Goal: Task Accomplishment & Management: Manage account settings

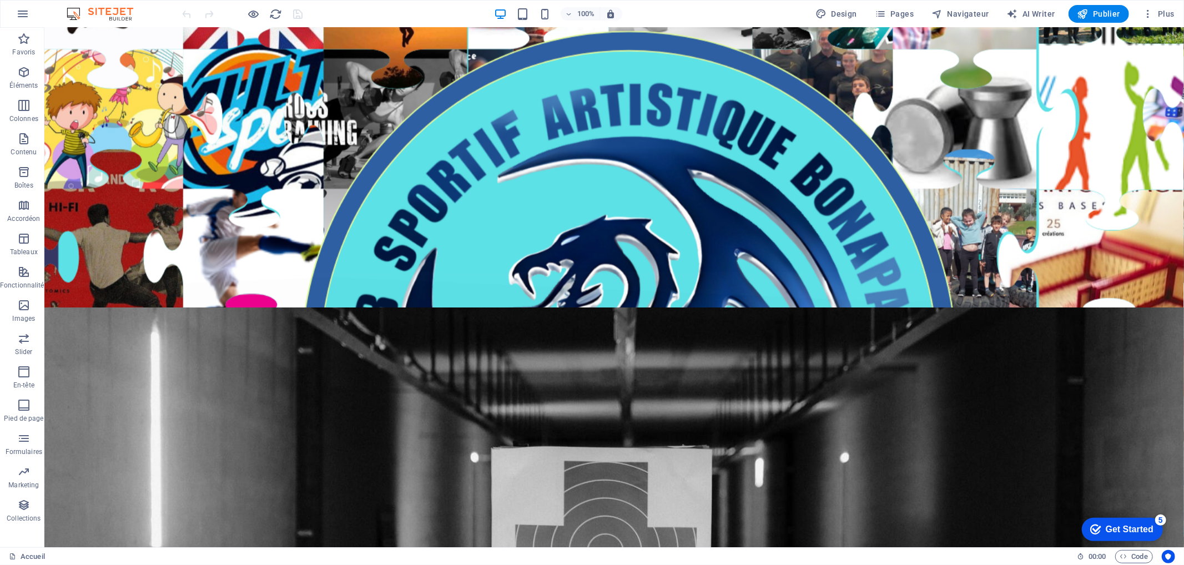
scroll to position [980, 0]
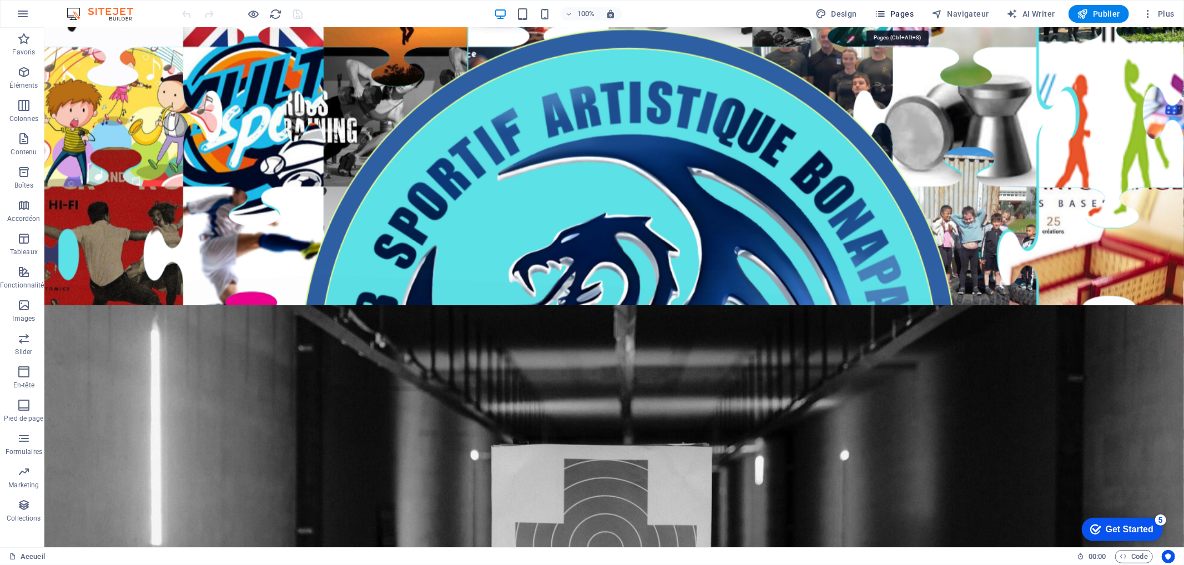
click at [904, 12] on span "Pages" at bounding box center [894, 13] width 39 height 11
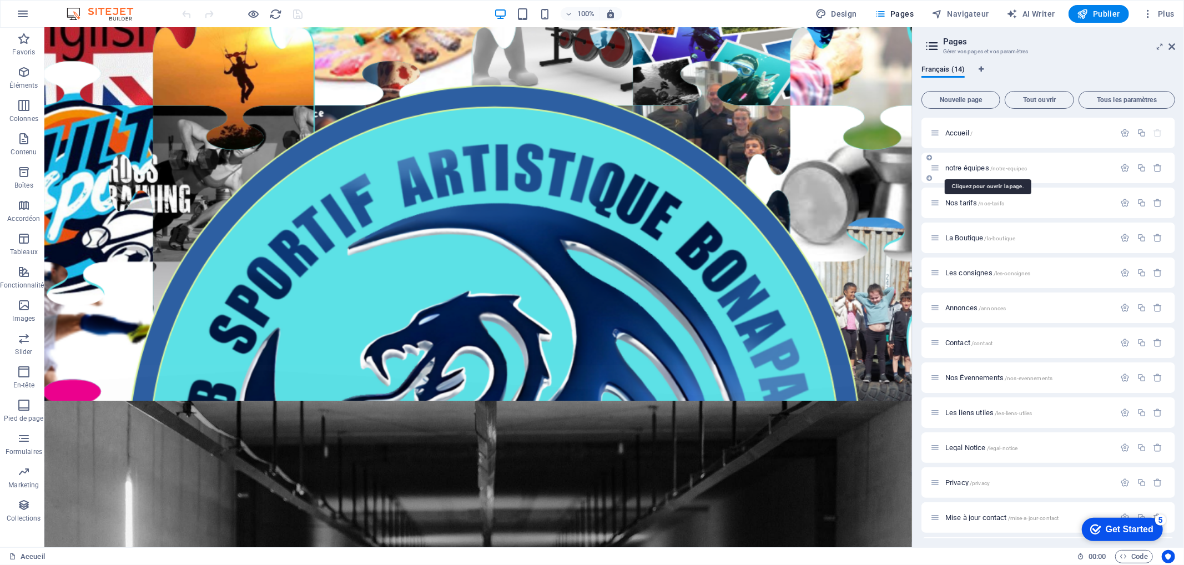
click at [956, 168] on span "notre équipes /notre-equipes" at bounding box center [987, 168] width 82 height 8
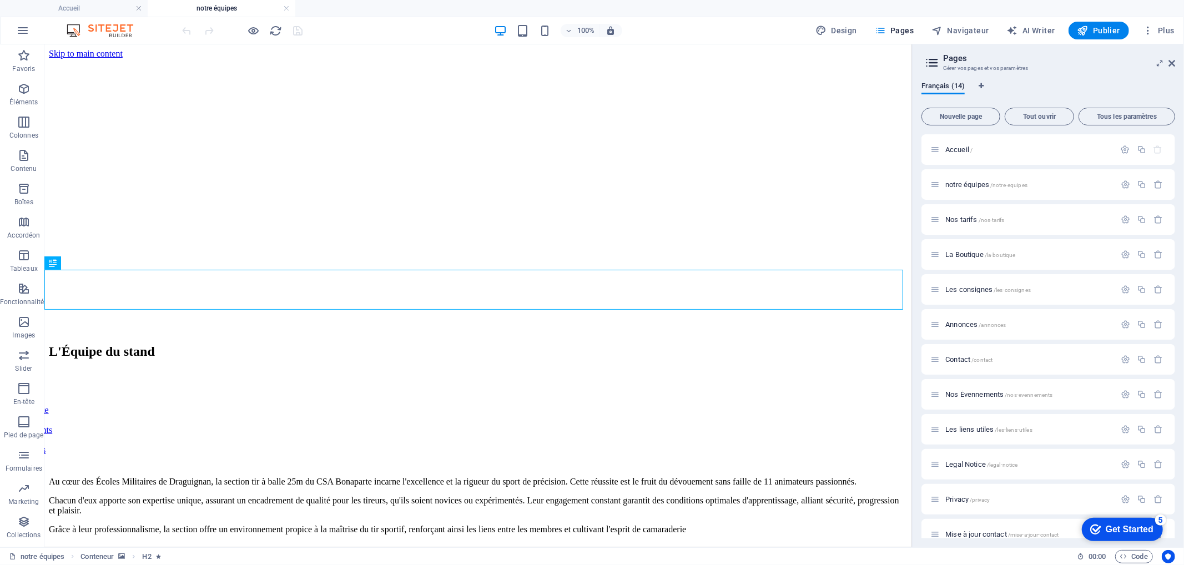
scroll to position [0, 0]
click at [153, 275] on figure at bounding box center [477, 275] width 859 height 0
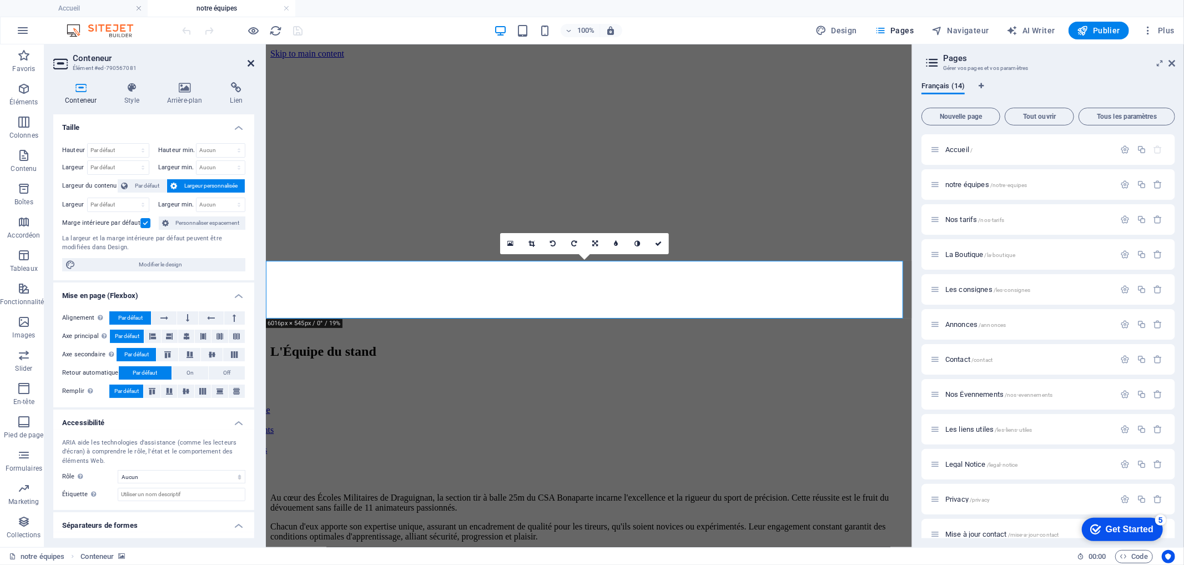
click at [248, 64] on icon at bounding box center [251, 63] width 7 height 9
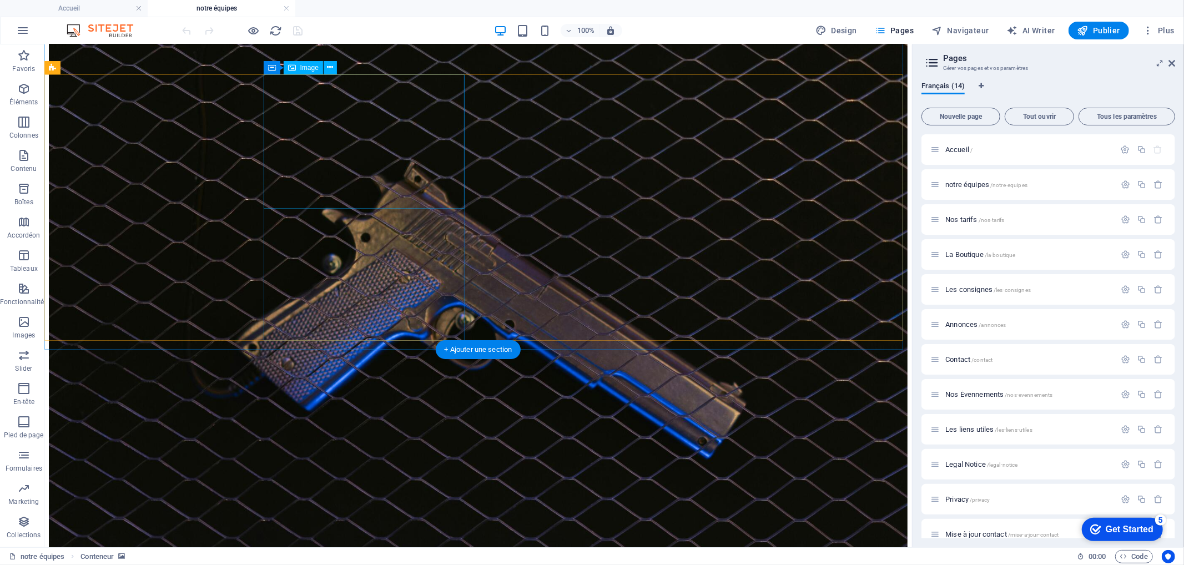
scroll to position [868, 0]
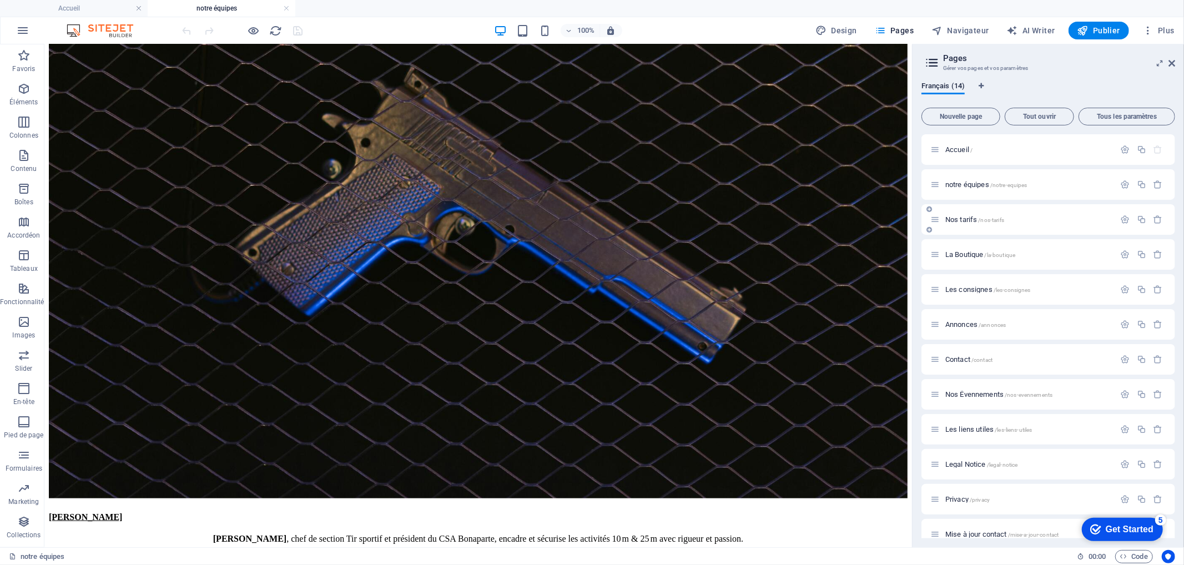
click at [962, 223] on span "Nos tarifs /nos-tarifs" at bounding box center [975, 219] width 59 height 8
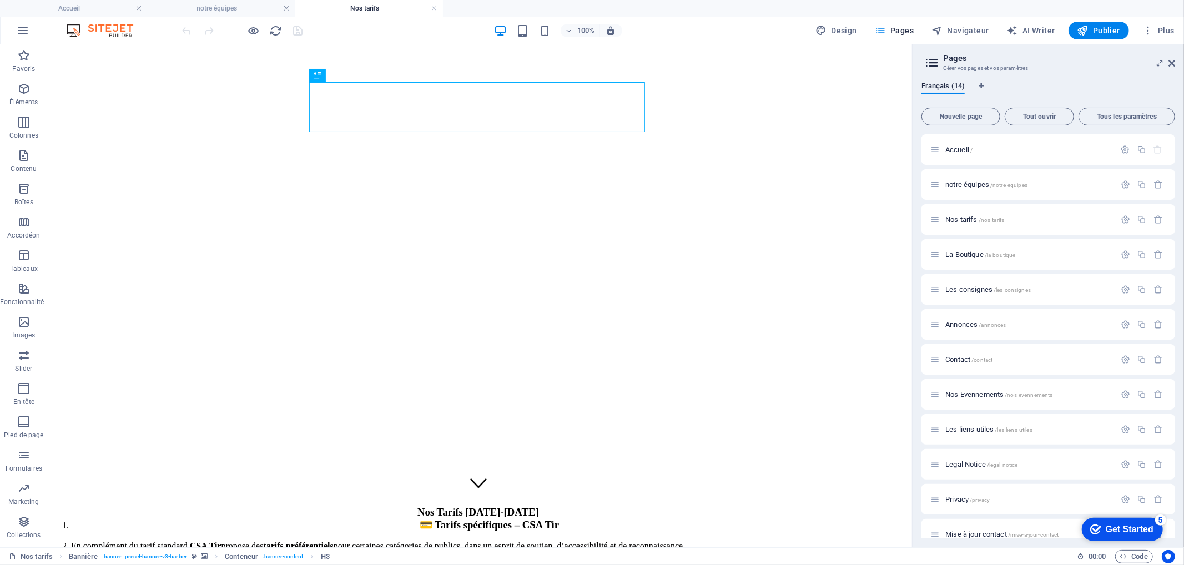
scroll to position [185, 0]
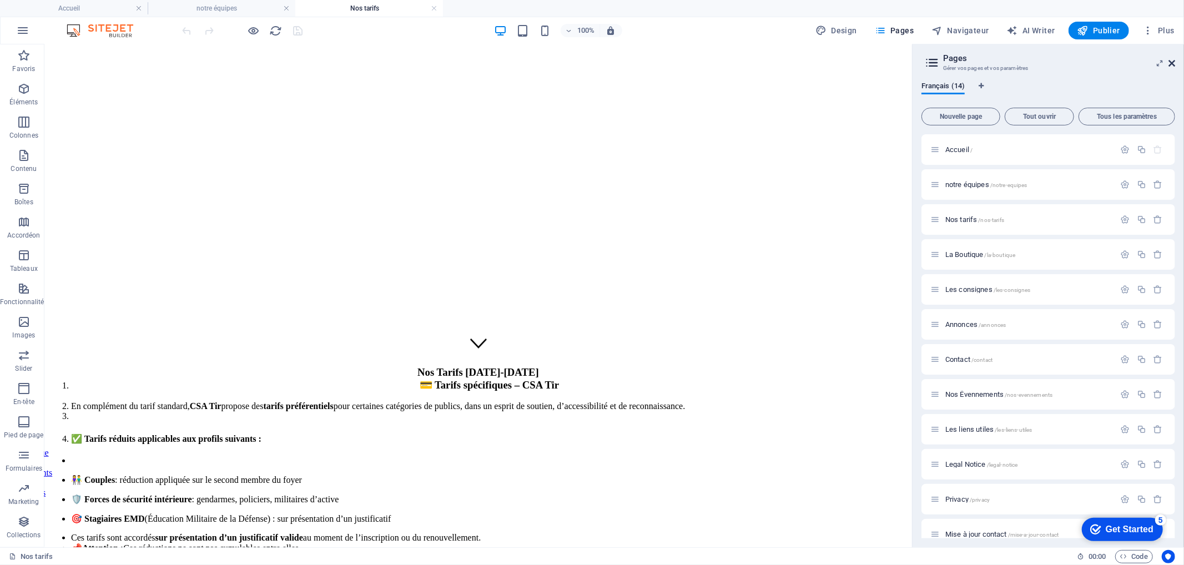
drag, startPoint x: 1173, startPoint y: 62, endPoint x: 1094, endPoint y: 31, distance: 85.5
click at [1173, 62] on icon at bounding box center [1172, 63] width 7 height 9
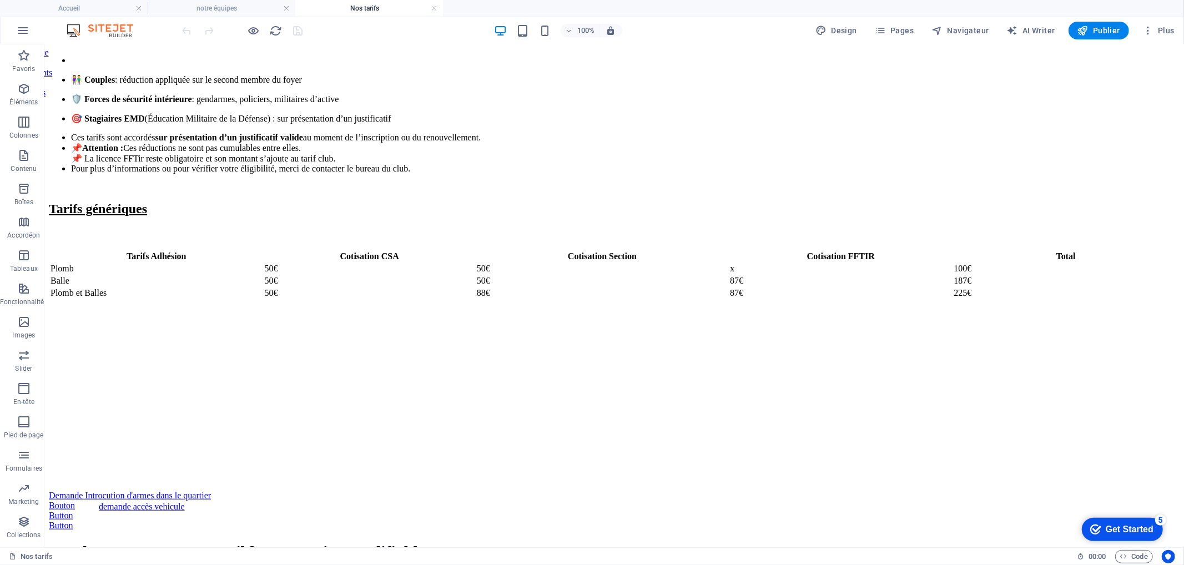
scroll to position [617, 0]
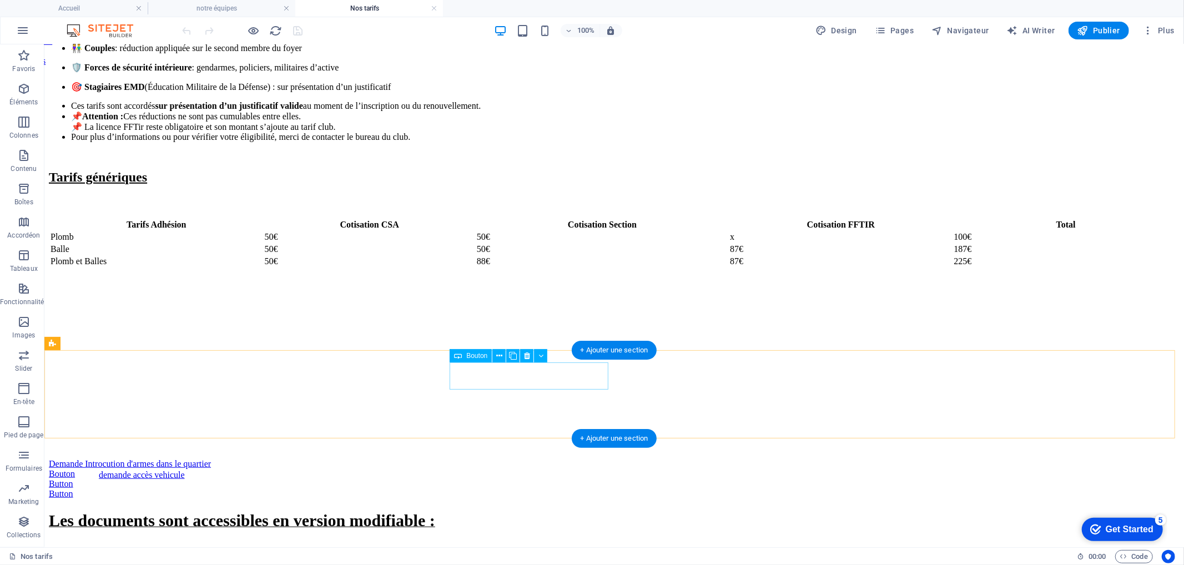
click at [560, 459] on div "Demande Introcution d'armes dans le quartier" at bounding box center [613, 464] width 1131 height 10
click at [648, 469] on div "Bouton" at bounding box center [613, 474] width 1131 height 10
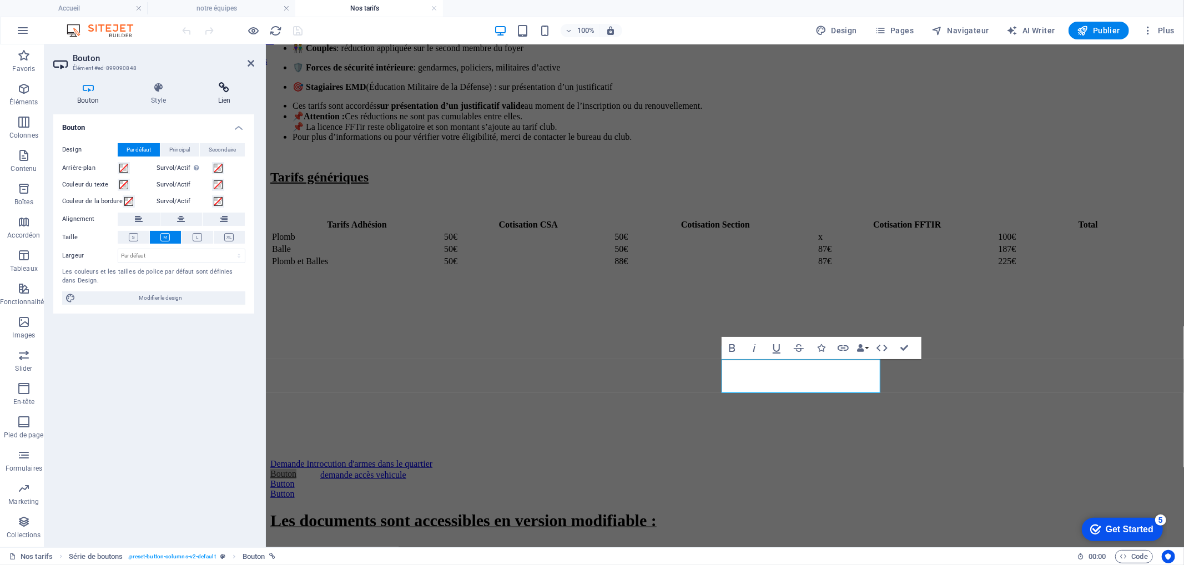
click at [221, 86] on icon at bounding box center [224, 87] width 60 height 11
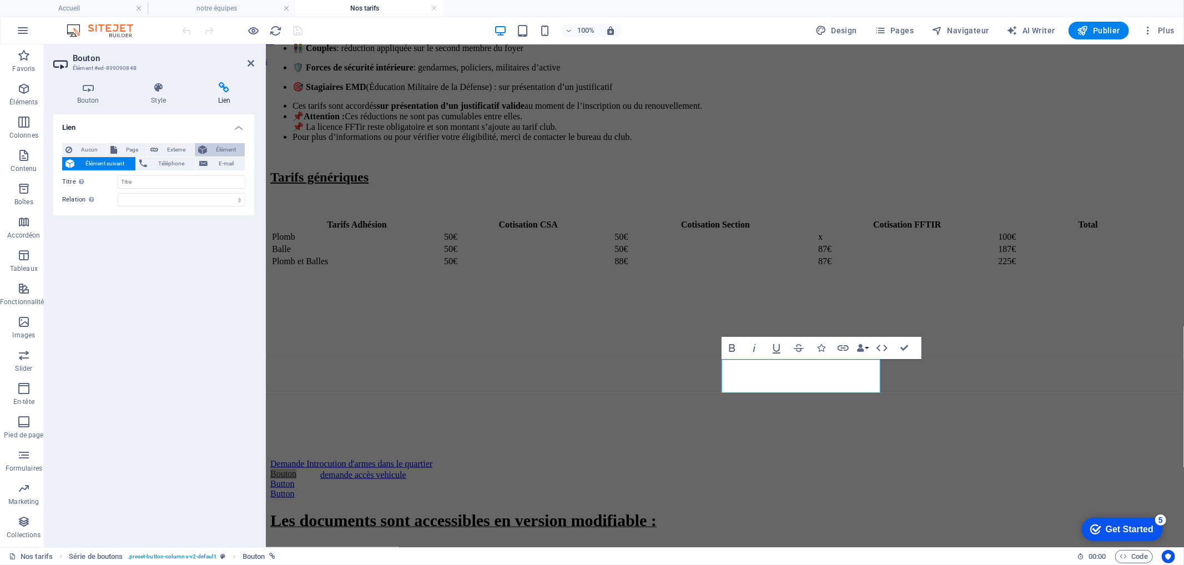
click at [203, 147] on icon at bounding box center [202, 149] width 9 height 13
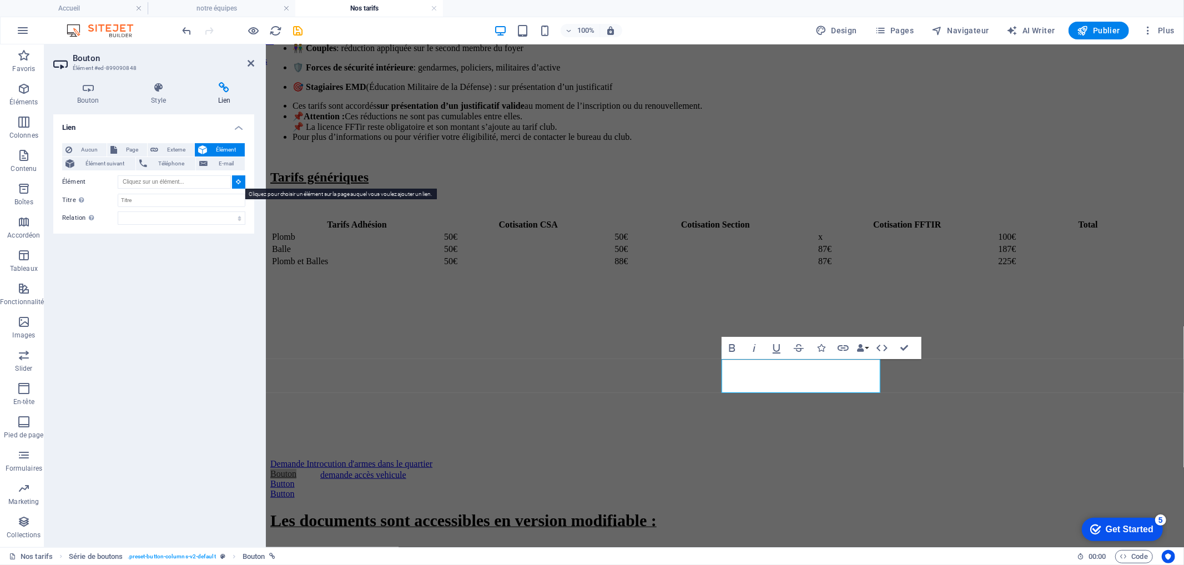
click at [237, 181] on icon at bounding box center [239, 182] width 5 height 6
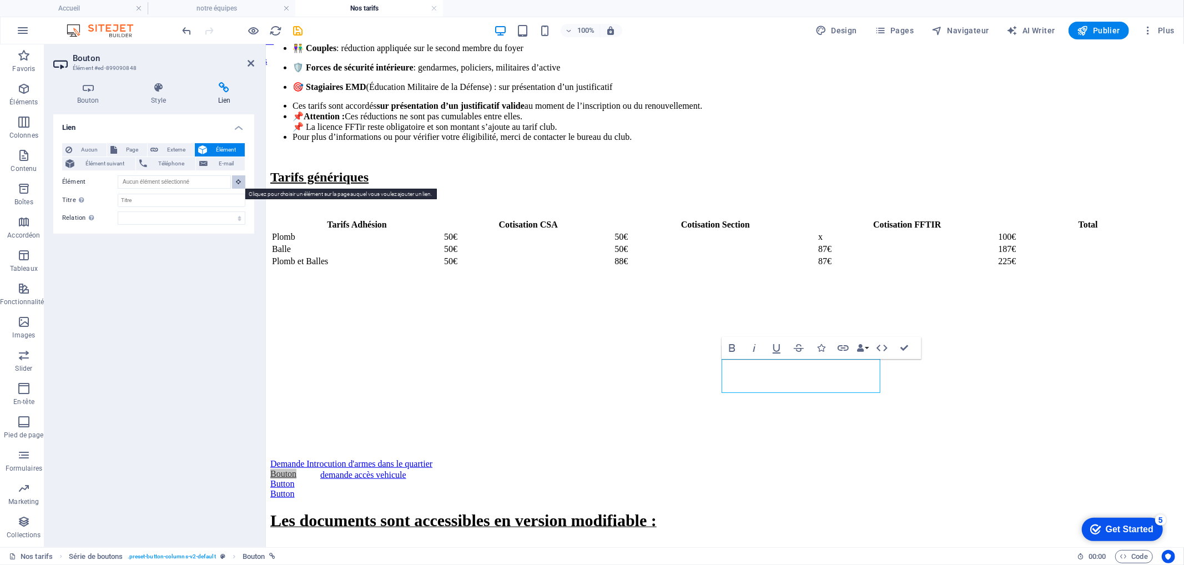
click at [237, 181] on icon at bounding box center [239, 182] width 5 height 6
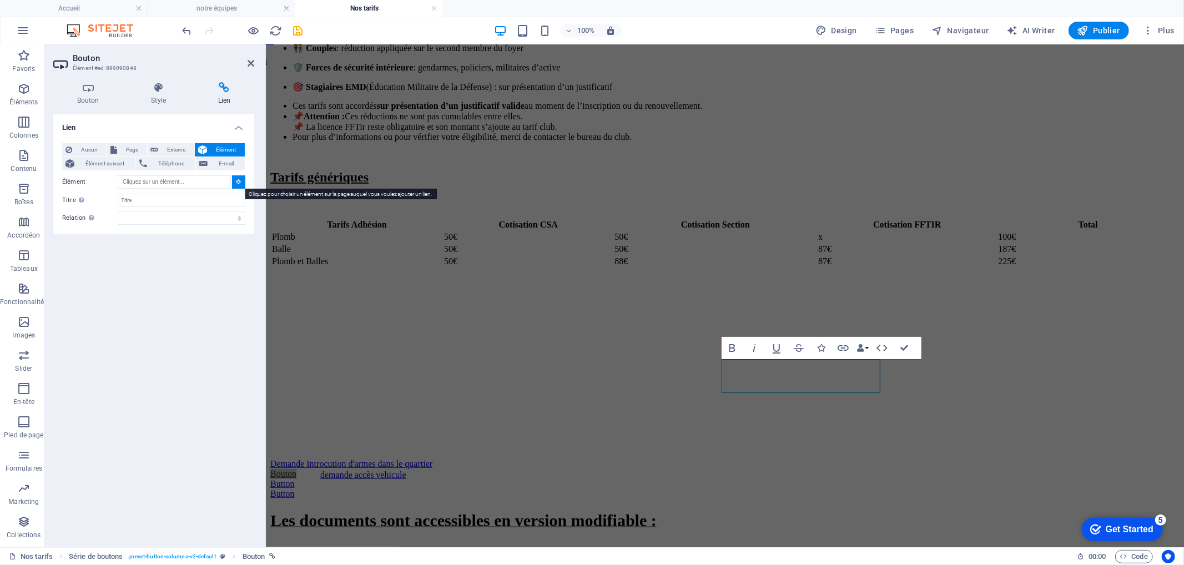
click at [237, 181] on icon at bounding box center [239, 182] width 5 height 6
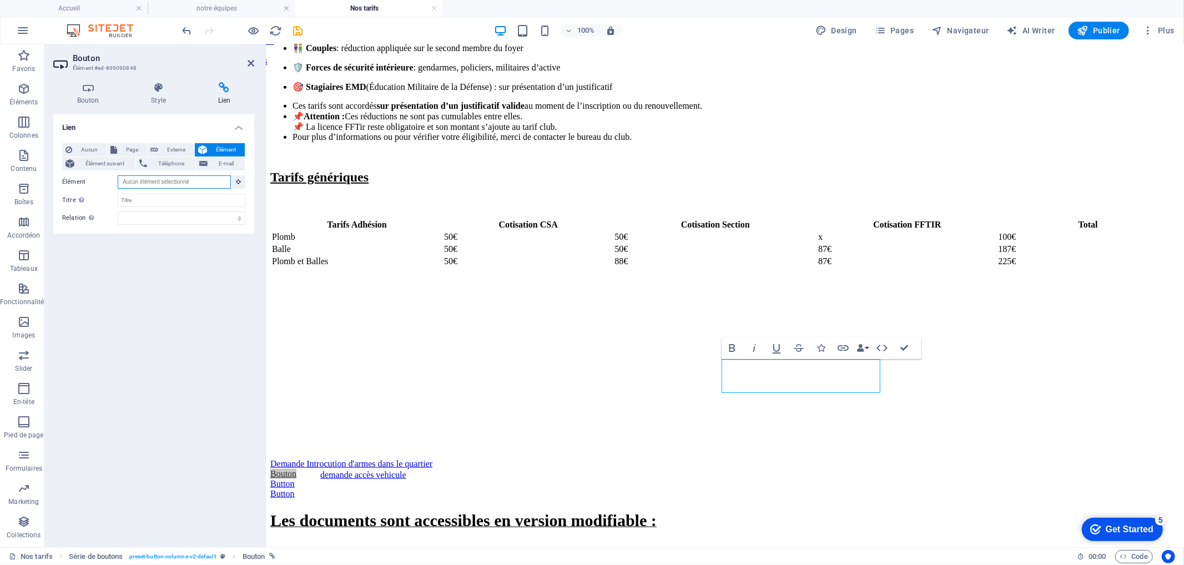
click at [208, 181] on input "Élément" at bounding box center [174, 181] width 113 height 13
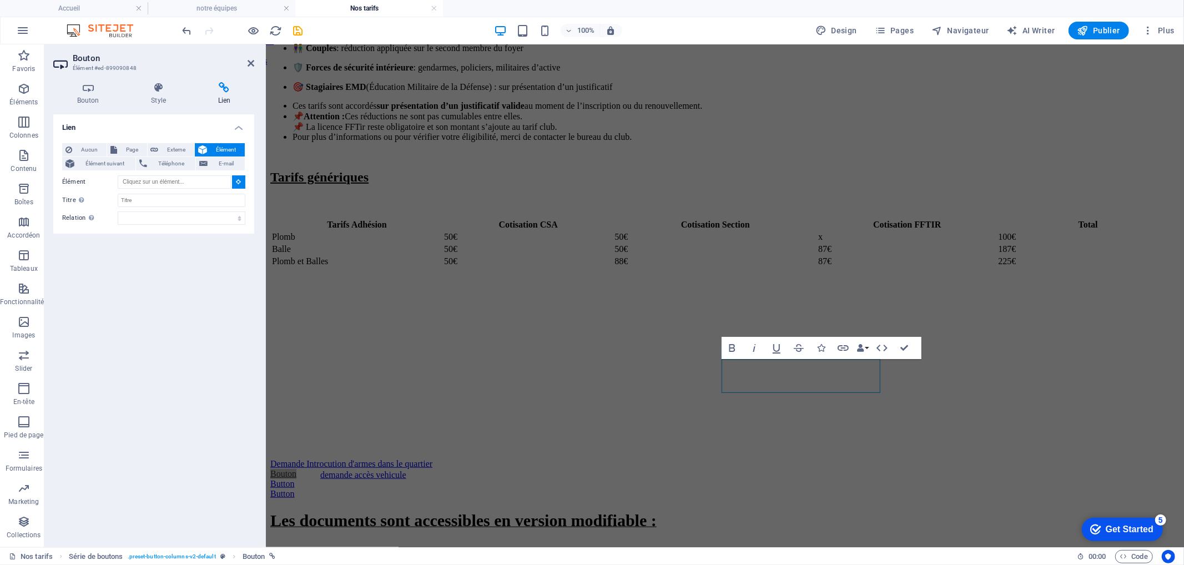
click at [117, 288] on div "Lien Aucun Page Externe Élément Élément suivant Téléphone E-mail Page Accueil n…" at bounding box center [153, 326] width 201 height 424
drag, startPoint x: 249, startPoint y: 61, endPoint x: 205, endPoint y: 17, distance: 62.0
click at [250, 61] on icon at bounding box center [251, 63] width 7 height 9
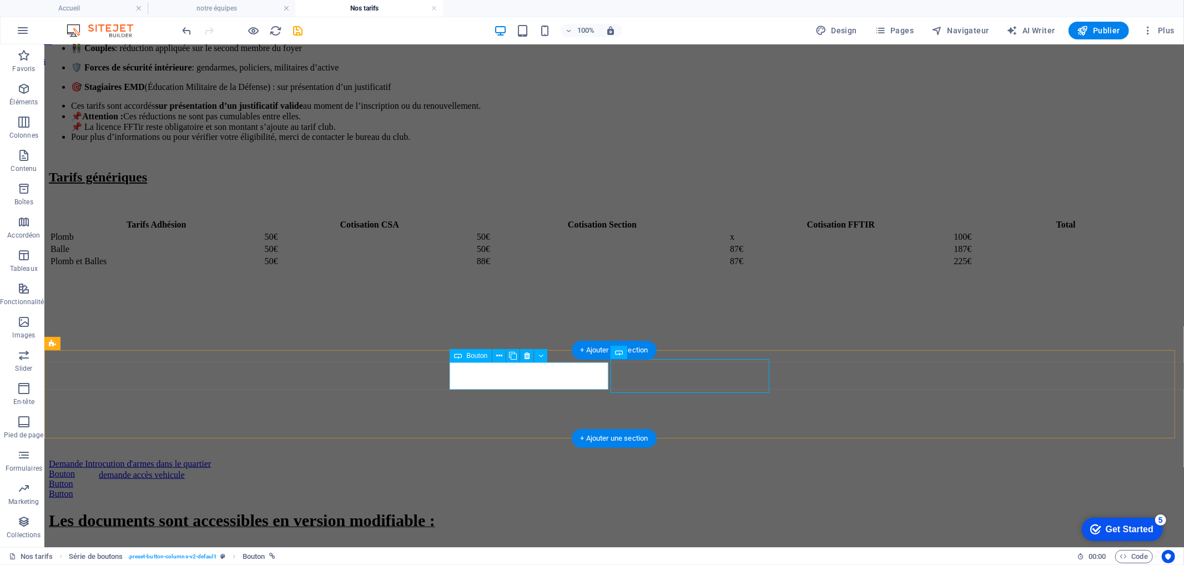
click at [537, 459] on div "Demande Introcution d'armes dans le quartier" at bounding box center [613, 464] width 1131 height 10
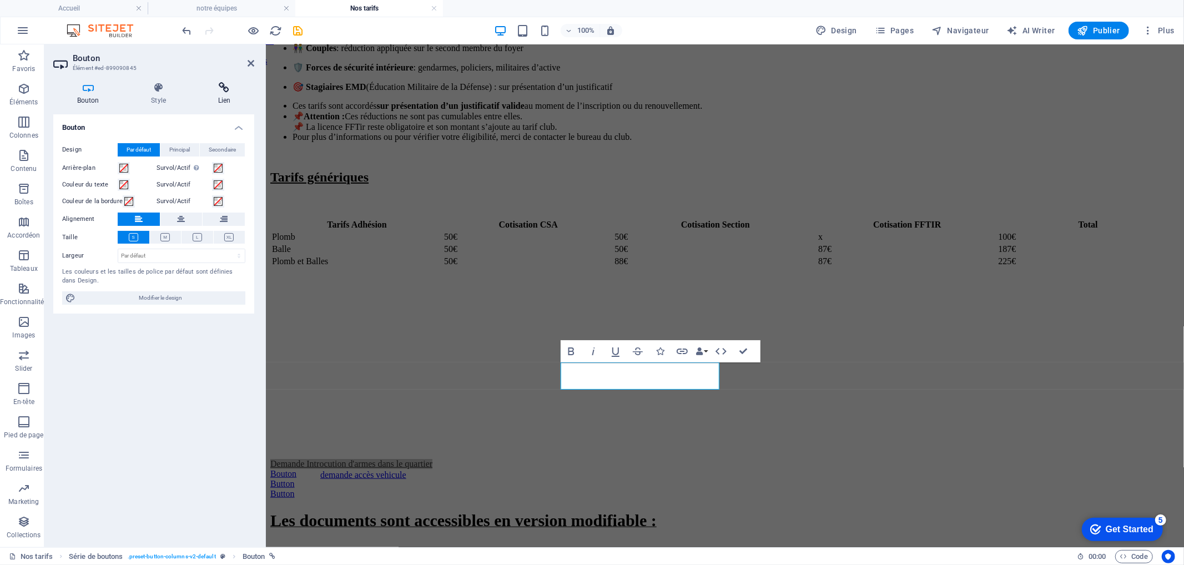
click at [226, 95] on h4 "Lien" at bounding box center [224, 93] width 60 height 23
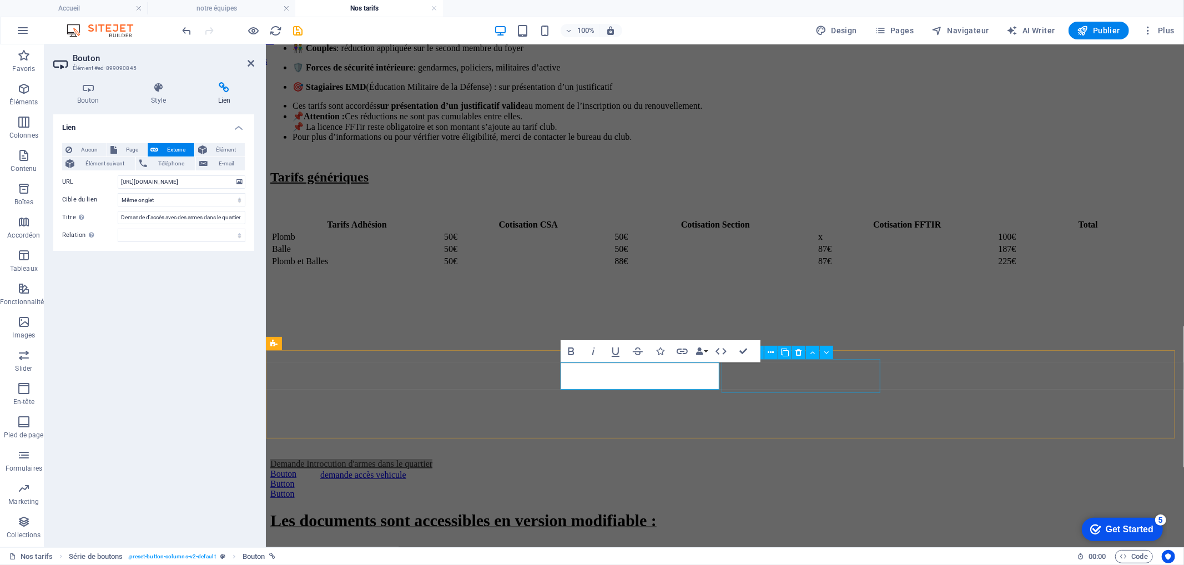
click at [801, 469] on div "Bouton" at bounding box center [725, 474] width 910 height 10
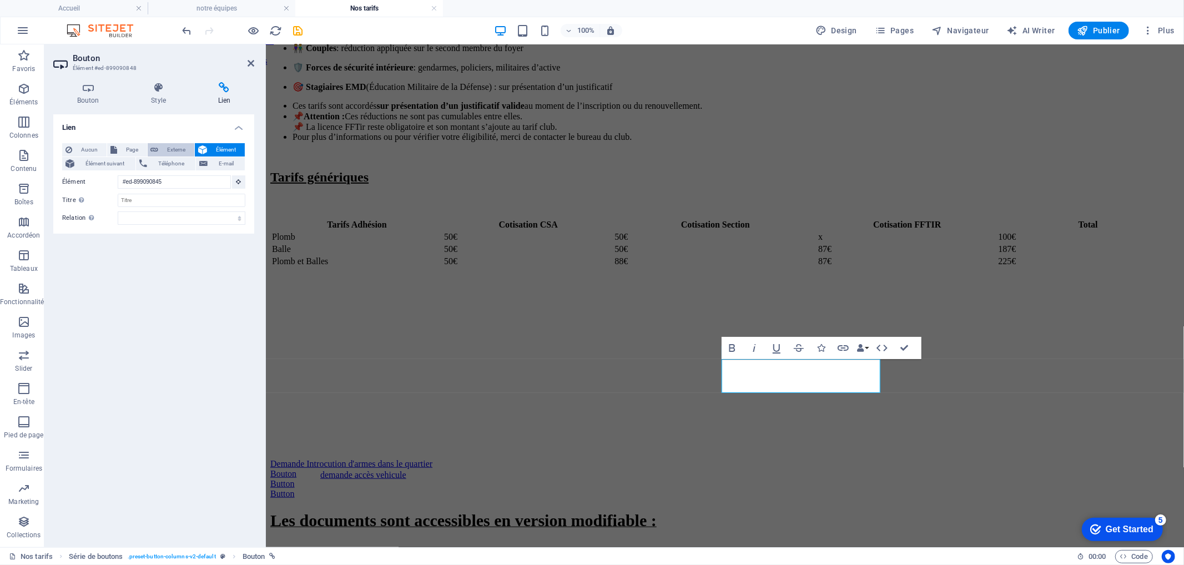
click at [160, 147] on button "Externe" at bounding box center [171, 149] width 47 height 13
select select "blank"
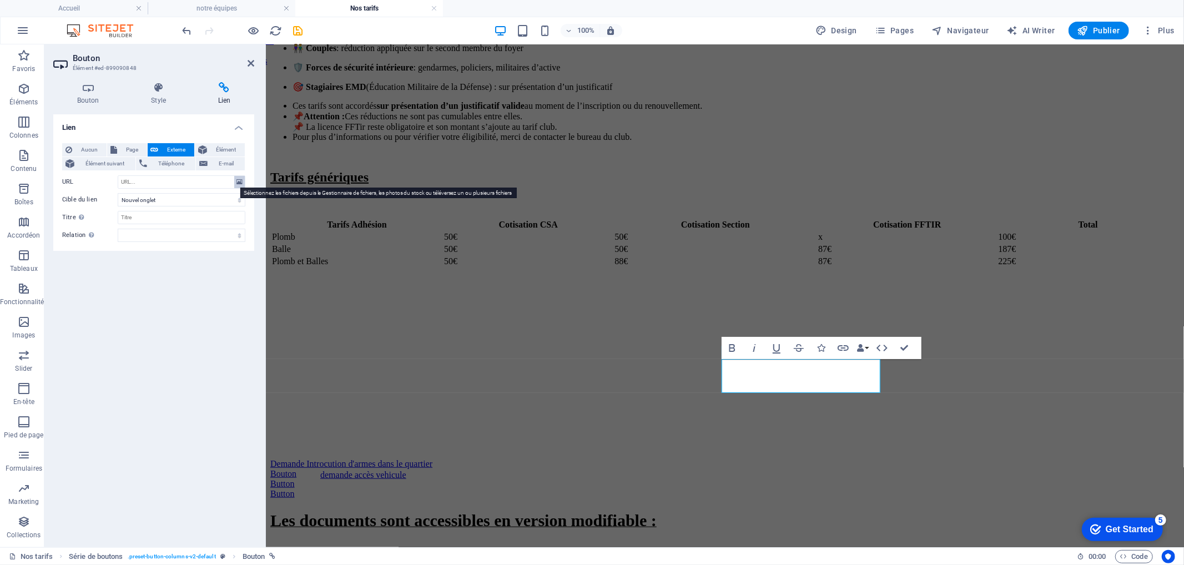
click at [240, 179] on icon at bounding box center [240, 182] width 6 height 12
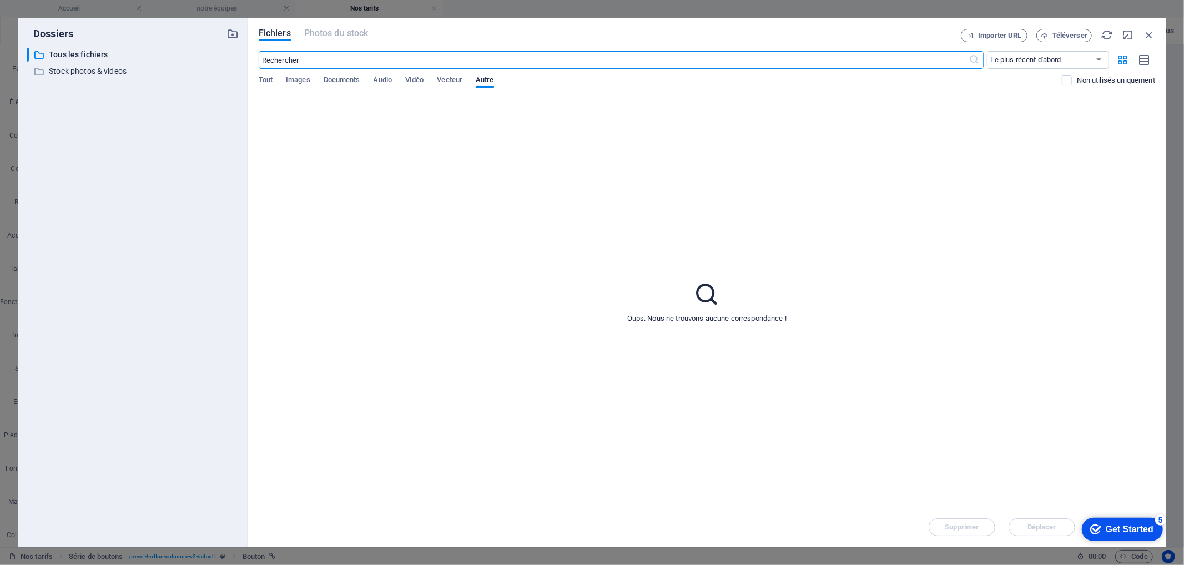
scroll to position [633, 0]
click at [342, 82] on span "Documents" at bounding box center [342, 81] width 37 height 16
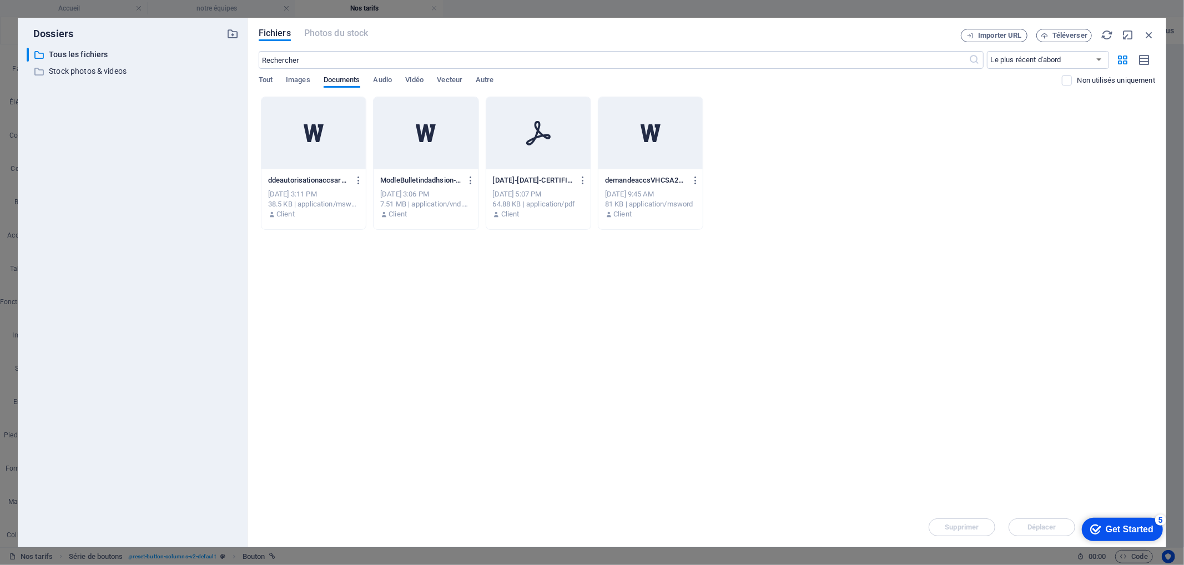
click at [419, 135] on icon at bounding box center [426, 133] width 20 height 18
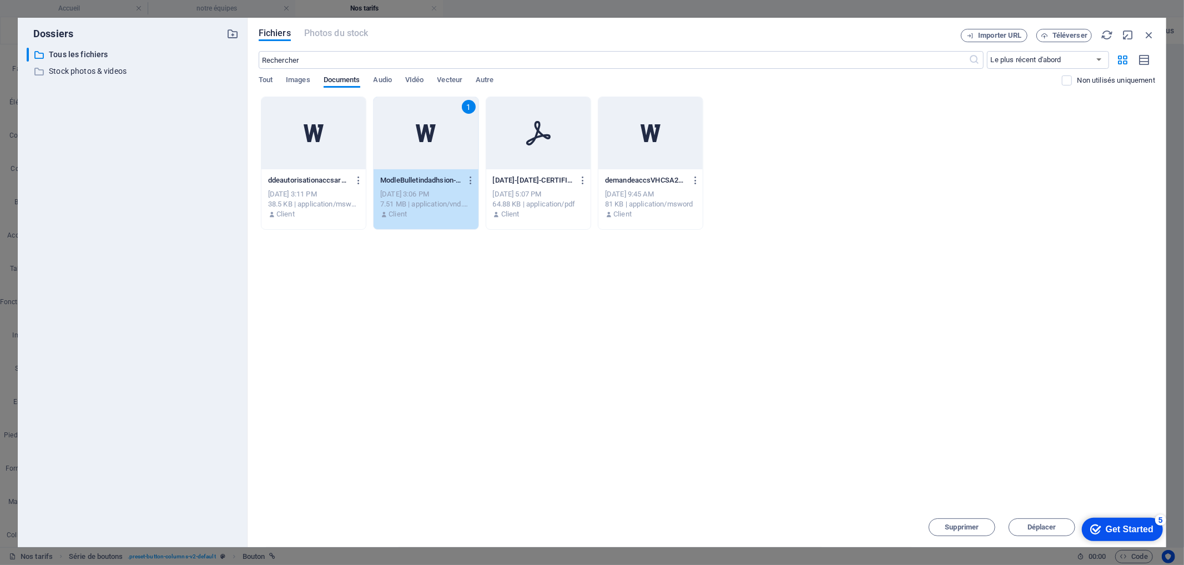
drag, startPoint x: 1103, startPoint y: 526, endPoint x: 1102, endPoint y: 381, distance: 145.5
click html "checkmark Get Started 5 First Steps in the Editor Let's guide you through the t…"
click at [434, 157] on div "1" at bounding box center [426, 133] width 104 height 72
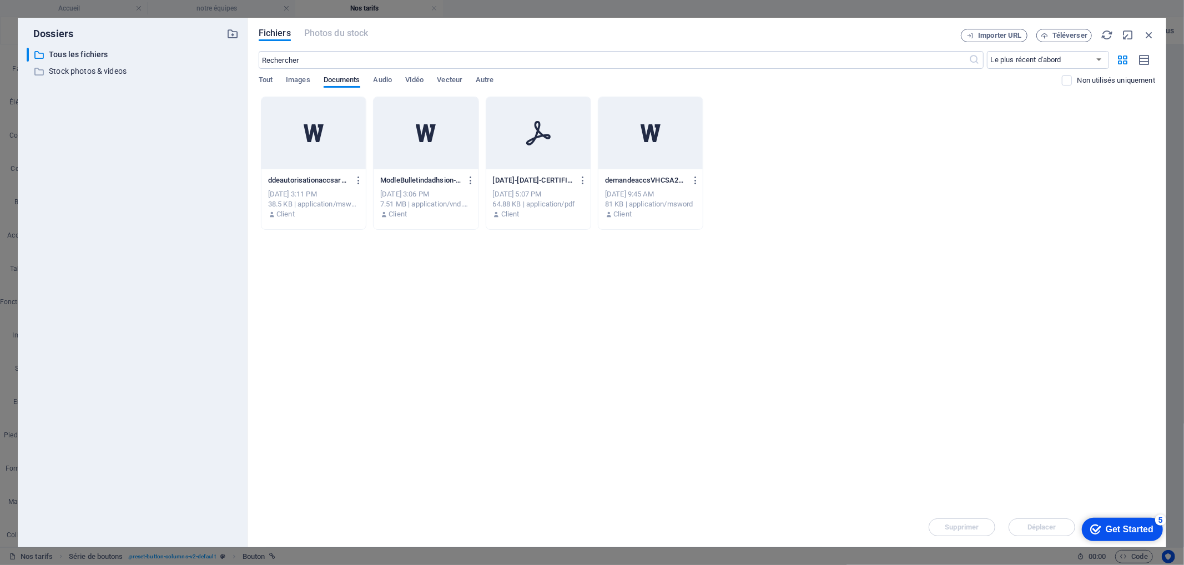
click at [434, 157] on div at bounding box center [426, 133] width 104 height 72
type input "https://cdn1.site-media.eu/images/document/17676535/ModleBulletindadhsion-Saiso…"
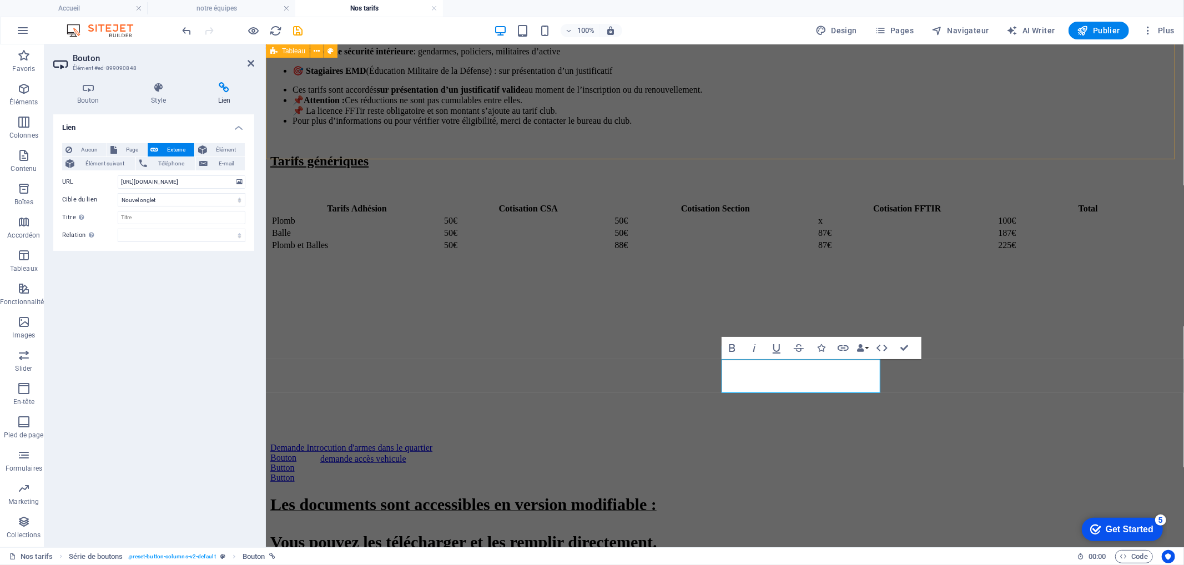
scroll to position [617, 0]
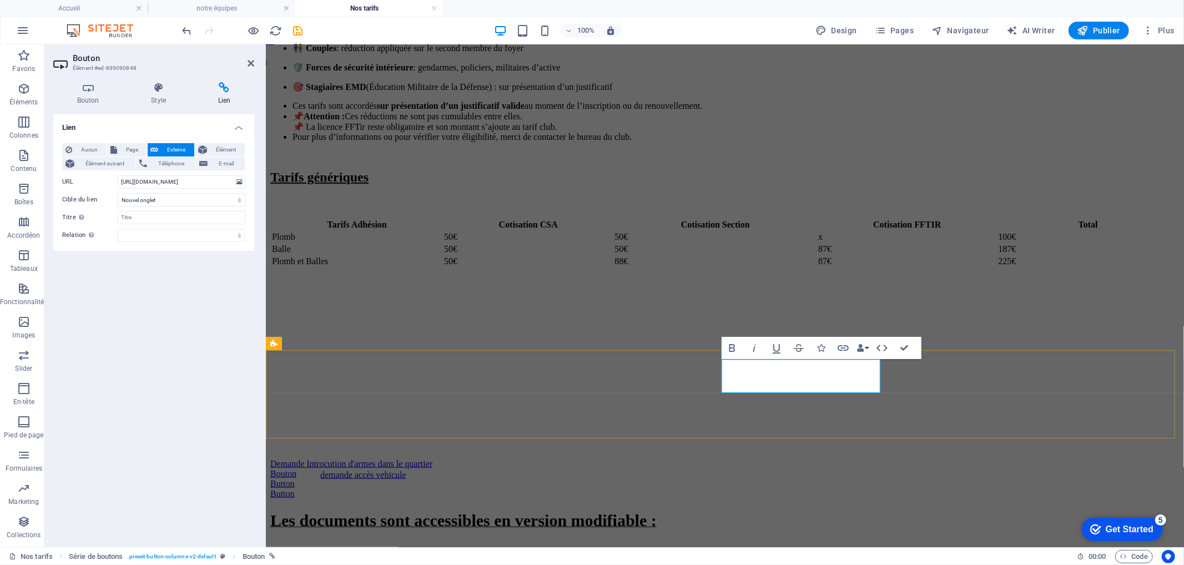
click at [296, 469] on link "Bouton" at bounding box center [283, 473] width 26 height 9
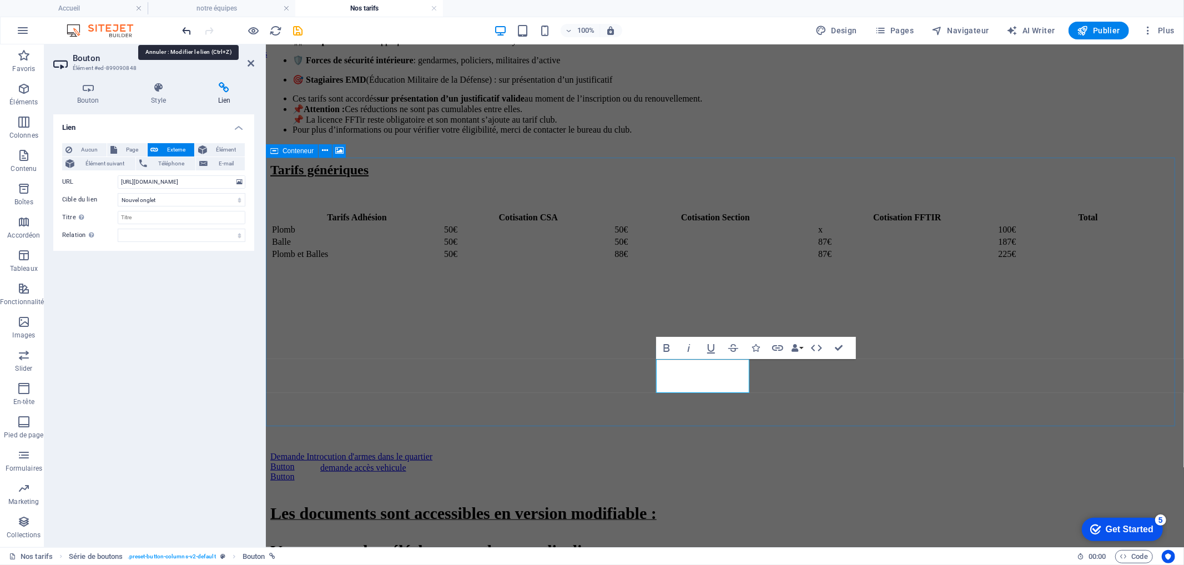
click at [187, 31] on icon "undo" at bounding box center [187, 30] width 13 height 13
click at [186, 31] on icon "undo" at bounding box center [187, 30] width 13 height 13
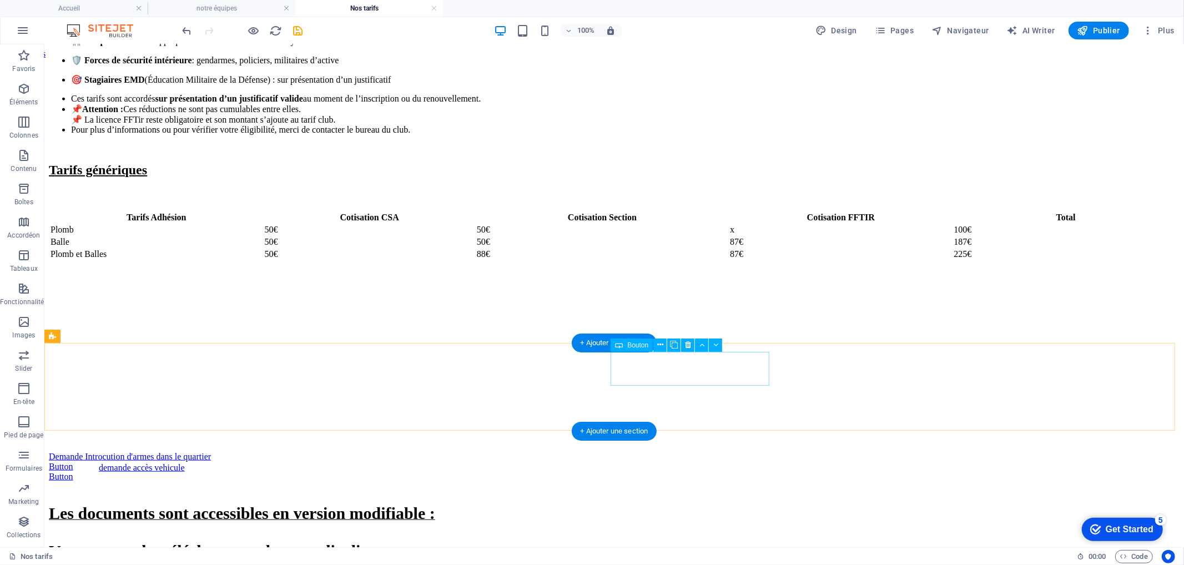
click at [681, 461] on div "Button" at bounding box center [613, 466] width 1131 height 10
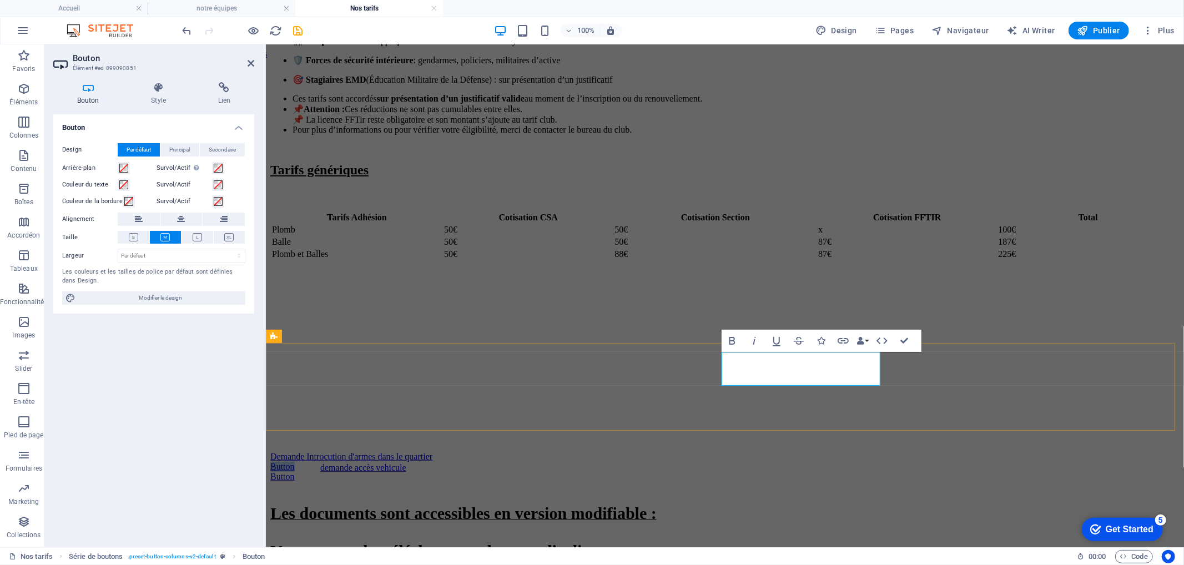
click at [294, 461] on link "Button" at bounding box center [282, 465] width 24 height 9
drag, startPoint x: 822, startPoint y: 367, endPoint x: 779, endPoint y: 365, distance: 43.4
click at [294, 461] on link "Button" at bounding box center [282, 465] width 24 height 9
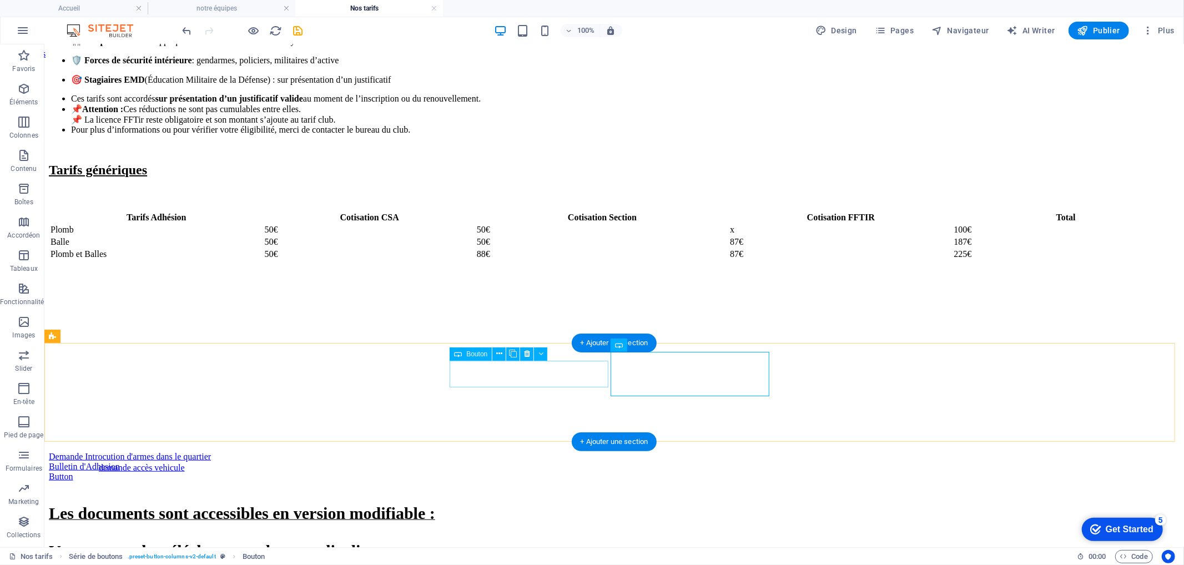
click at [573, 451] on div "Demande Introcution d'armes dans le quartier" at bounding box center [613, 456] width 1131 height 10
select select
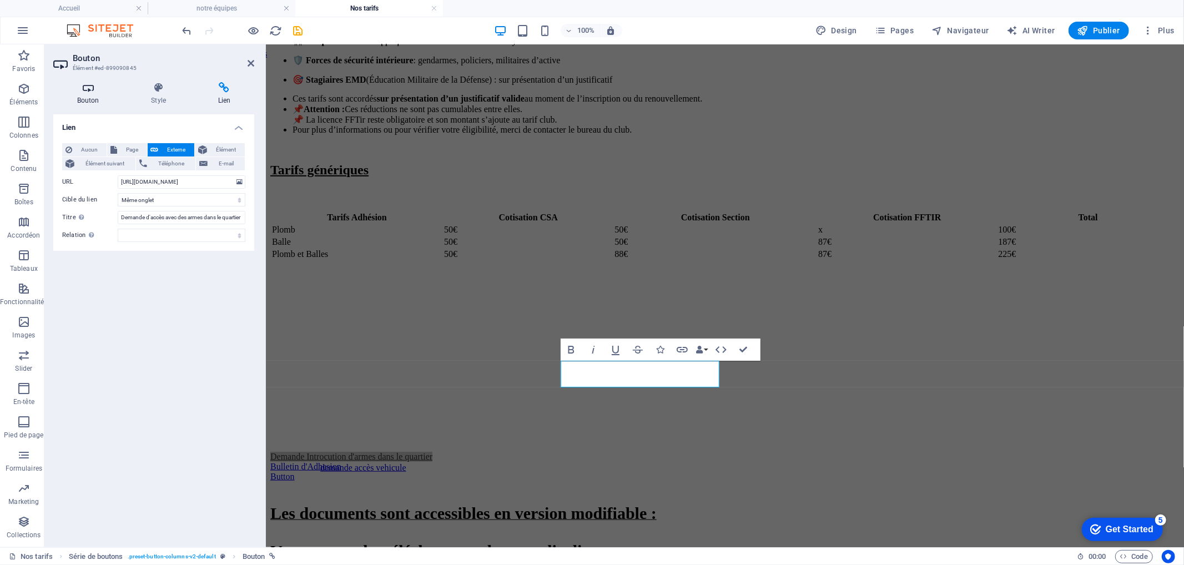
click at [96, 91] on icon at bounding box center [87, 87] width 69 height 11
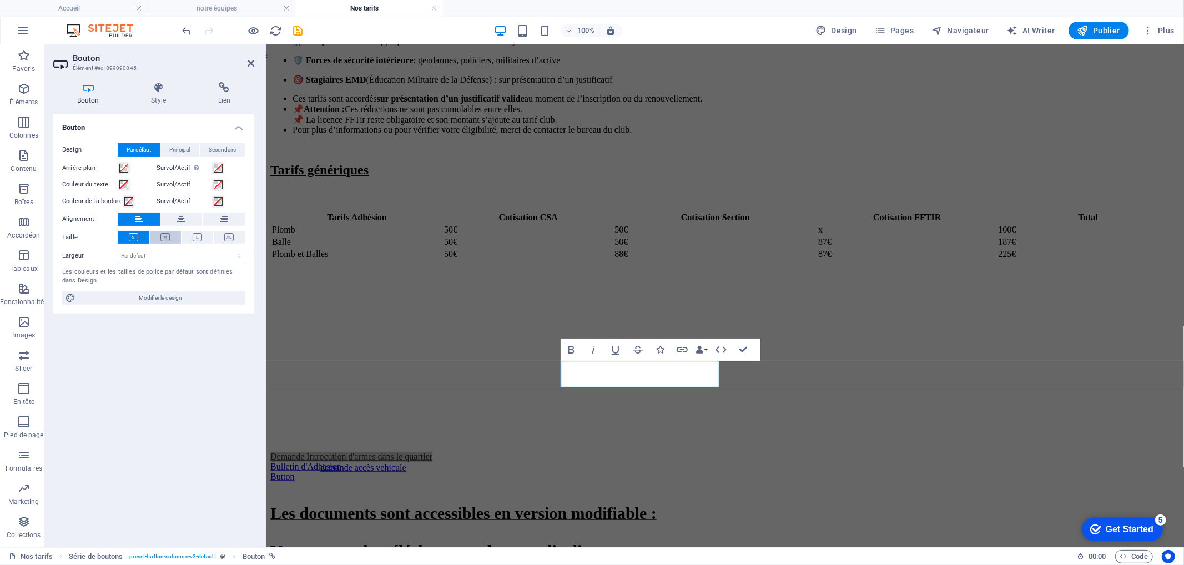
click at [168, 235] on icon at bounding box center [164, 237] width 9 height 8
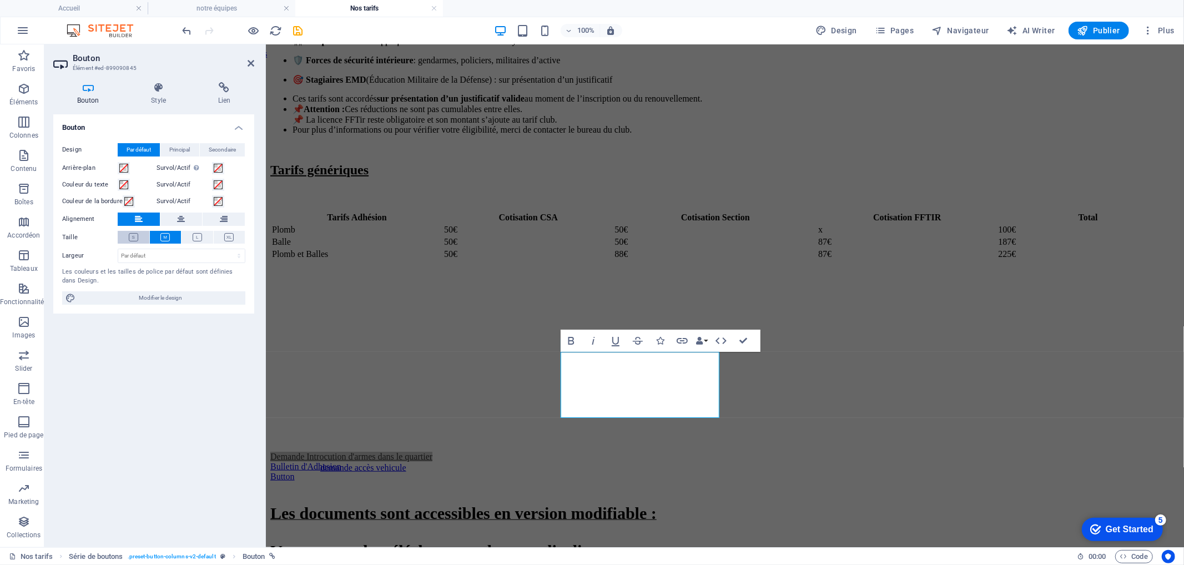
click at [134, 235] on icon at bounding box center [133, 237] width 9 height 8
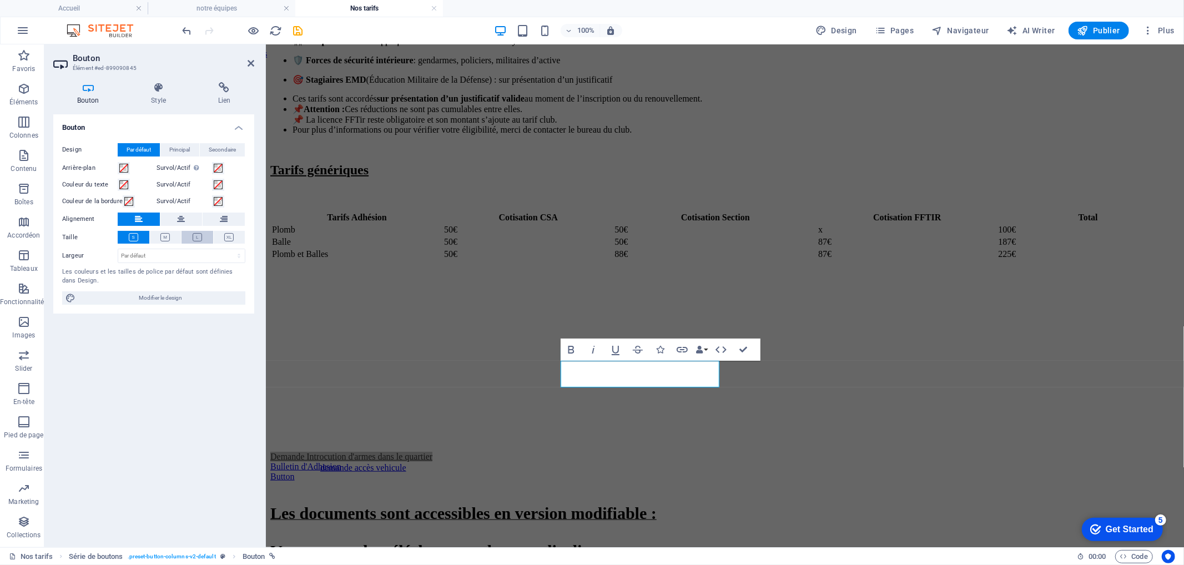
click at [193, 237] on icon at bounding box center [197, 237] width 9 height 8
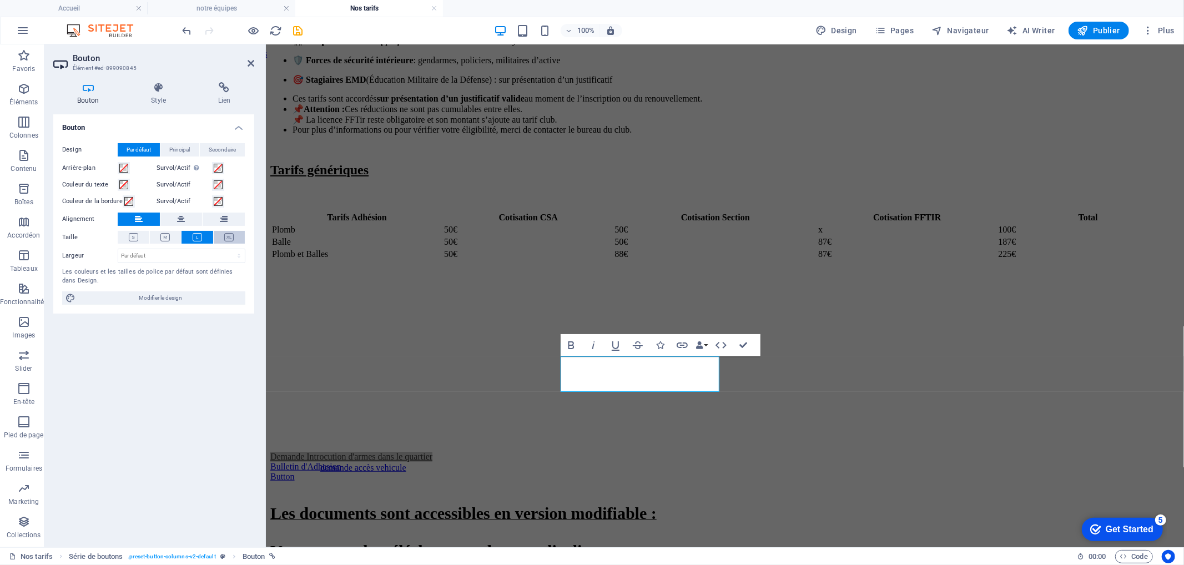
click at [219, 235] on button at bounding box center [230, 237] width 32 height 13
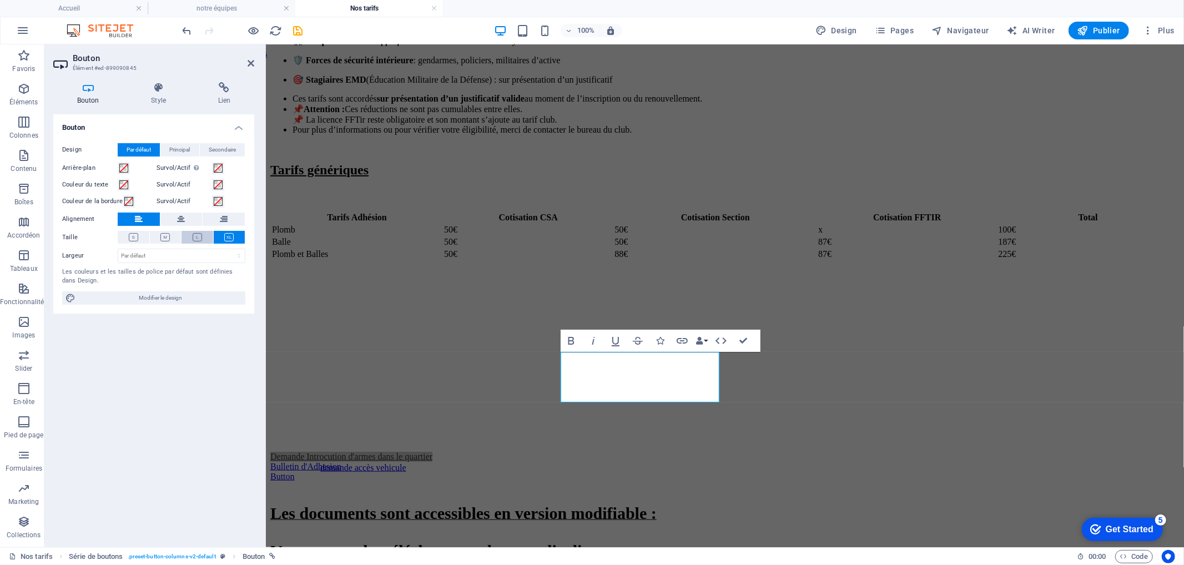
click at [200, 235] on icon at bounding box center [197, 237] width 9 height 8
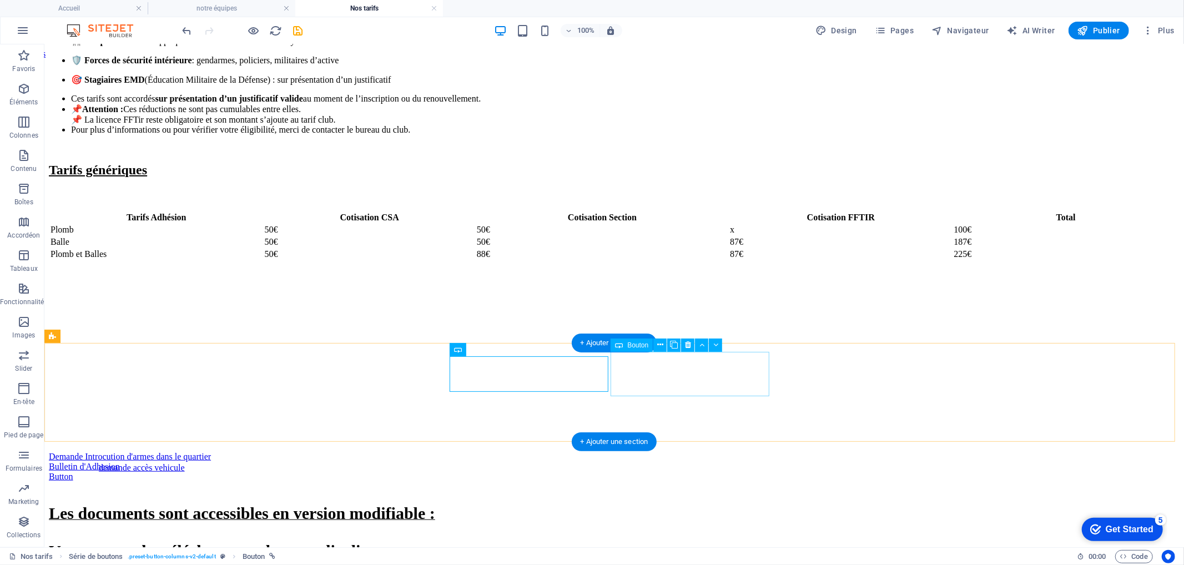
click at [634, 461] on div "Bulletin d'Adhesion" at bounding box center [613, 466] width 1131 height 10
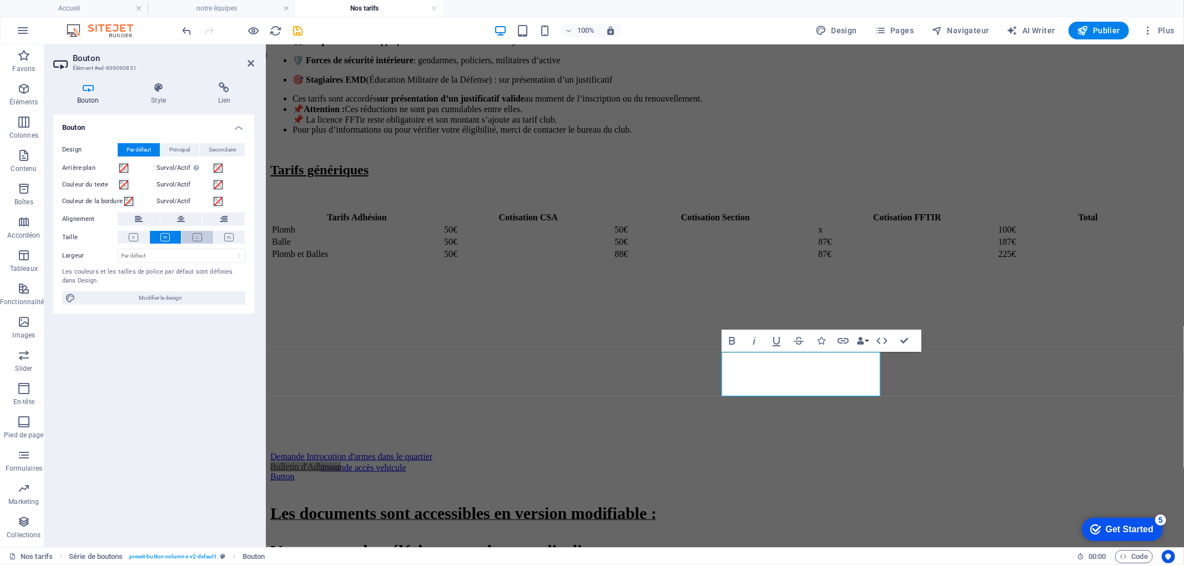
click at [201, 237] on icon at bounding box center [197, 237] width 9 height 8
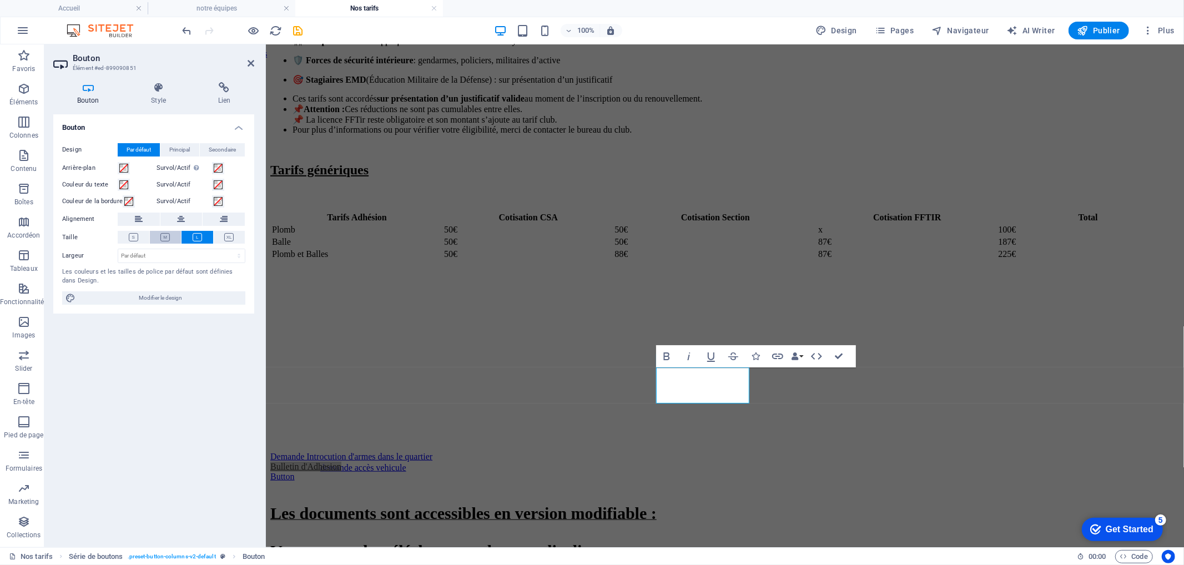
click at [169, 234] on icon at bounding box center [164, 237] width 9 height 8
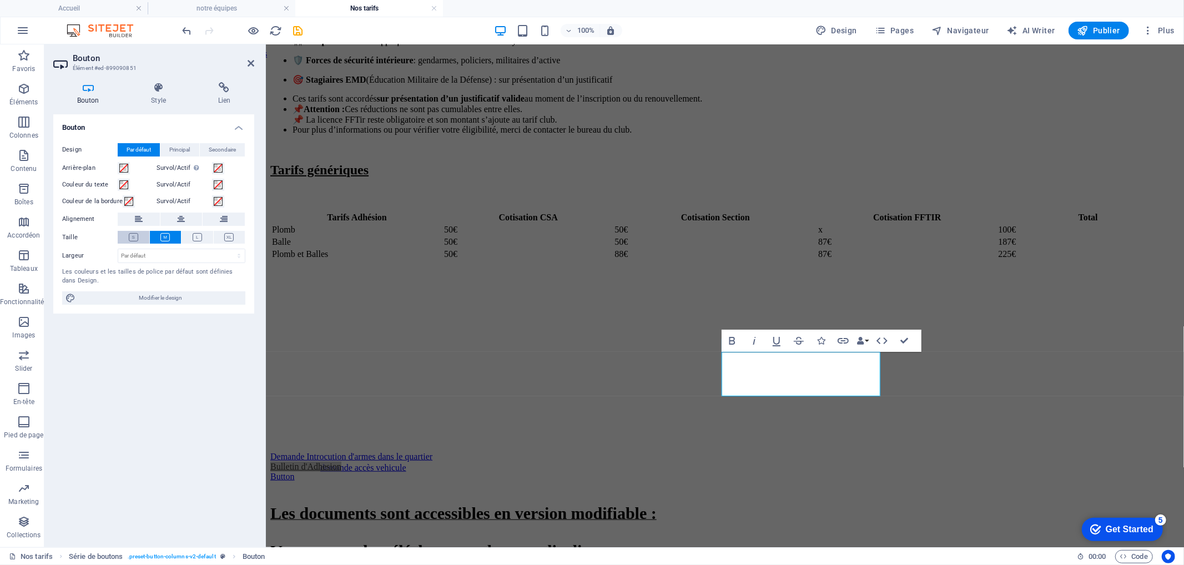
click at [136, 234] on icon at bounding box center [133, 237] width 9 height 8
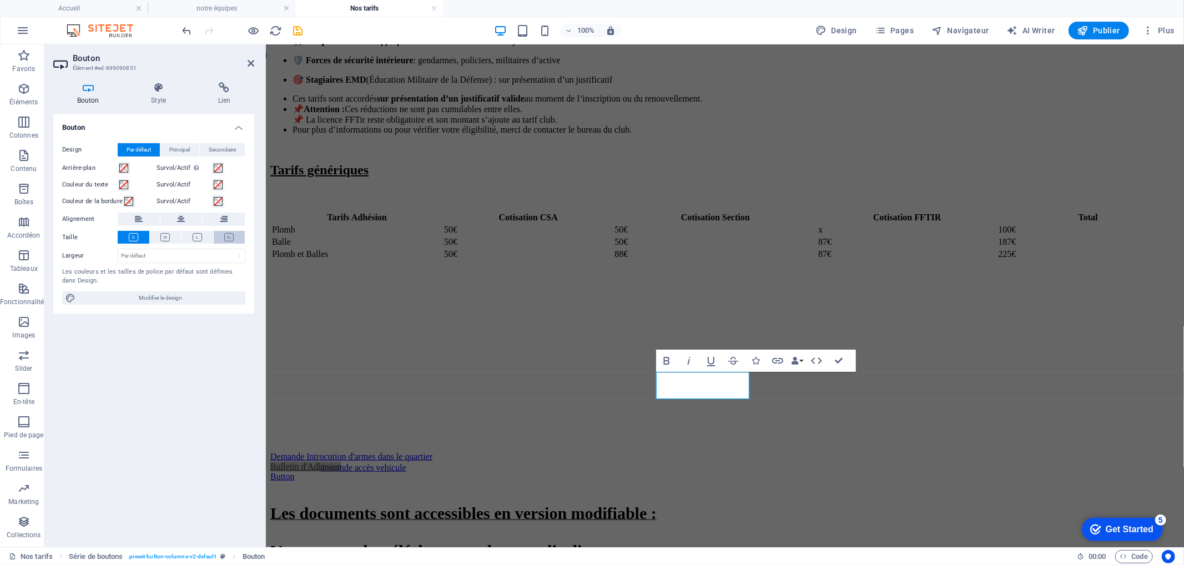
click at [225, 240] on icon at bounding box center [228, 237] width 9 height 8
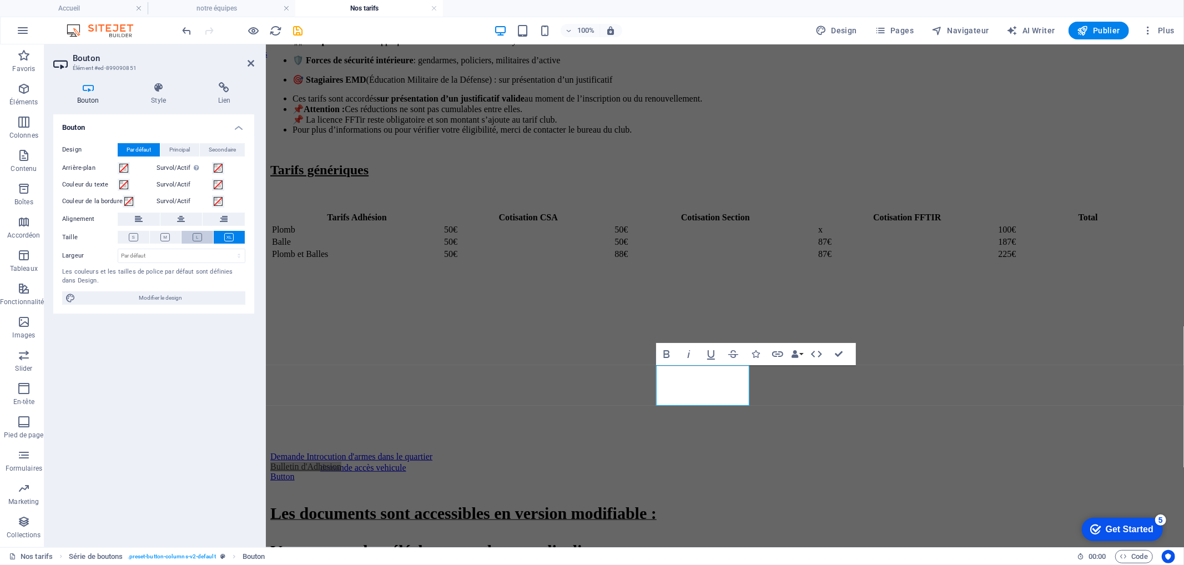
click at [201, 240] on icon at bounding box center [197, 237] width 9 height 8
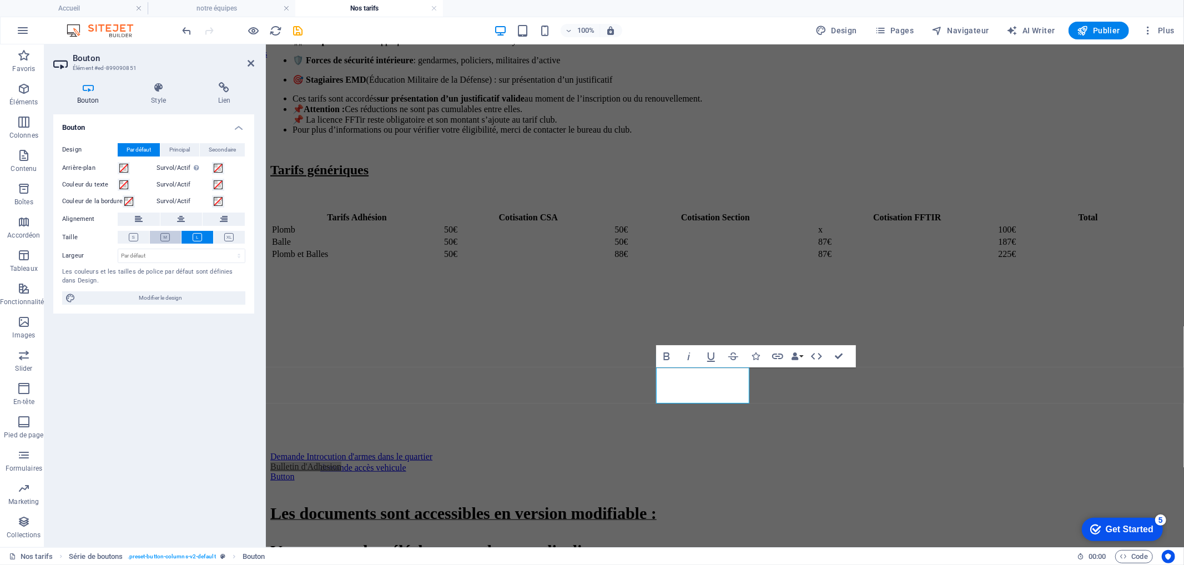
click at [159, 239] on button at bounding box center [166, 237] width 32 height 13
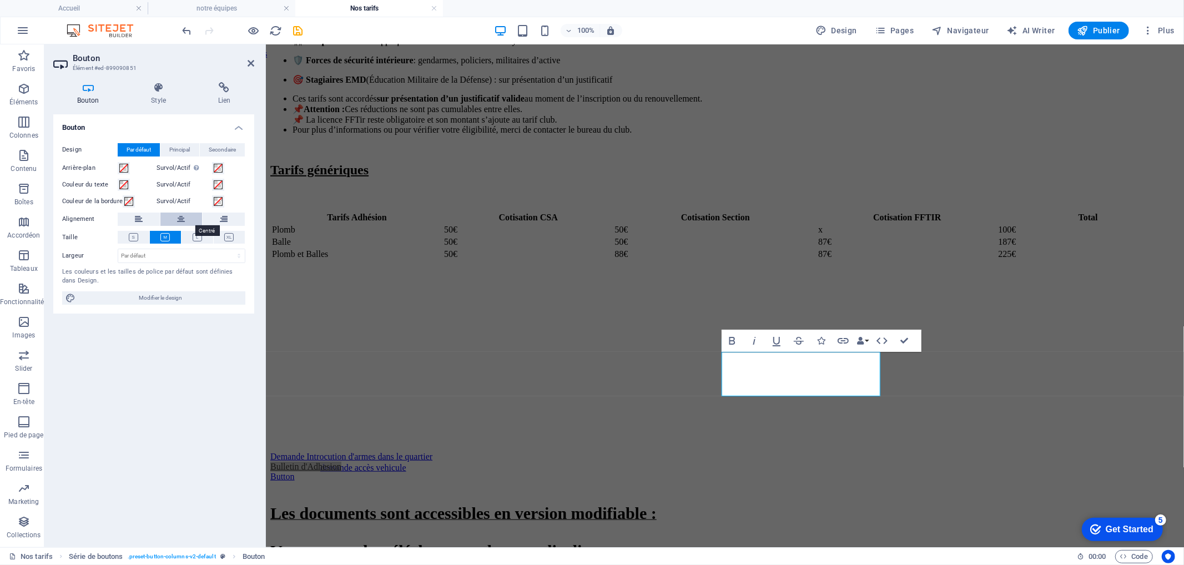
click at [187, 215] on button at bounding box center [181, 219] width 42 height 13
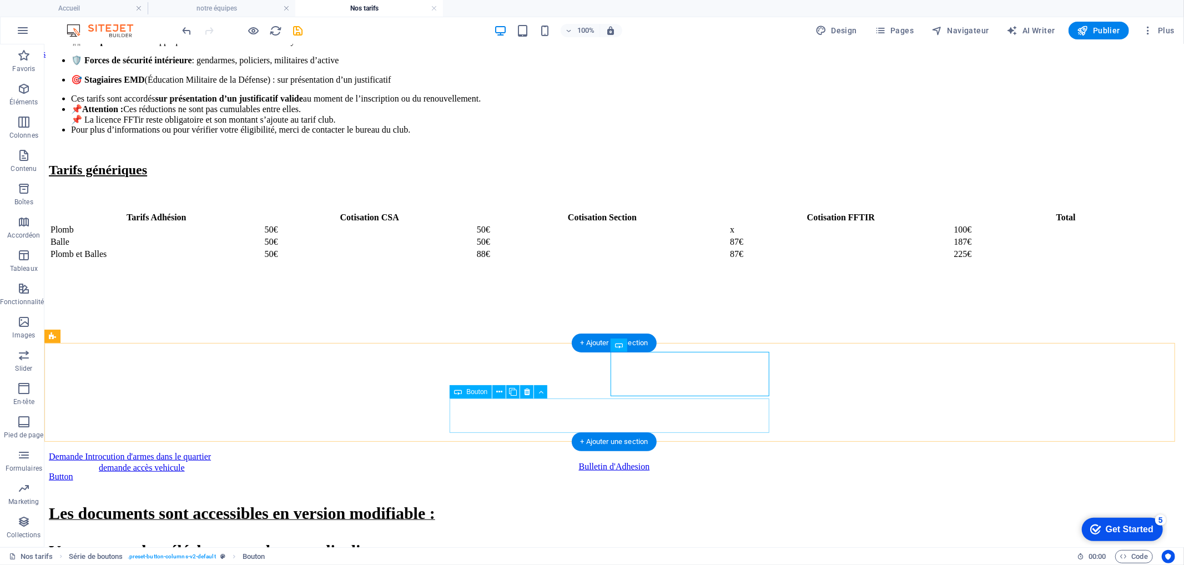
click at [506, 471] on div "Button" at bounding box center [613, 476] width 1131 height 10
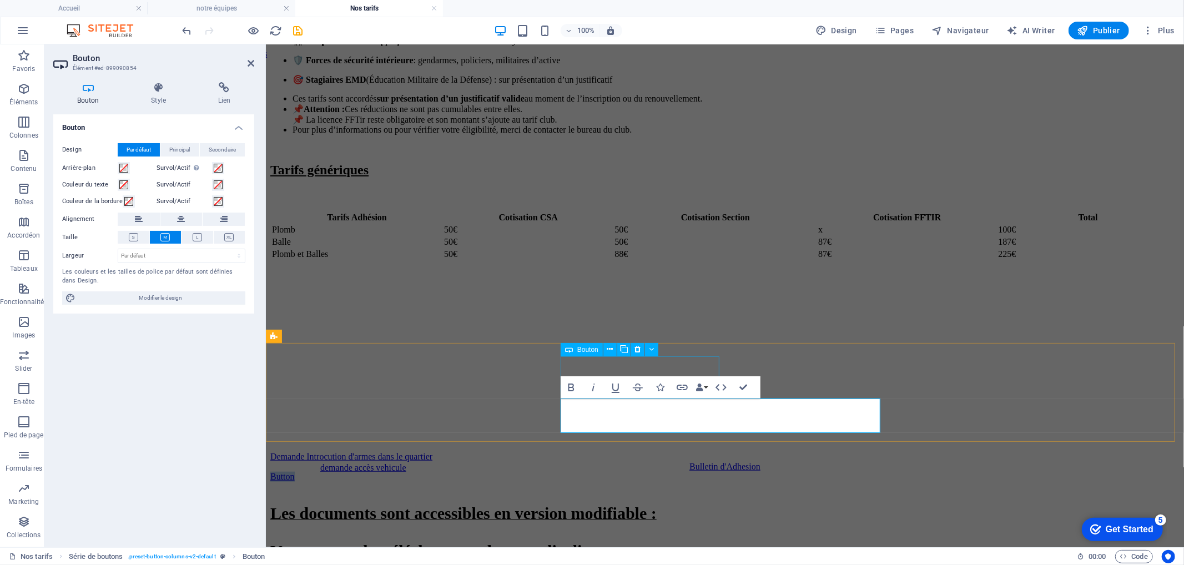
click at [586, 351] on span "Bouton" at bounding box center [588, 350] width 21 height 7
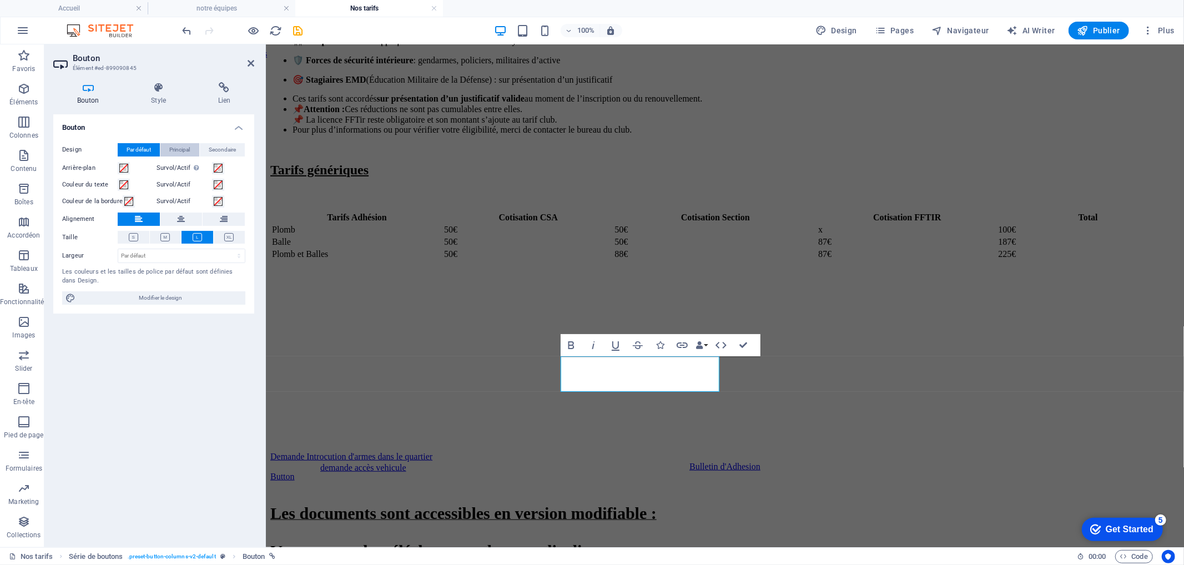
click at [187, 148] on span "Principal" at bounding box center [179, 149] width 21 height 13
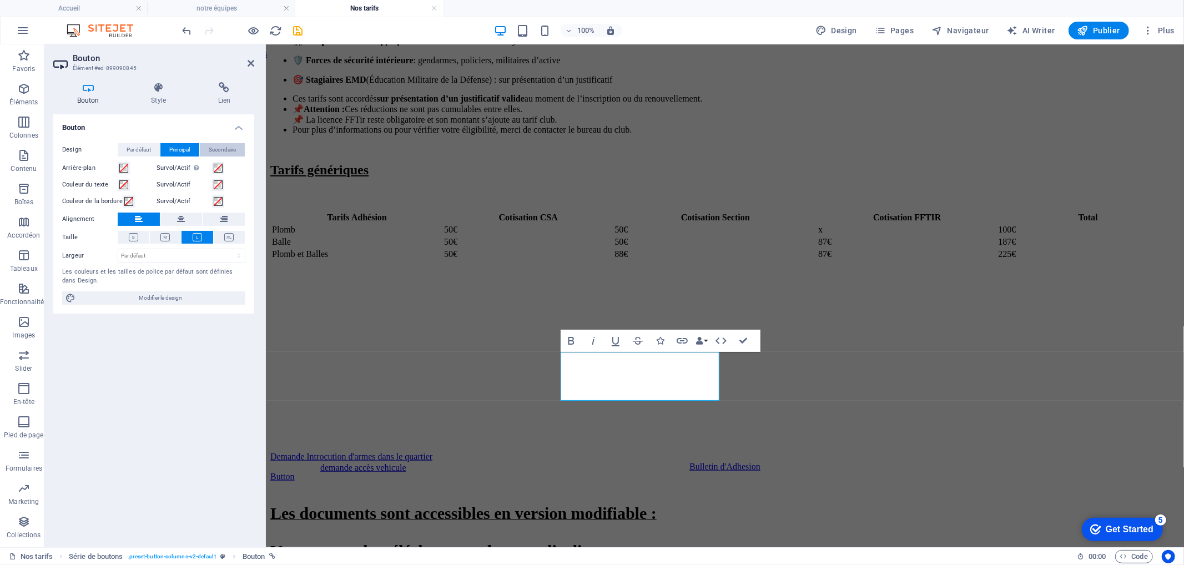
click at [218, 152] on span "Secondaire" at bounding box center [222, 149] width 27 height 13
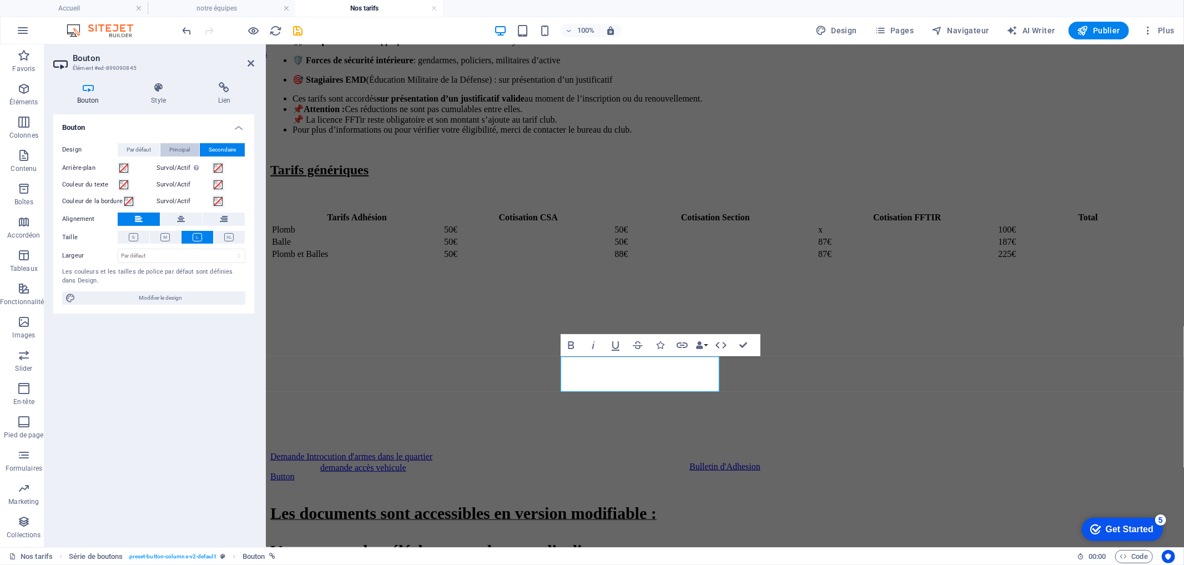
click at [181, 152] on span "Principal" at bounding box center [179, 149] width 21 height 13
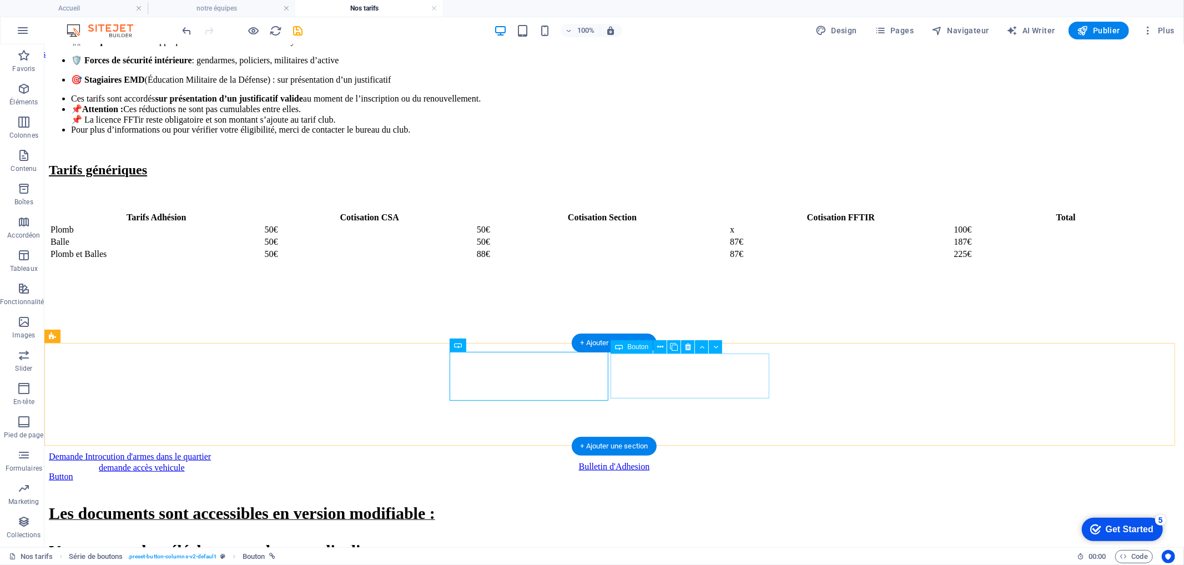
click at [761, 461] on div "Bulletin d'Adhesion" at bounding box center [613, 466] width 1131 height 10
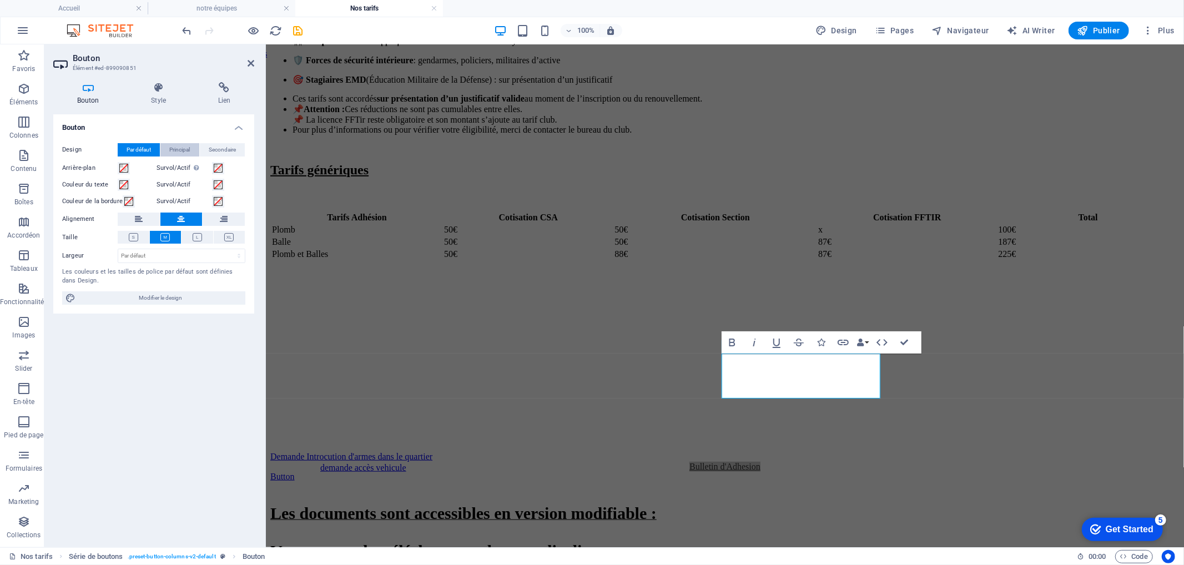
click at [179, 151] on span "Principal" at bounding box center [179, 149] width 21 height 13
drag, startPoint x: 903, startPoint y: 339, endPoint x: 858, endPoint y: 294, distance: 63.2
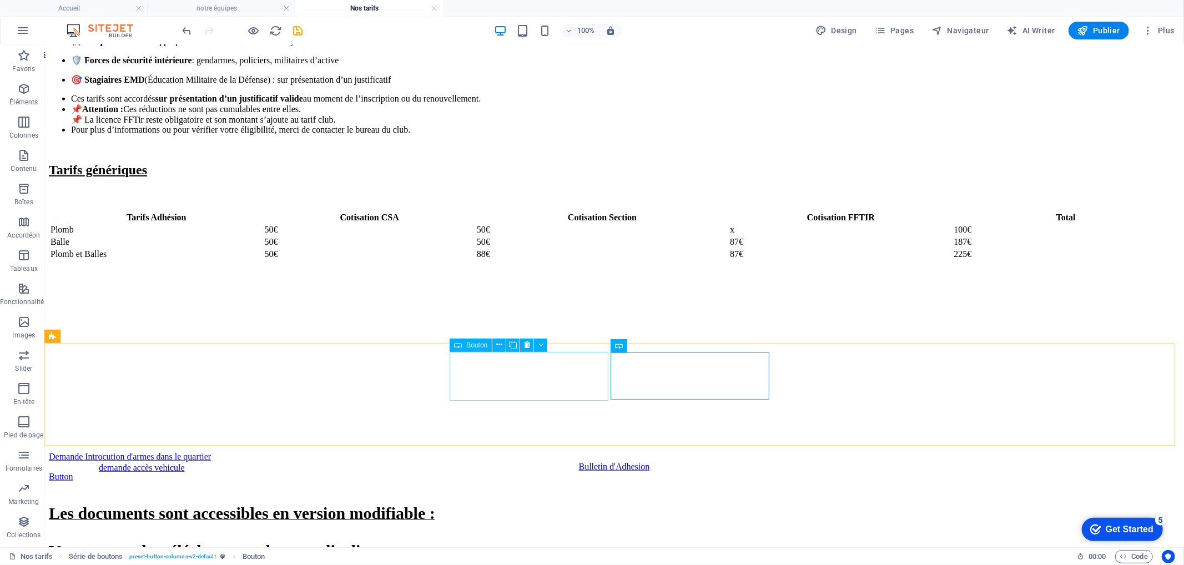
click at [468, 347] on span "Bouton" at bounding box center [476, 345] width 21 height 7
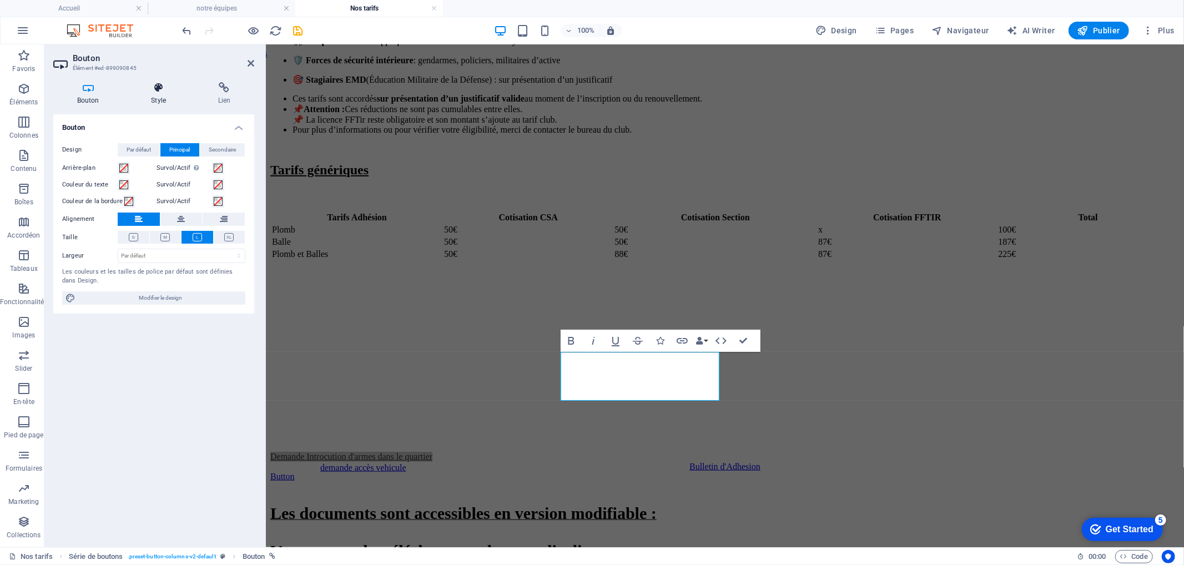
click at [157, 92] on icon at bounding box center [158, 87] width 62 height 11
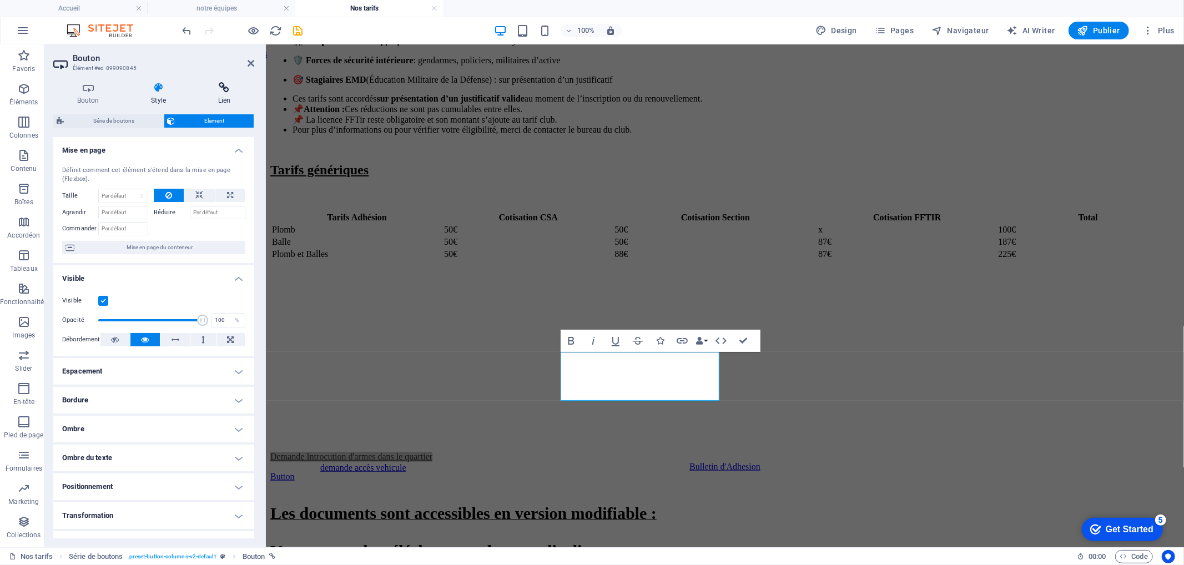
click at [214, 98] on h4 "Lien" at bounding box center [224, 93] width 60 height 23
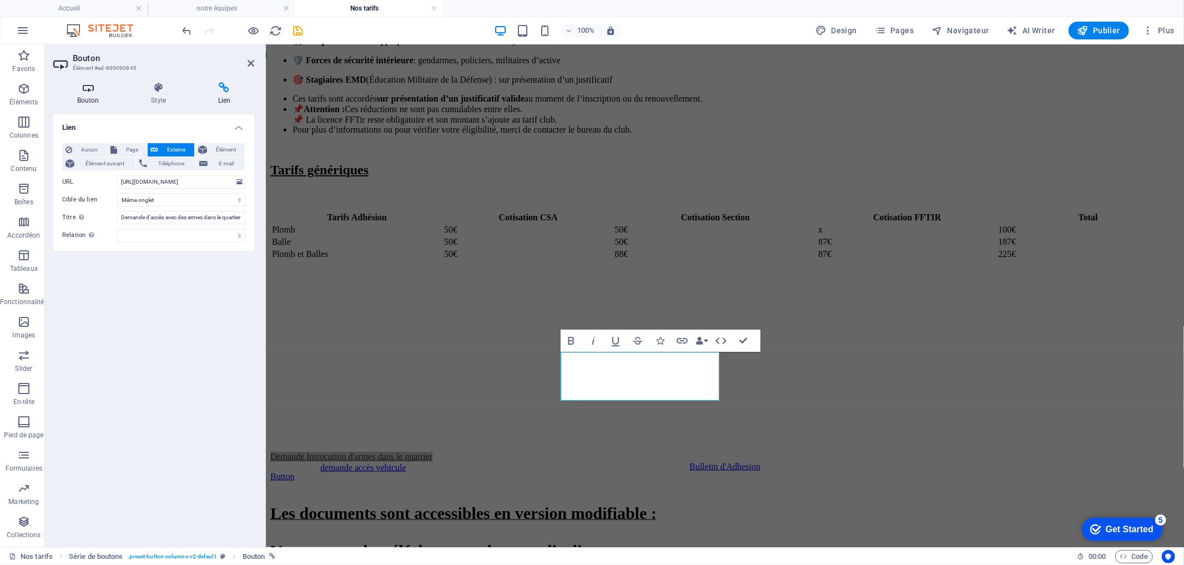
click at [81, 96] on h4 "Bouton" at bounding box center [90, 93] width 74 height 23
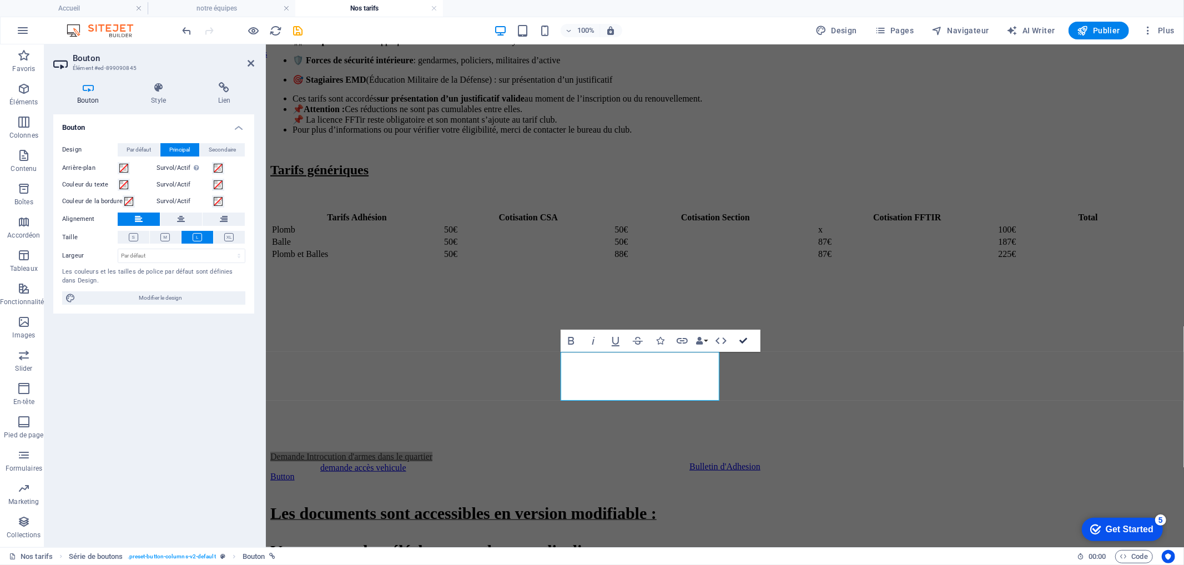
drag, startPoint x: 740, startPoint y: 339, endPoint x: 680, endPoint y: 341, distance: 59.4
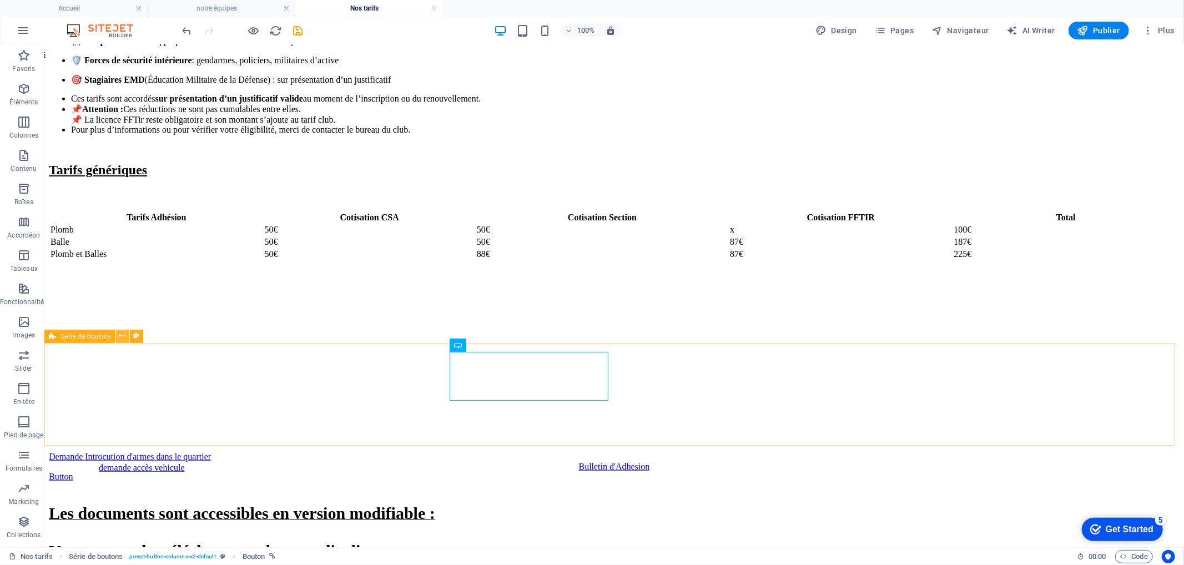
click at [123, 332] on icon at bounding box center [122, 336] width 6 height 12
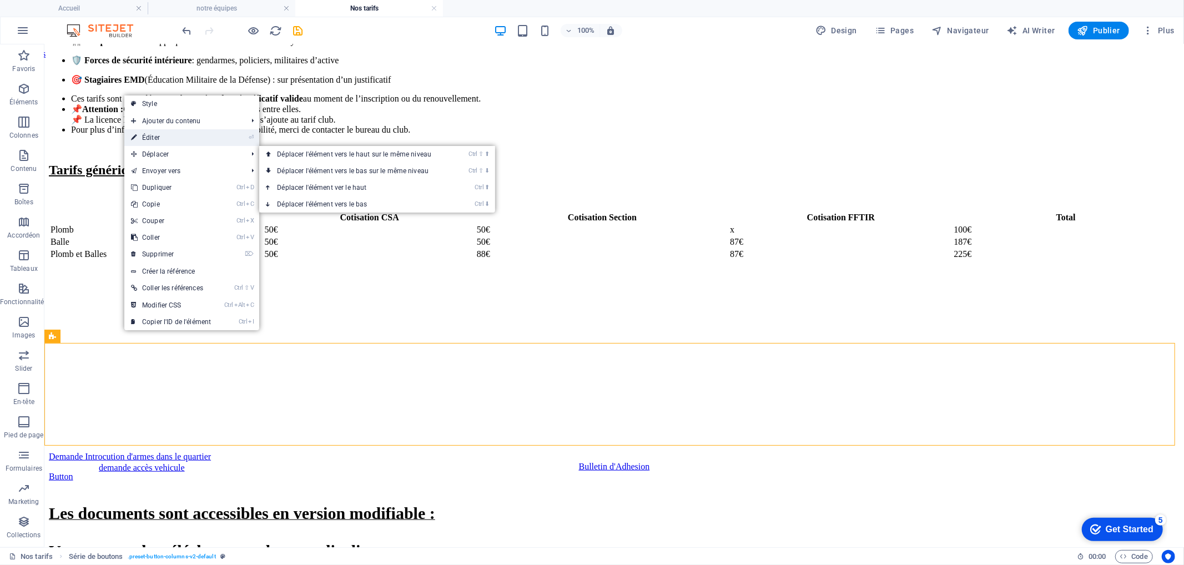
click at [140, 137] on link "⏎ Éditer" at bounding box center [170, 137] width 93 height 17
select select "px"
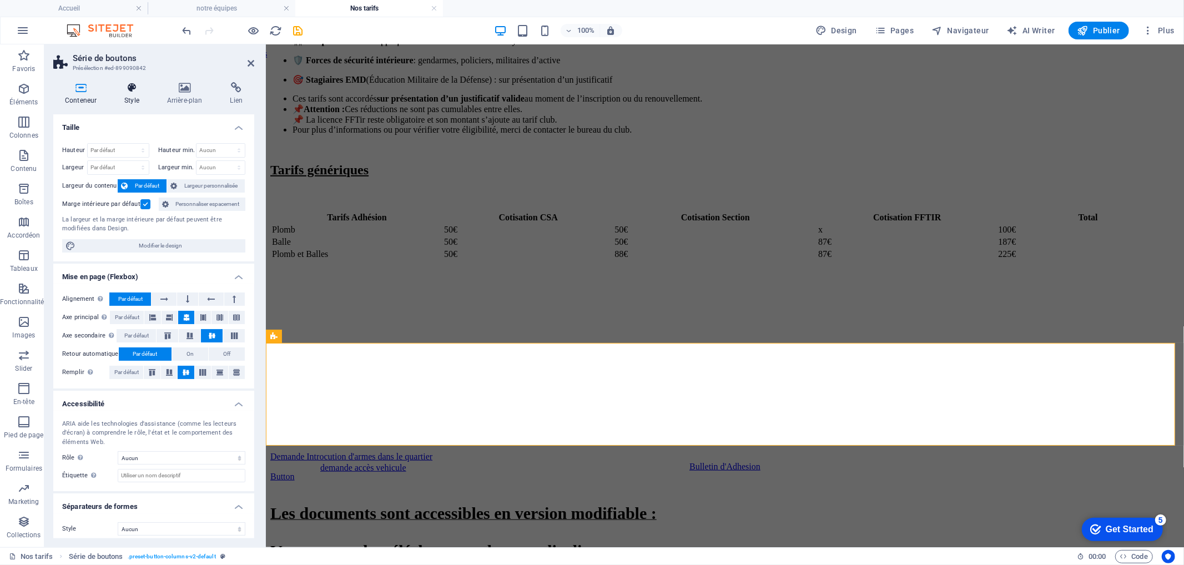
click at [125, 94] on h4 "Style" at bounding box center [134, 93] width 43 height 23
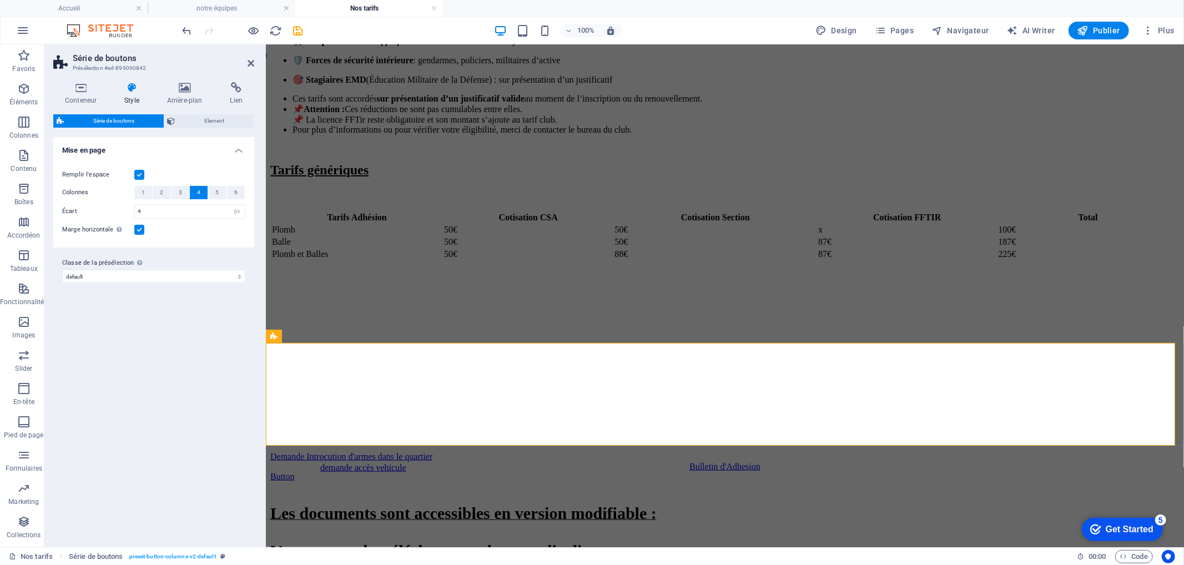
click at [197, 192] on span "4" at bounding box center [198, 192] width 3 height 13
click at [250, 59] on icon at bounding box center [251, 63] width 7 height 9
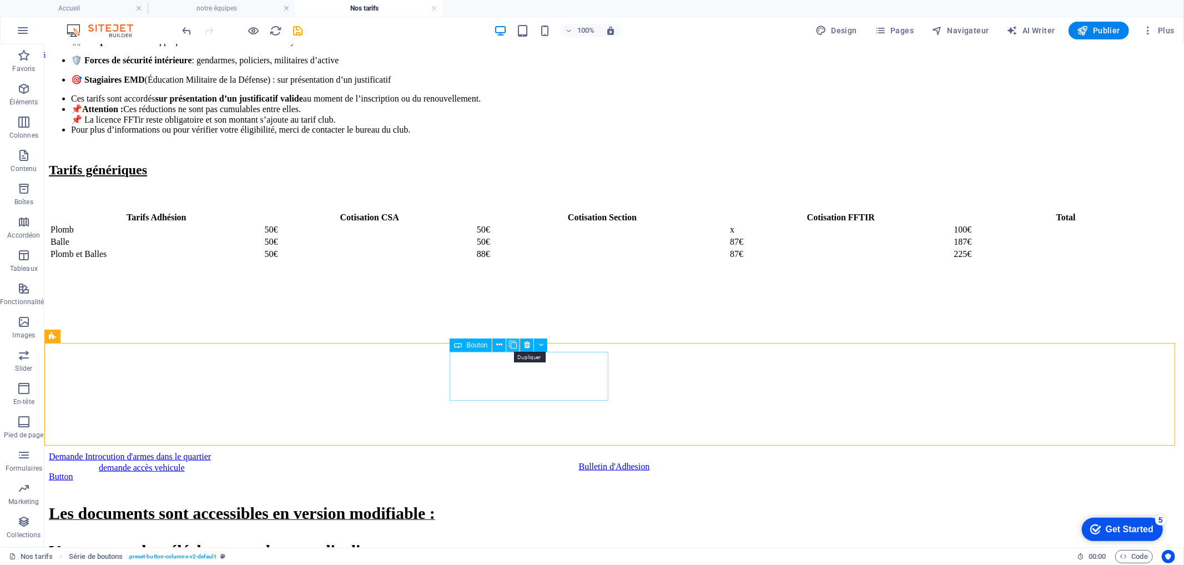
click at [513, 345] on icon at bounding box center [513, 345] width 8 height 12
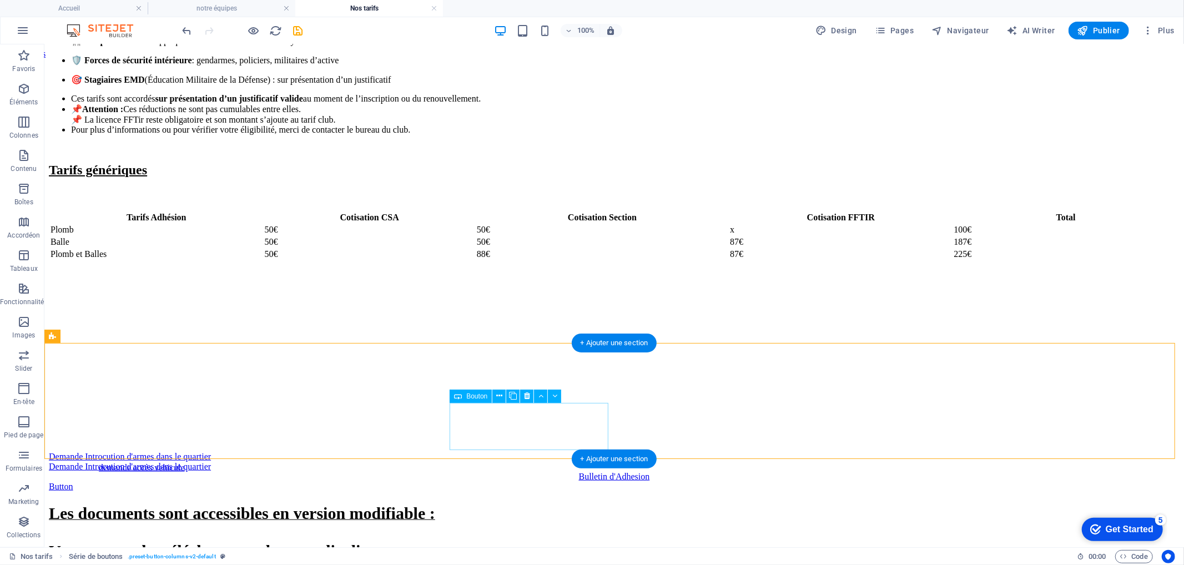
click at [551, 471] on div "Bulletin d'Adhesion" at bounding box center [613, 476] width 1131 height 10
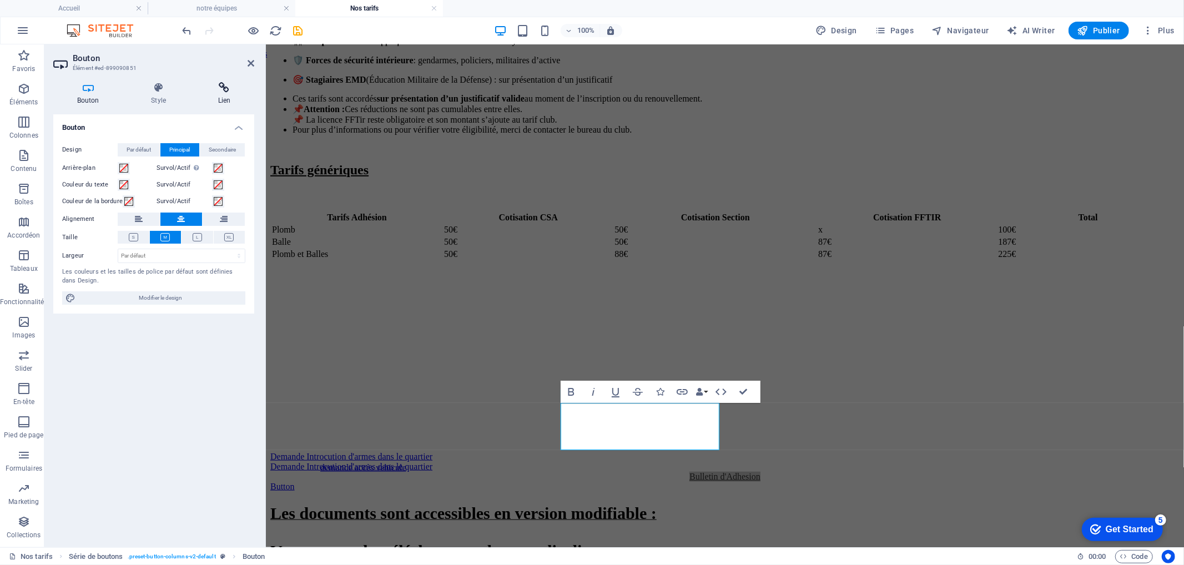
click at [219, 91] on icon at bounding box center [224, 87] width 60 height 11
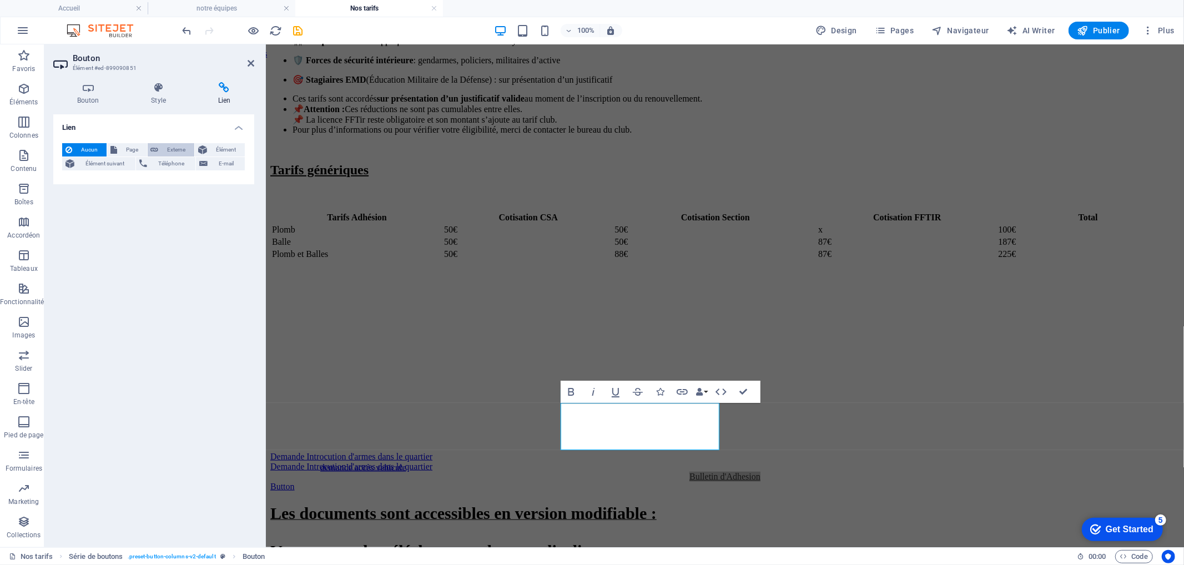
click at [160, 152] on button "Externe" at bounding box center [171, 149] width 47 height 13
select select "blank"
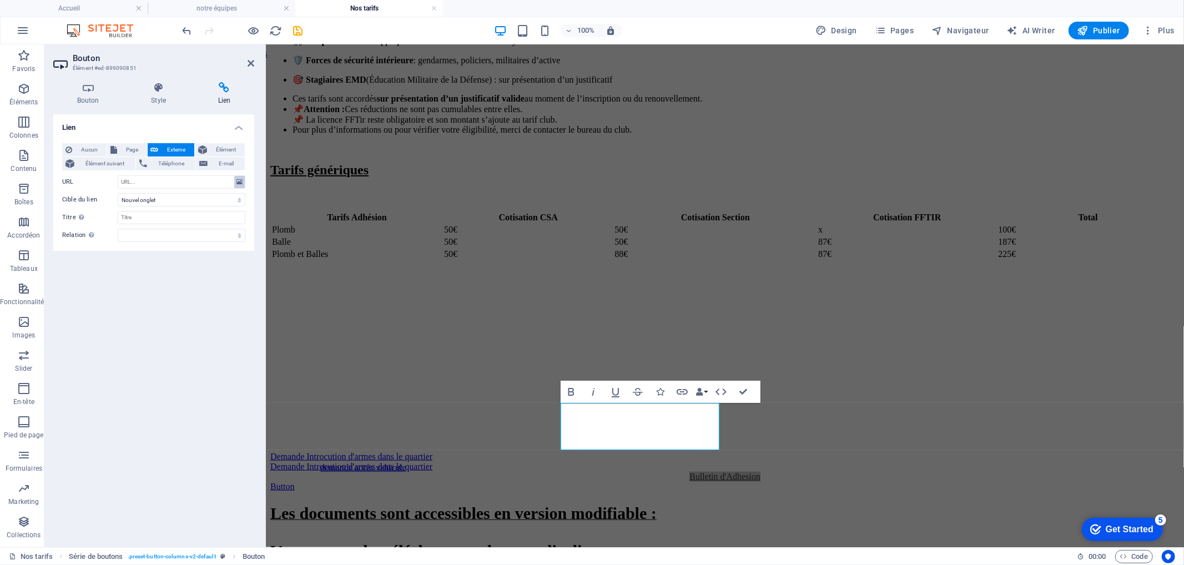
click at [238, 180] on icon at bounding box center [240, 182] width 6 height 12
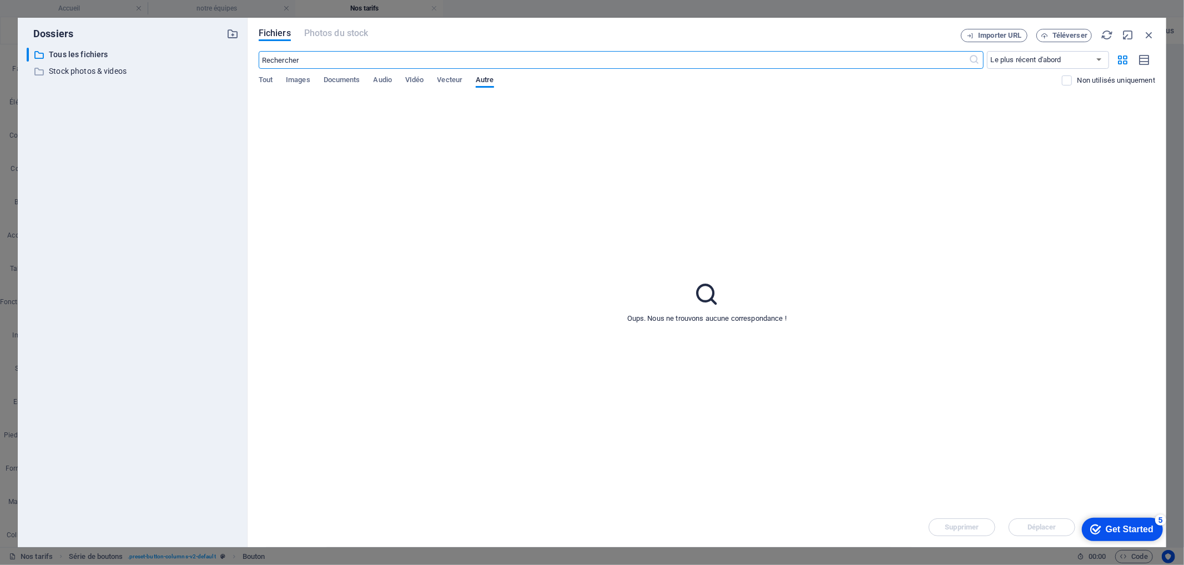
scroll to position [640, 0]
click at [340, 81] on span "Documents" at bounding box center [342, 81] width 37 height 16
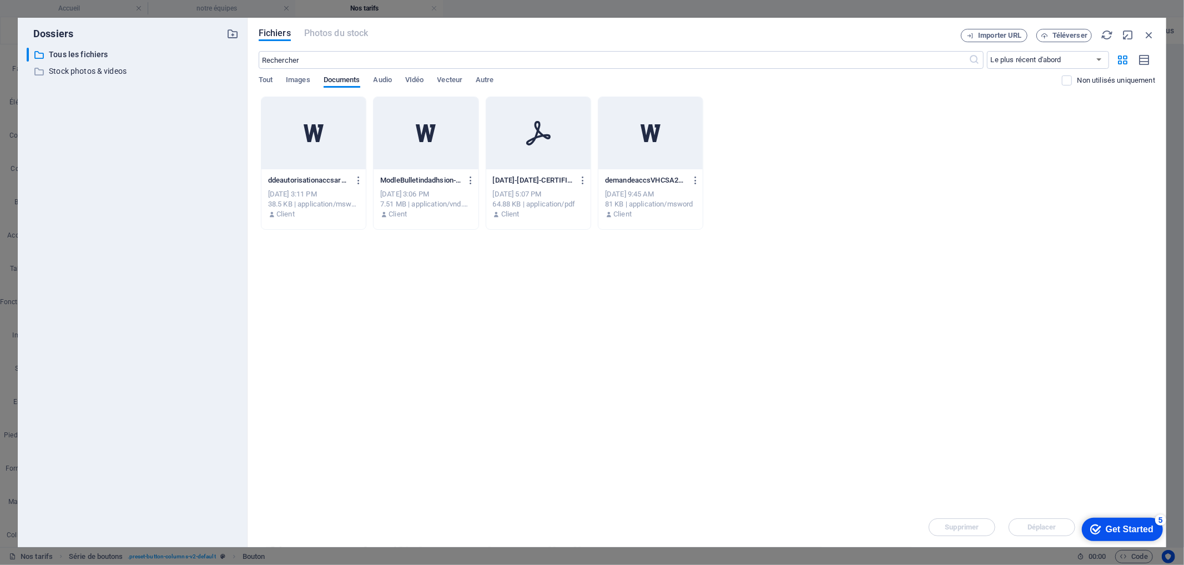
click at [548, 156] on div at bounding box center [538, 133] width 104 height 72
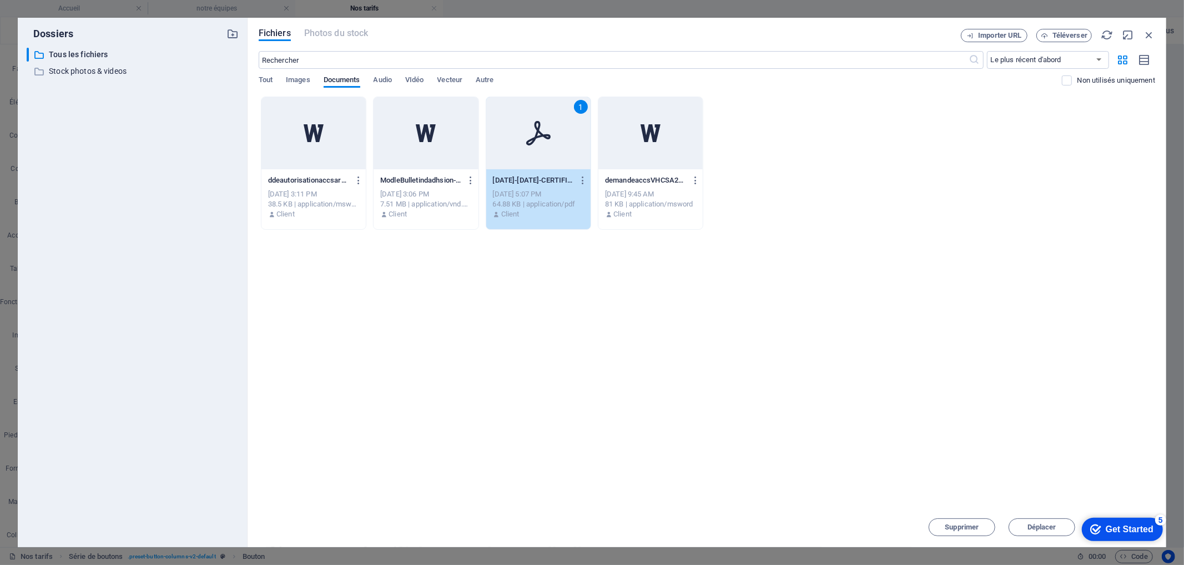
click at [650, 148] on div at bounding box center [651, 133] width 104 height 72
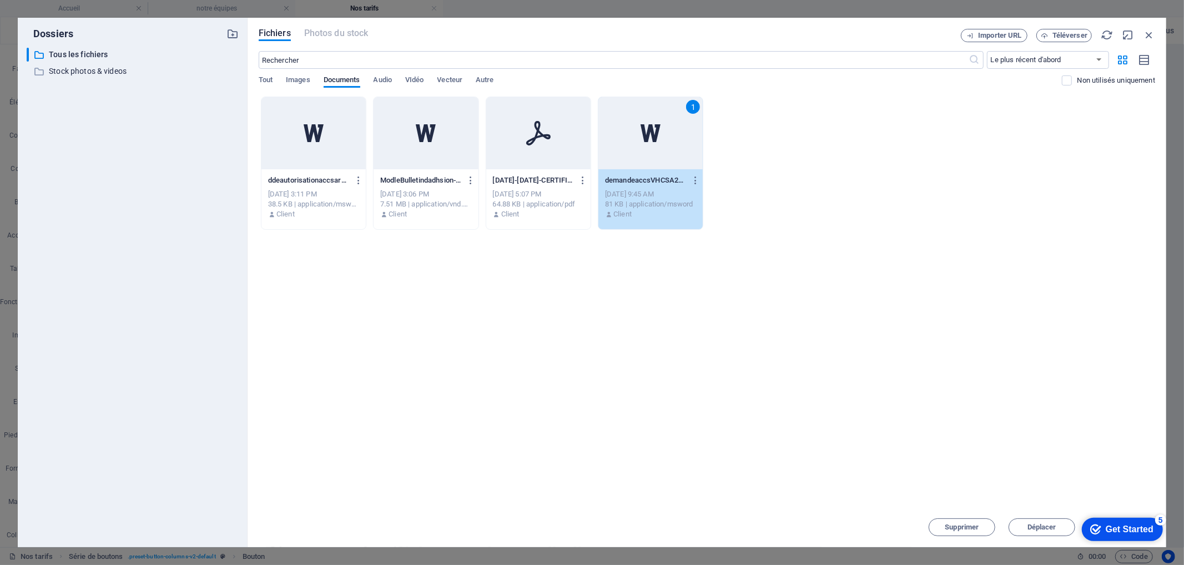
click at [623, 167] on div "1" at bounding box center [651, 133] width 104 height 72
type input "https://cdn1.site-media.eu/images/document/17271226/demandeaccsVHCSA20252026-Ue…"
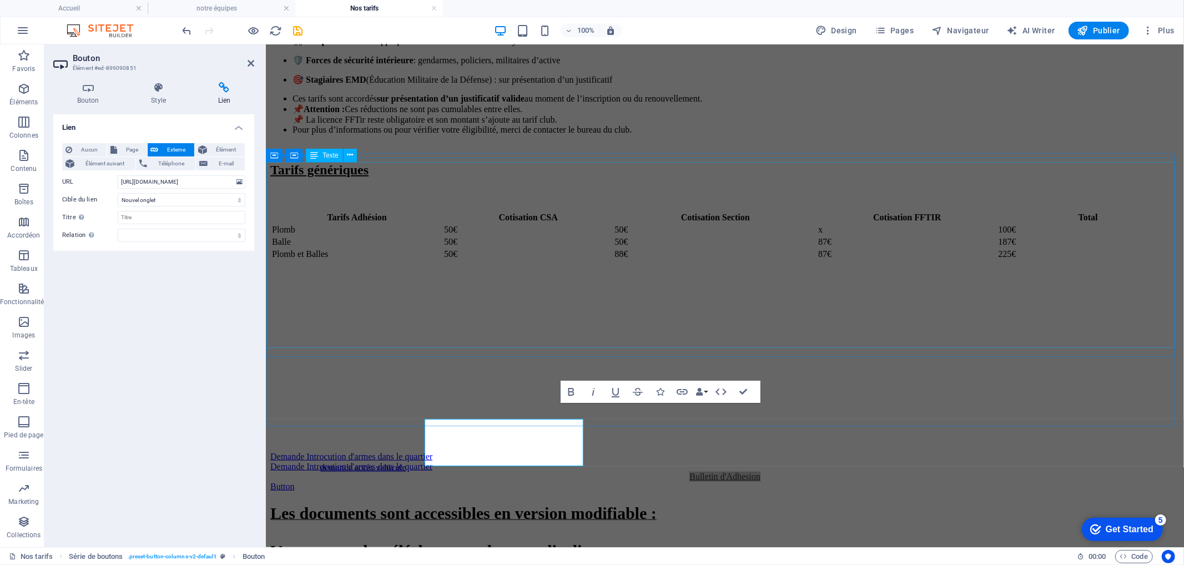
scroll to position [624, 0]
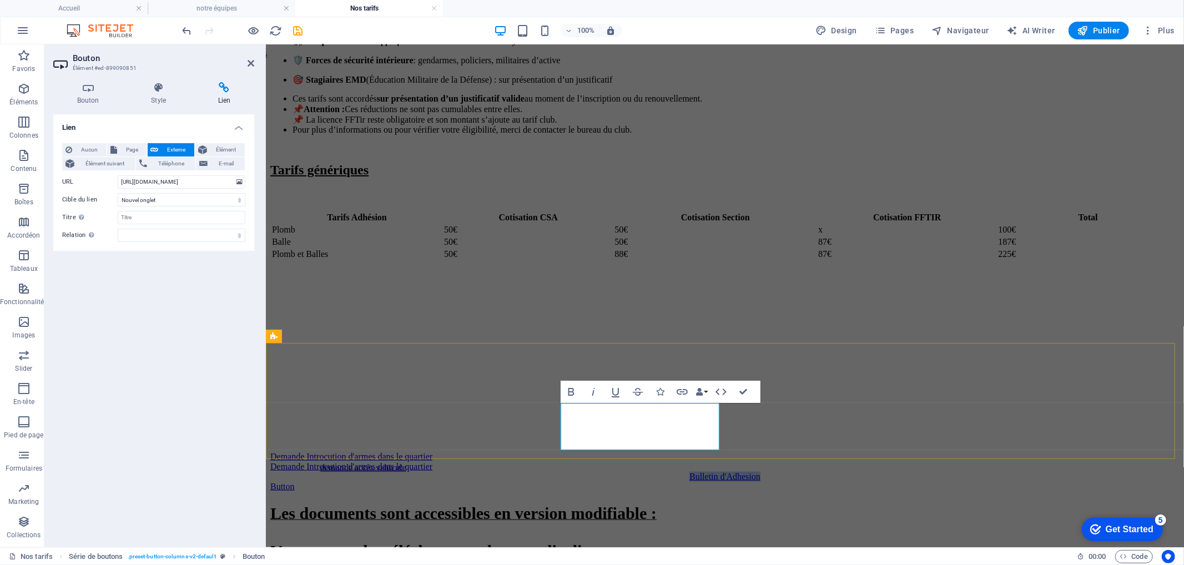
click at [689, 471] on link "Bulletin d'Adhesion" at bounding box center [724, 475] width 71 height 9
drag, startPoint x: 667, startPoint y: 431, endPoint x: 600, endPoint y: 413, distance: 69.6
click at [689, 471] on link "Bulletin d'Adhesion" at bounding box center [724, 475] width 71 height 9
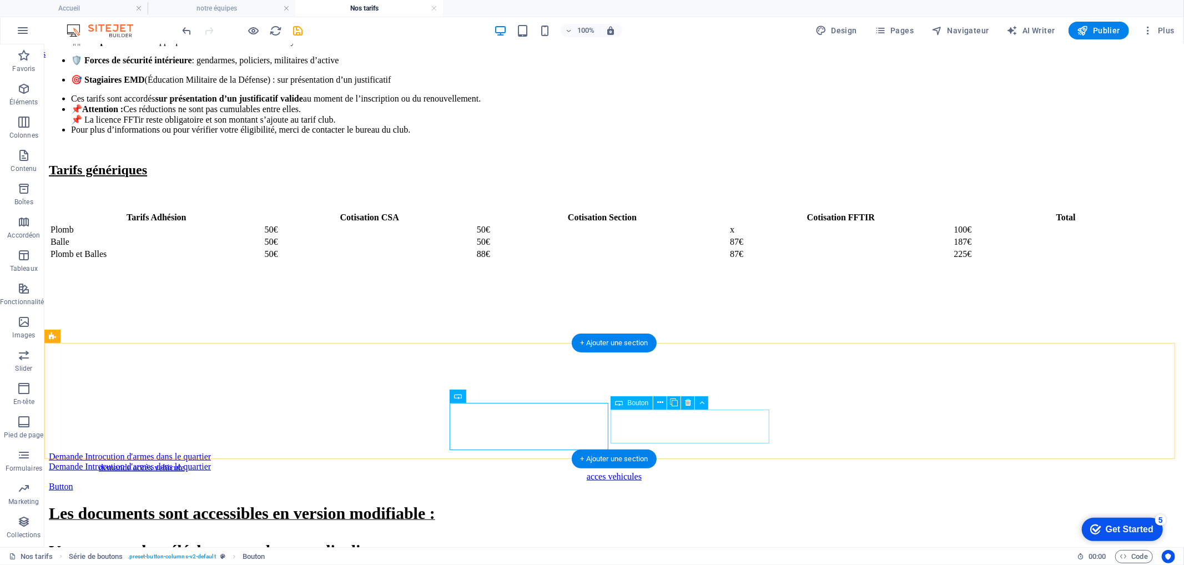
click at [739, 481] on div "Button" at bounding box center [613, 486] width 1131 height 10
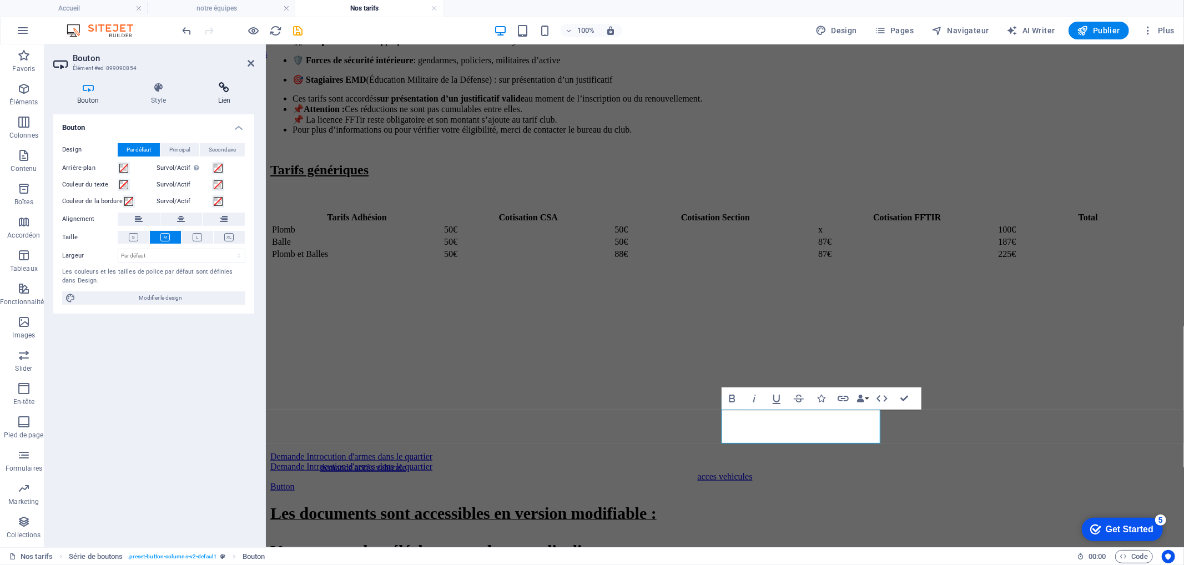
click at [220, 98] on h4 "Lien" at bounding box center [224, 93] width 60 height 23
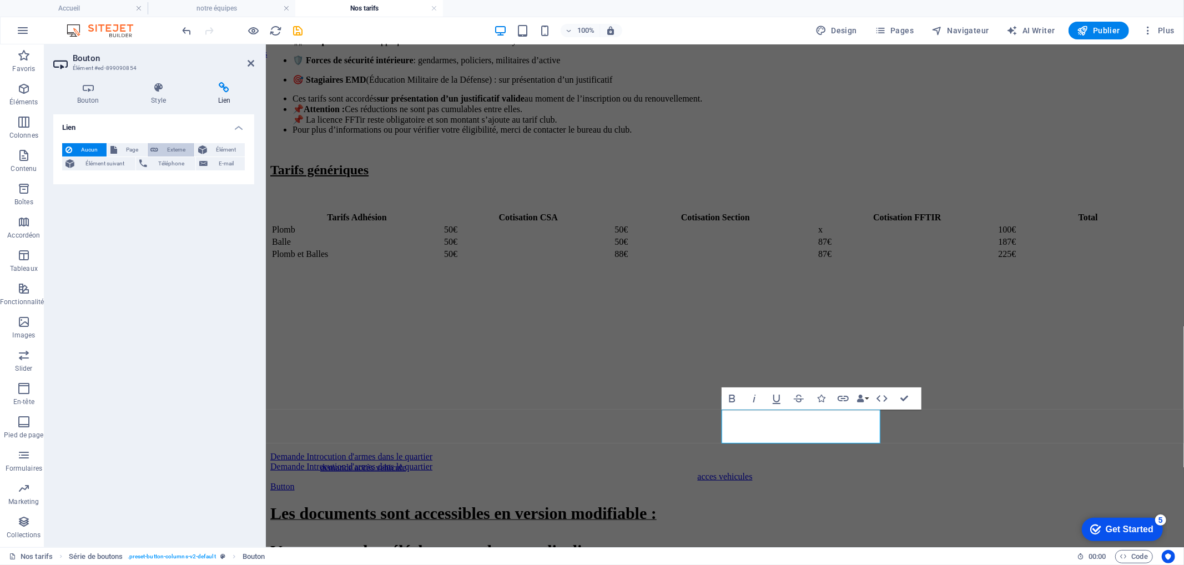
click at [162, 144] on span "Externe" at bounding box center [176, 149] width 29 height 13
select select "blank"
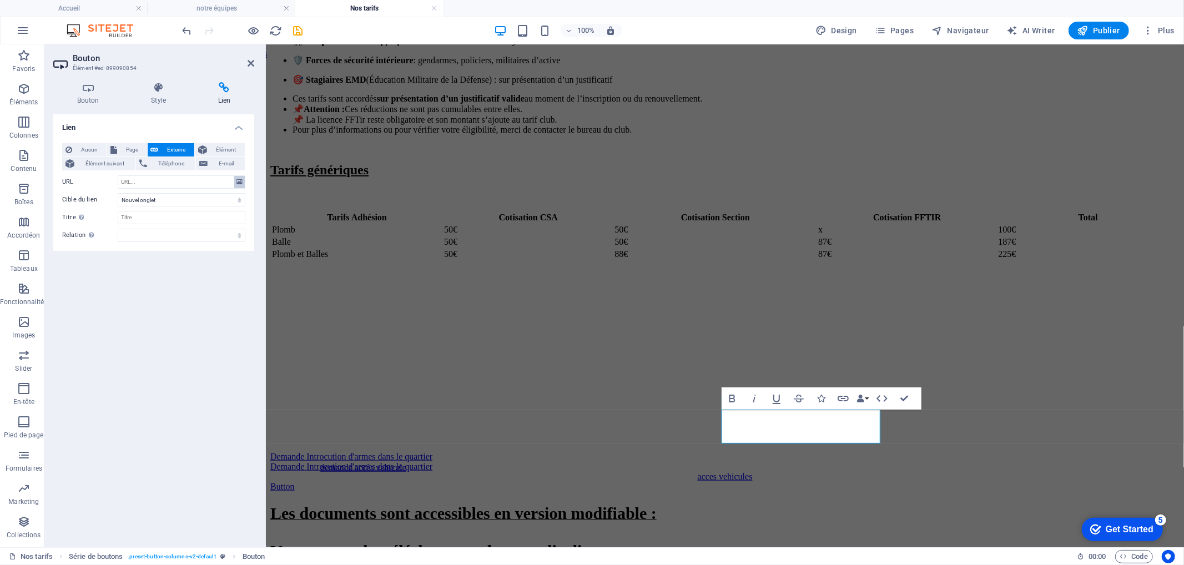
click at [243, 182] on button at bounding box center [239, 182] width 11 height 12
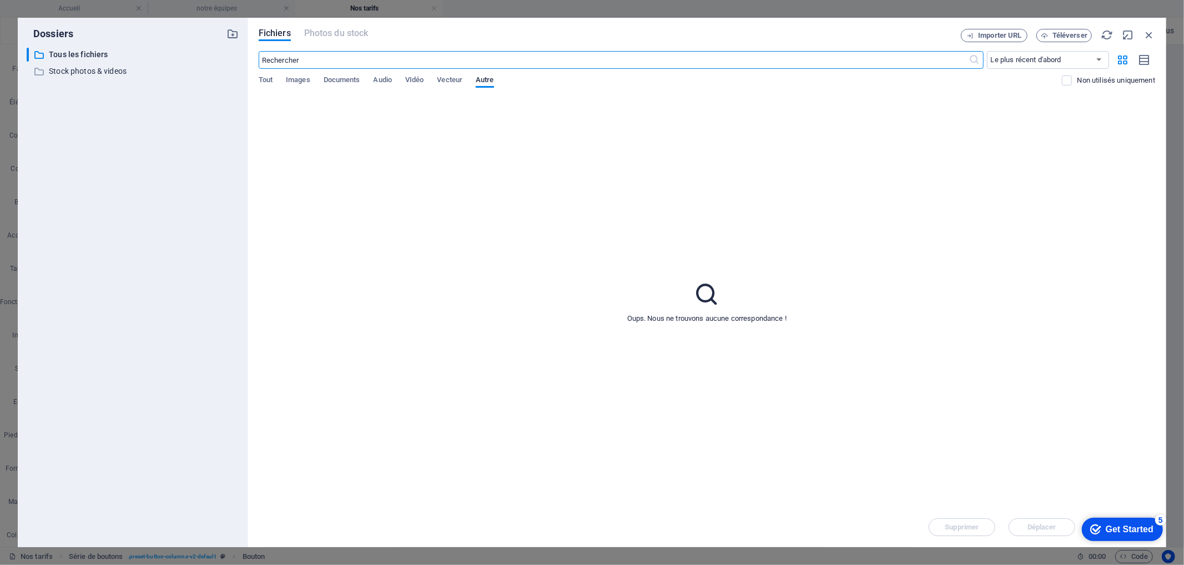
scroll to position [640, 0]
click at [358, 78] on span "Documents" at bounding box center [342, 81] width 37 height 16
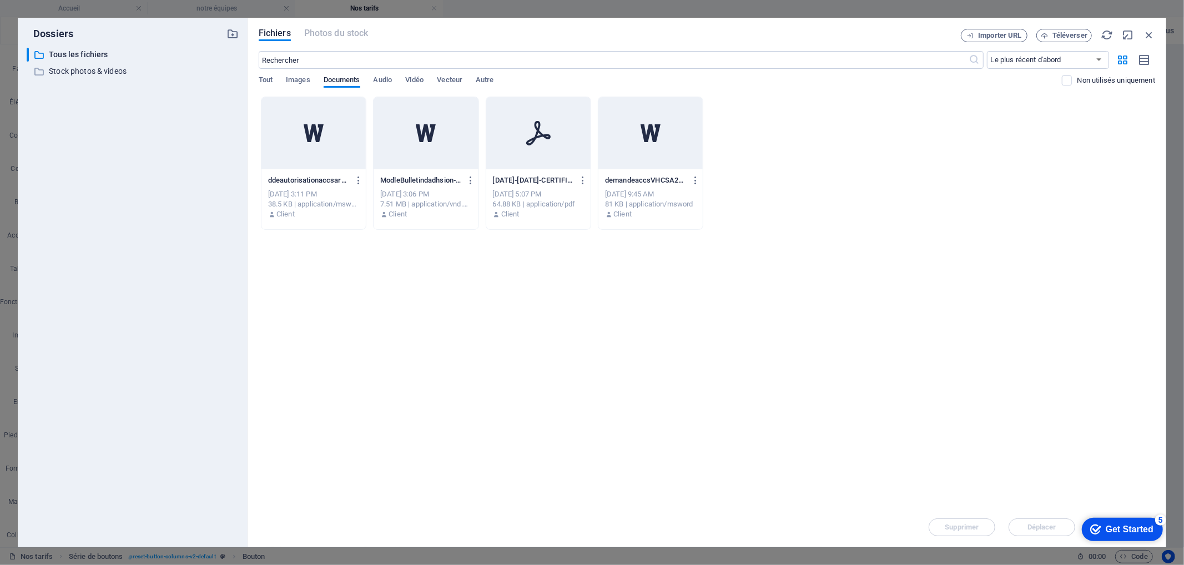
click at [658, 143] on icon at bounding box center [651, 133] width 27 height 27
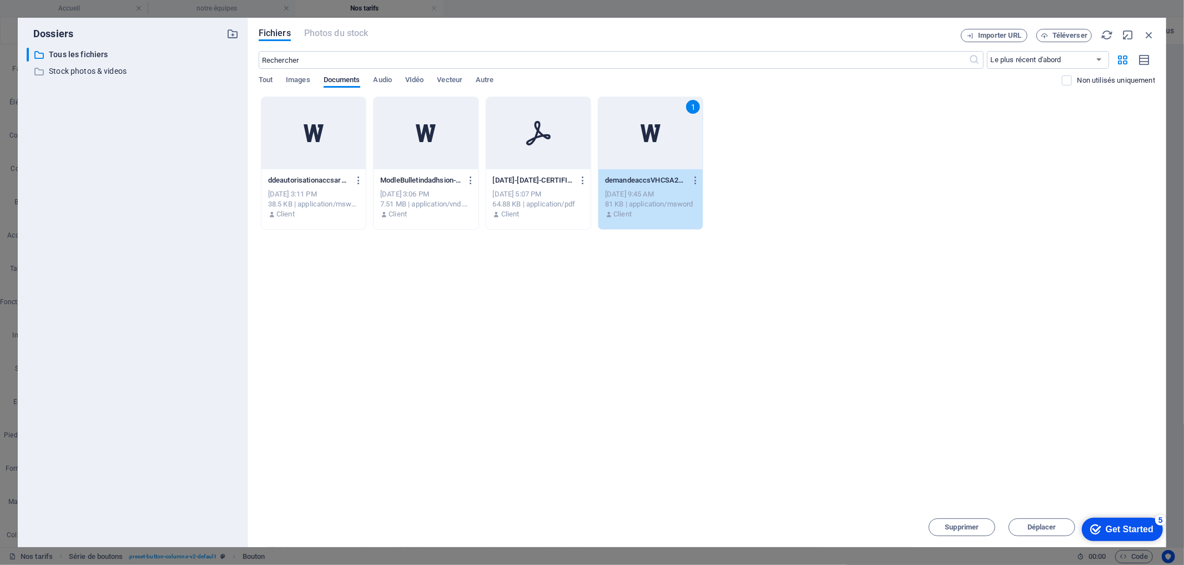
click at [558, 154] on div at bounding box center [538, 133] width 104 height 72
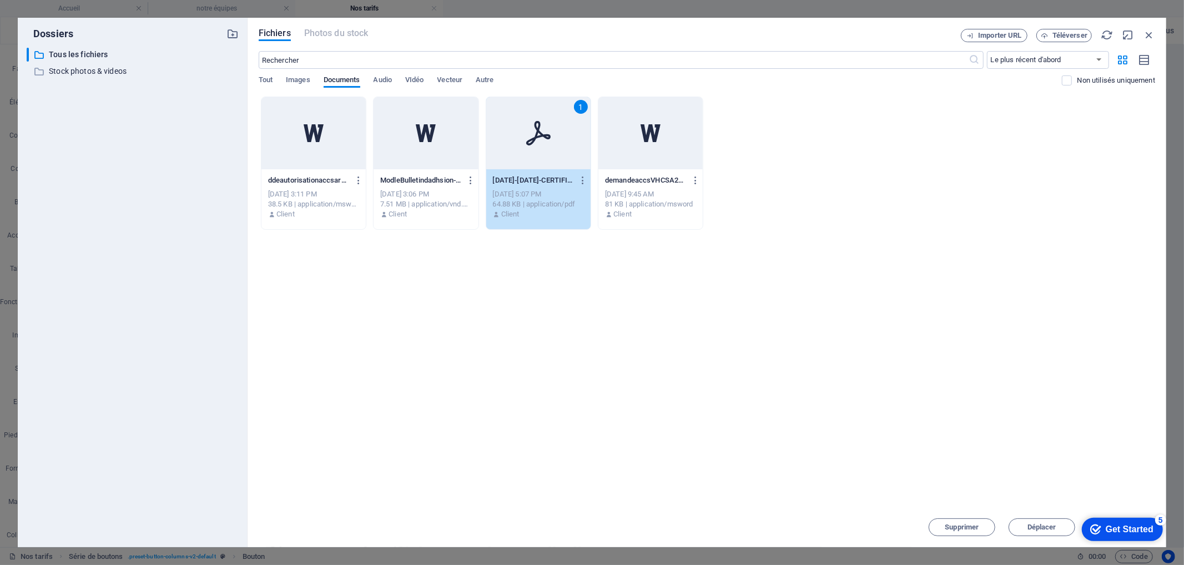
click at [556, 148] on div "1" at bounding box center [538, 133] width 104 height 72
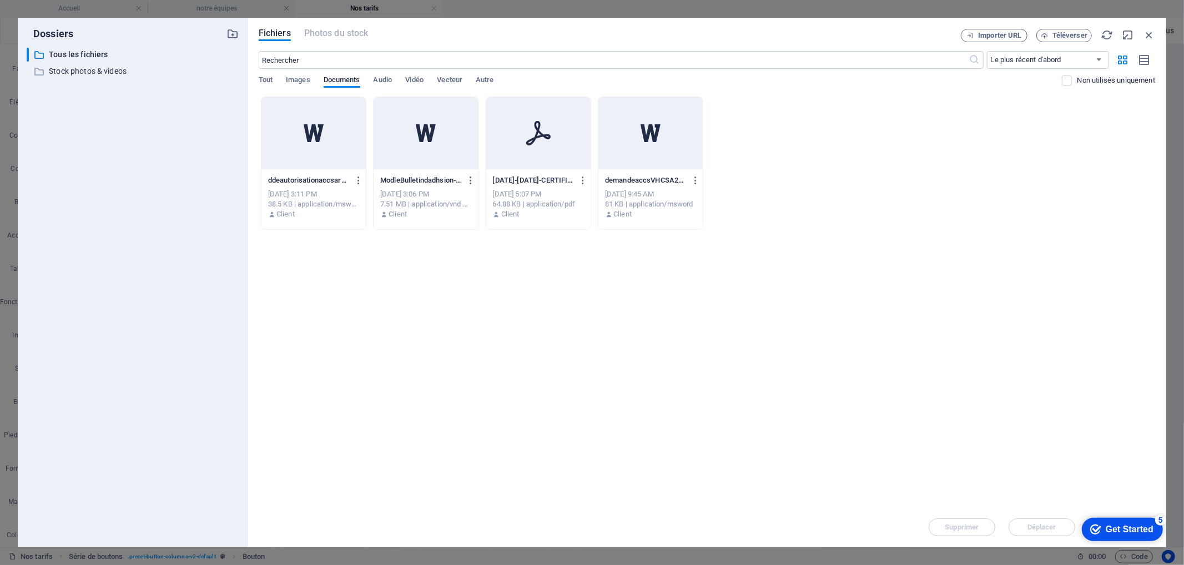
drag, startPoint x: 556, startPoint y: 148, endPoint x: 314, endPoint y: 117, distance: 244.2
click at [556, 148] on div at bounding box center [538, 133] width 104 height 72
type input "https://cdn1.site-media.eu/images/document/17525864/2025-2026-CERTIFICAT-MEDICA…"
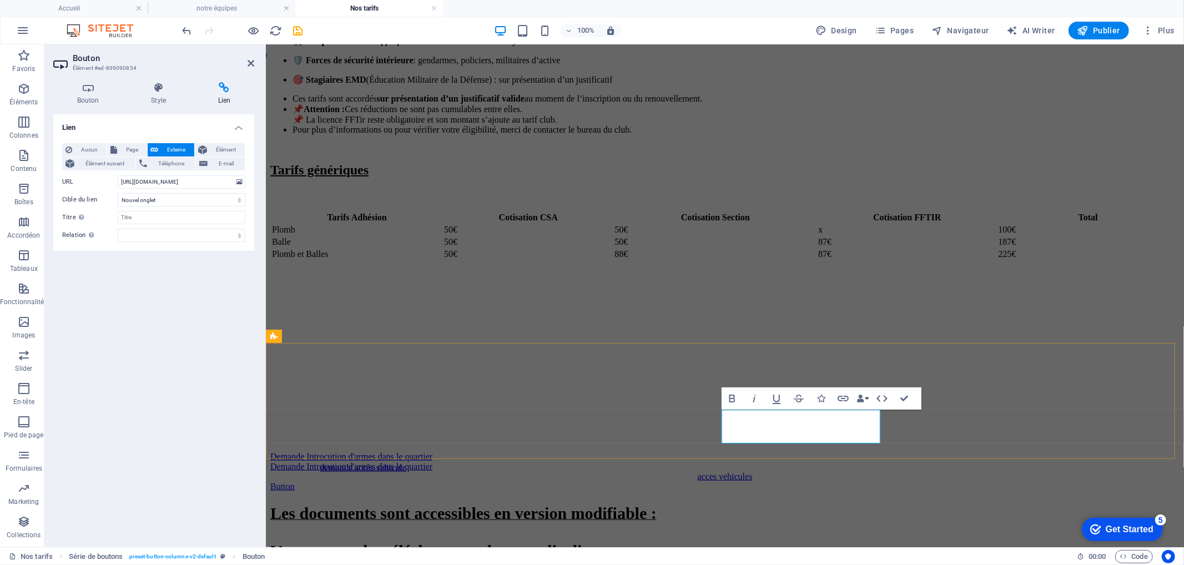
click at [294, 481] on link "Button" at bounding box center [282, 485] width 24 height 9
drag, startPoint x: 812, startPoint y: 426, endPoint x: 778, endPoint y: 426, distance: 34.4
click at [294, 481] on link "Button" at bounding box center [282, 485] width 24 height 9
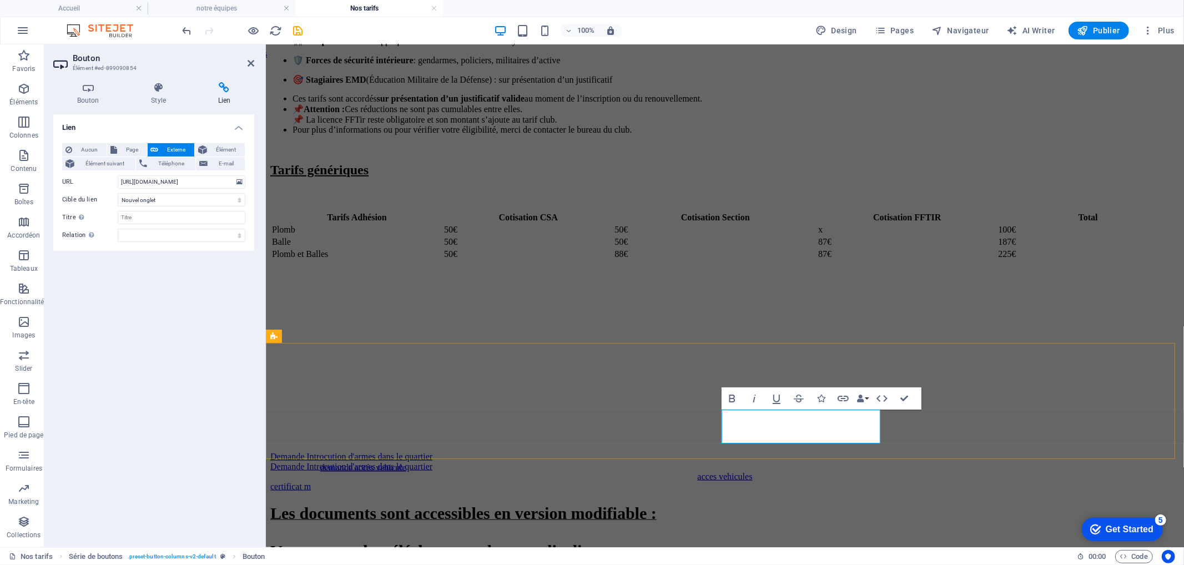
scroll to position [619, 0]
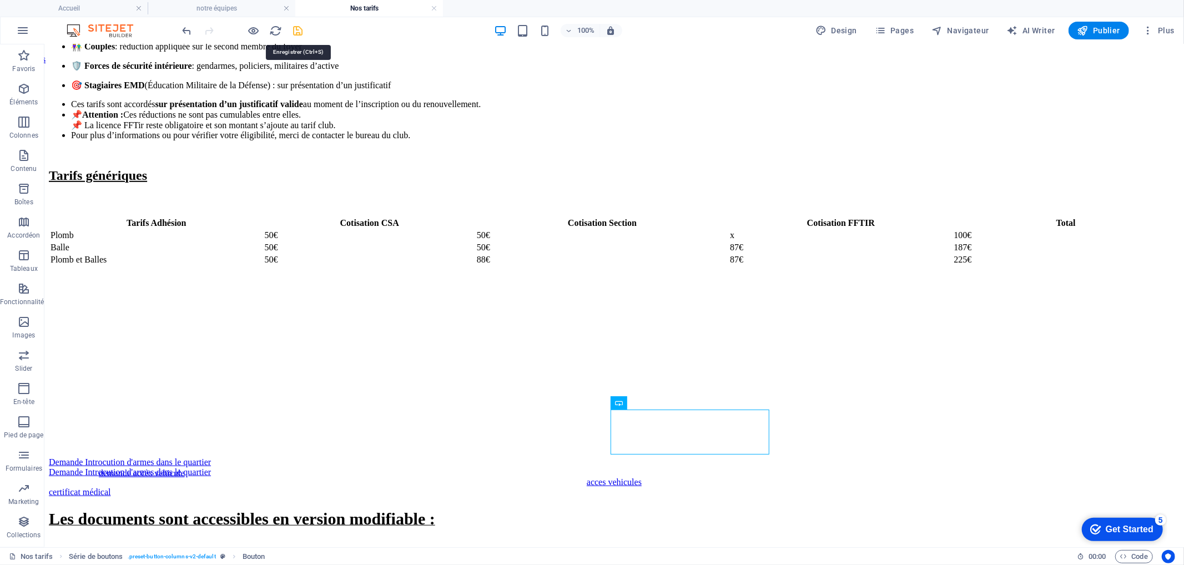
click at [295, 26] on icon "save" at bounding box center [298, 30] width 13 height 13
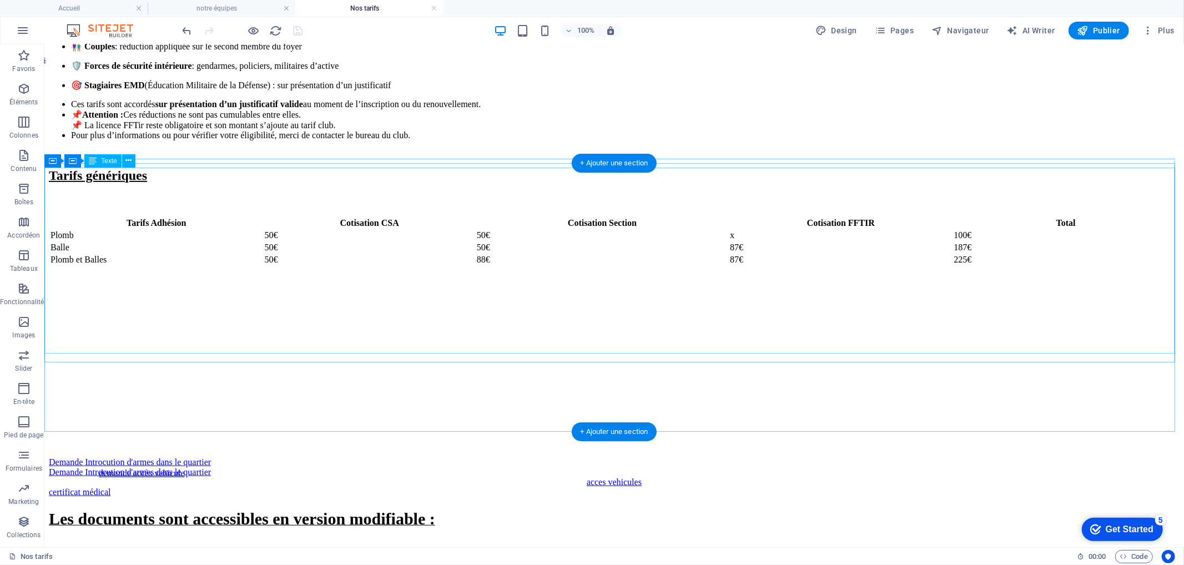
click at [71, 509] on div "Les documents sont accessibles en version modifiable : Vous pouvez les téléchar…" at bounding box center [613, 575] width 1131 height 132
click at [152, 509] on div "Les documents sont accessibles en version modifiable : Vous pouvez les téléchar…" at bounding box center [613, 575] width 1131 height 132
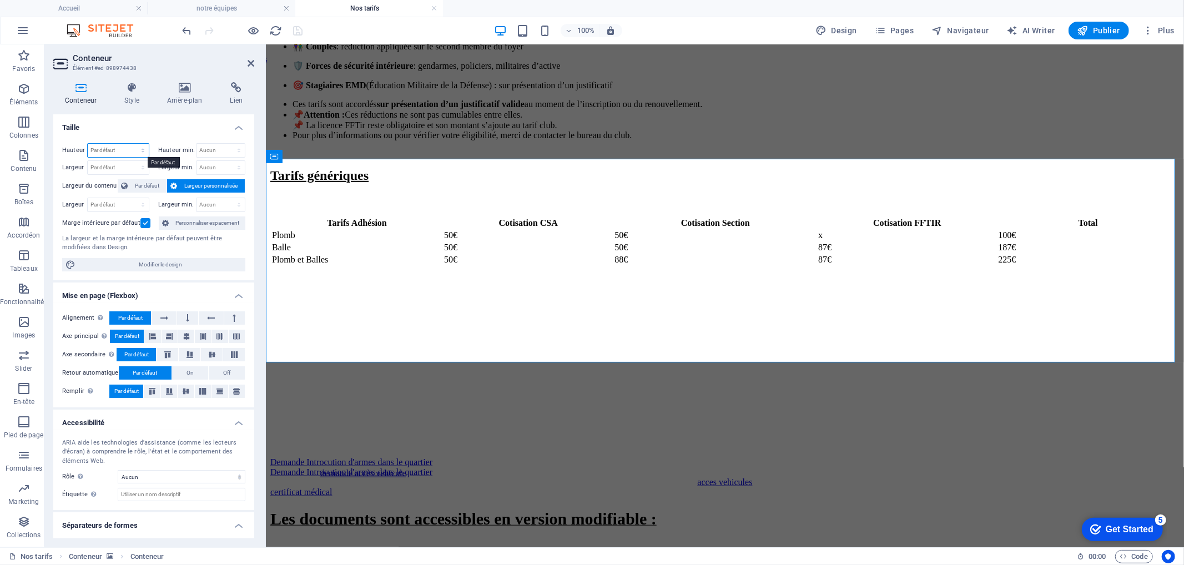
click at [117, 148] on select "Par défaut px rem % vh vw" at bounding box center [118, 150] width 61 height 13
select select "px"
click at [132, 144] on select "Par défaut px rem % vh vw" at bounding box center [118, 150] width 61 height 13
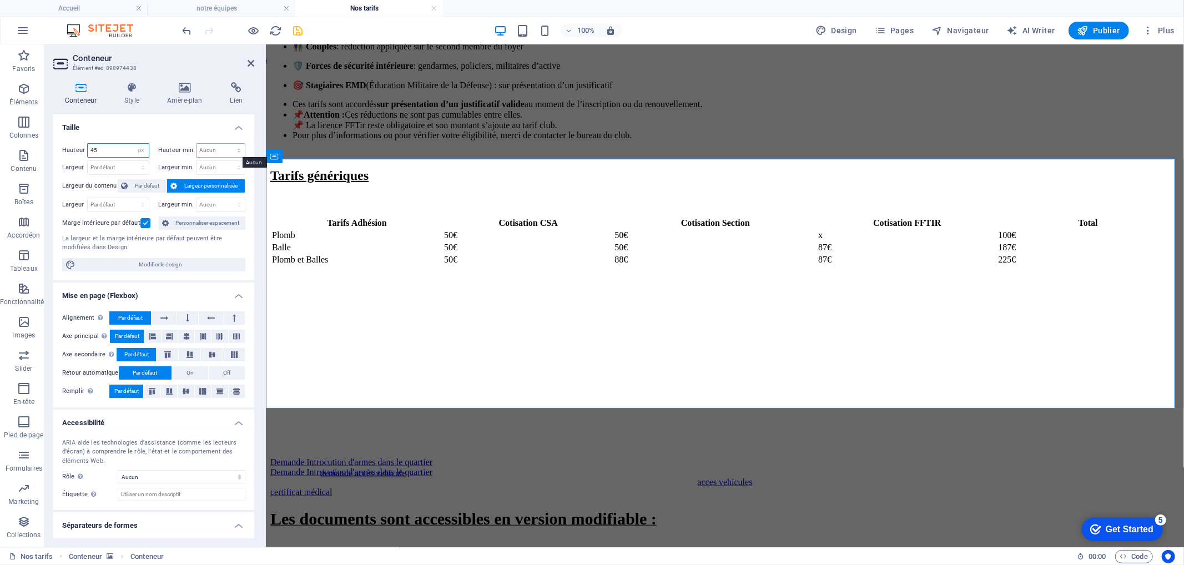
type input "4"
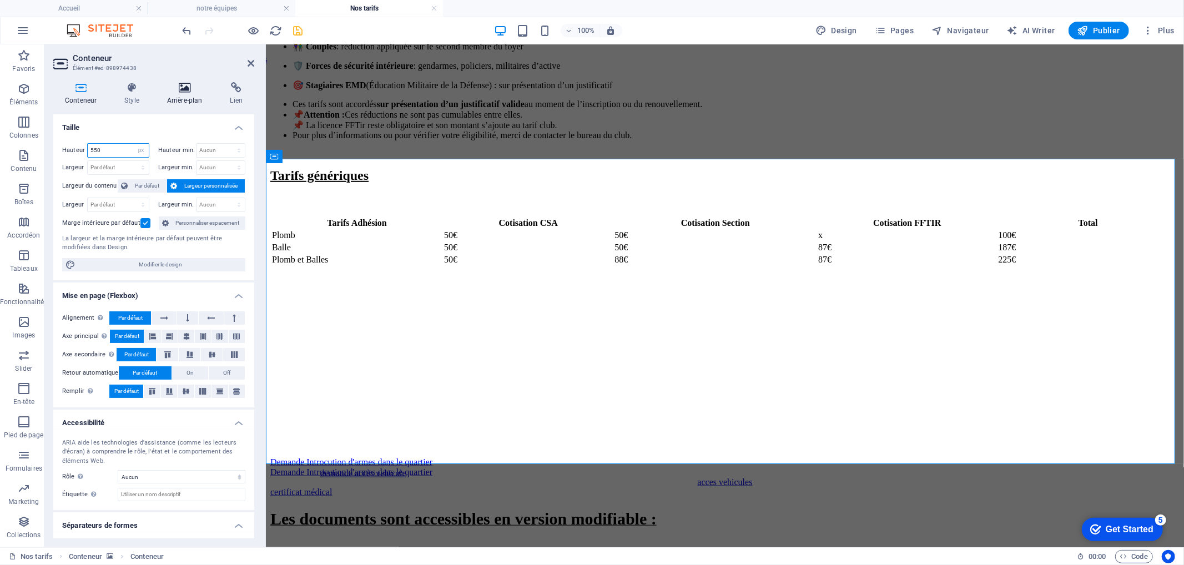
type input "550"
click at [174, 95] on h4 "Arrière-plan" at bounding box center [186, 93] width 63 height 23
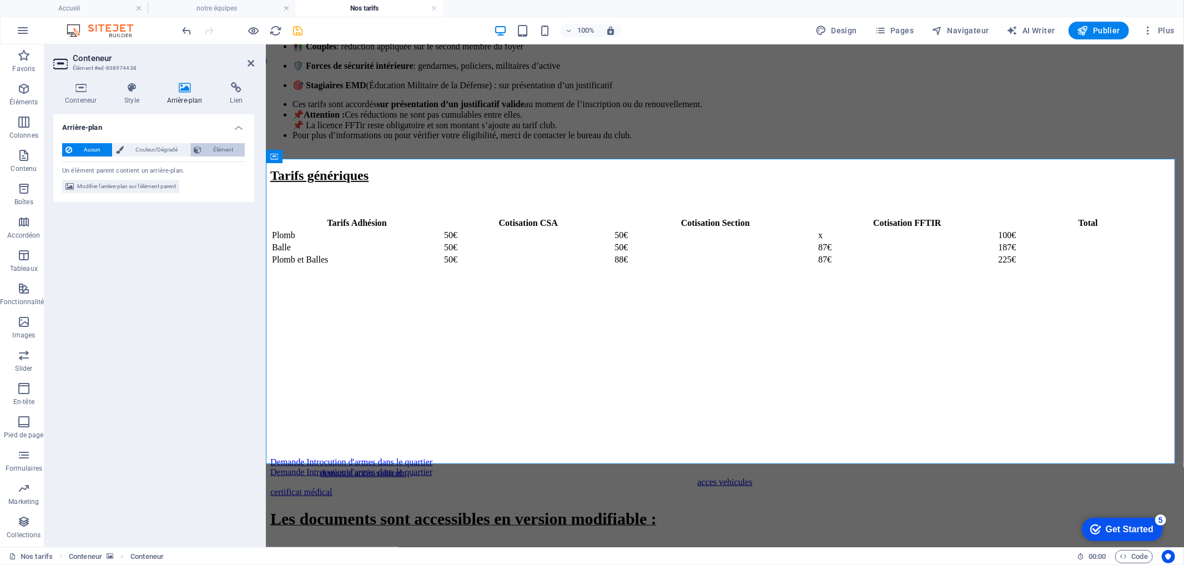
click at [223, 152] on span "Élément" at bounding box center [223, 149] width 37 height 13
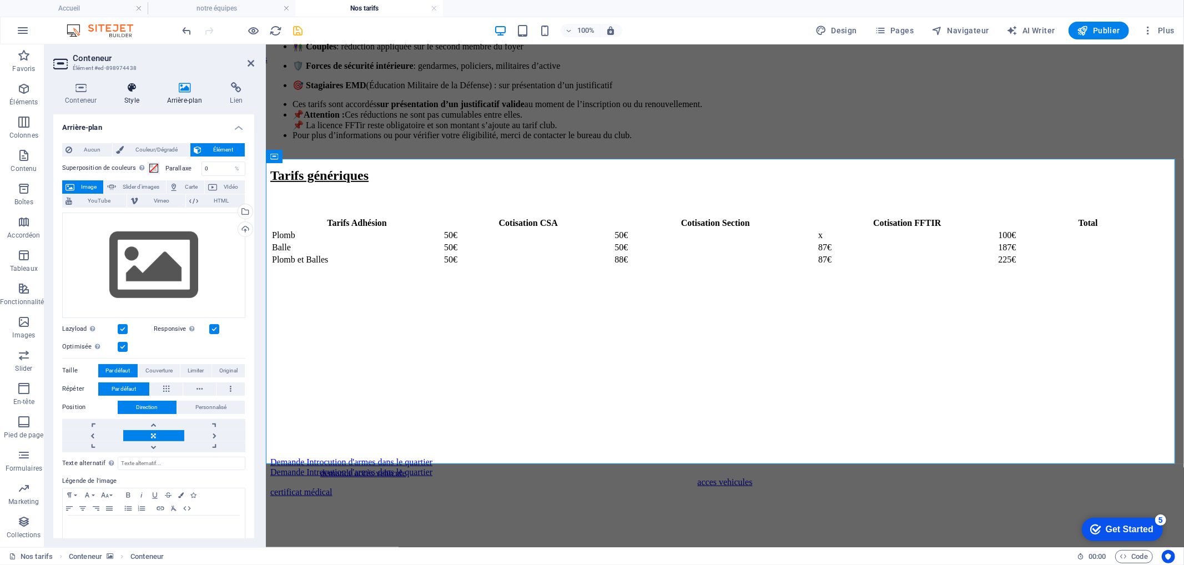
click at [135, 91] on icon at bounding box center [132, 87] width 38 height 11
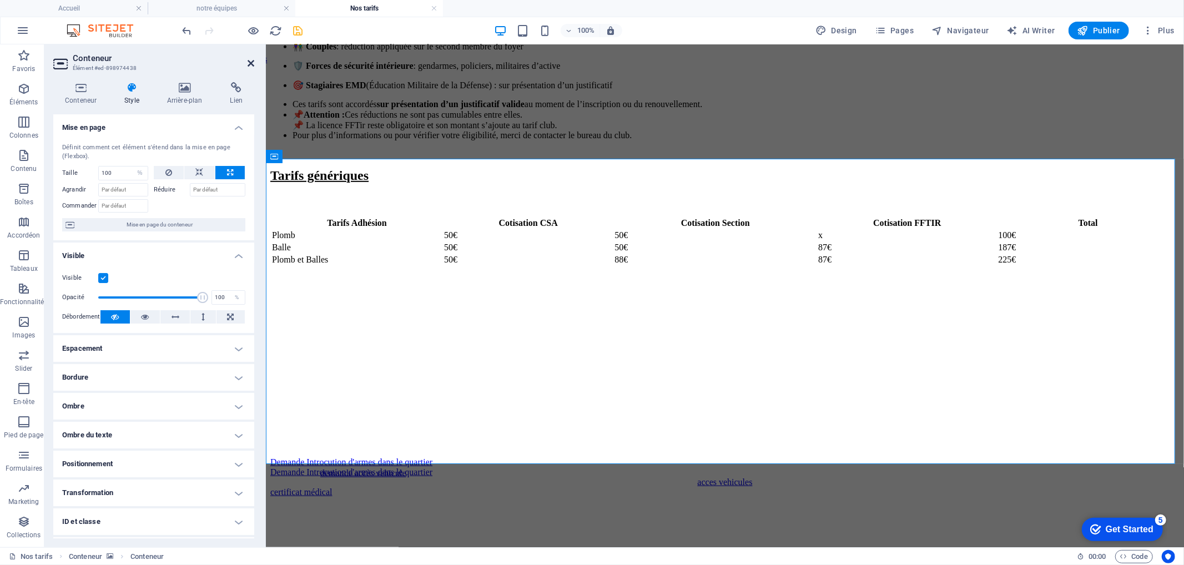
drag, startPoint x: 248, startPoint y: 63, endPoint x: 203, endPoint y: 19, distance: 62.4
click at [248, 63] on icon at bounding box center [251, 63] width 7 height 9
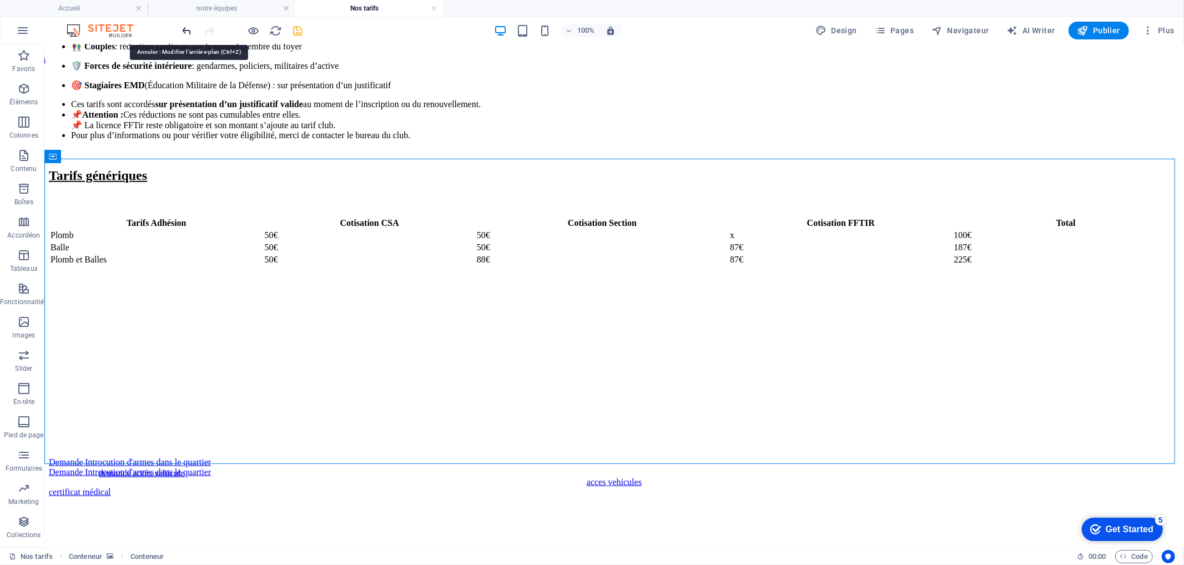
click at [189, 34] on icon "undo" at bounding box center [187, 30] width 13 height 13
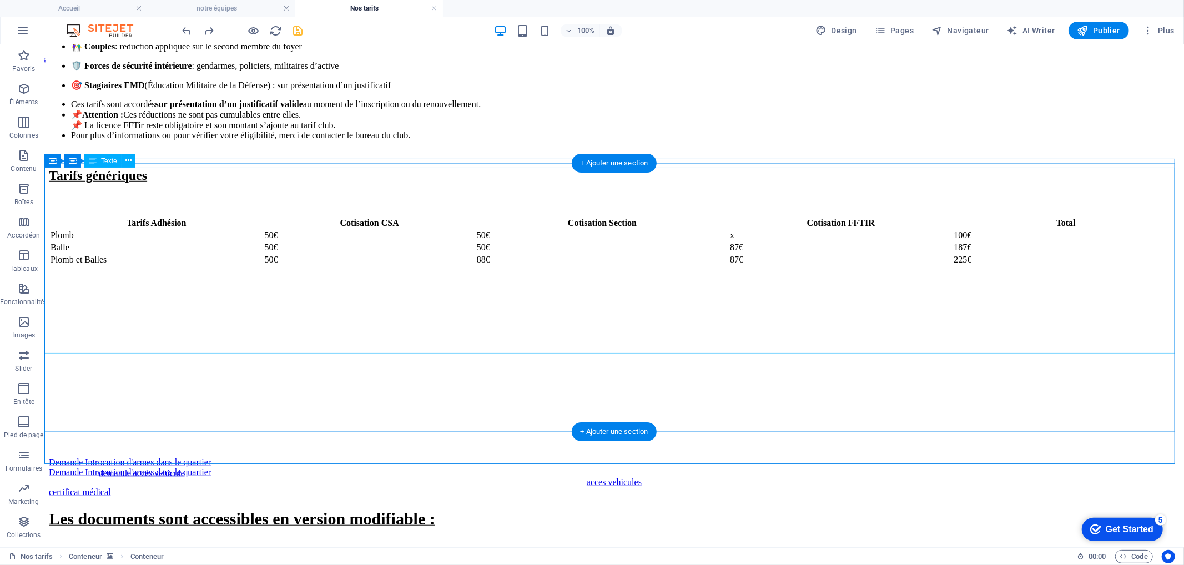
click at [1163, 509] on div "Les documents sont accessibles en version modifiable : Vous pouvez les téléchar…" at bounding box center [613, 575] width 1131 height 132
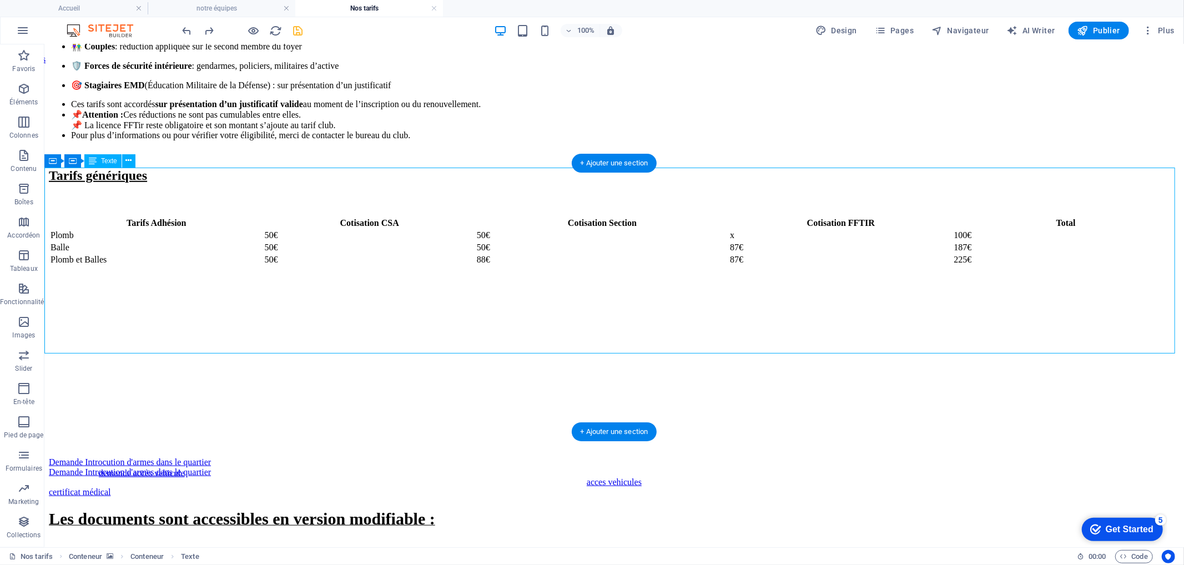
click at [1163, 509] on div "Les documents sont accessibles en version modifiable : Vous pouvez les téléchar…" at bounding box center [613, 575] width 1131 height 132
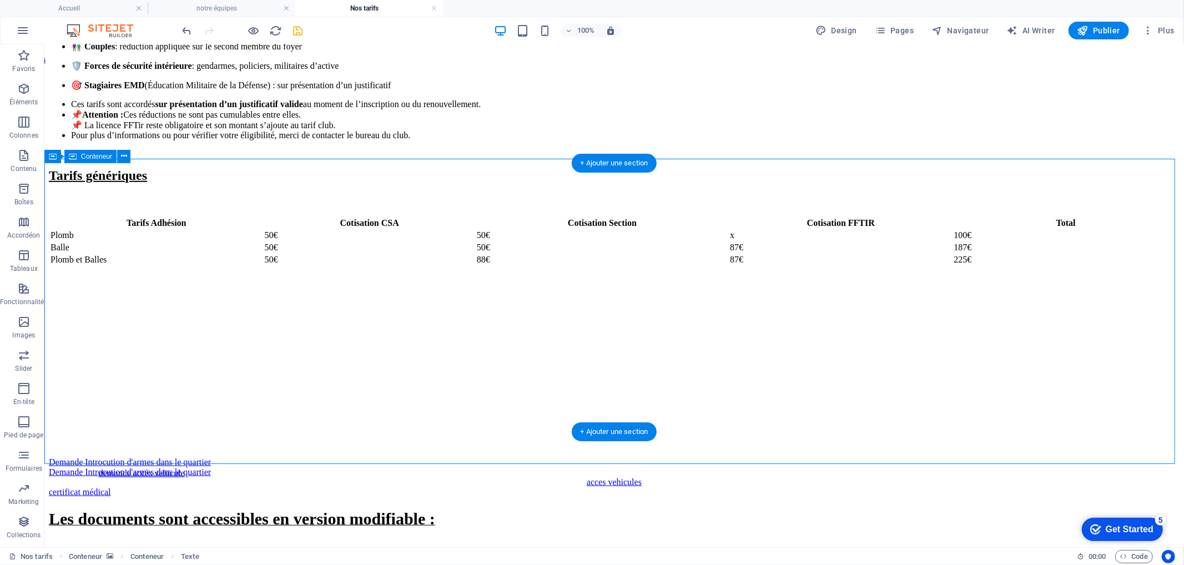
select select "%"
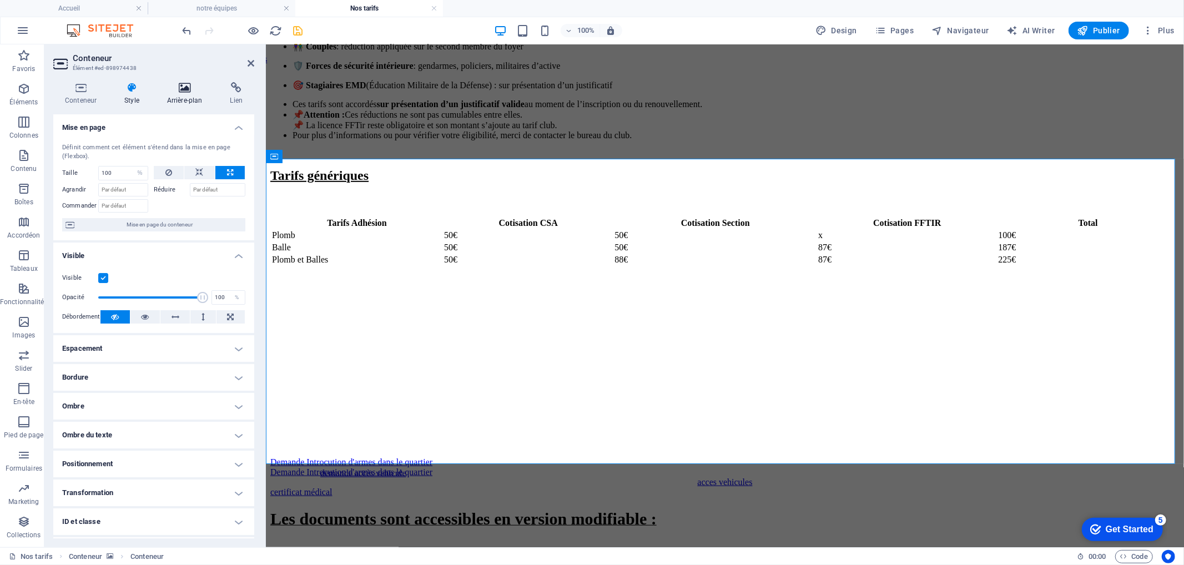
click at [195, 96] on h4 "Arrière-plan" at bounding box center [186, 93] width 63 height 23
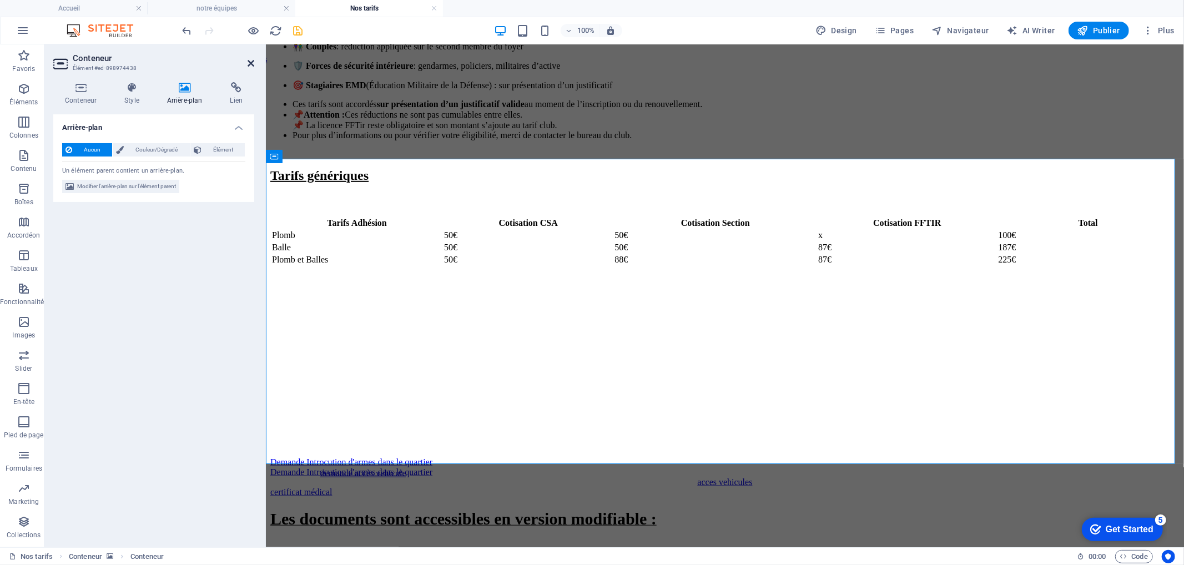
click at [248, 67] on icon at bounding box center [251, 63] width 7 height 9
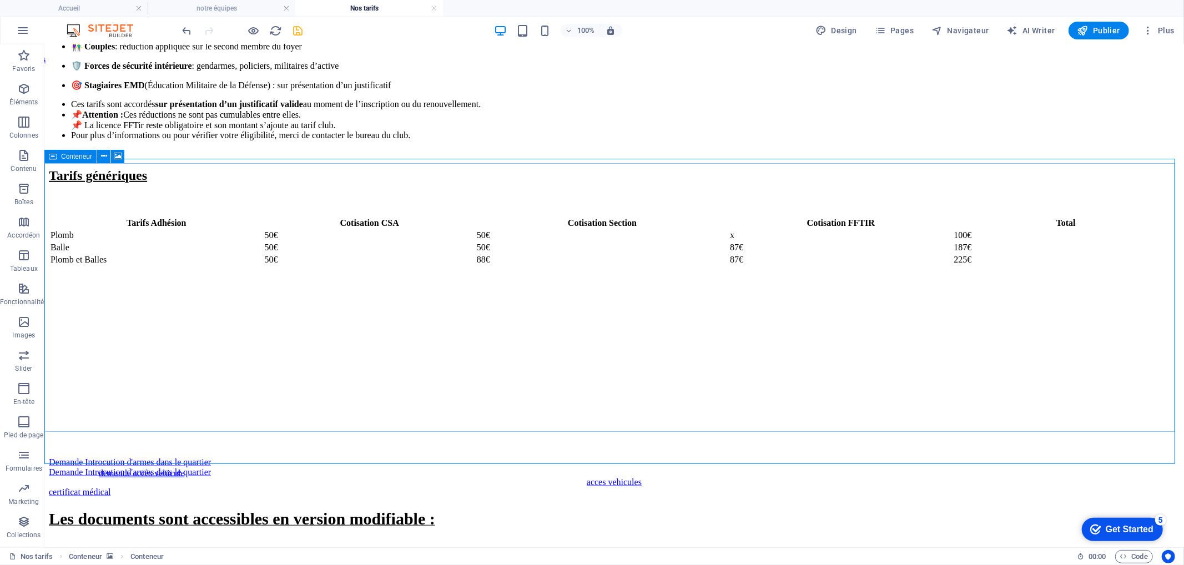
click at [53, 158] on icon at bounding box center [53, 156] width 8 height 13
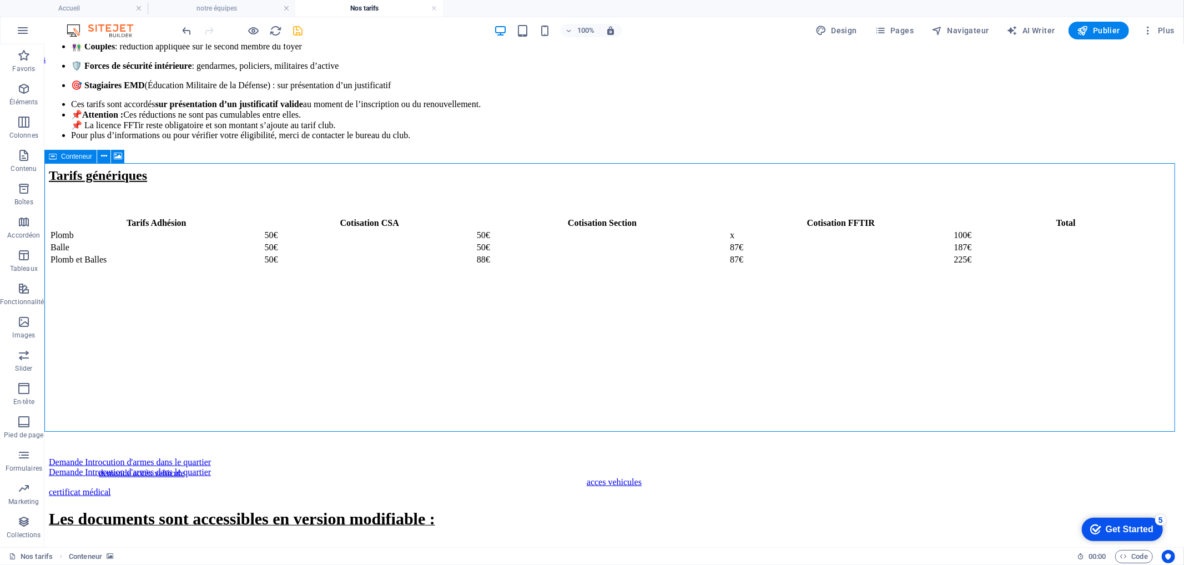
click at [53, 158] on icon at bounding box center [53, 156] width 8 height 13
select select "px"
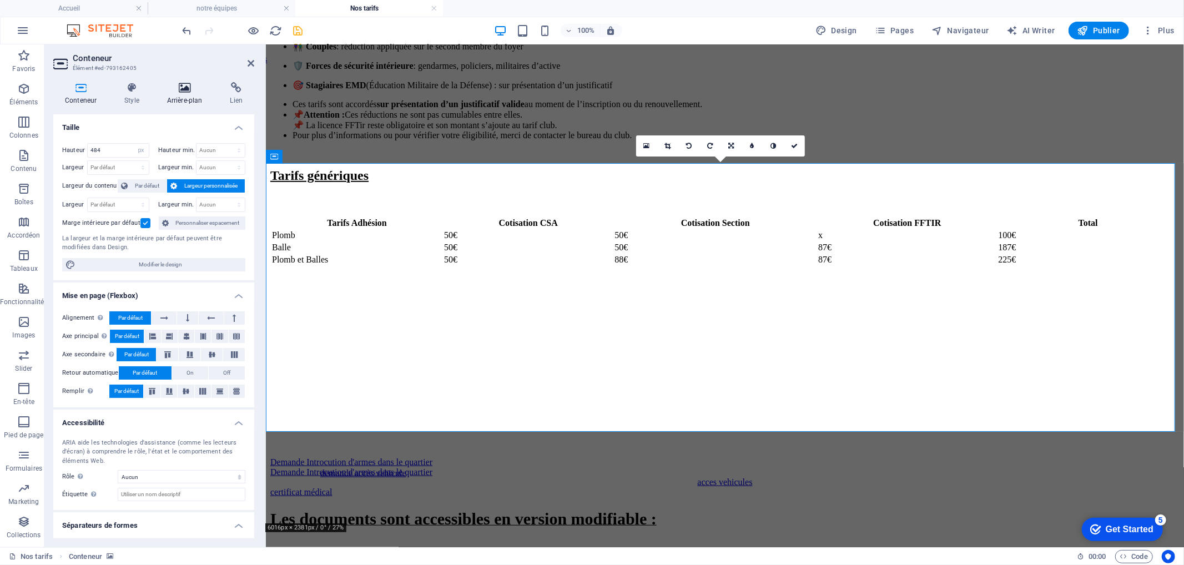
click at [174, 101] on h4 "Arrière-plan" at bounding box center [186, 93] width 63 height 23
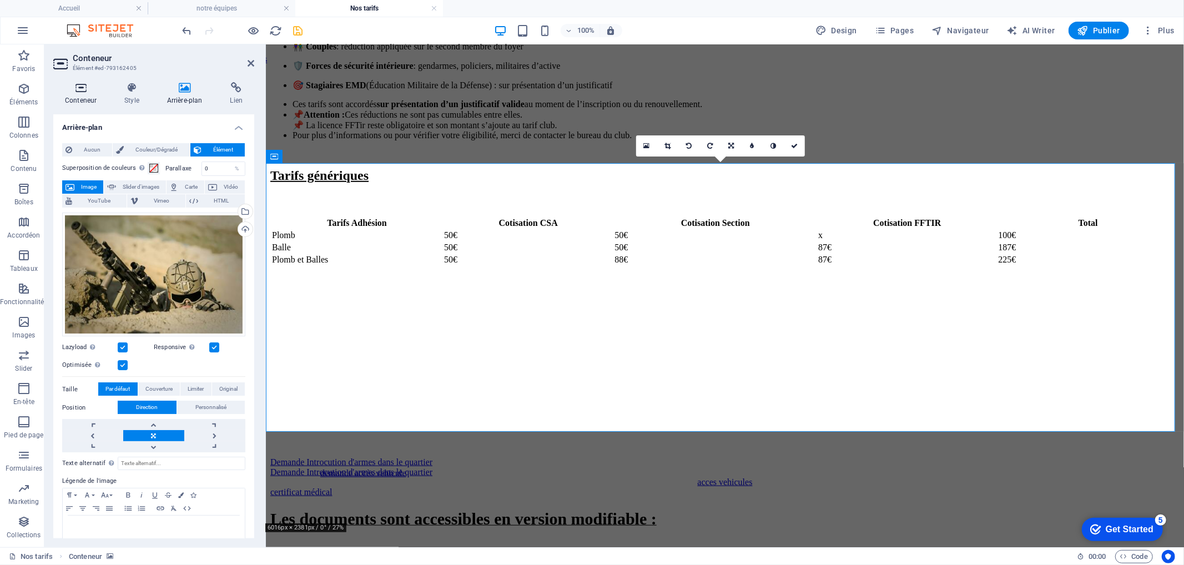
click at [95, 97] on h4 "Conteneur" at bounding box center [82, 93] width 59 height 23
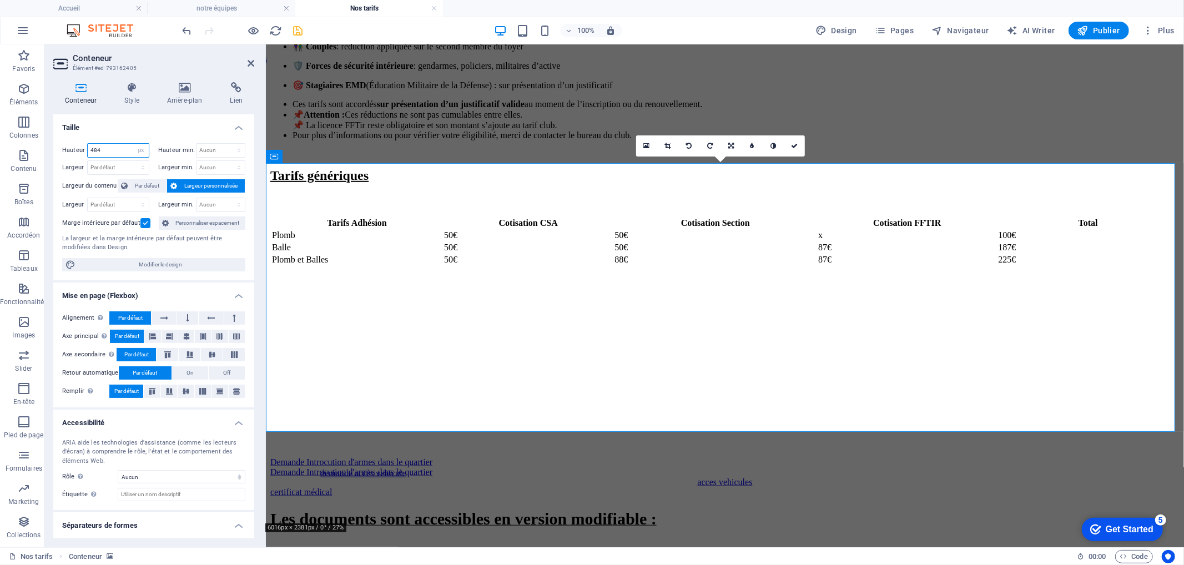
drag, startPoint x: 109, startPoint y: 149, endPoint x: 69, endPoint y: 147, distance: 39.5
click at [69, 147] on div "Hauteur 484 Par défaut px rem % vh vw" at bounding box center [105, 150] width 87 height 14
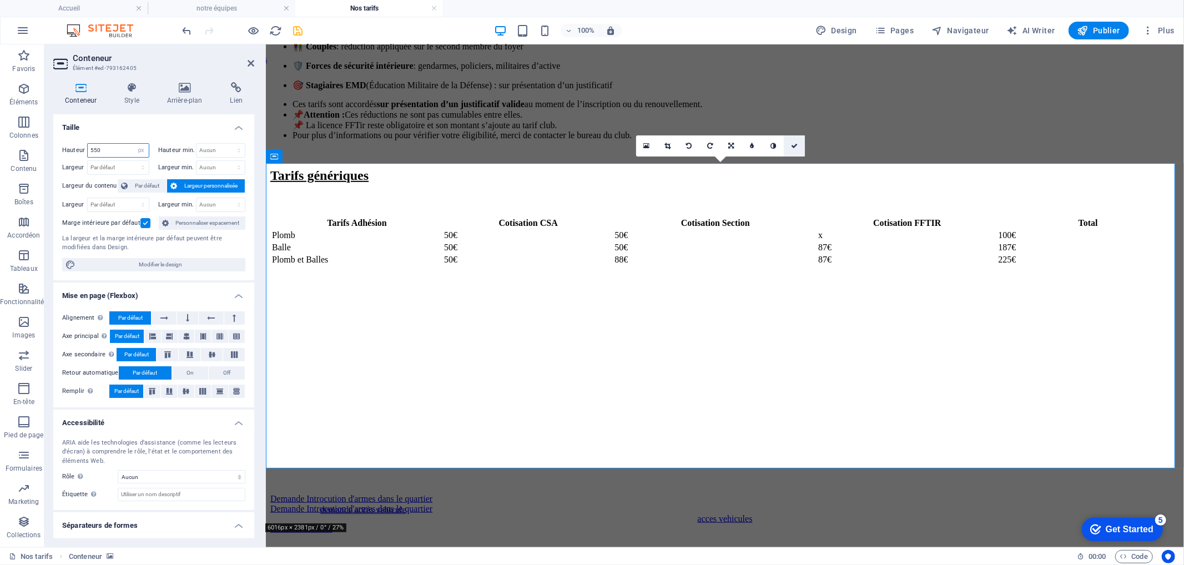
type input "550"
click at [796, 147] on icon at bounding box center [794, 146] width 7 height 7
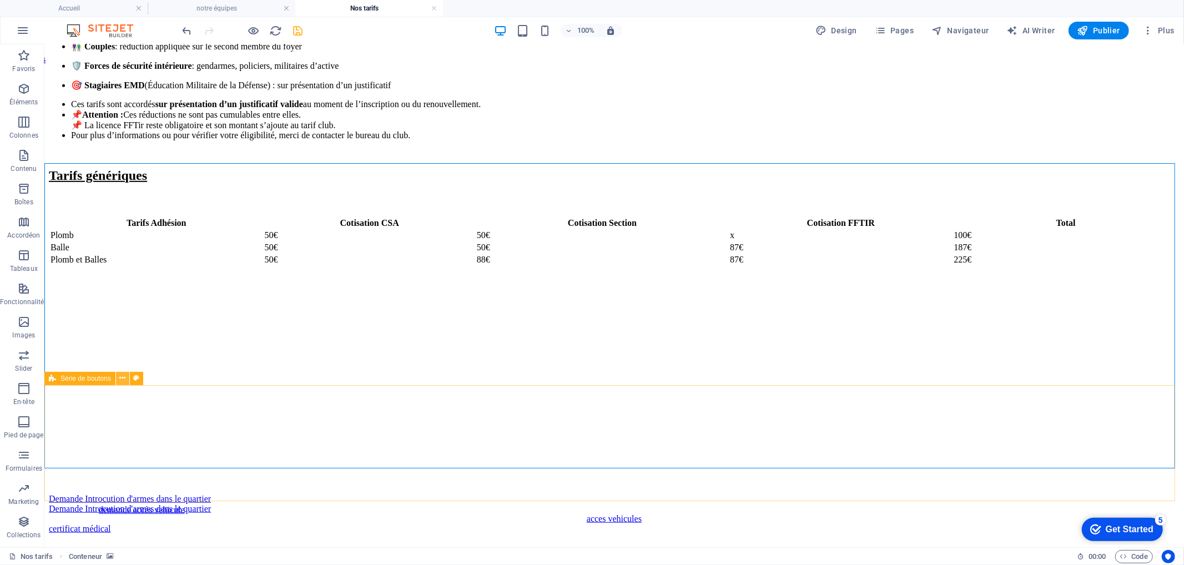
click at [119, 377] on icon at bounding box center [122, 379] width 6 height 12
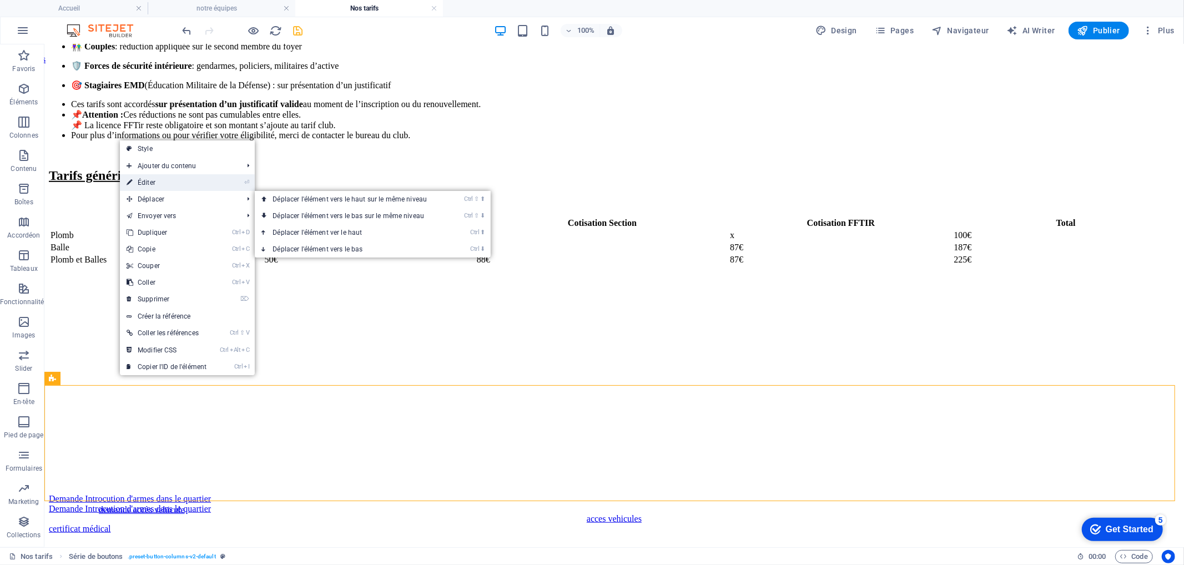
click at [162, 179] on link "⏎ Éditer" at bounding box center [166, 182] width 93 height 17
select select "px"
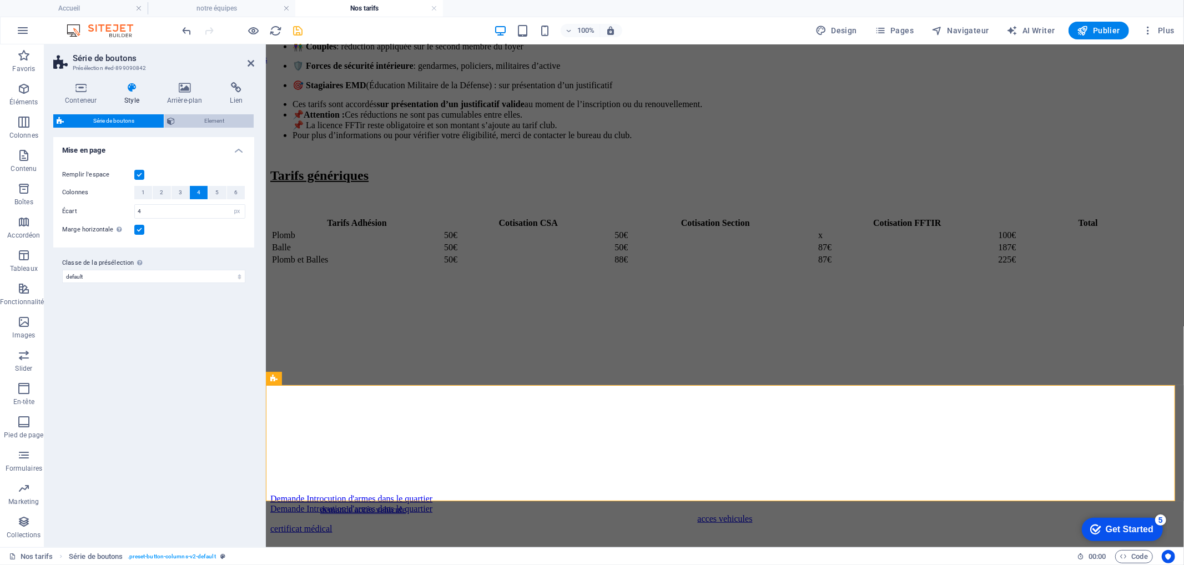
click at [187, 117] on span "Element" at bounding box center [215, 120] width 72 height 13
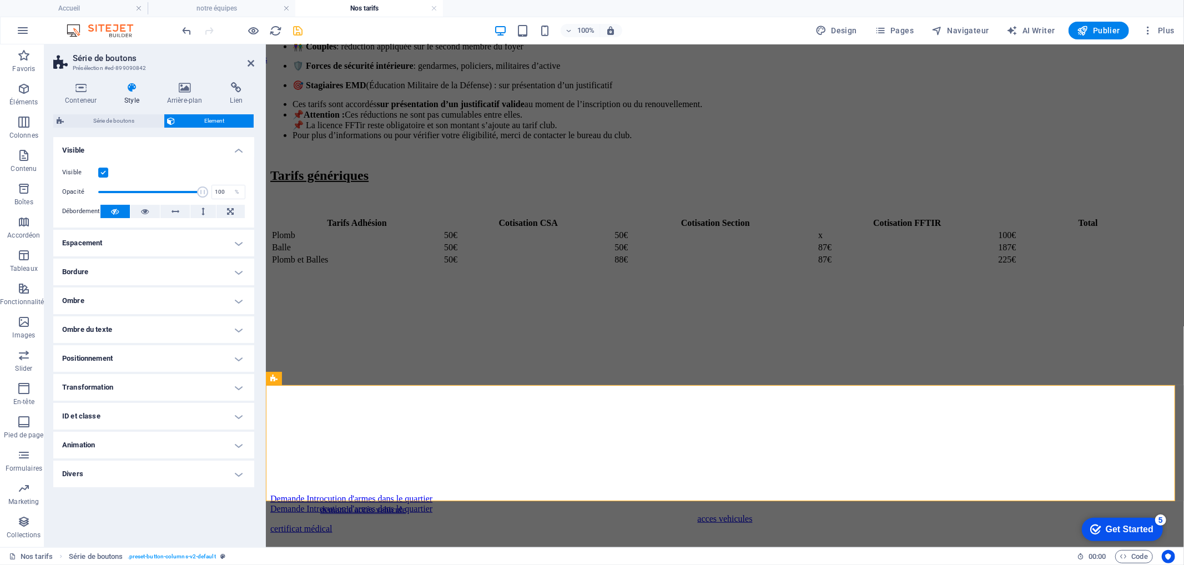
click at [147, 387] on h4 "Transformation" at bounding box center [153, 387] width 201 height 27
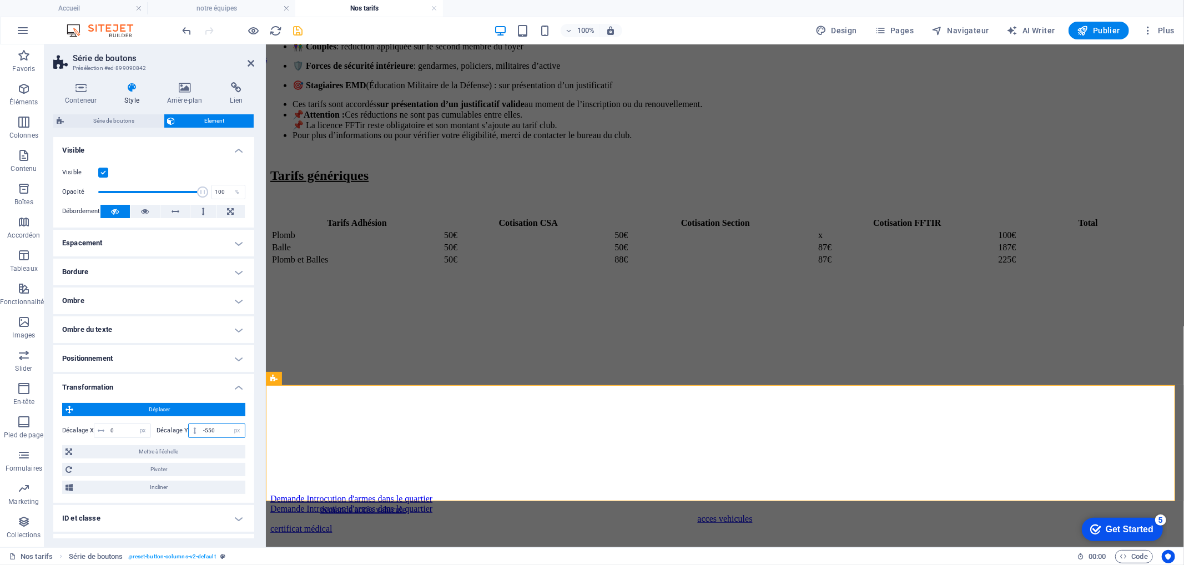
click at [207, 430] on input "-550" at bounding box center [222, 430] width 44 height 13
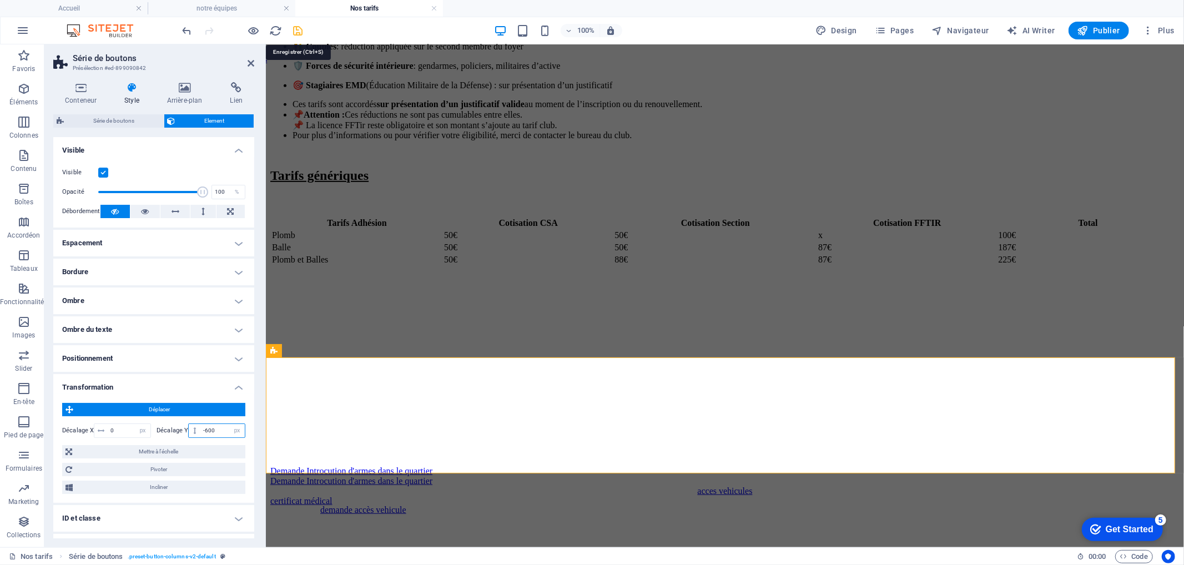
type input "-600"
click at [302, 26] on icon "save" at bounding box center [298, 30] width 13 height 13
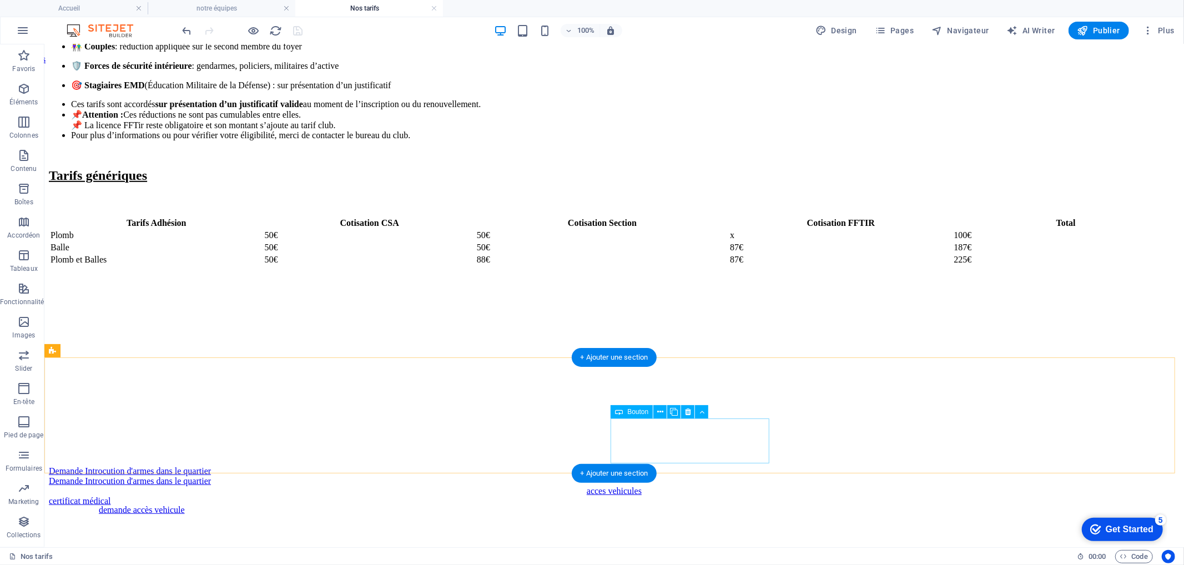
click at [642, 496] on div "certificat médical" at bounding box center [613, 501] width 1131 height 10
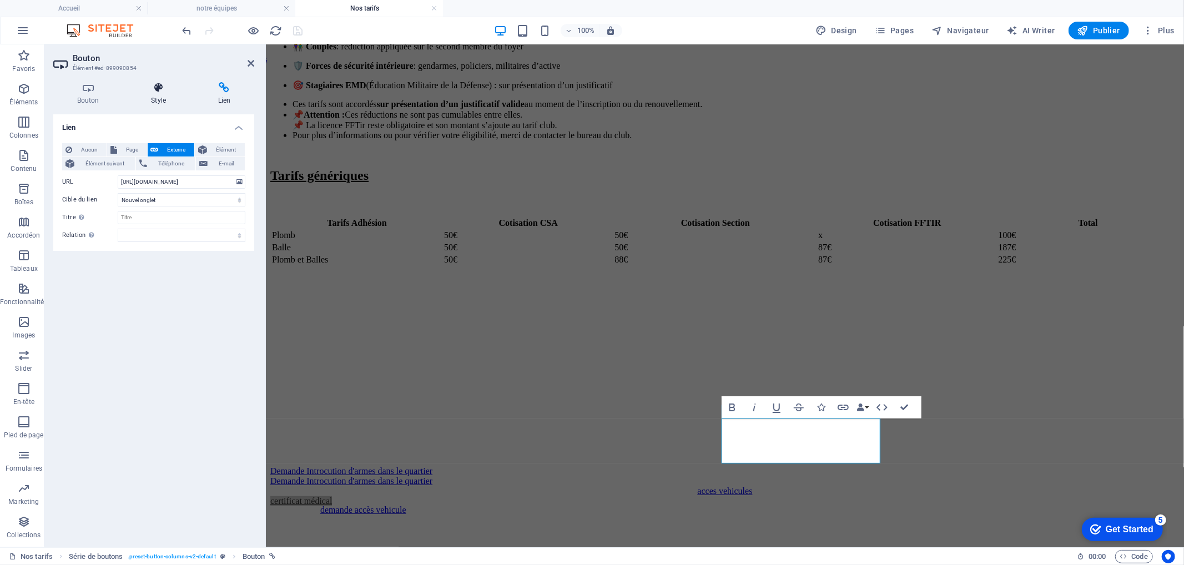
click at [157, 93] on icon at bounding box center [158, 87] width 62 height 11
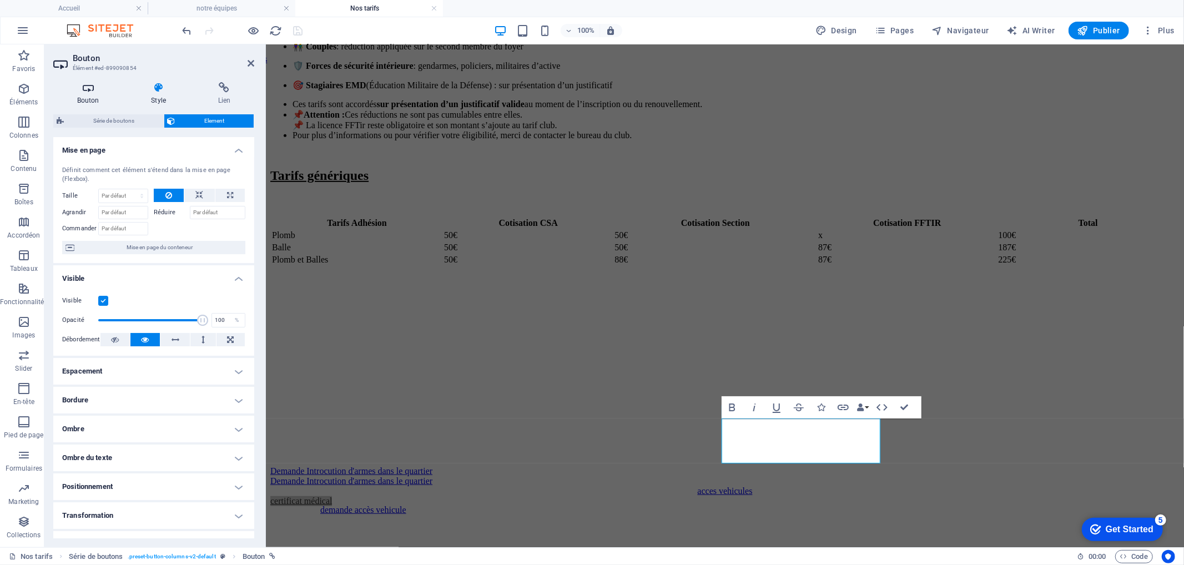
click at [91, 93] on h4 "Bouton" at bounding box center [90, 93] width 74 height 23
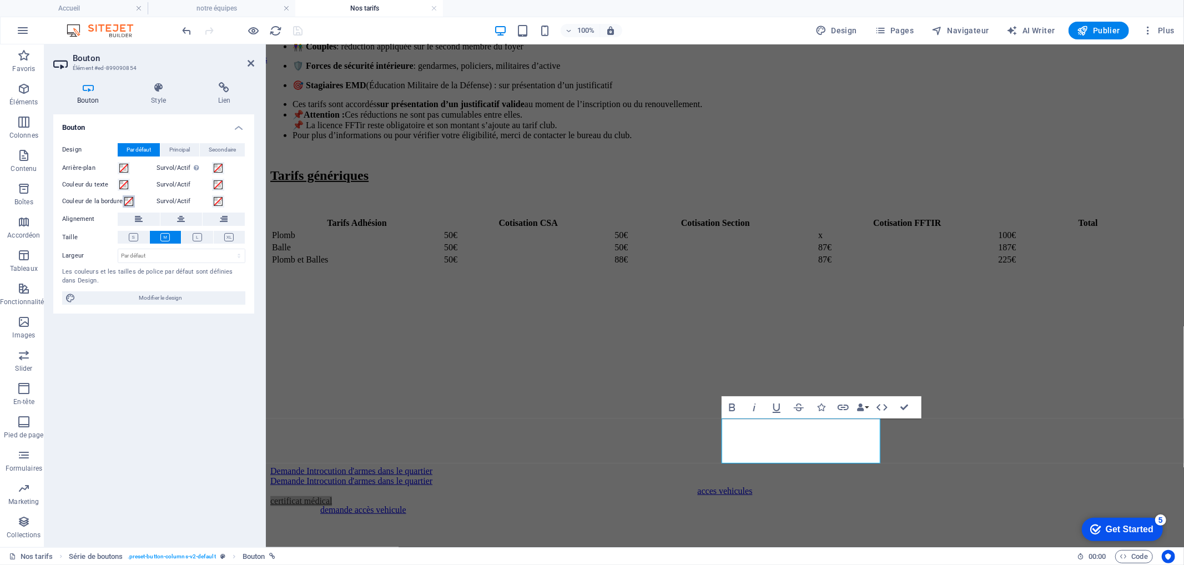
click at [128, 202] on span at bounding box center [128, 201] width 9 height 9
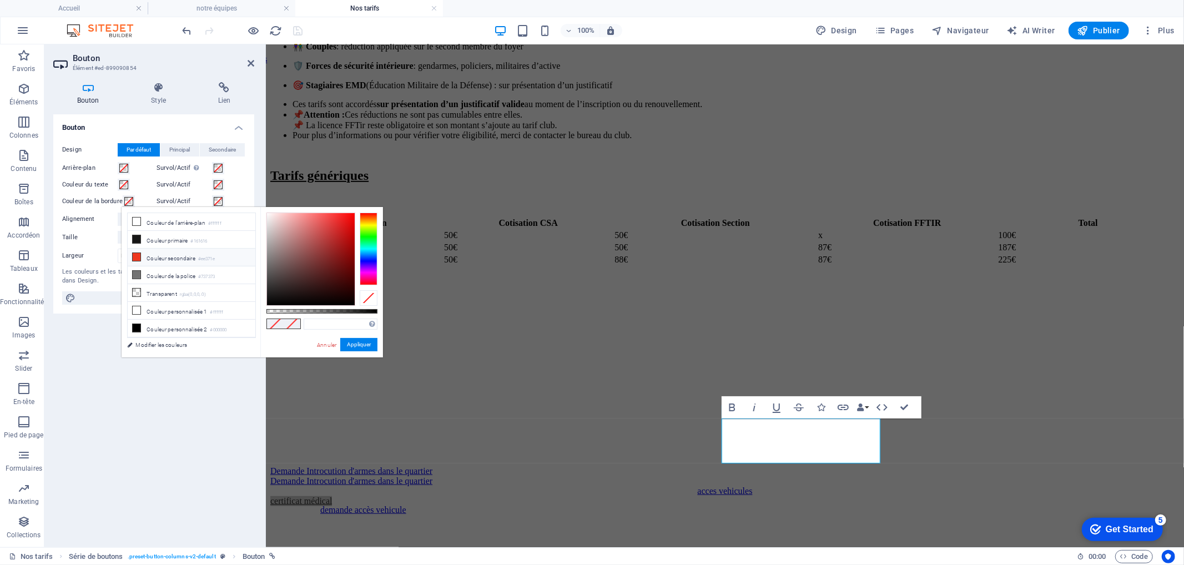
click at [164, 257] on li "Couleur secondaire #ee371e" at bounding box center [192, 258] width 128 height 18
type input "#ee371e"
click at [362, 348] on button "Appliquer" at bounding box center [358, 344] width 37 height 13
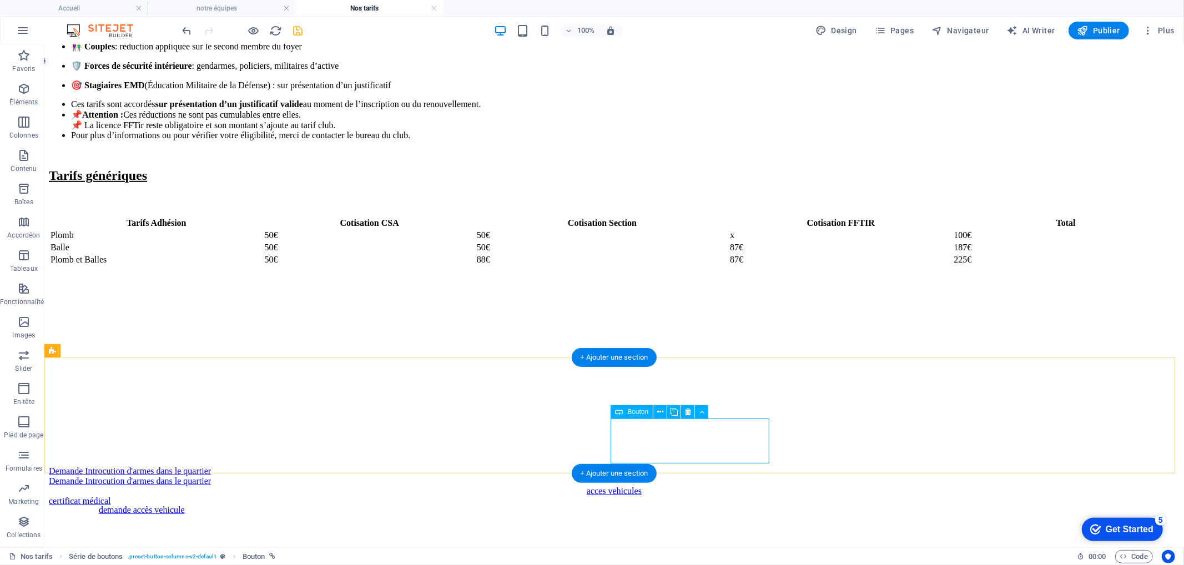
click at [727, 496] on div "certificat médical" at bounding box center [613, 501] width 1131 height 10
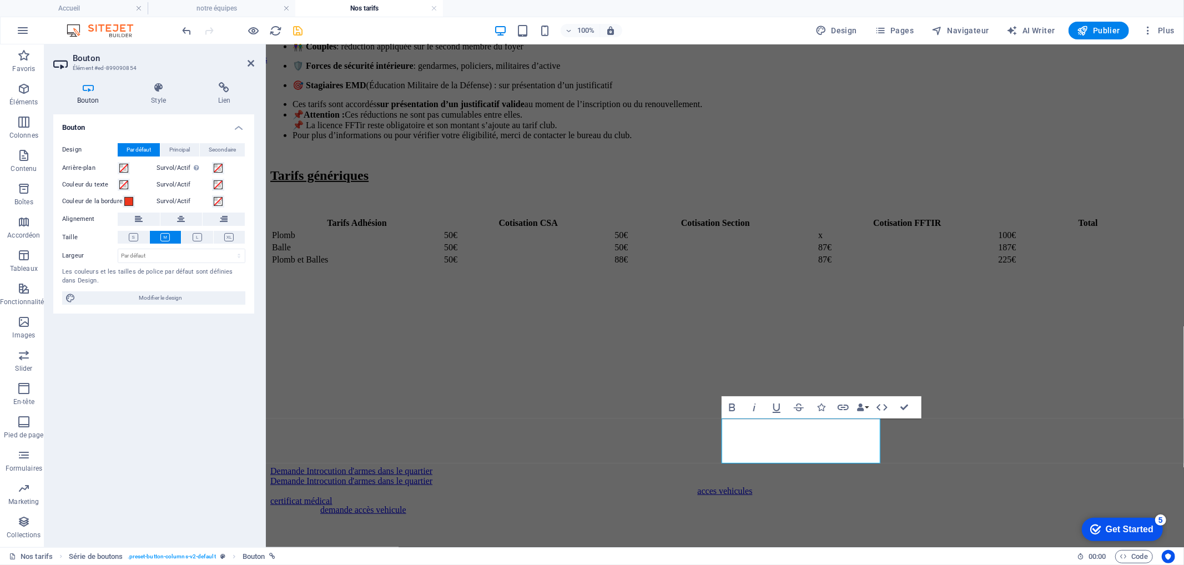
click at [246, 62] on h2 "Bouton" at bounding box center [164, 58] width 182 height 10
click at [250, 59] on icon at bounding box center [251, 63] width 7 height 9
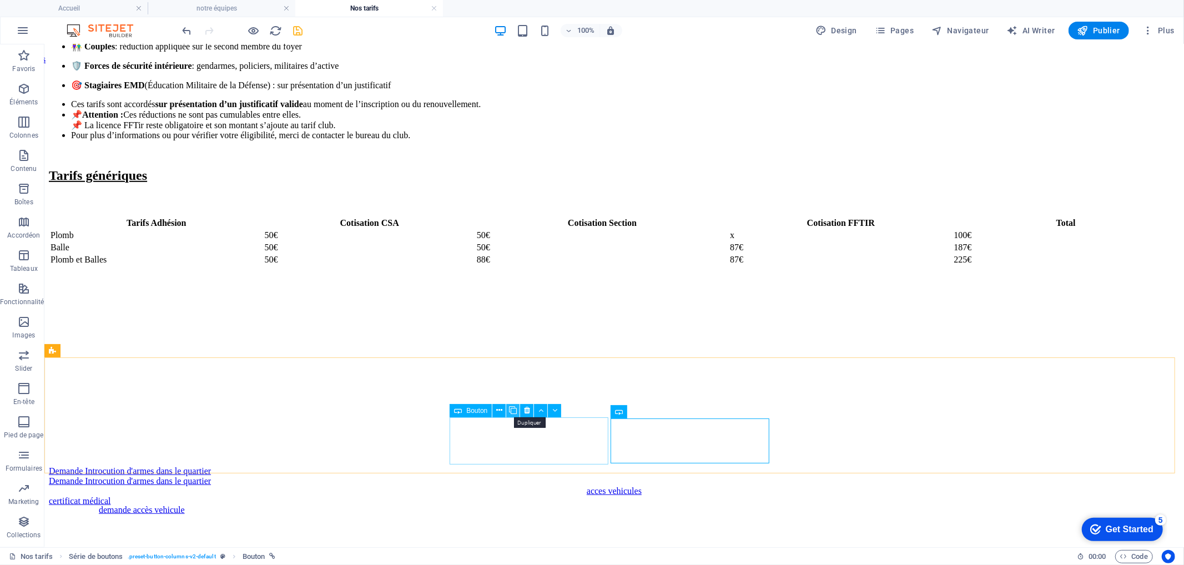
click at [513, 409] on icon at bounding box center [513, 411] width 8 height 12
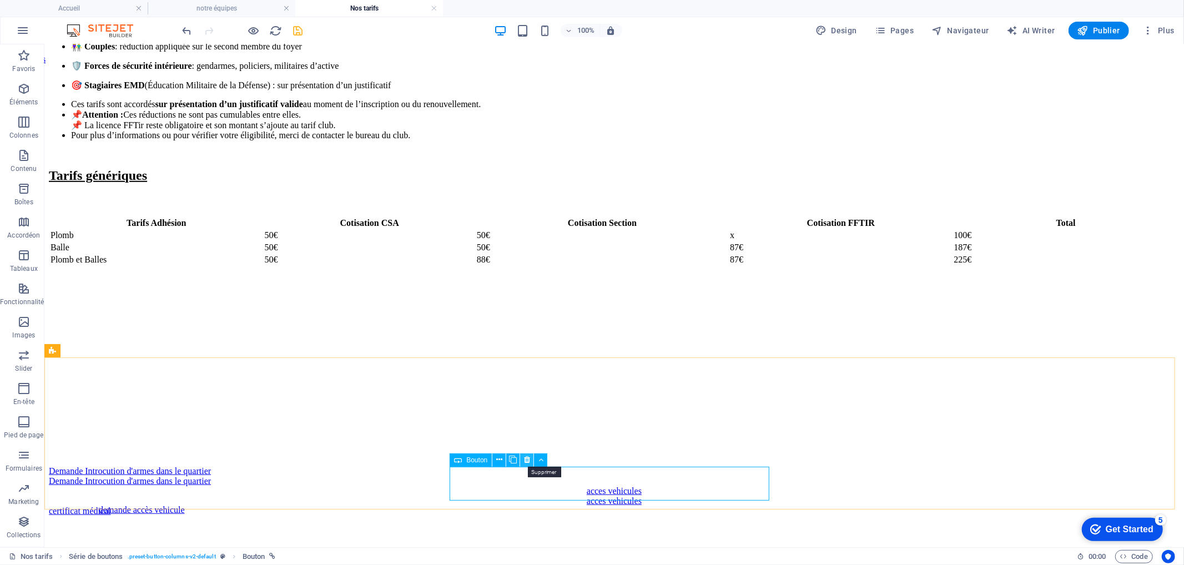
click at [530, 462] on icon at bounding box center [527, 460] width 6 height 12
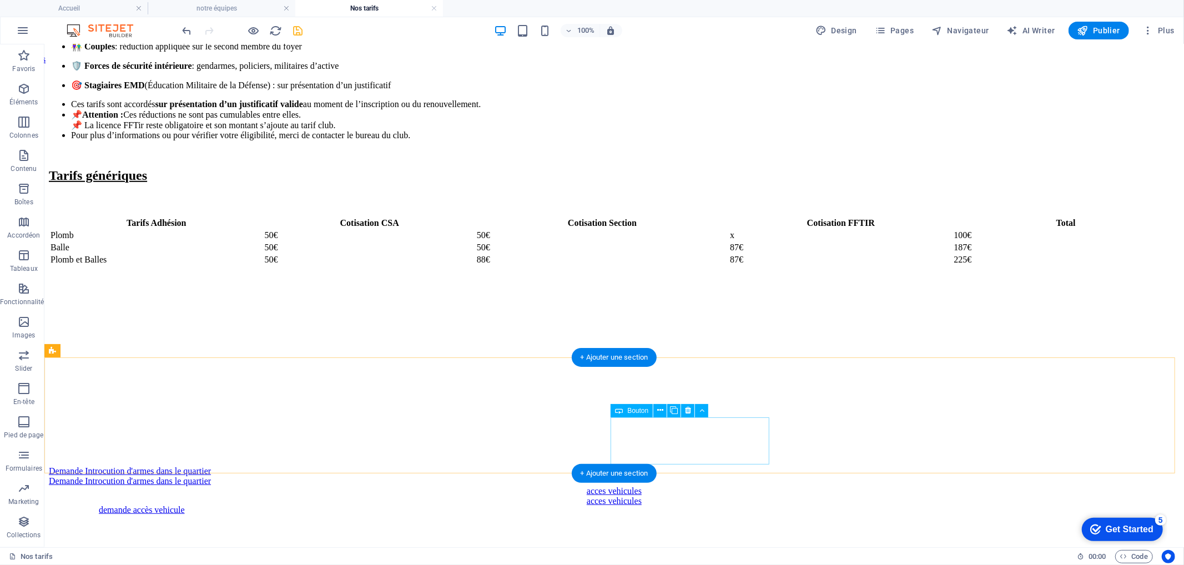
click at [667, 496] on div "acces vehicules" at bounding box center [613, 501] width 1131 height 10
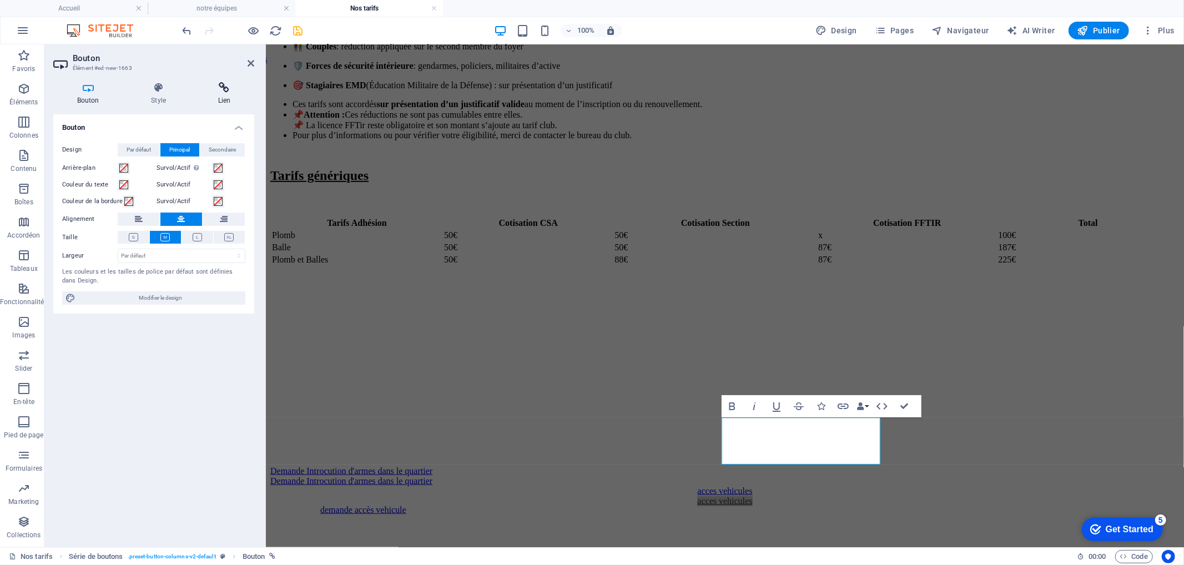
click at [225, 93] on h4 "Lien" at bounding box center [224, 93] width 60 height 23
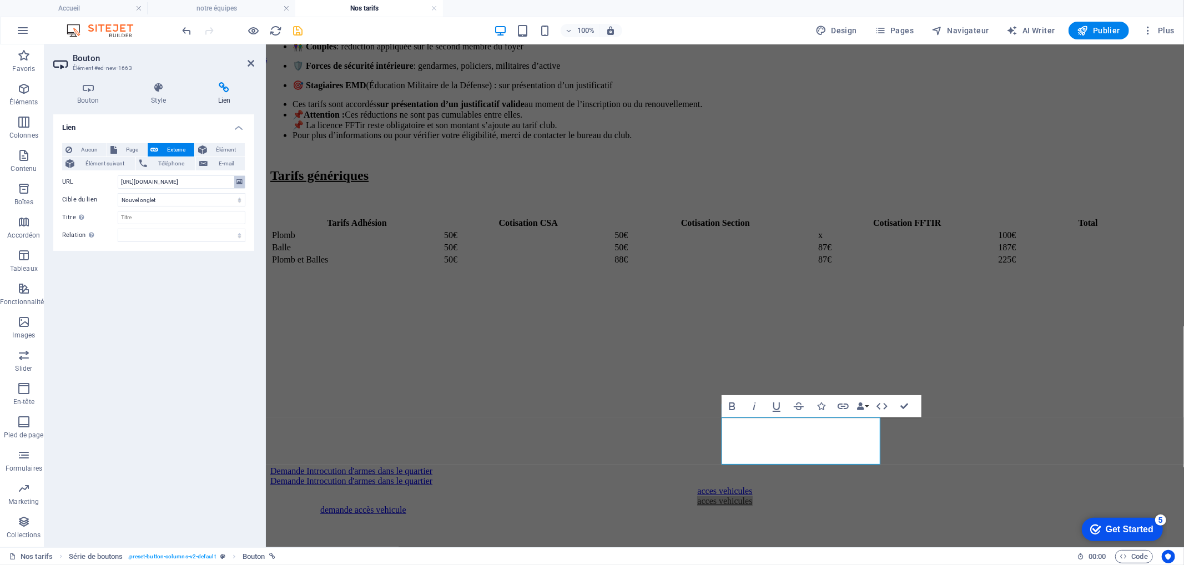
click at [243, 180] on button at bounding box center [239, 182] width 11 height 12
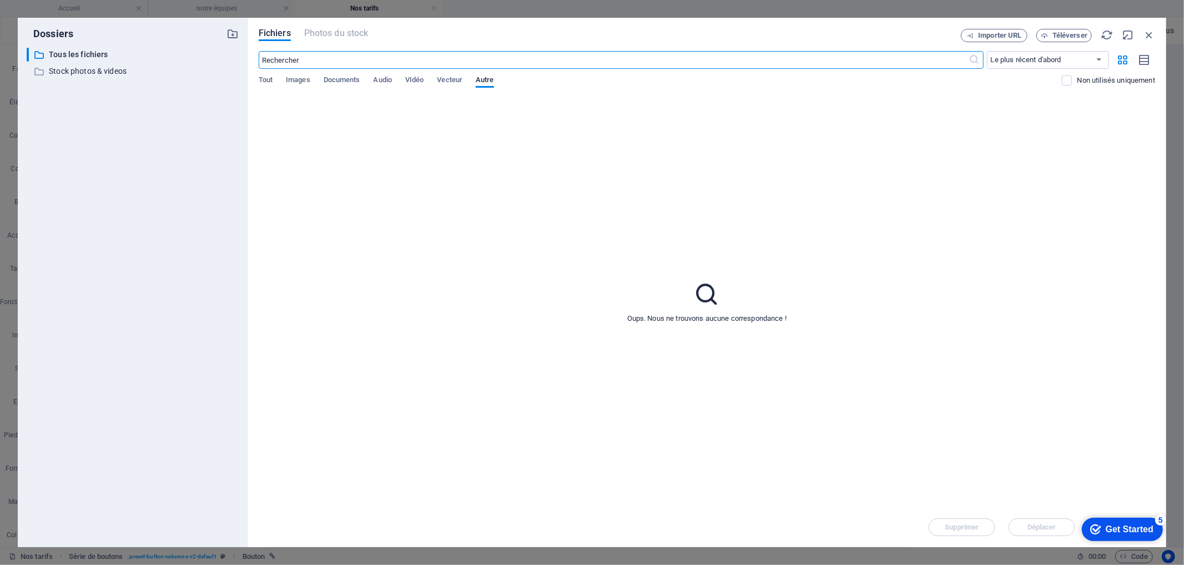
scroll to position [635, 0]
click at [340, 81] on span "Documents" at bounding box center [342, 81] width 37 height 16
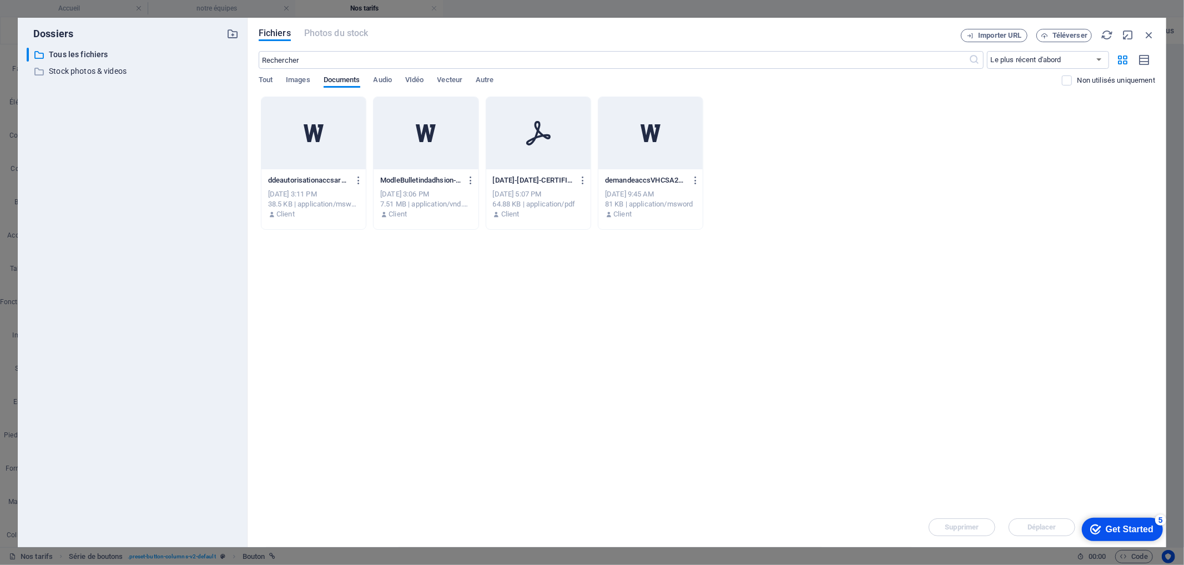
click at [549, 137] on icon at bounding box center [538, 133] width 24 height 24
type input "https://cdn1.site-media.eu/images/document/17525864/2025-2026-CERTIFICAT-MEDICA…"
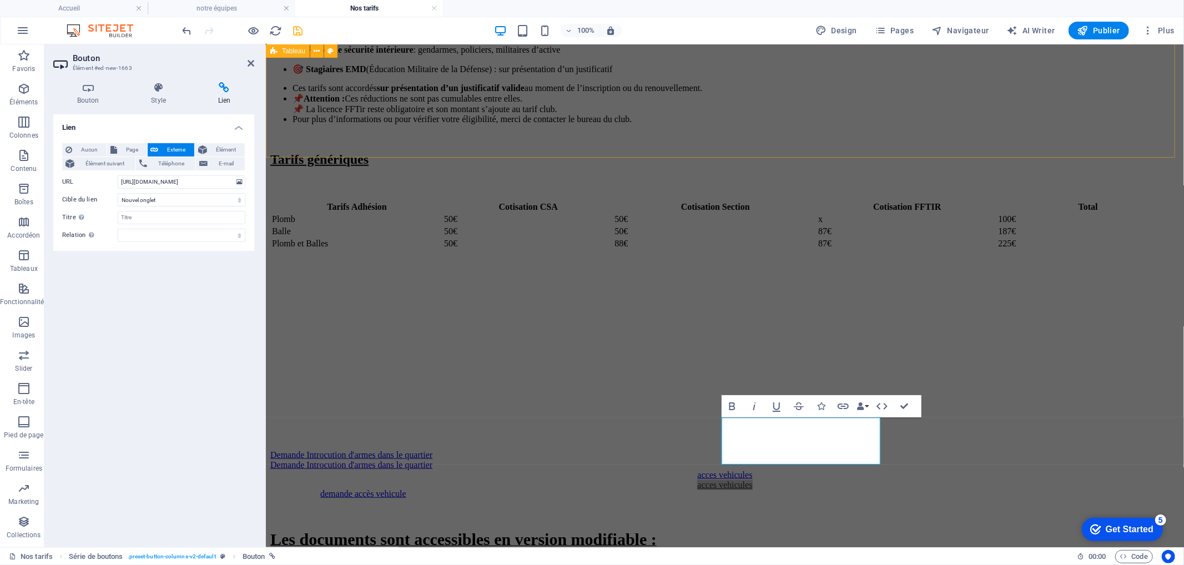
scroll to position [619, 0]
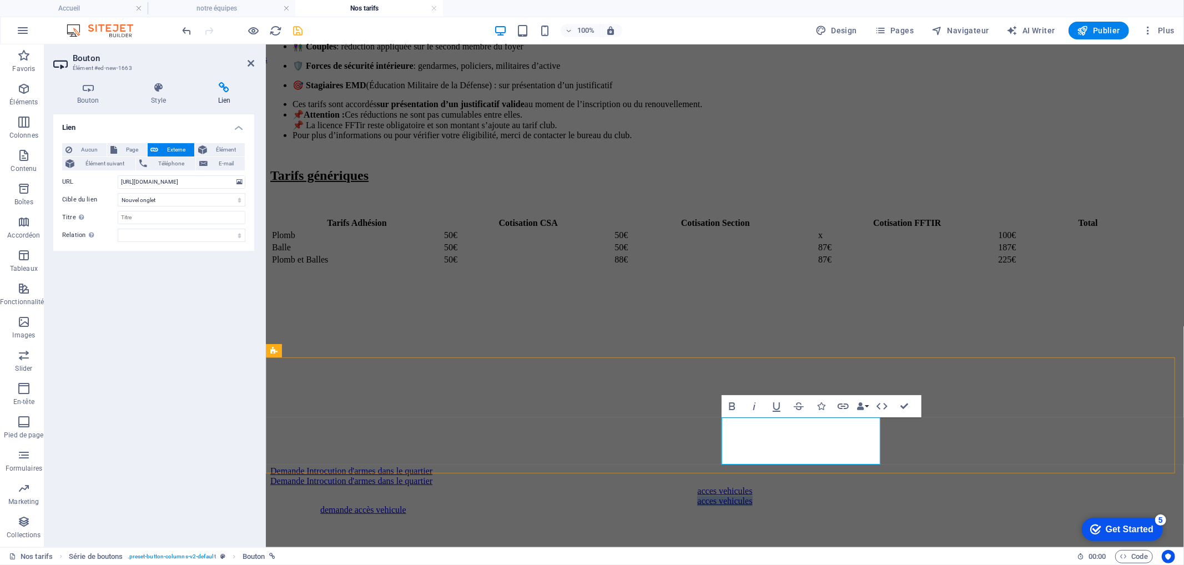
click at [752, 496] on link "acces vehicules" at bounding box center [724, 500] width 55 height 9
drag, startPoint x: 810, startPoint y: 446, endPoint x: 757, endPoint y: 416, distance: 60.7
click at [752, 496] on link "acces vehicules" at bounding box center [724, 500] width 55 height 9
drag, startPoint x: 839, startPoint y: 452, endPoint x: 761, endPoint y: 453, distance: 77.7
click at [761, 496] on link "certificat médical 2025-2026" at bounding box center [724, 500] width 124 height 9
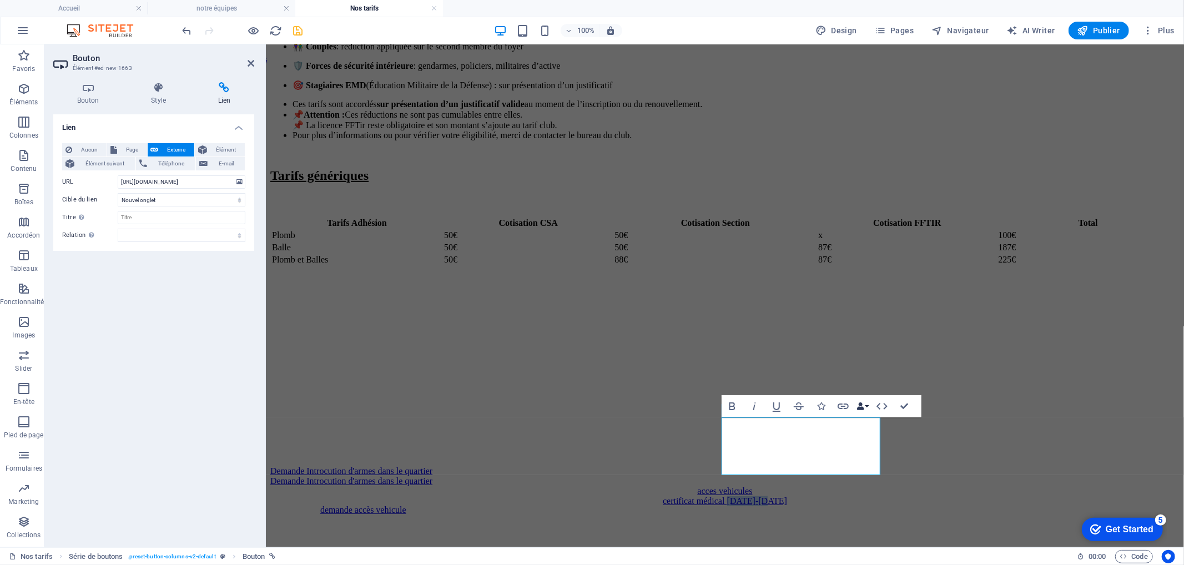
click at [868, 409] on button "Data Bindings" at bounding box center [863, 406] width 16 height 22
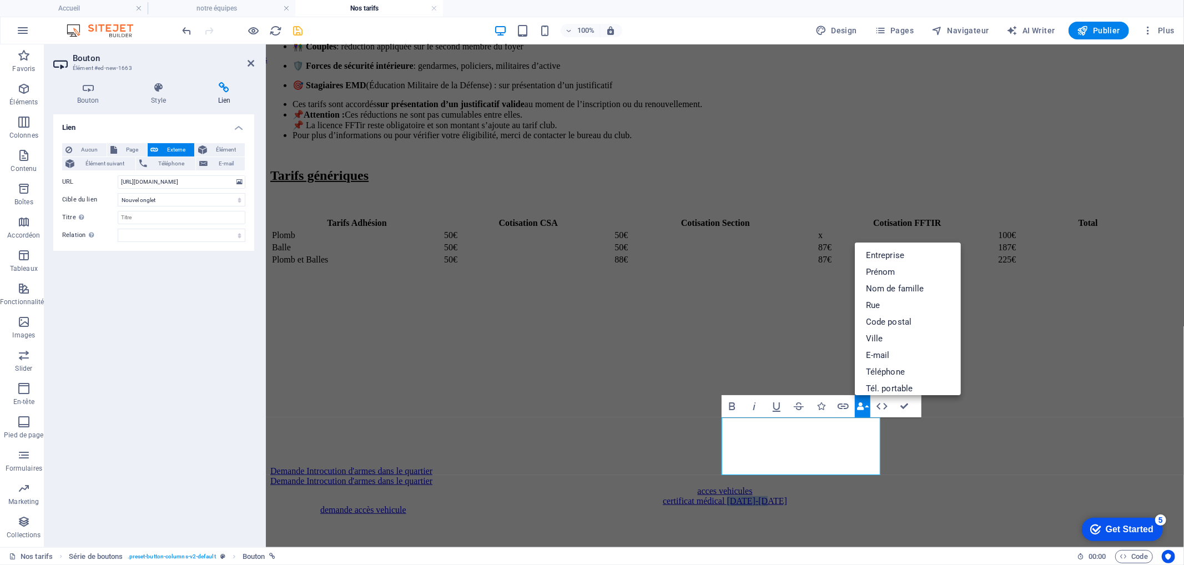
click at [868, 409] on button "Data Bindings" at bounding box center [863, 406] width 16 height 22
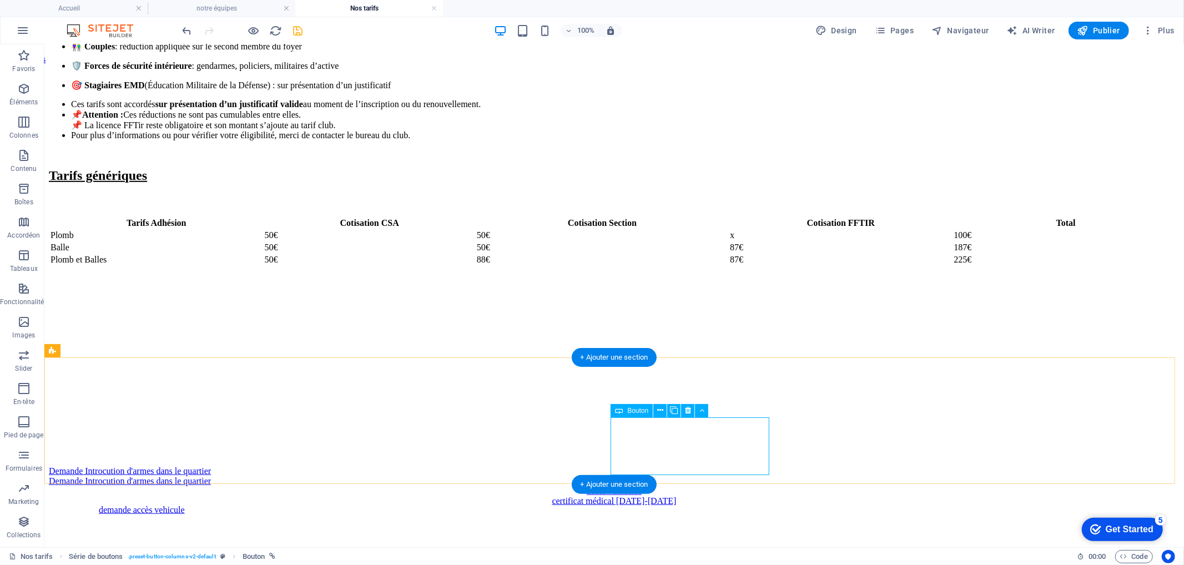
click at [749, 496] on div "certificat médical 2025-2026" at bounding box center [613, 501] width 1131 height 10
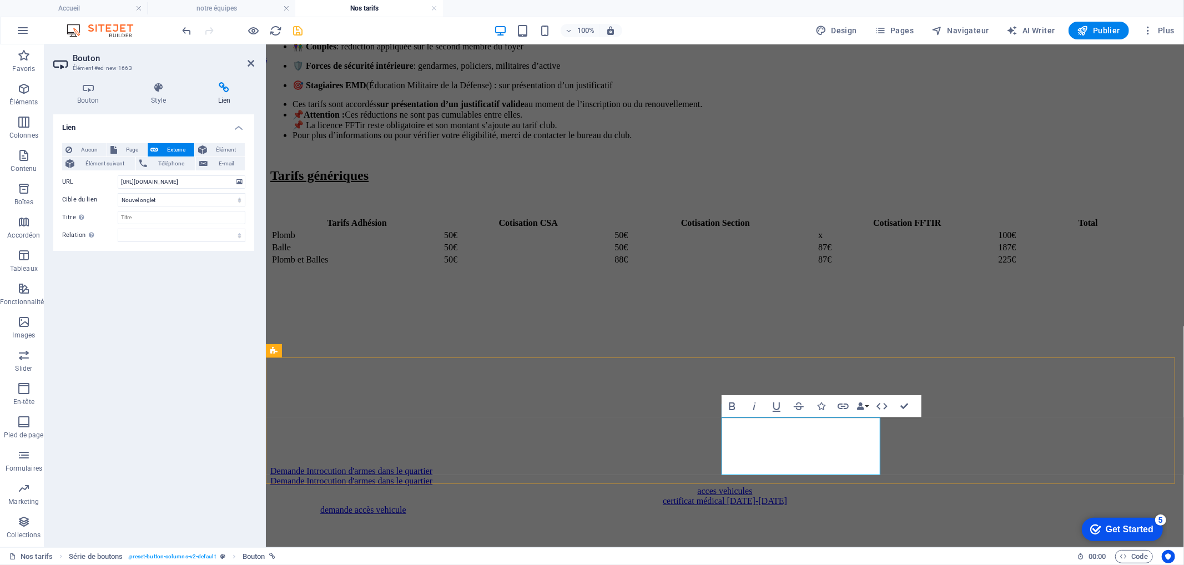
click at [775, 496] on link "certificat médical 2025-2026" at bounding box center [724, 500] width 124 height 9
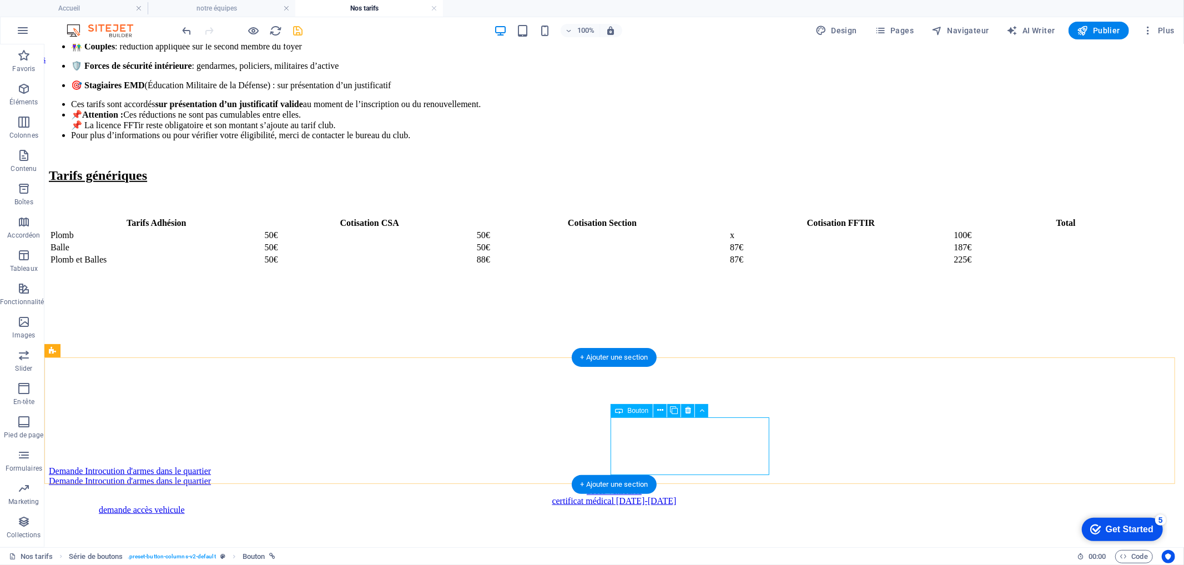
click at [721, 496] on div "certificat médical 2025-2026" at bounding box center [613, 501] width 1131 height 10
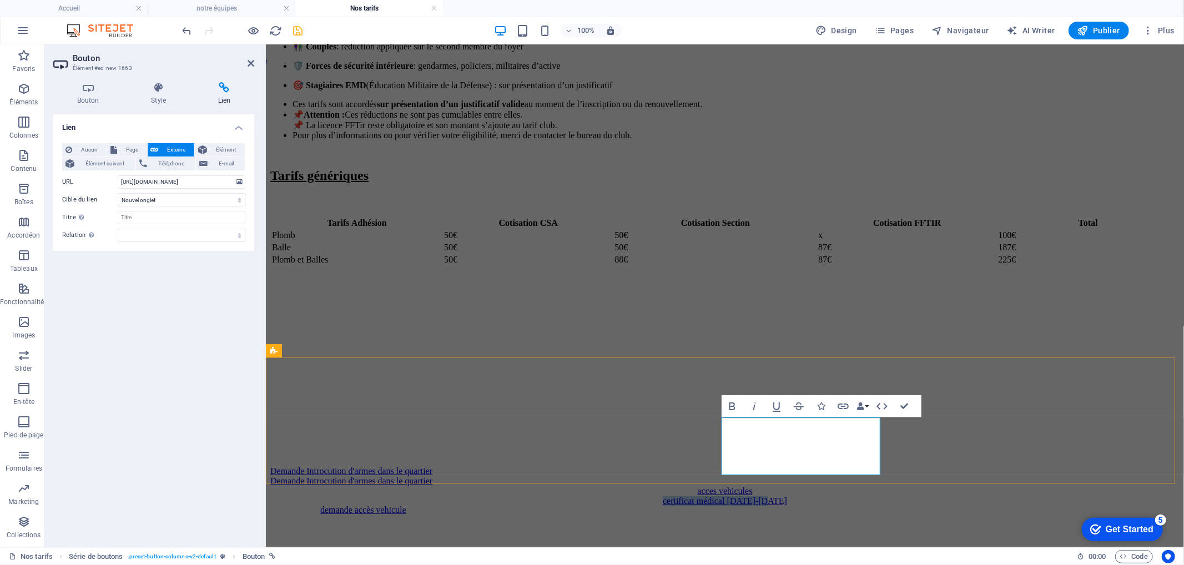
click at [773, 496] on link "certificat médical 2025-2026" at bounding box center [724, 500] width 124 height 9
drag, startPoint x: 773, startPoint y: 456, endPoint x: 852, endPoint y: 453, distance: 79.0
click at [787, 496] on link "certificat médical 2025-2026" at bounding box center [724, 500] width 124 height 9
drag, startPoint x: 907, startPoint y: 403, endPoint x: 862, endPoint y: 358, distance: 63.2
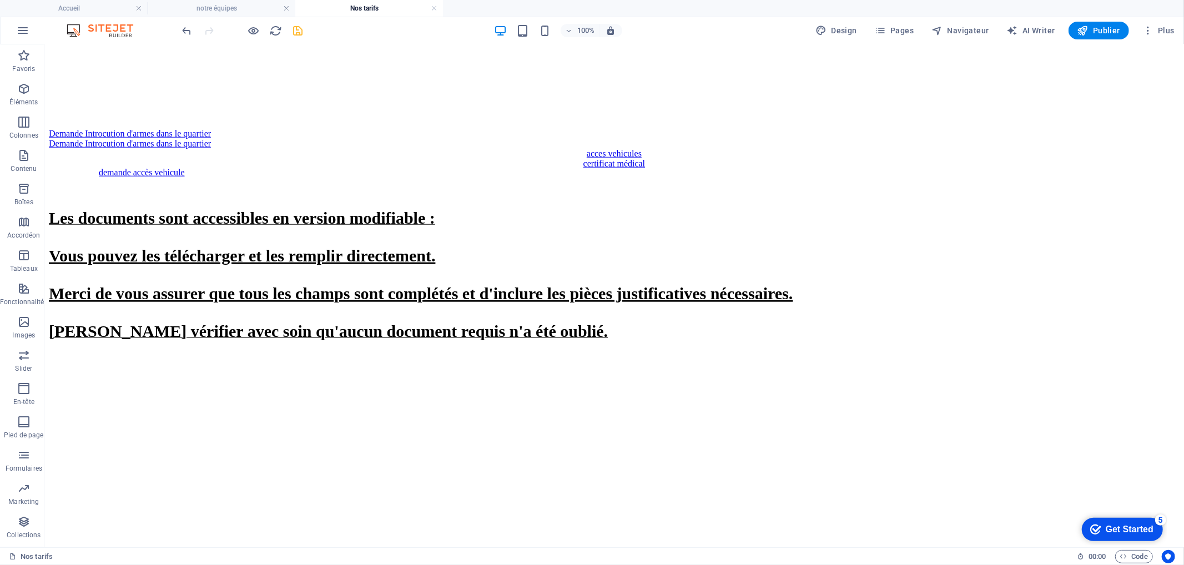
scroll to position [952, 0]
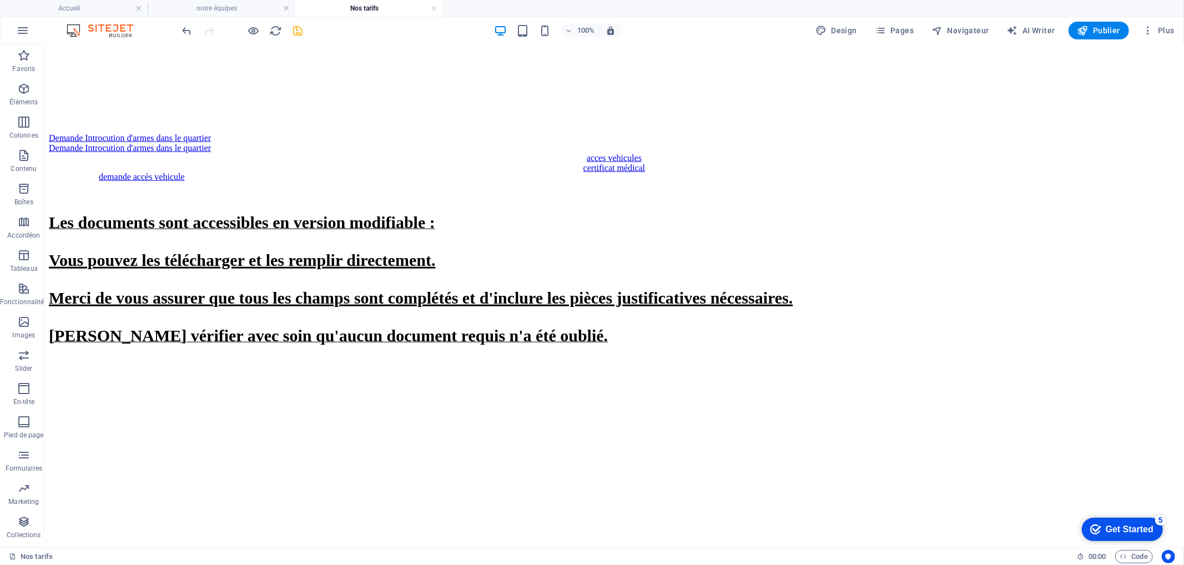
drag, startPoint x: 37, startPoint y: 236, endPoint x: 43, endPoint y: 241, distance: 8.3
click at [43, 241] on div "Favoris Éléments Colonnes Contenu Boîtes Accordéon Tableaux Fonctionnalités Ima…" at bounding box center [22, 295] width 44 height 503
drag, startPoint x: 94, startPoint y: 245, endPoint x: 247, endPoint y: 89, distance: 218.7
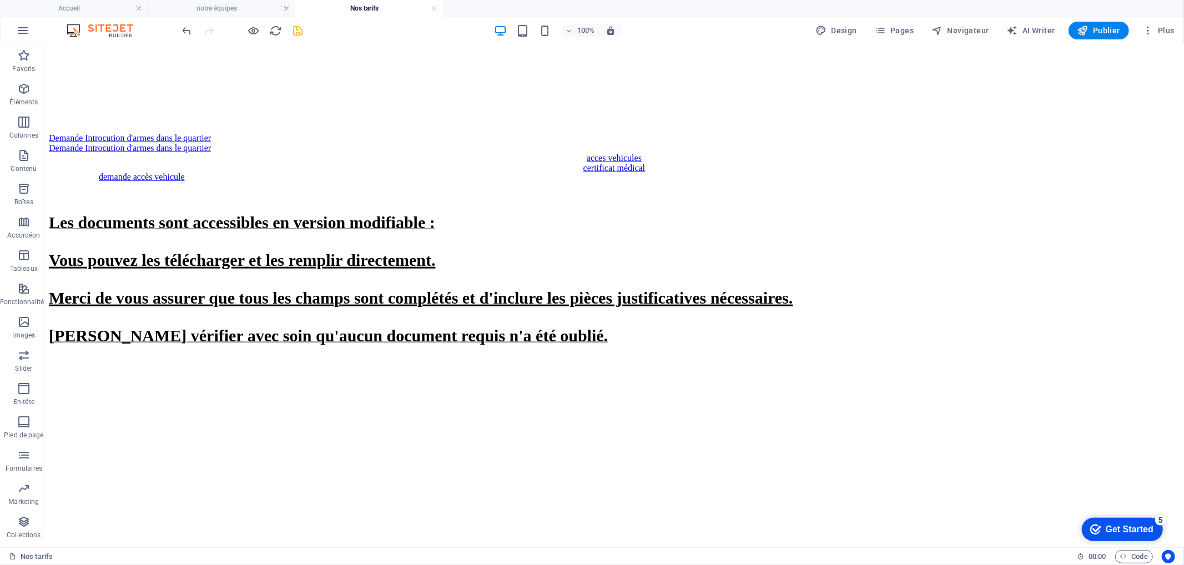
click at [294, 34] on icon "save" at bounding box center [298, 30] width 13 height 13
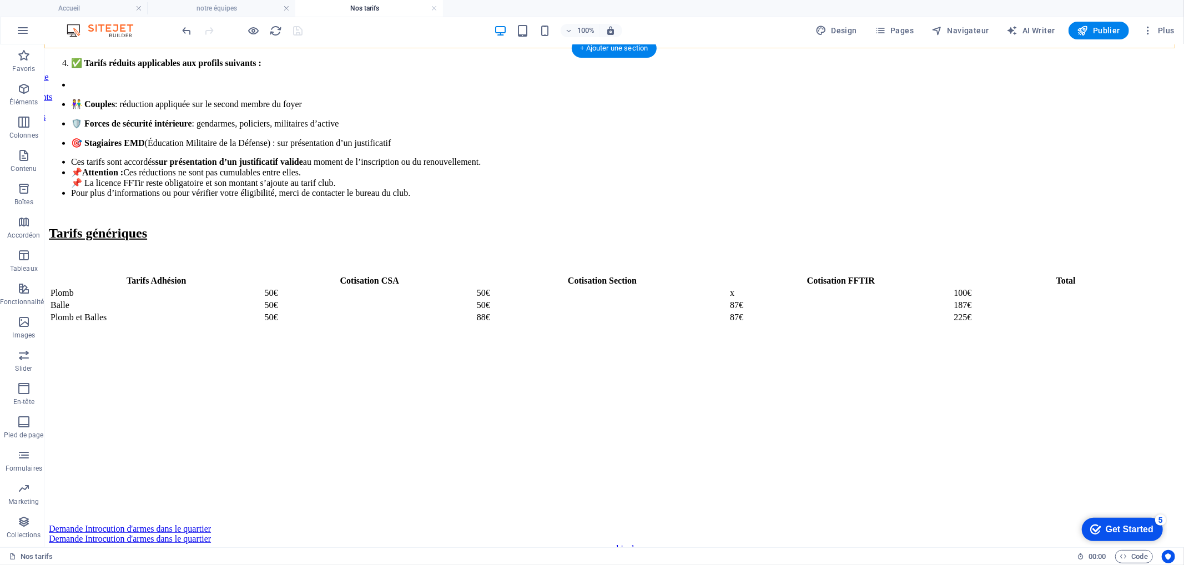
scroll to position [802, 0]
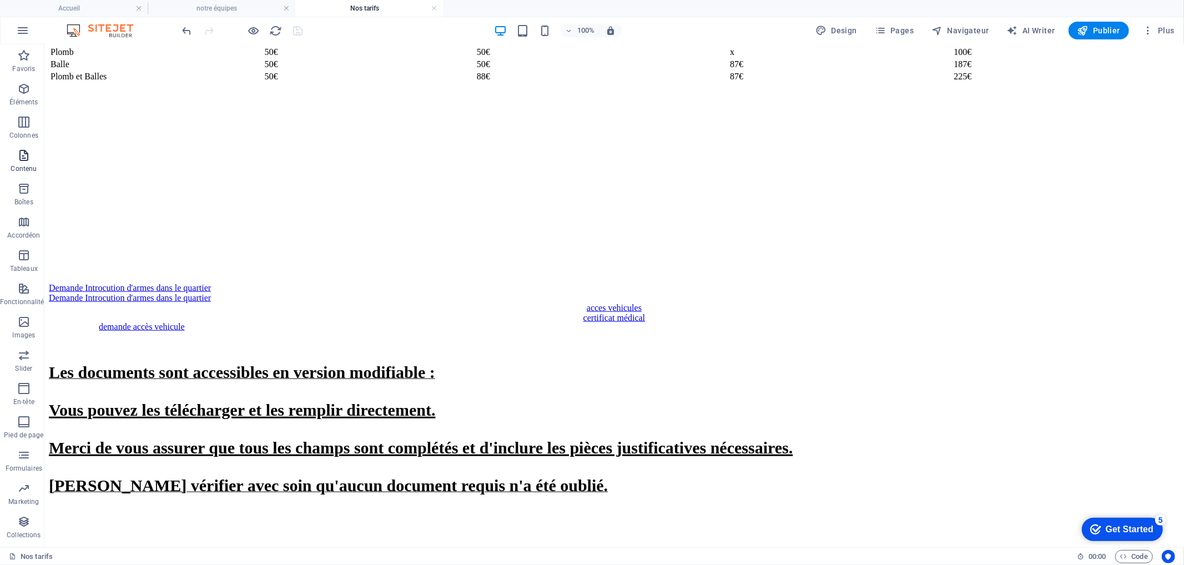
click at [21, 149] on icon "button" at bounding box center [23, 155] width 13 height 13
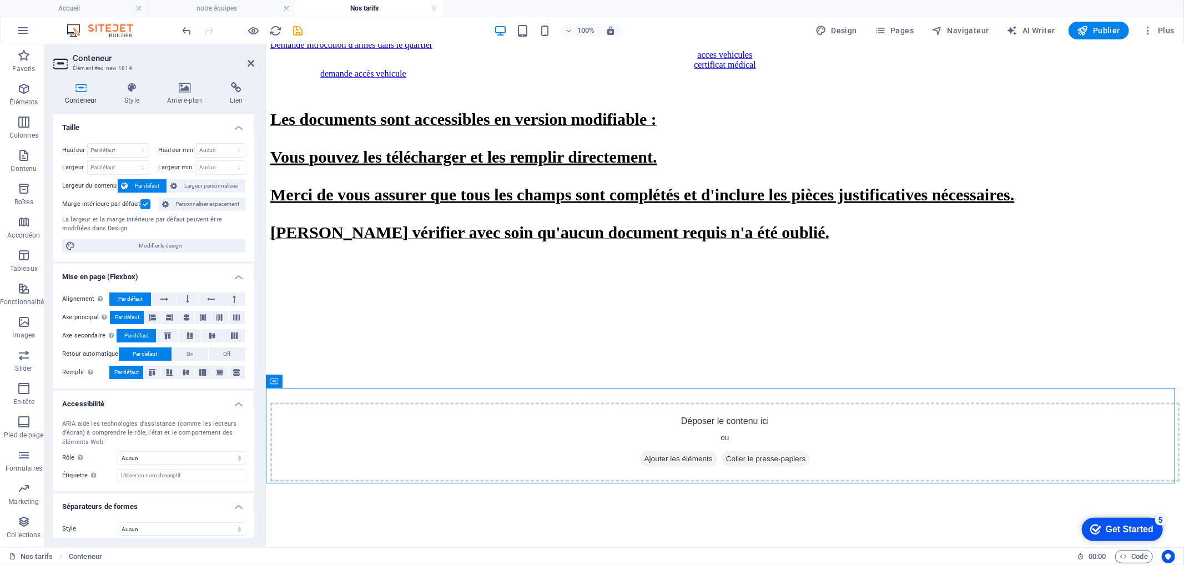
scroll to position [1058, 0]
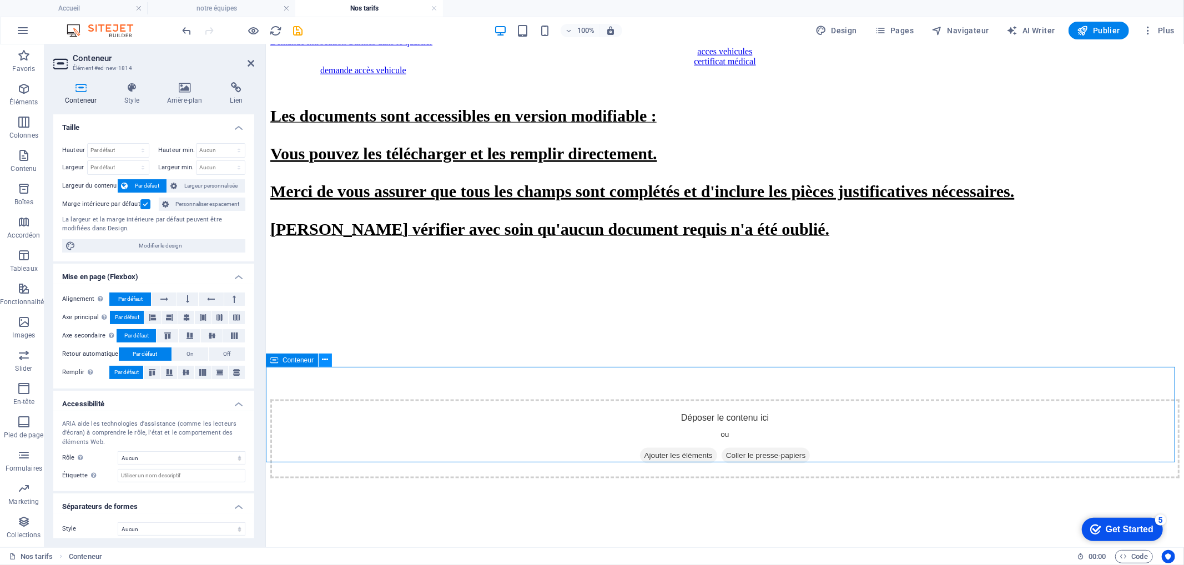
click at [325, 362] on icon at bounding box center [326, 360] width 6 height 12
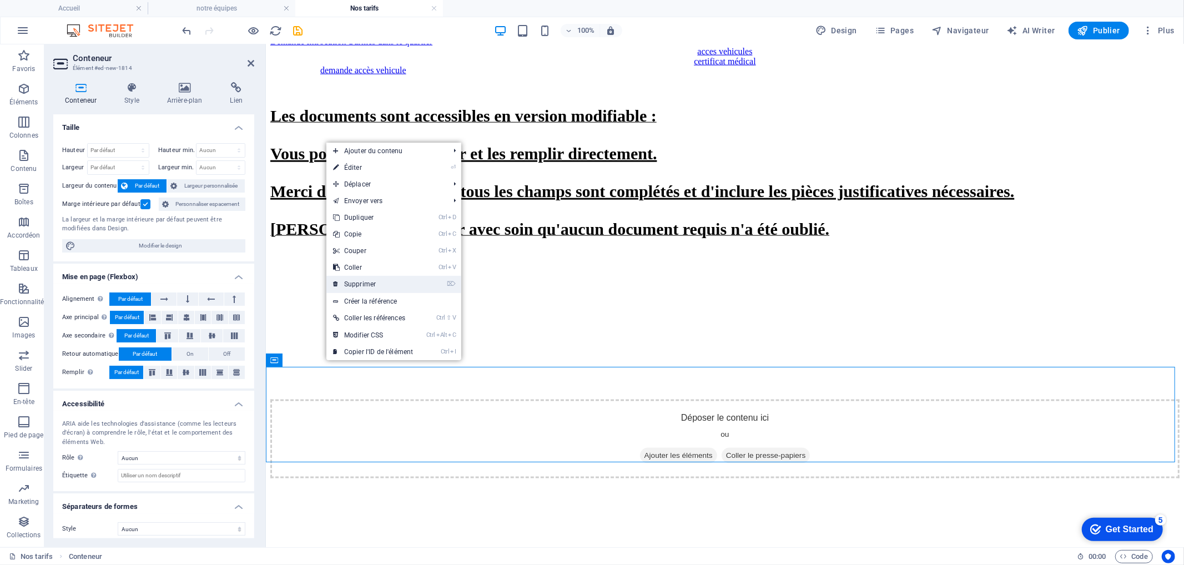
click at [381, 281] on link "⌦ Supprimer" at bounding box center [373, 284] width 93 height 17
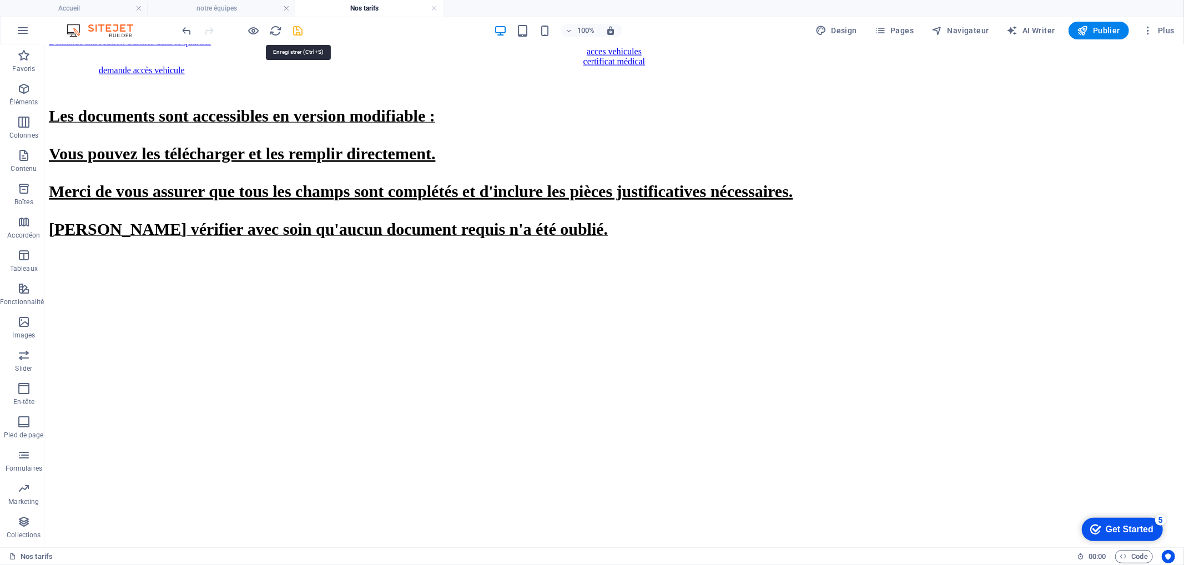
click at [302, 29] on icon "save" at bounding box center [298, 30] width 13 height 13
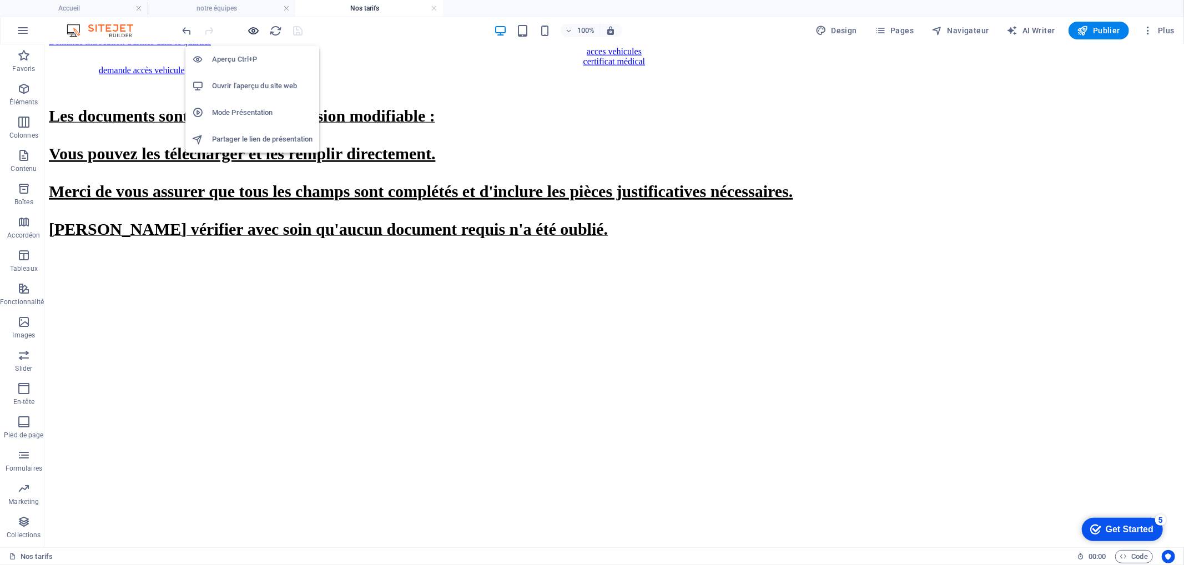
click at [252, 34] on icon "button" at bounding box center [254, 30] width 13 height 13
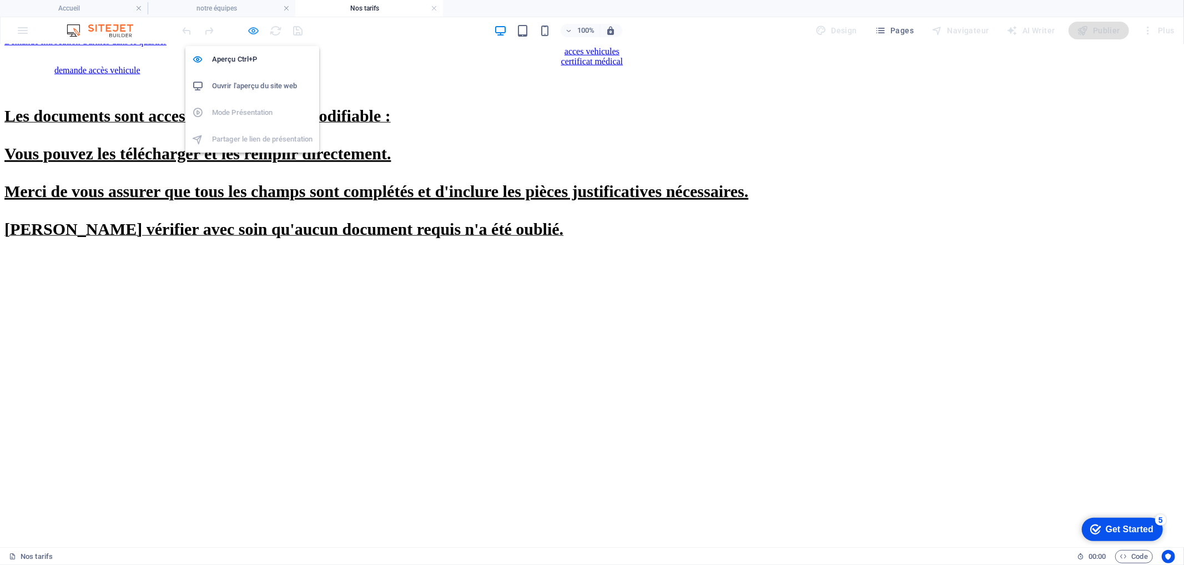
click at [253, 28] on icon "button" at bounding box center [254, 30] width 13 height 13
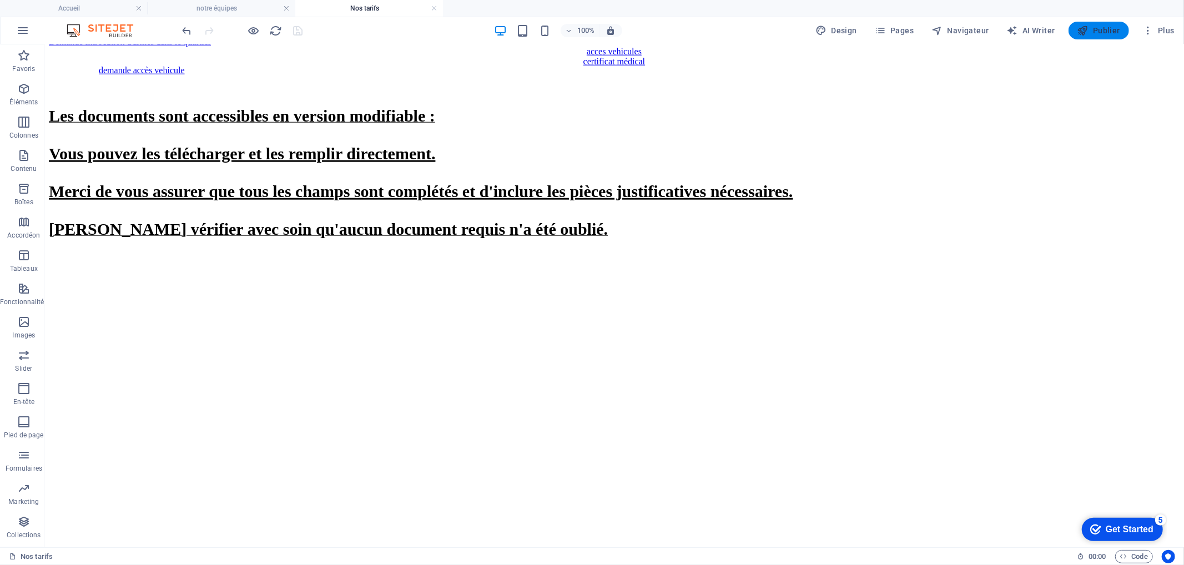
click at [1089, 31] on icon "button" at bounding box center [1083, 30] width 11 height 11
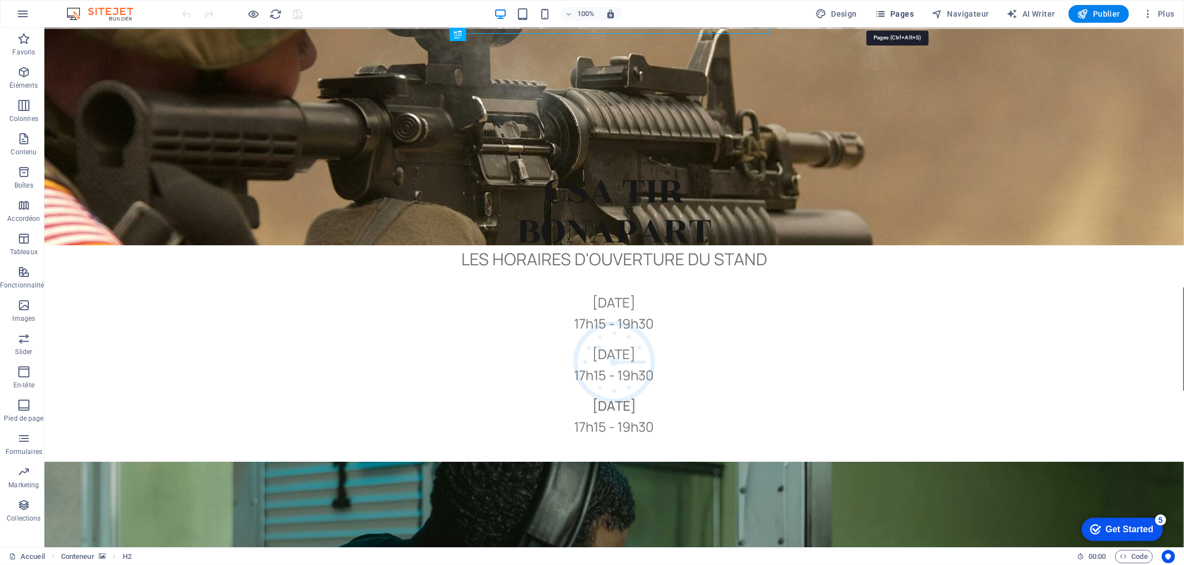
click at [910, 12] on span "Pages" at bounding box center [894, 13] width 39 height 11
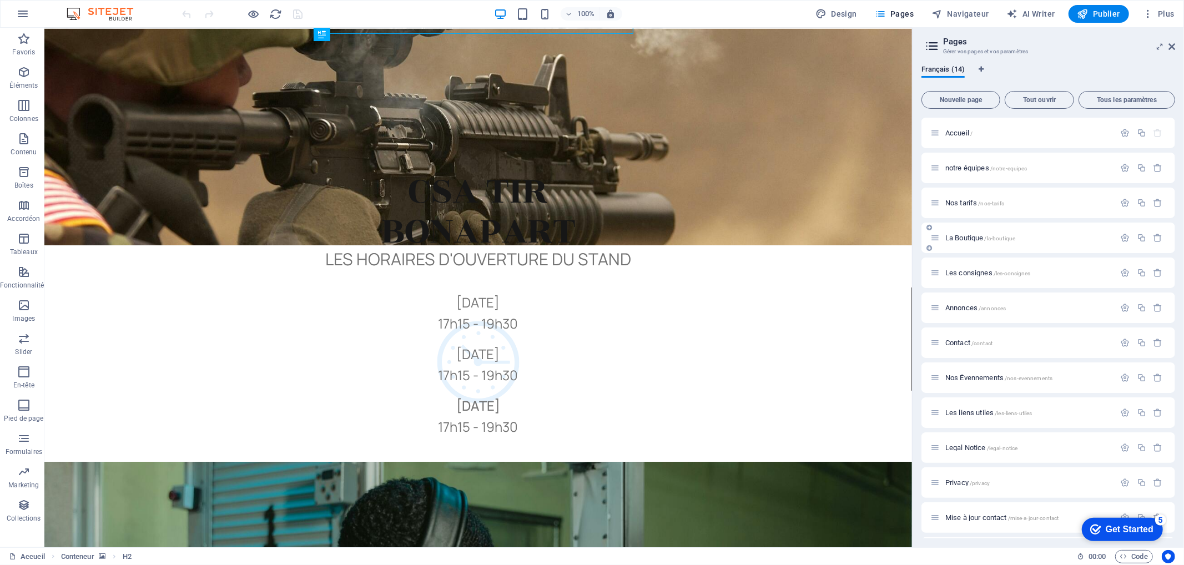
click at [964, 235] on span "La Boutique /la-boutique" at bounding box center [981, 238] width 70 height 8
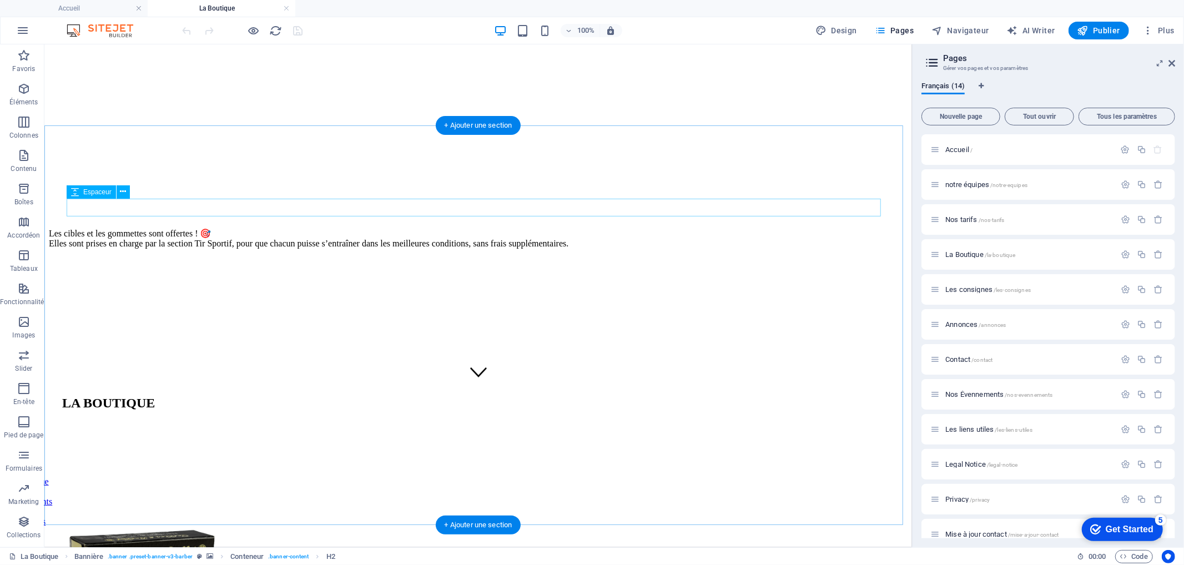
scroll to position [185, 0]
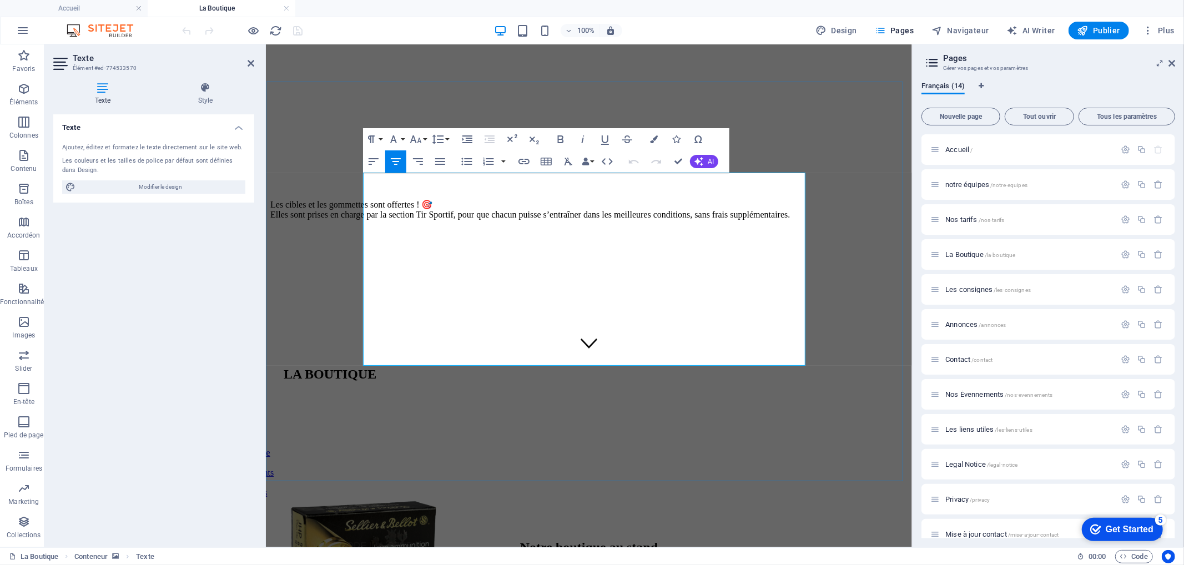
drag, startPoint x: 401, startPoint y: 220, endPoint x: 800, endPoint y: 369, distance: 424.9
click at [800, 369] on div "Notre boutique au stand 🛒 Retrouvez tous les articles aux couleurs du club dans…" at bounding box center [589, 296] width 638 height 400
click at [696, 162] on icon "button" at bounding box center [699, 161] width 9 height 9
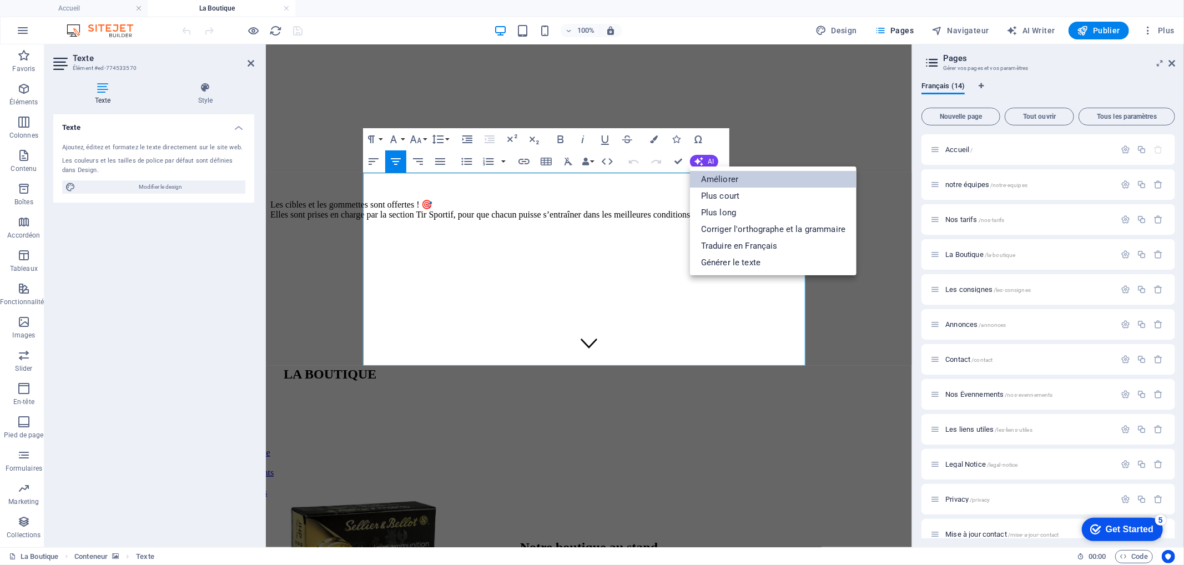
click at [700, 175] on link "Améliorer" at bounding box center [773, 179] width 167 height 17
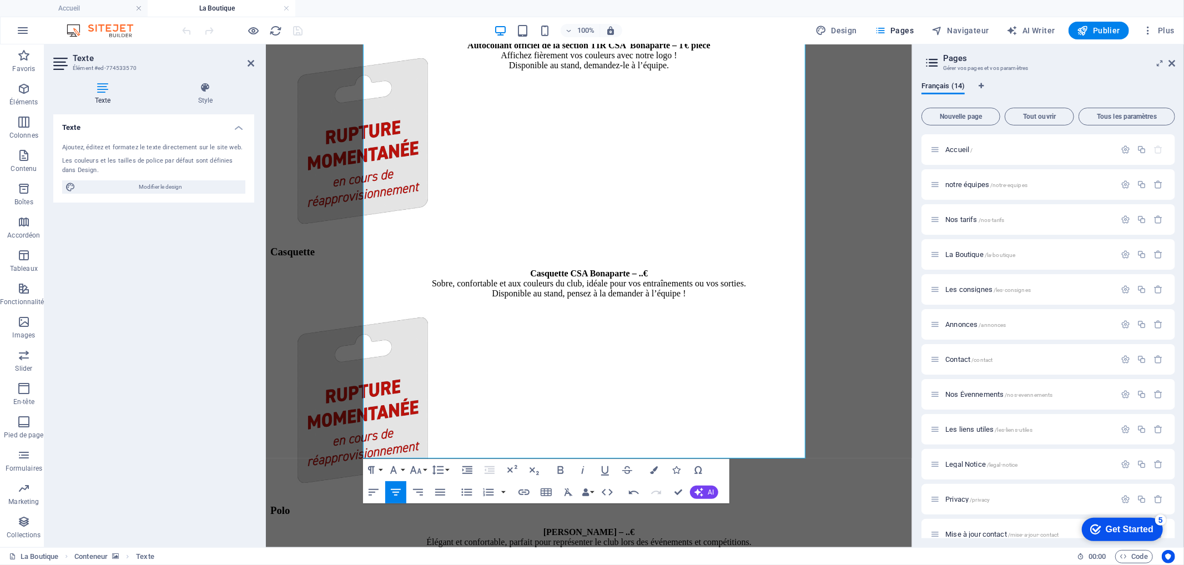
scroll to position [1739, 0]
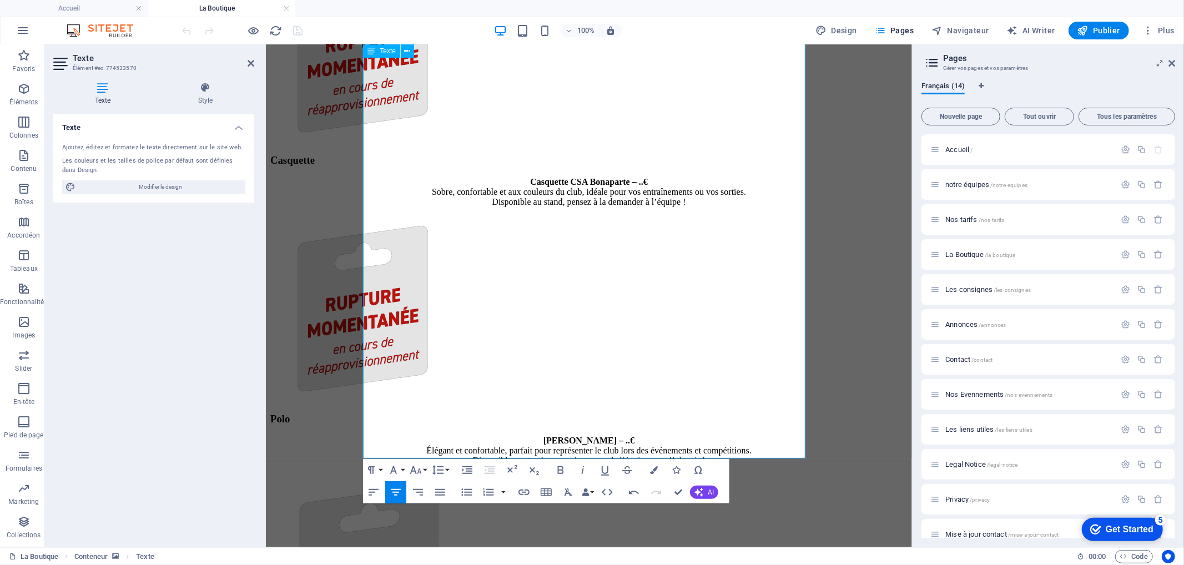
drag, startPoint x: 370, startPoint y: 292, endPoint x: 740, endPoint y: 434, distance: 396.0
click at [428, 471] on button "Font Size" at bounding box center [418, 470] width 21 height 22
click at [430, 402] on link "14" at bounding box center [428, 402] width 40 height 17
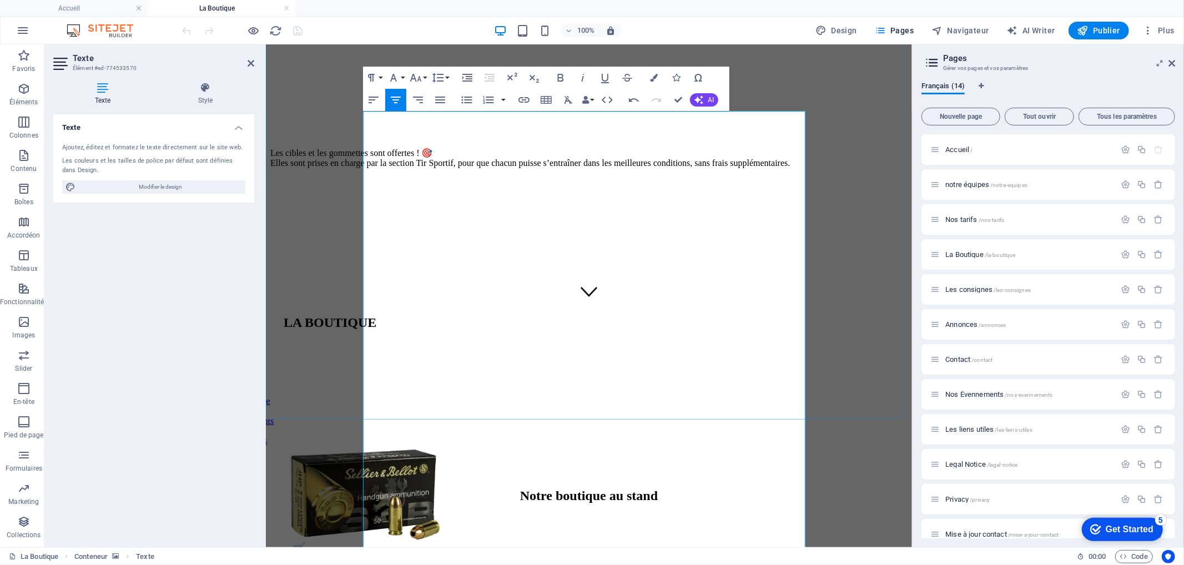
scroll to position [247, 0]
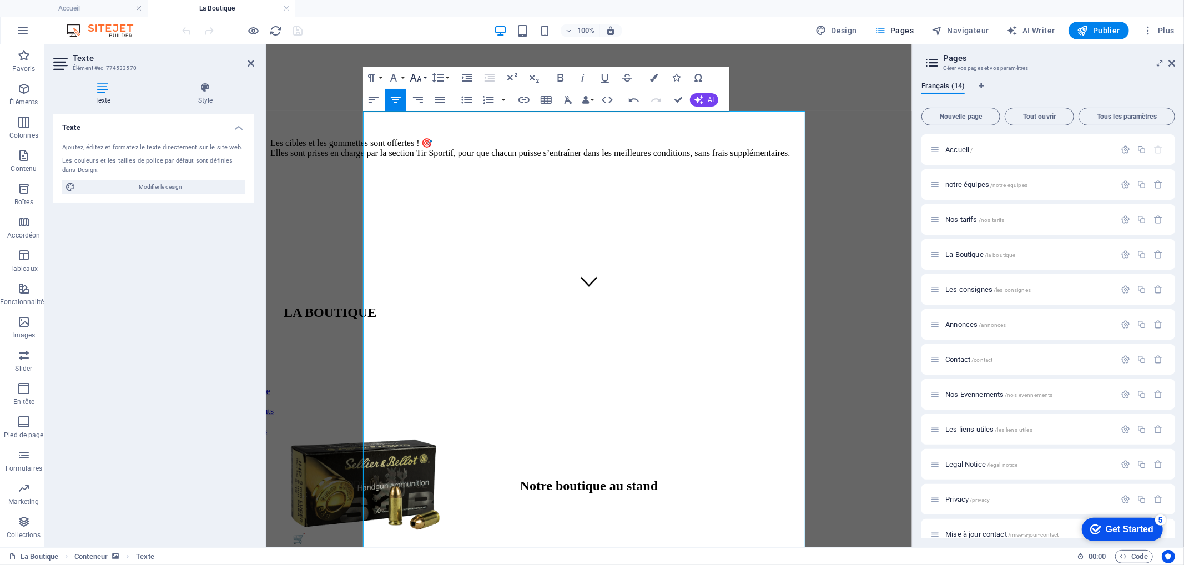
click at [414, 79] on icon "button" at bounding box center [415, 77] width 13 height 13
click at [434, 108] on link "18" at bounding box center [428, 110] width 40 height 17
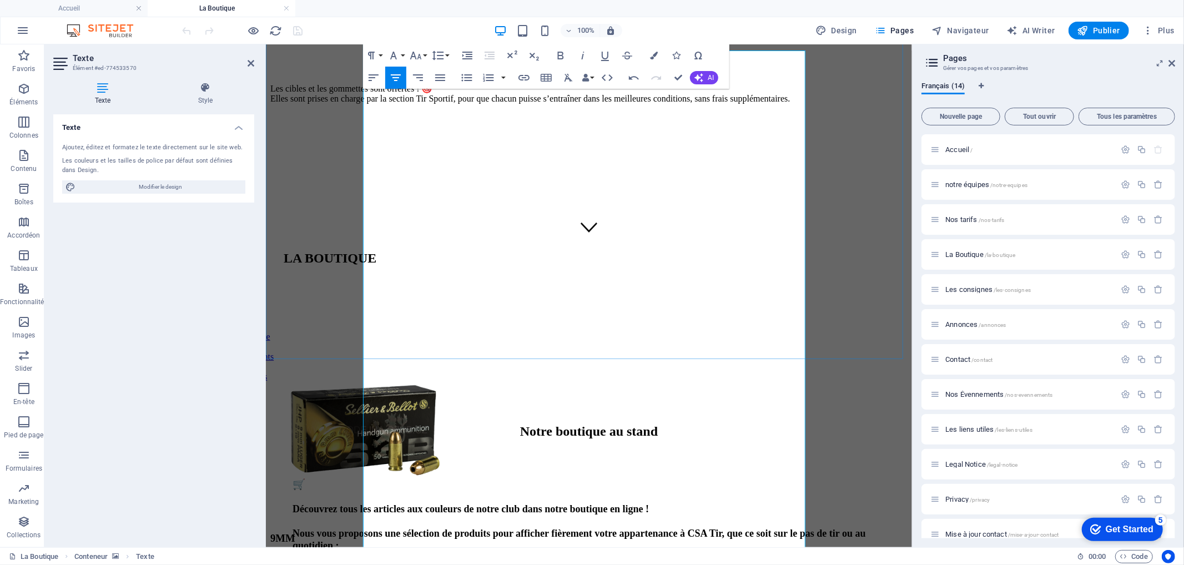
scroll to position [308, 0]
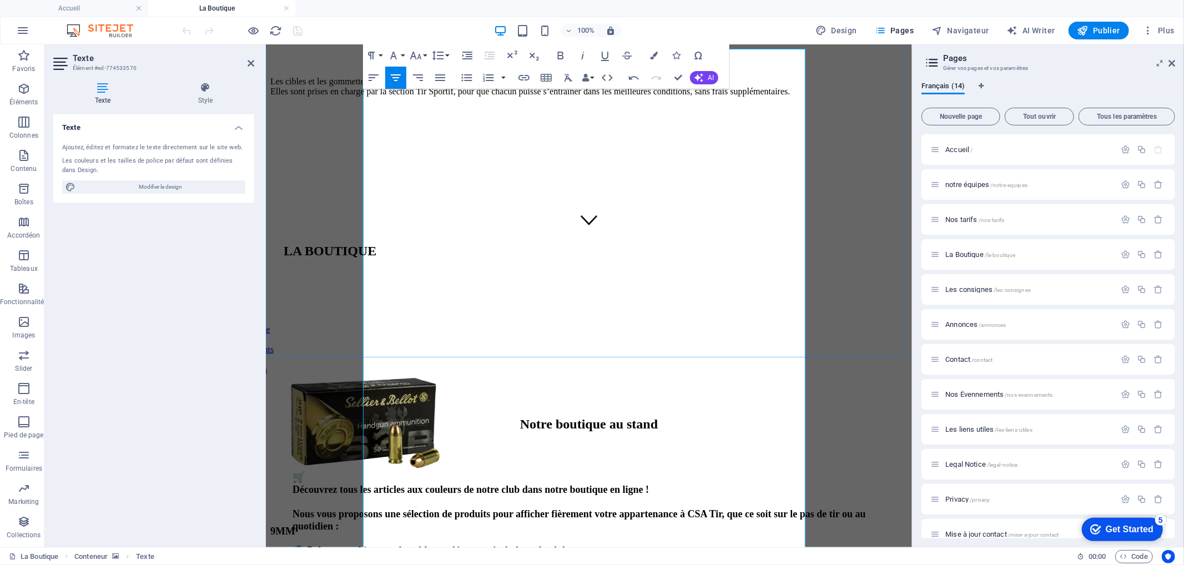
click at [383, 471] on h3 "🛒 Découvrez tous les articles aux couleurs de notre club dans notre boutique en…" at bounding box center [588, 556] width 593 height 171
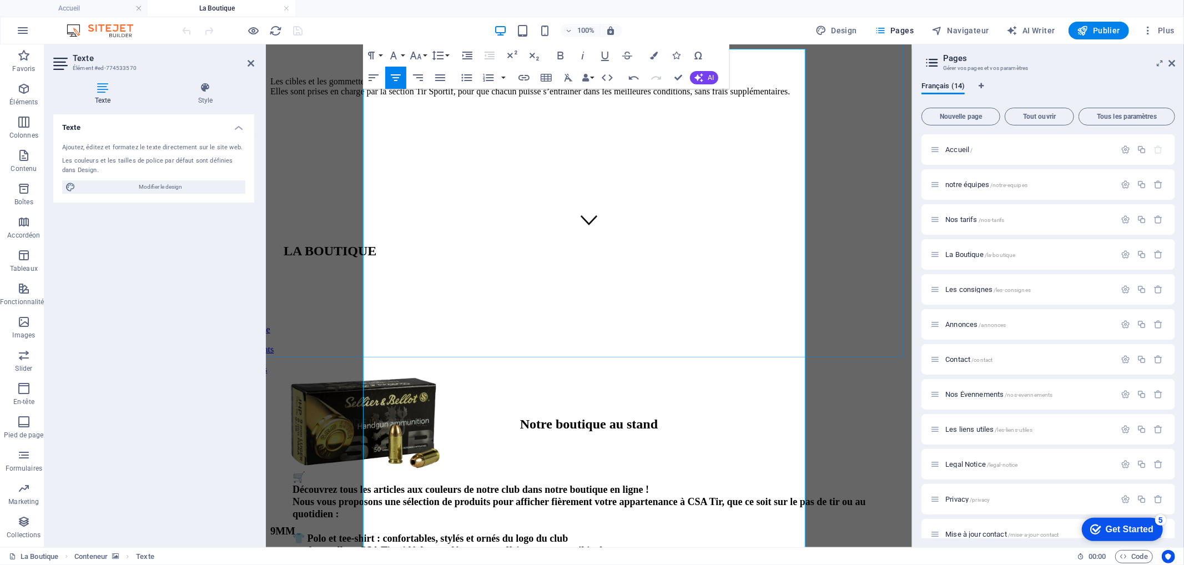
click at [464, 484] on span "Découvrez tous les articles aux couleurs de notre club dans notre boutique en l…" at bounding box center [579, 556] width 574 height 145
click at [626, 79] on button "Undo" at bounding box center [634, 78] width 21 height 22
click at [634, 78] on icon "button" at bounding box center [634, 77] width 13 height 13
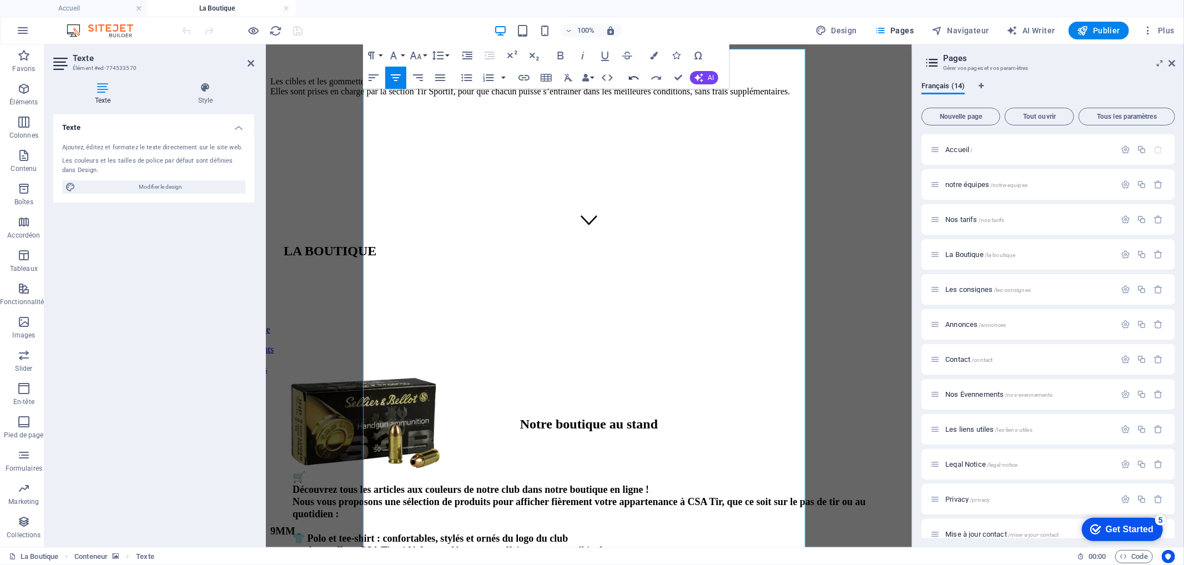
click at [634, 78] on icon "button" at bounding box center [634, 77] width 13 height 13
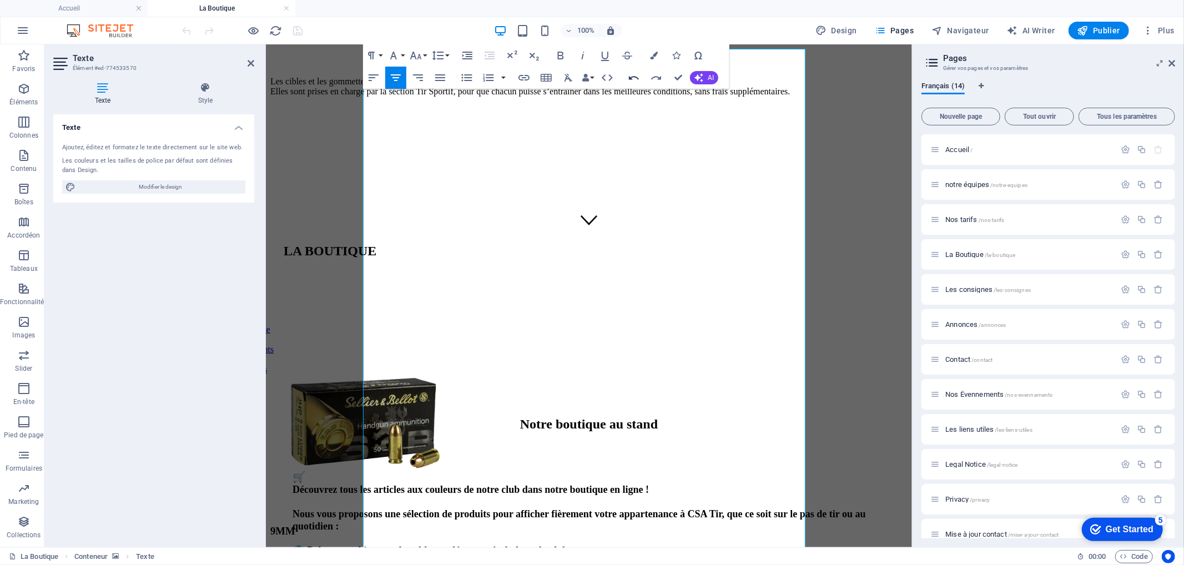
click at [634, 78] on icon "button" at bounding box center [634, 77] width 13 height 13
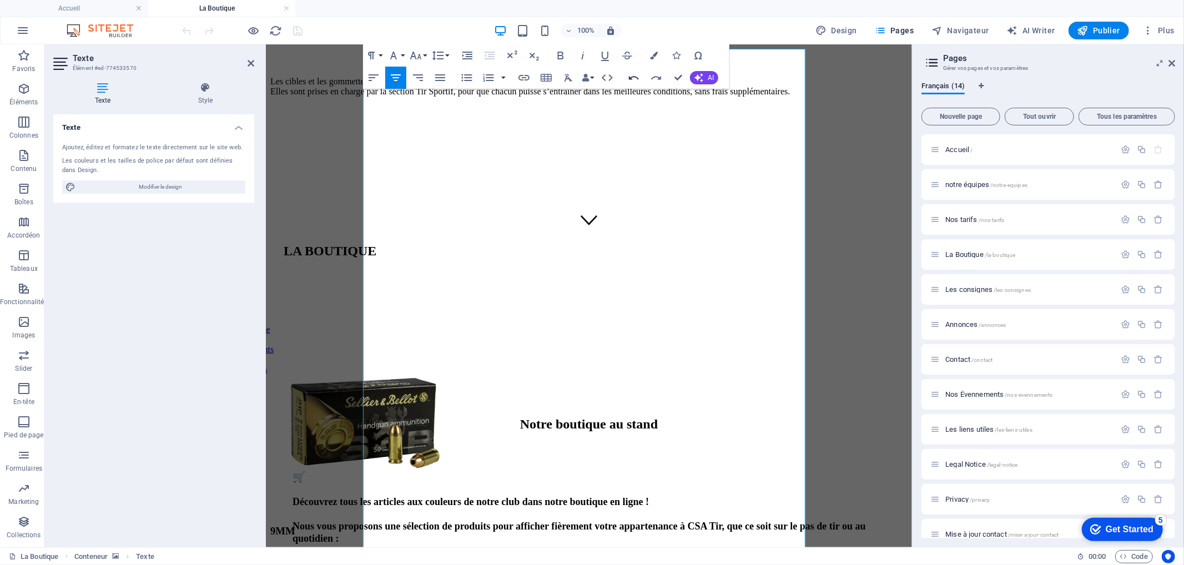
click at [634, 78] on icon "button" at bounding box center [634, 77] width 13 height 13
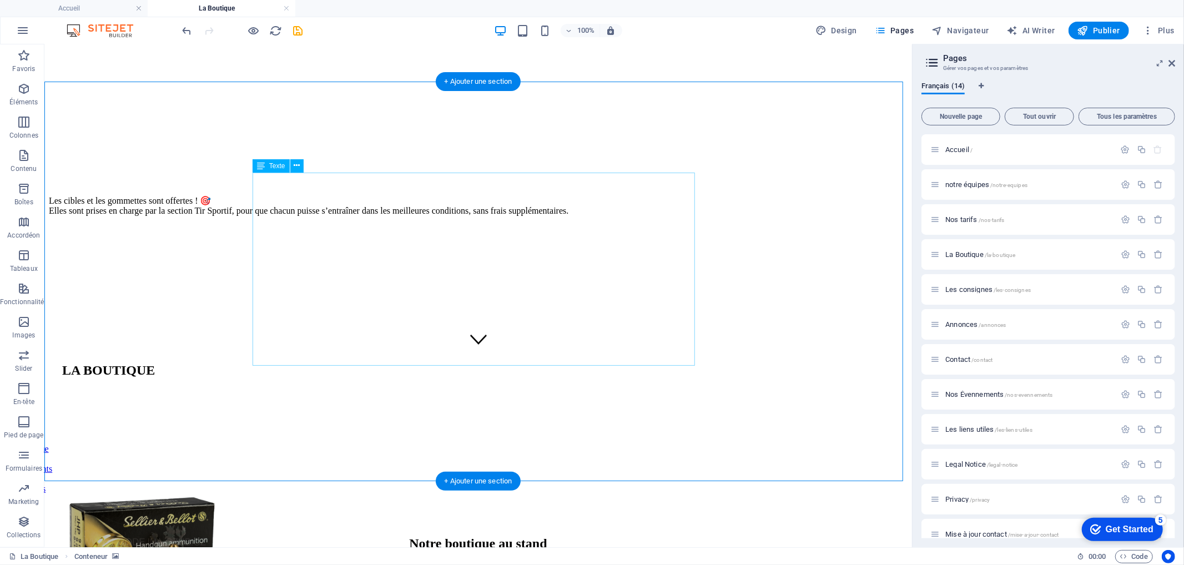
scroll to position [185, 0]
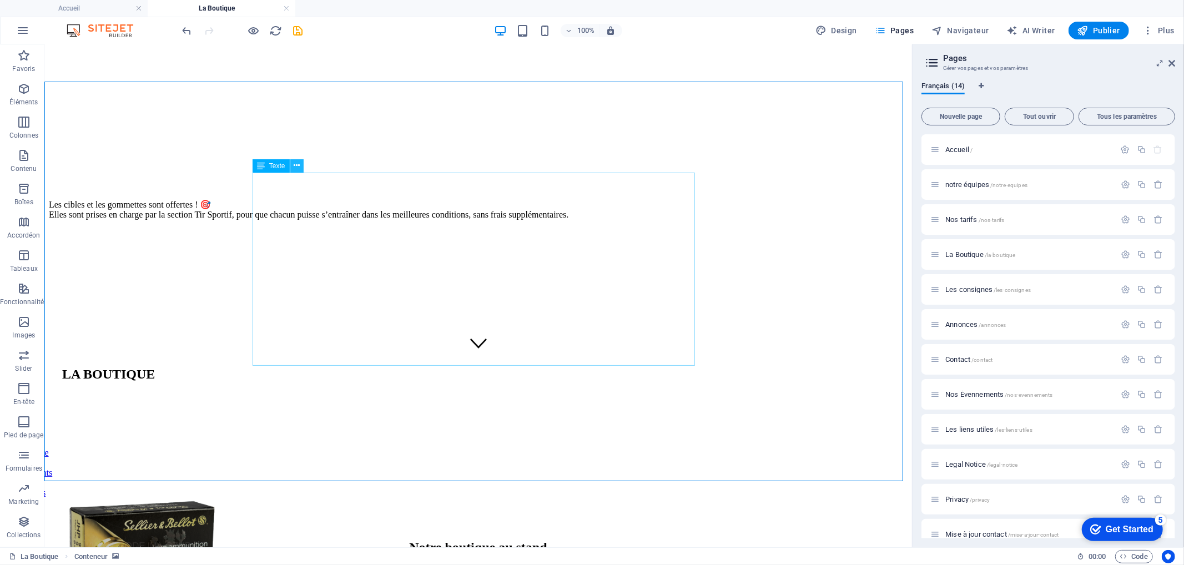
click at [297, 163] on icon at bounding box center [297, 166] width 6 height 12
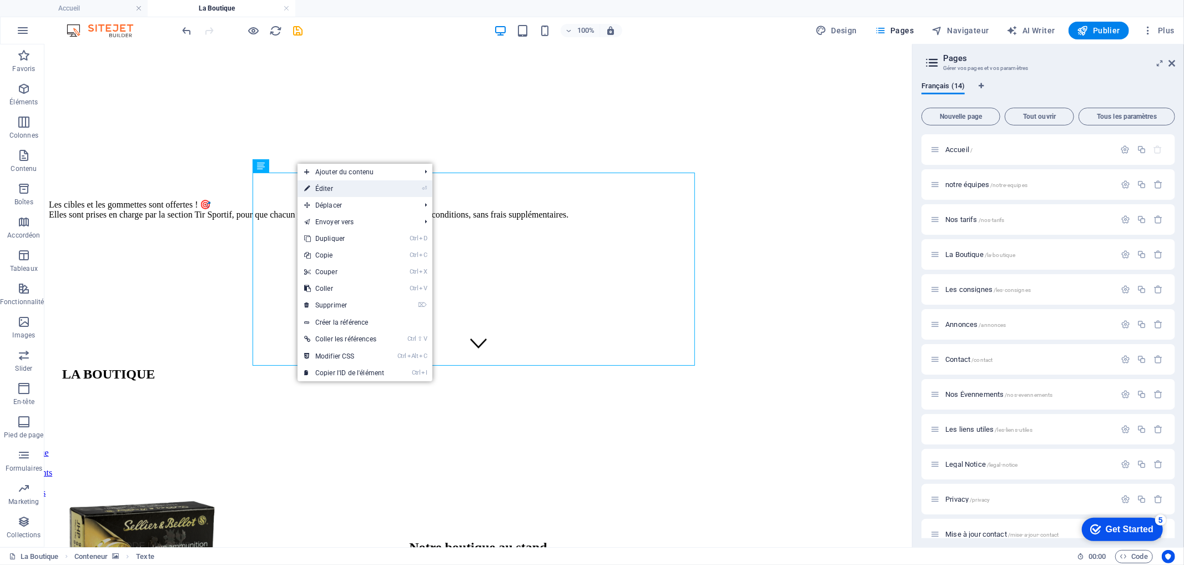
drag, startPoint x: 324, startPoint y: 188, endPoint x: 58, endPoint y: 143, distance: 269.8
click at [324, 188] on link "⏎ Éditer" at bounding box center [344, 188] width 93 height 17
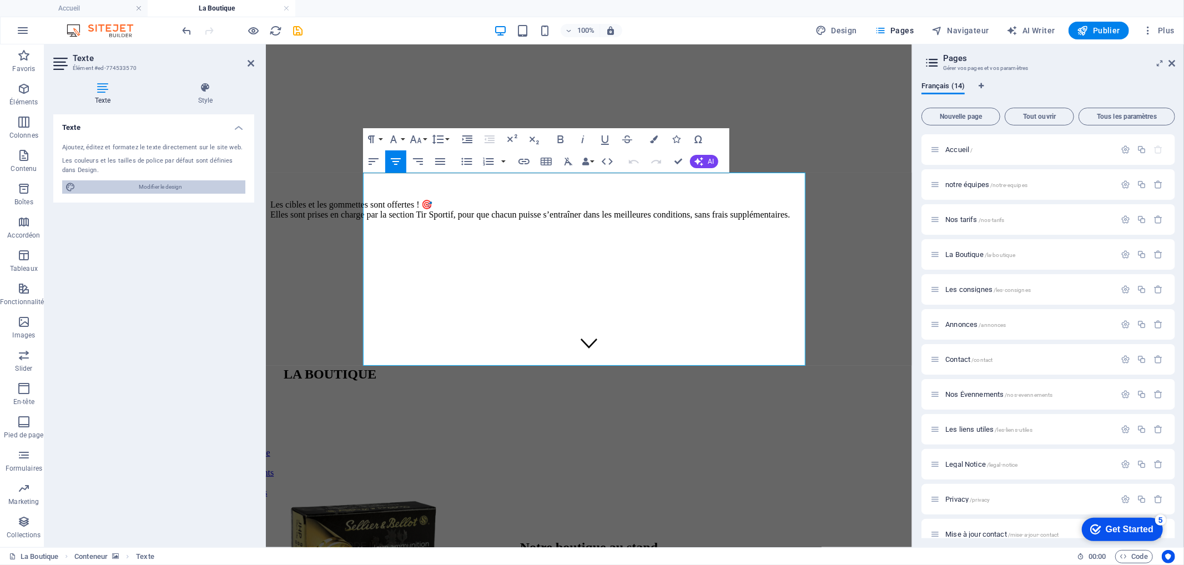
drag, startPoint x: 138, startPoint y: 185, endPoint x: 39, endPoint y: 87, distance: 139.0
click at [138, 185] on span "Modifier le design" at bounding box center [160, 186] width 163 height 13
select select "ease-in-out"
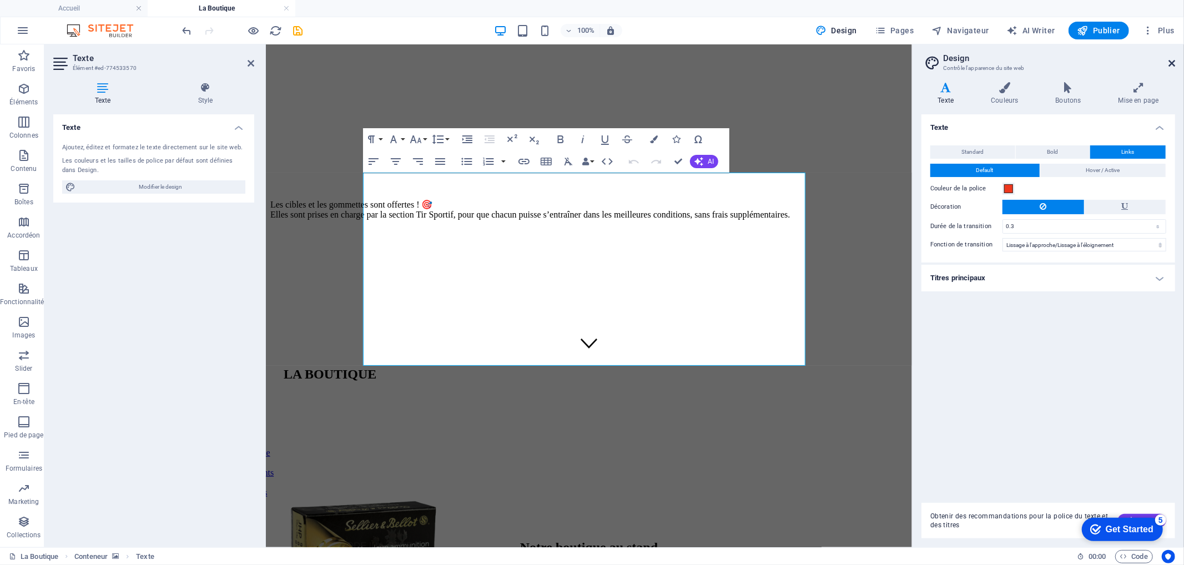
click at [1173, 67] on icon at bounding box center [1172, 63] width 7 height 9
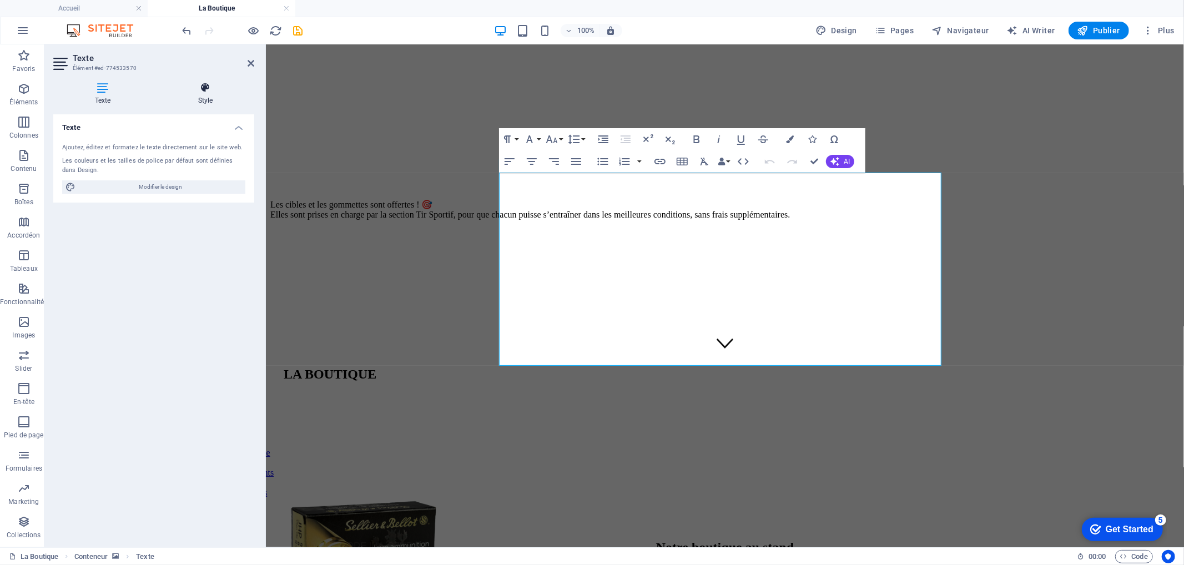
click at [187, 86] on icon at bounding box center [206, 87] width 98 height 11
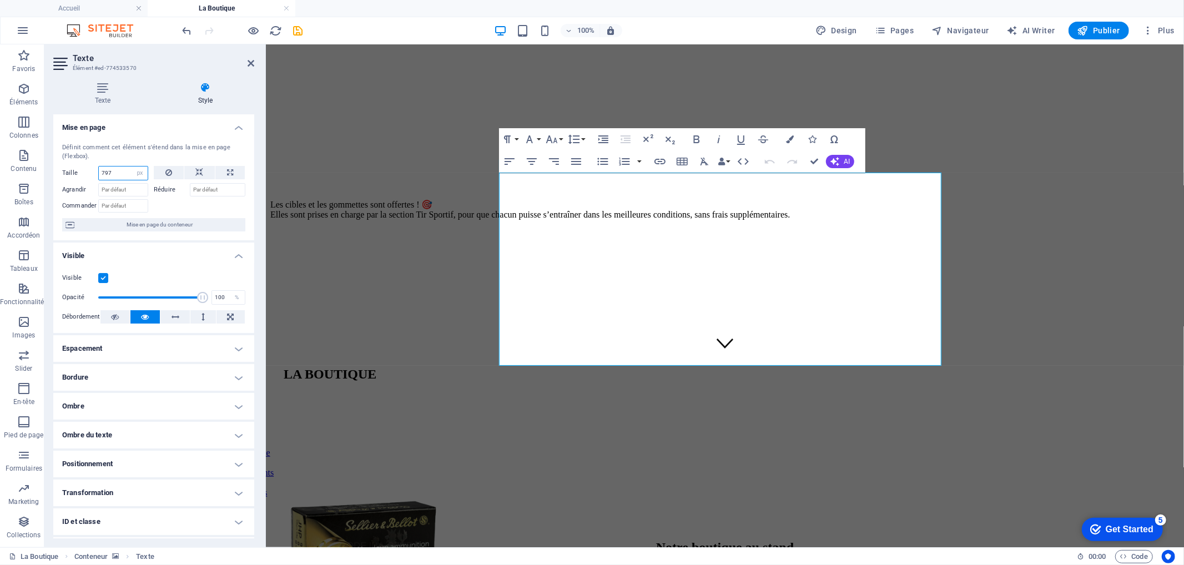
drag, startPoint x: 114, startPoint y: 170, endPoint x: 93, endPoint y: 169, distance: 21.1
click at [93, 169] on div "Taille 797 Par défaut auto px % 1/1 1/2 1/3 1/4 1/5 1/6 1/7 1/8 1/9 1/10" at bounding box center [105, 173] width 86 height 14
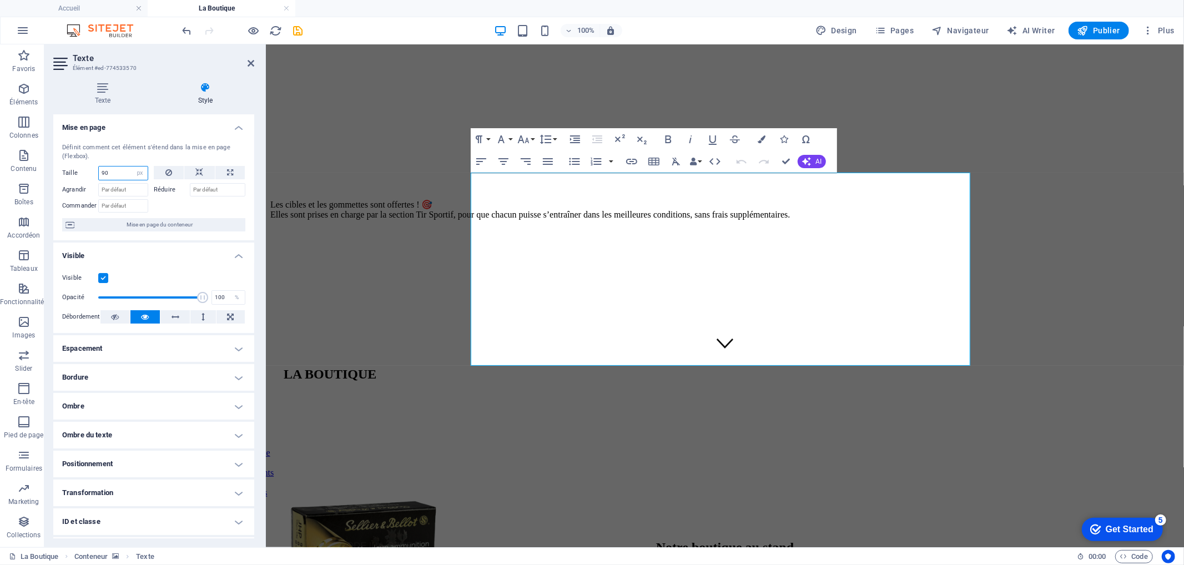
type input "9"
type input "1500"
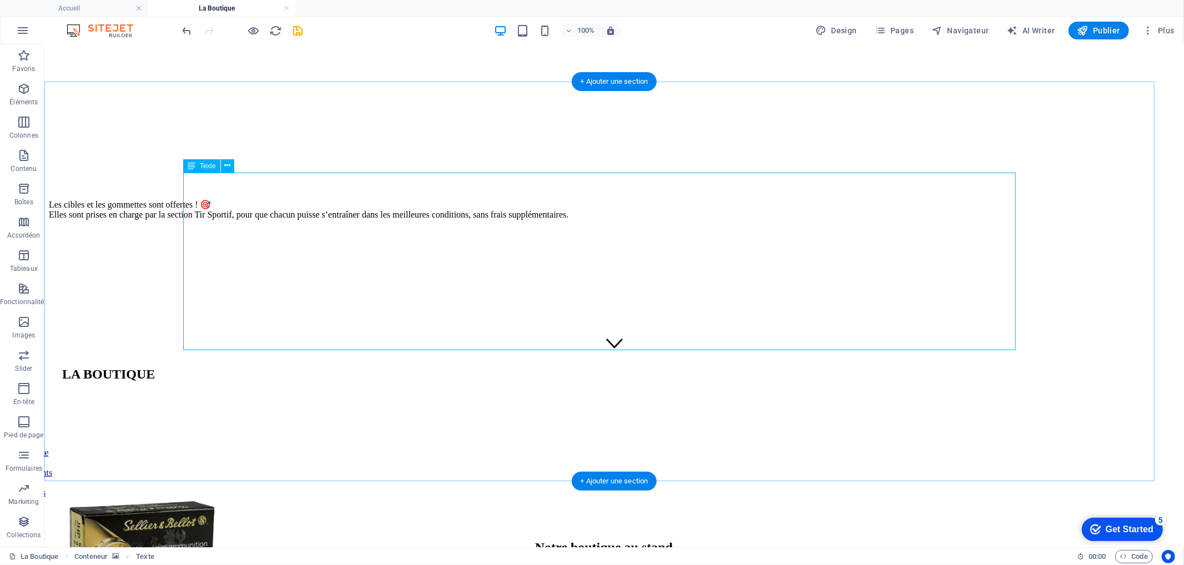
select select "px"
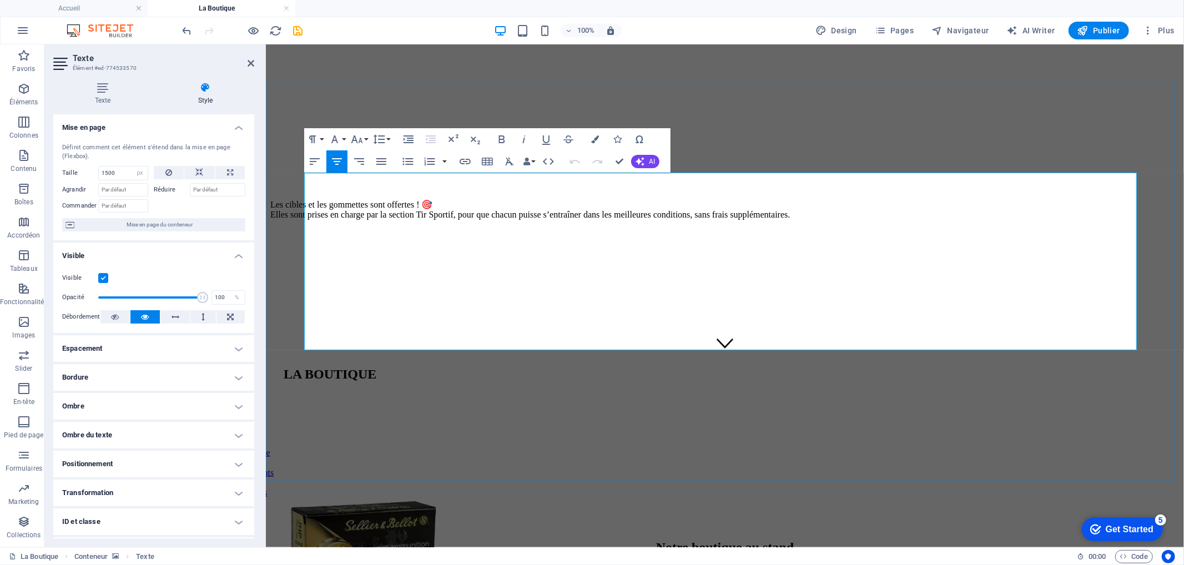
drag, startPoint x: 524, startPoint y: 228, endPoint x: 1007, endPoint y: 345, distance: 496.5
click at [1008, 351] on div "Notre boutique au stand 🛒 Retrouvez tous les articles aux couleurs du club dans…" at bounding box center [725, 296] width 910 height 400
click at [364, 140] on button "Font Size" at bounding box center [359, 139] width 21 height 22
click at [372, 185] on link "24" at bounding box center [369, 188] width 40 height 17
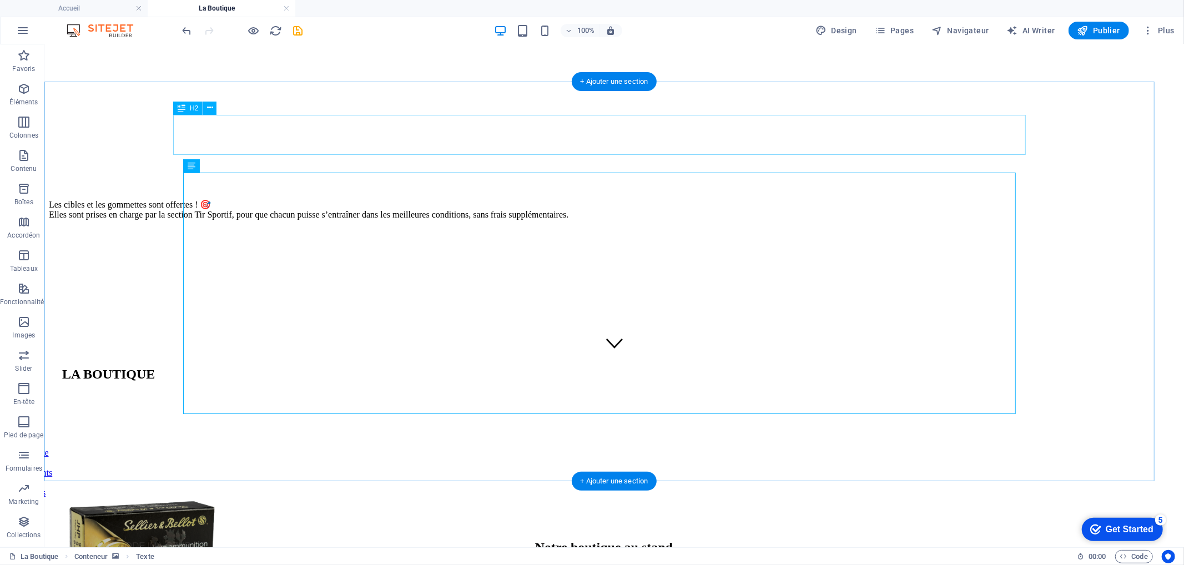
click at [551, 540] on div "Notre boutique au stand" at bounding box center [604, 547] width 1066 height 15
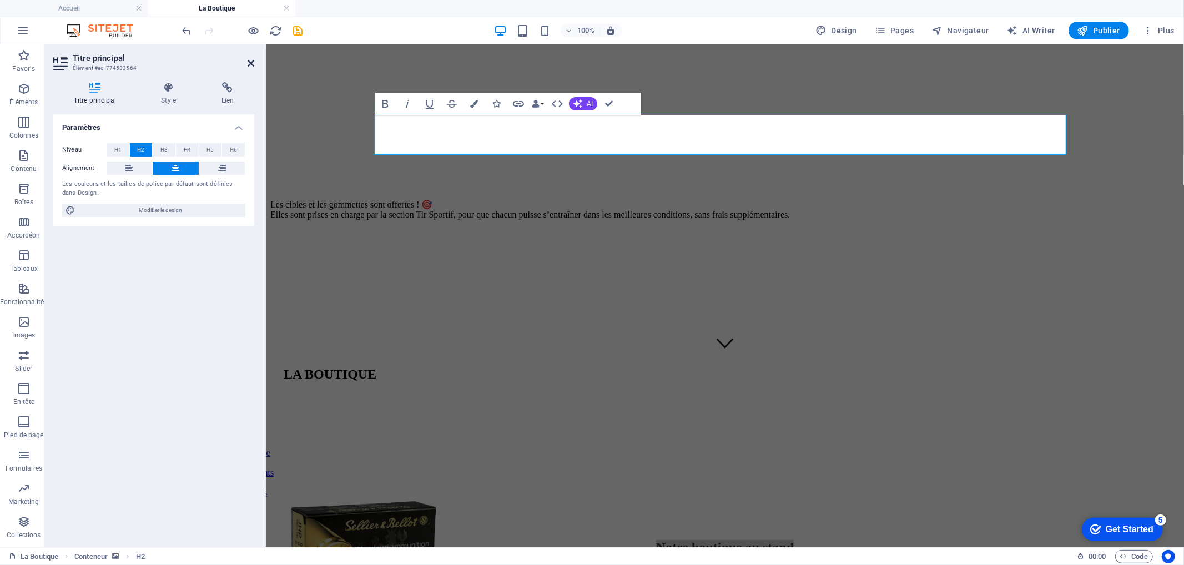
click at [250, 62] on icon at bounding box center [251, 63] width 7 height 9
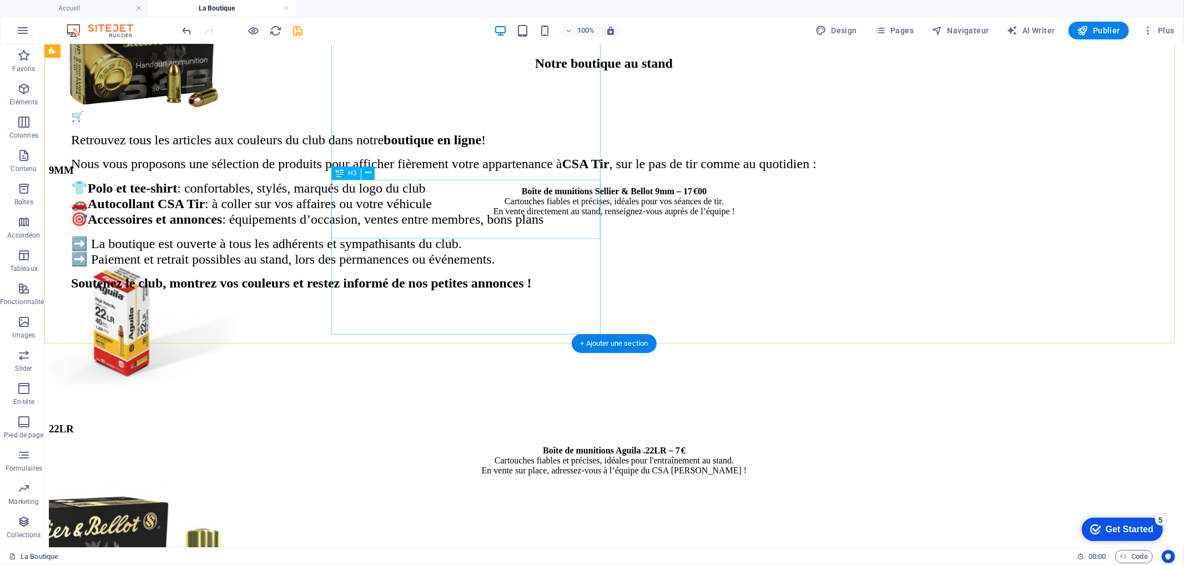
scroll to position [679, 0]
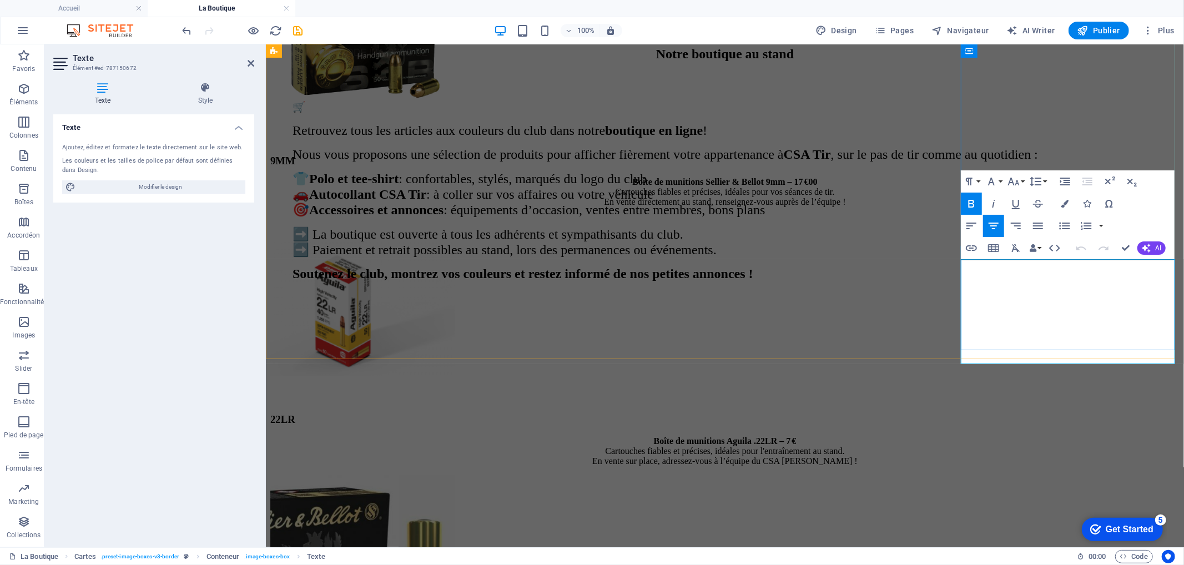
drag, startPoint x: 1125, startPoint y: 267, endPoint x: 1160, endPoint y: 264, distance: 35.1
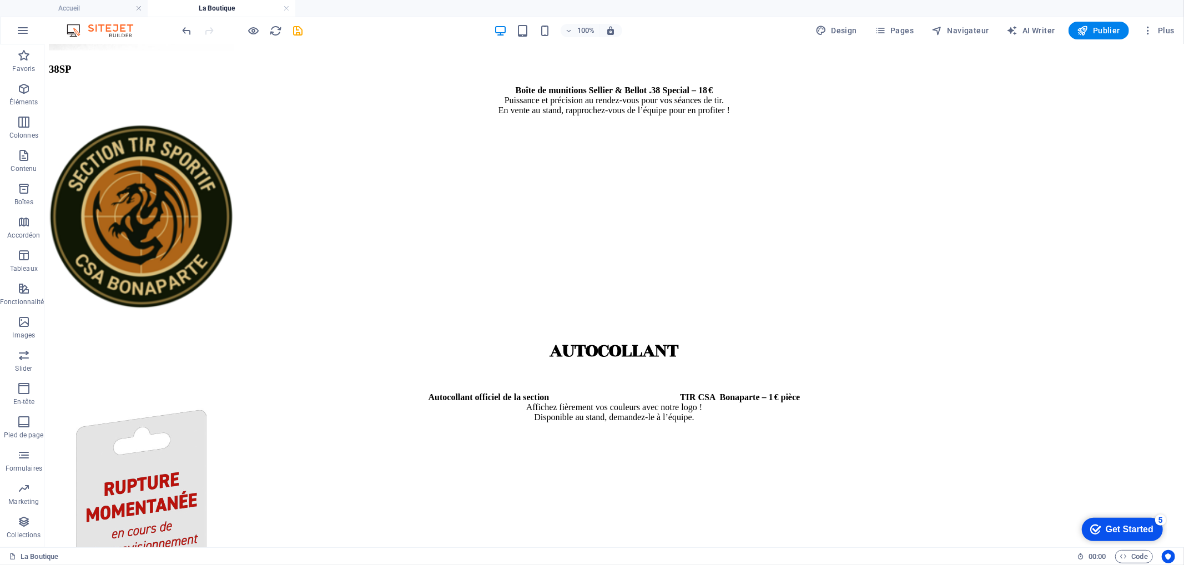
scroll to position [1111, 0]
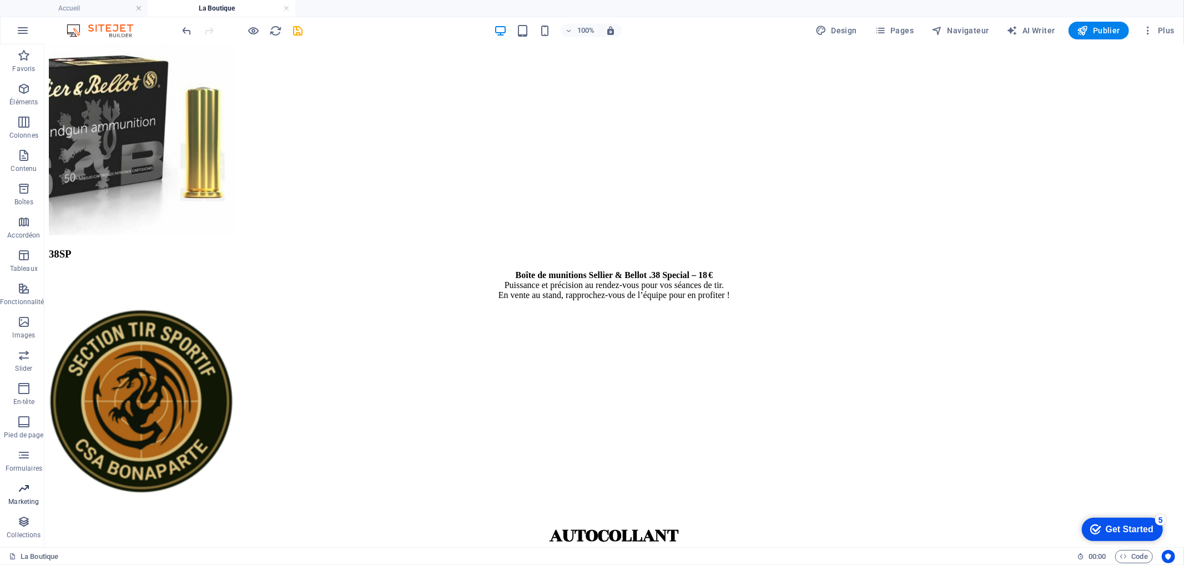
click at [28, 498] on p "Marketing" at bounding box center [23, 502] width 31 height 9
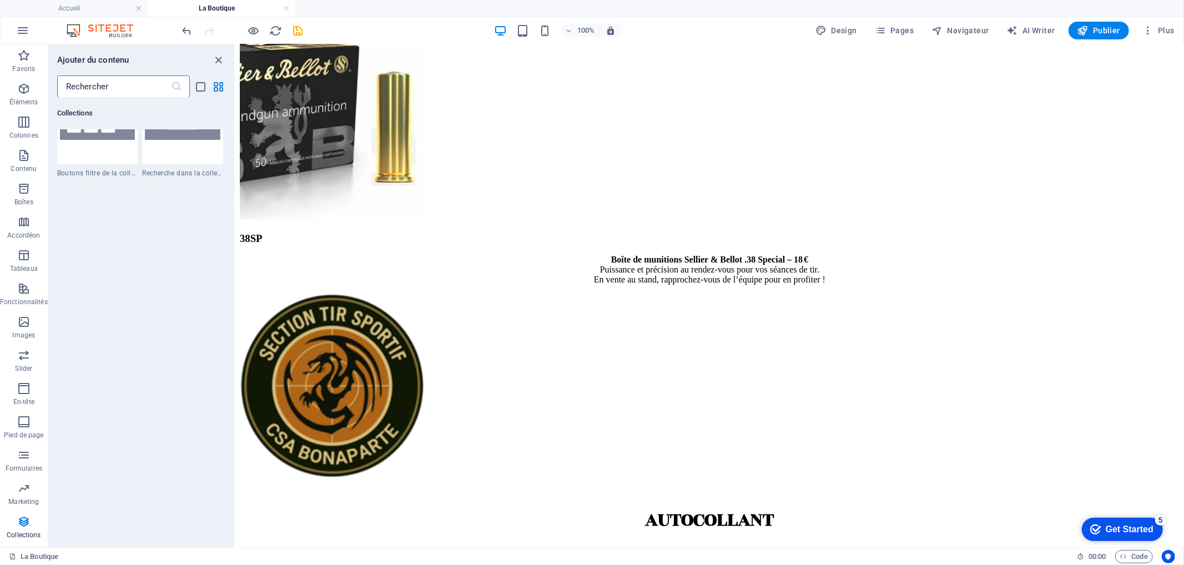
scroll to position [10657, 0]
click at [21, 456] on icon "button" at bounding box center [23, 455] width 13 height 13
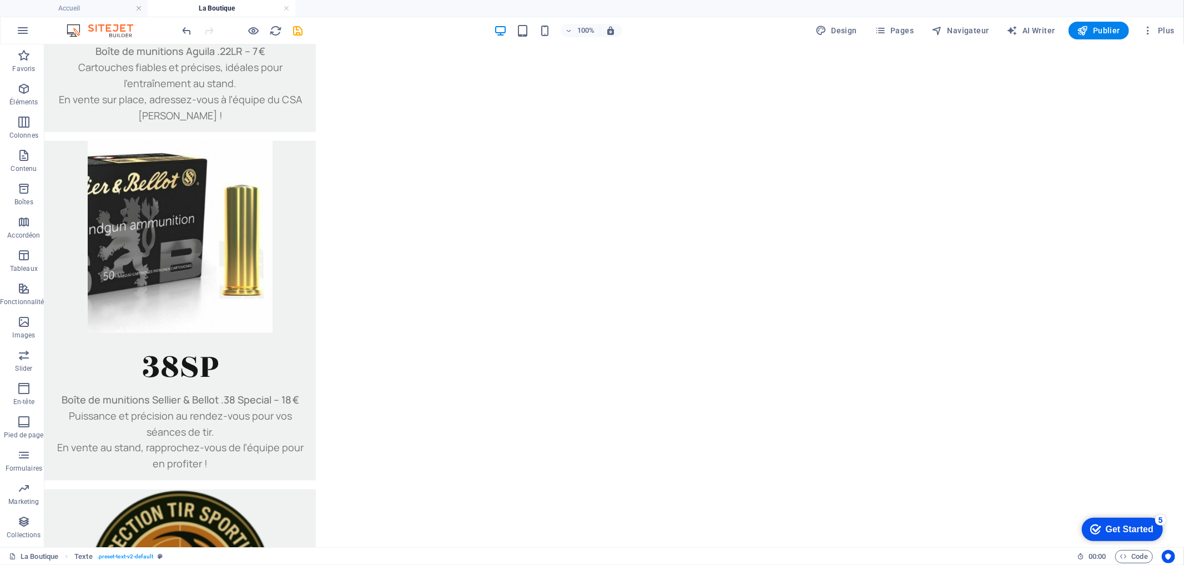
scroll to position [1204, 0]
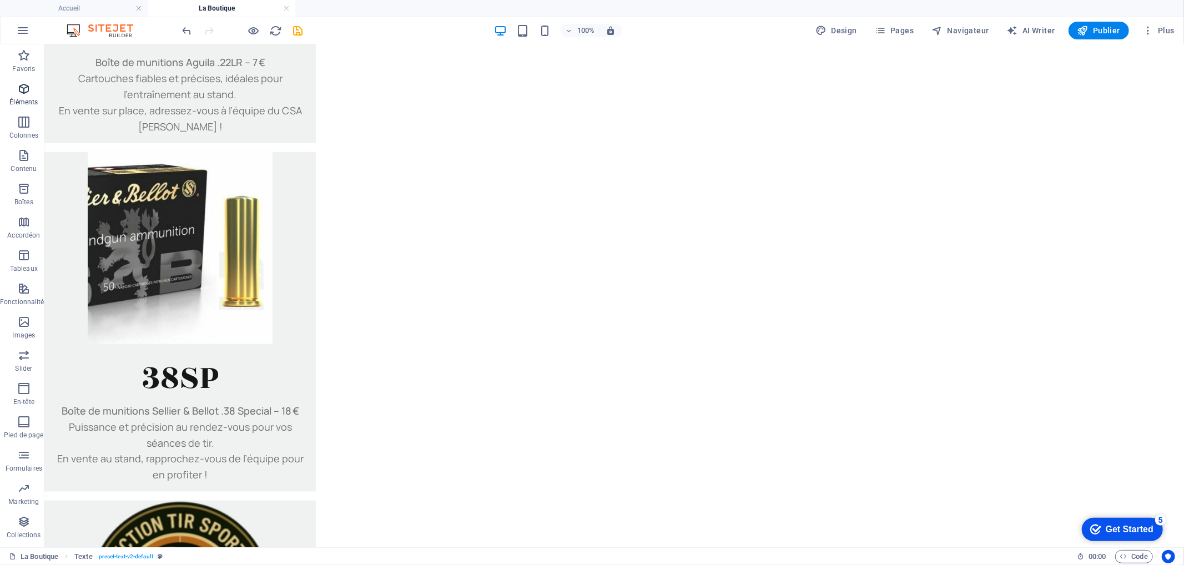
click at [23, 93] on icon "button" at bounding box center [23, 88] width 13 height 13
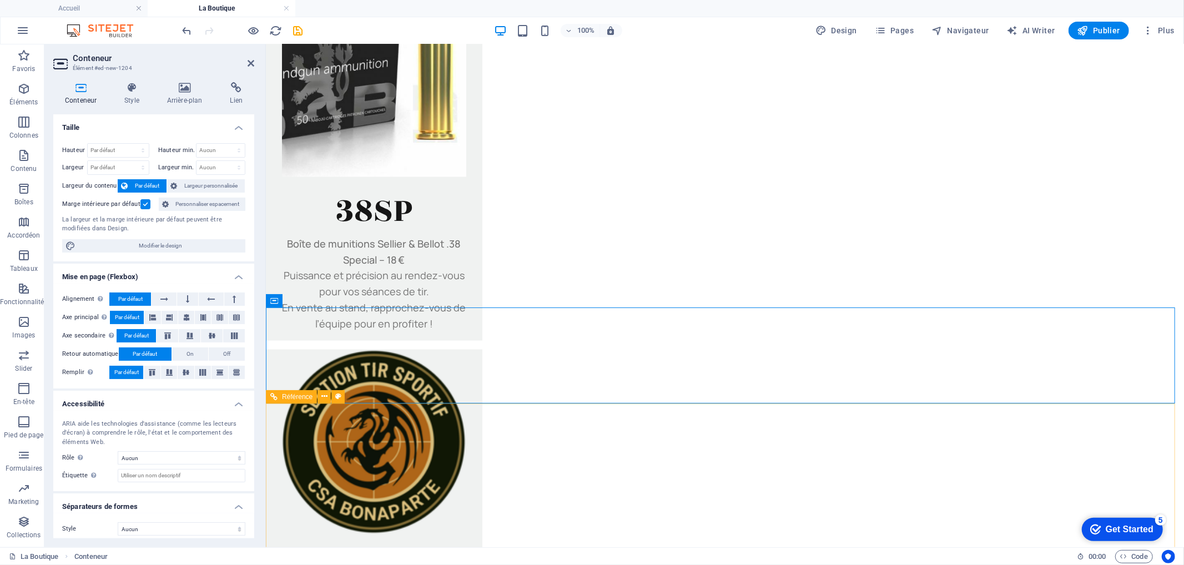
scroll to position [1406, 0]
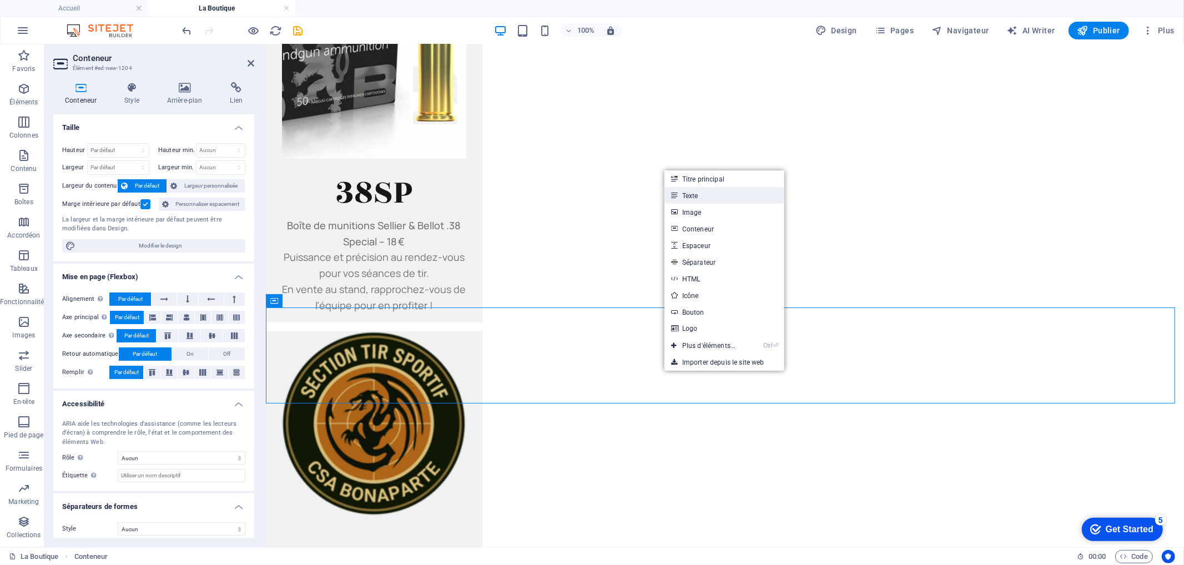
click at [705, 197] on link "Texte" at bounding box center [725, 195] width 120 height 17
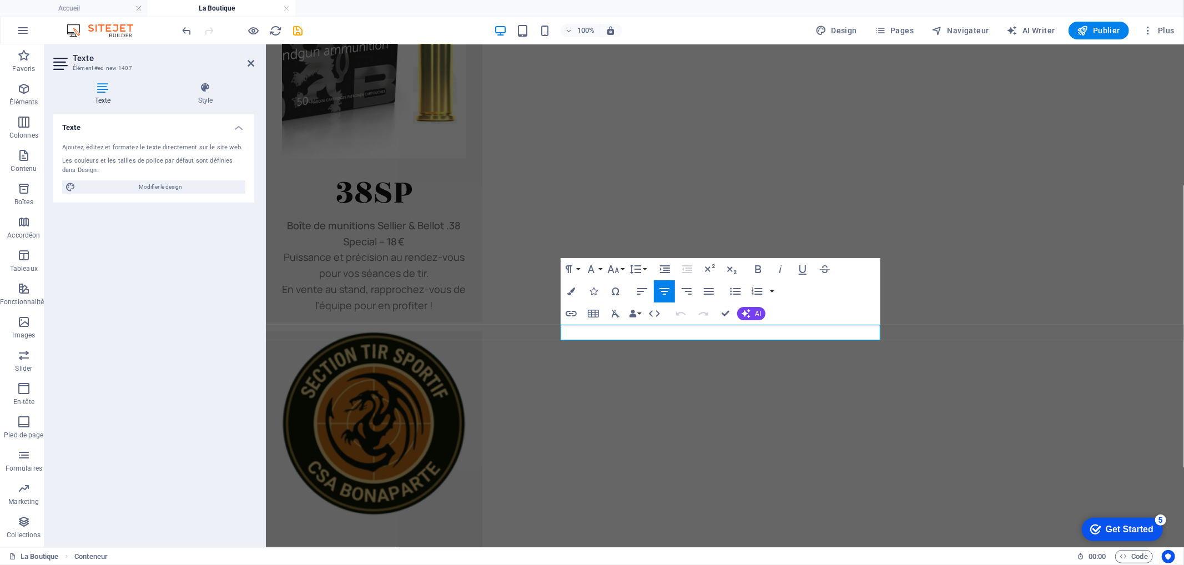
scroll to position [1397, 0]
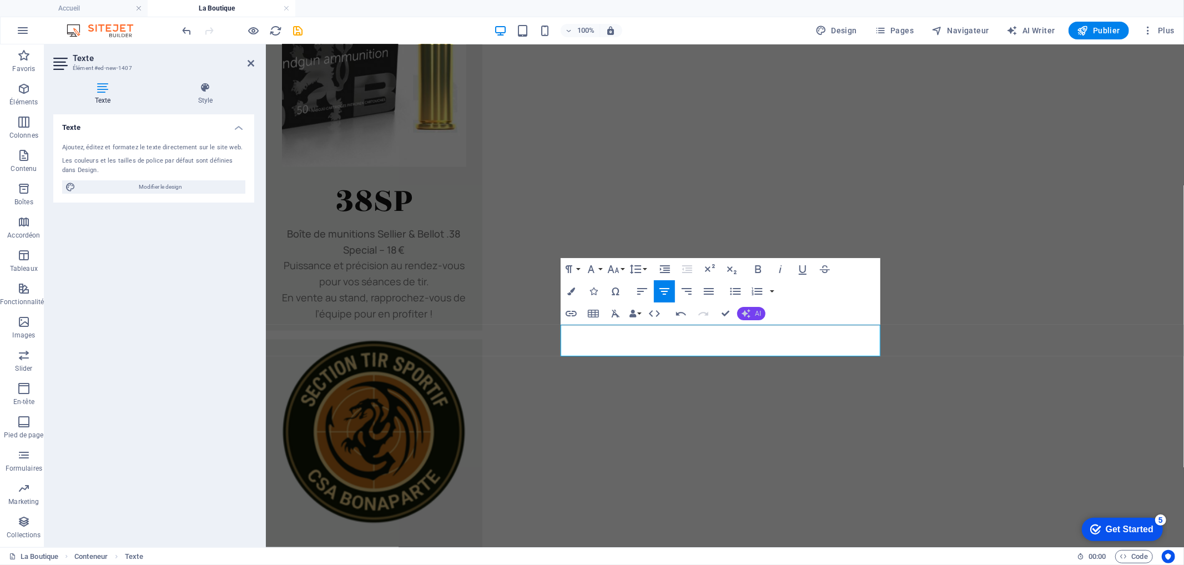
click at [747, 311] on icon "button" at bounding box center [746, 313] width 9 height 9
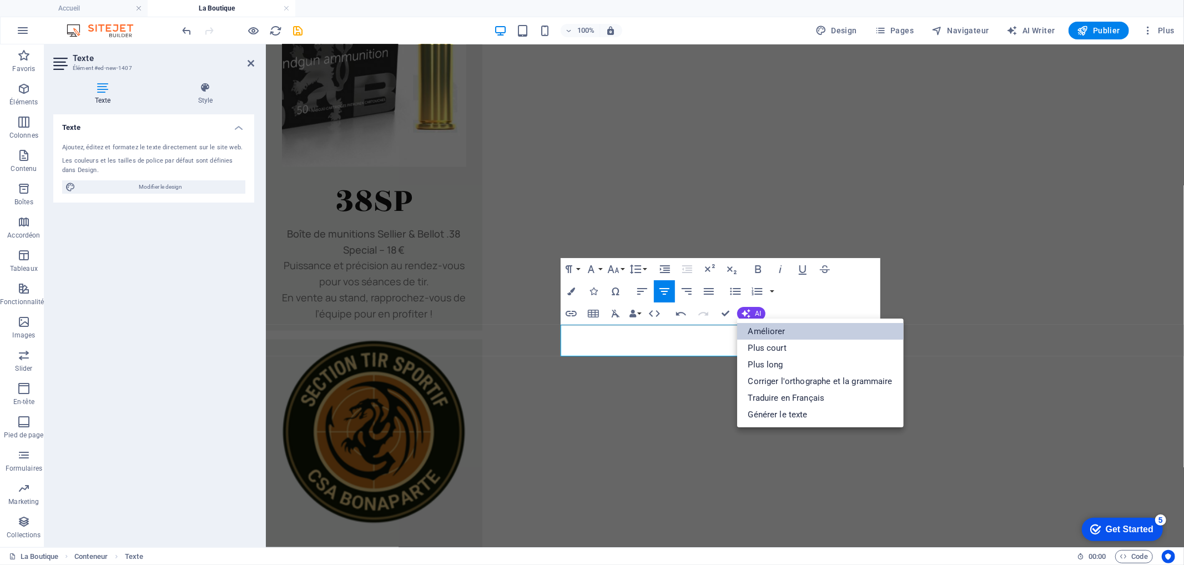
click at [763, 326] on link "Améliorer" at bounding box center [820, 331] width 167 height 17
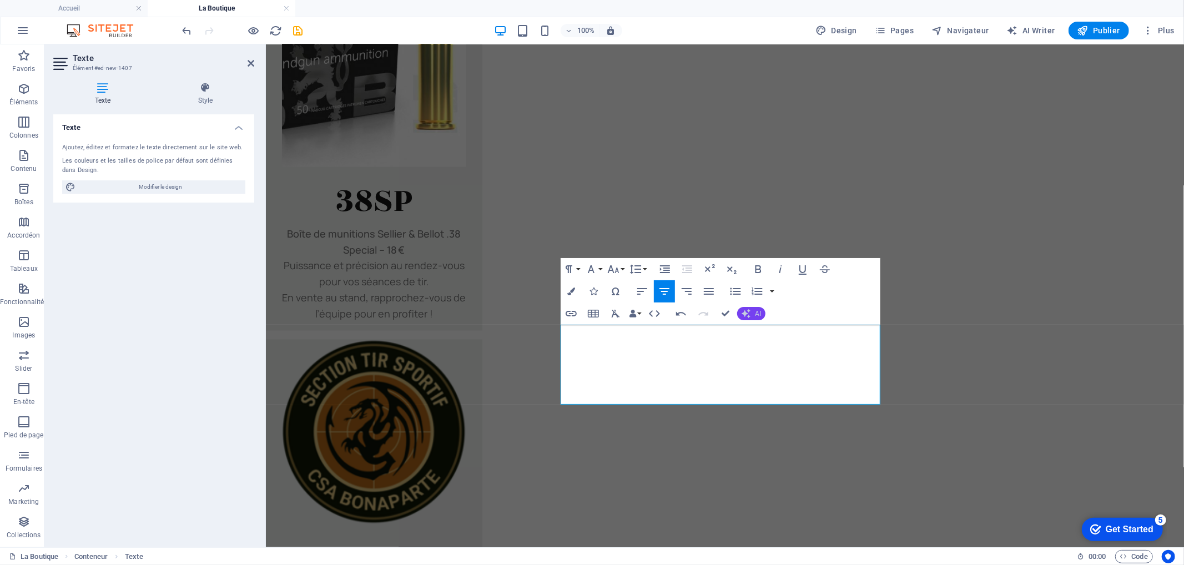
click at [761, 312] on button "AI" at bounding box center [751, 313] width 28 height 13
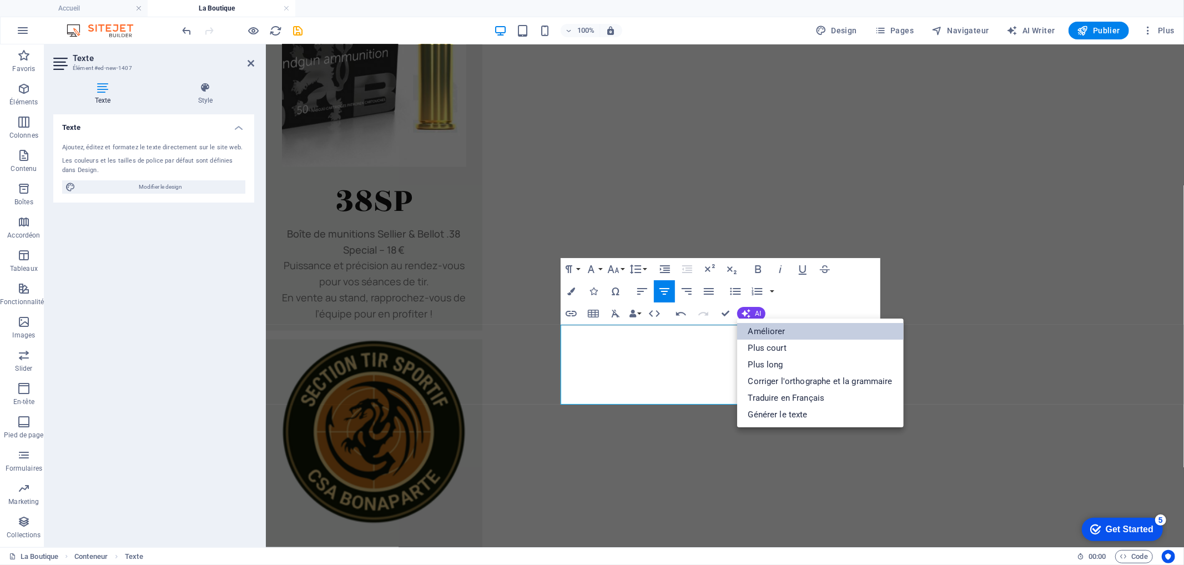
click at [770, 332] on link "Améliorer" at bounding box center [820, 331] width 167 height 17
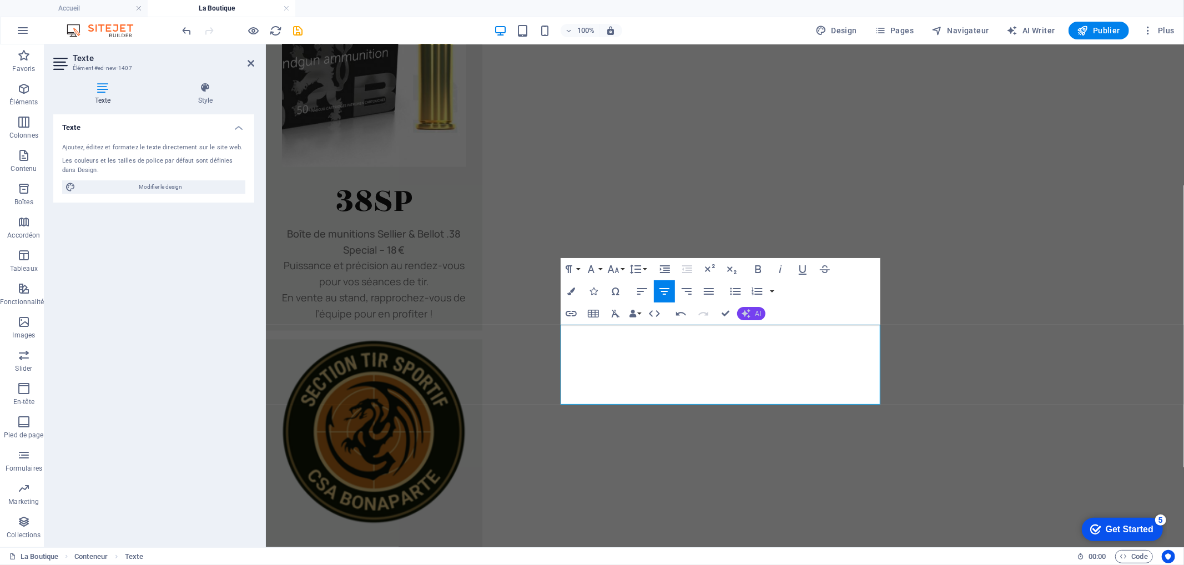
click at [750, 314] on icon "button" at bounding box center [746, 313] width 9 height 9
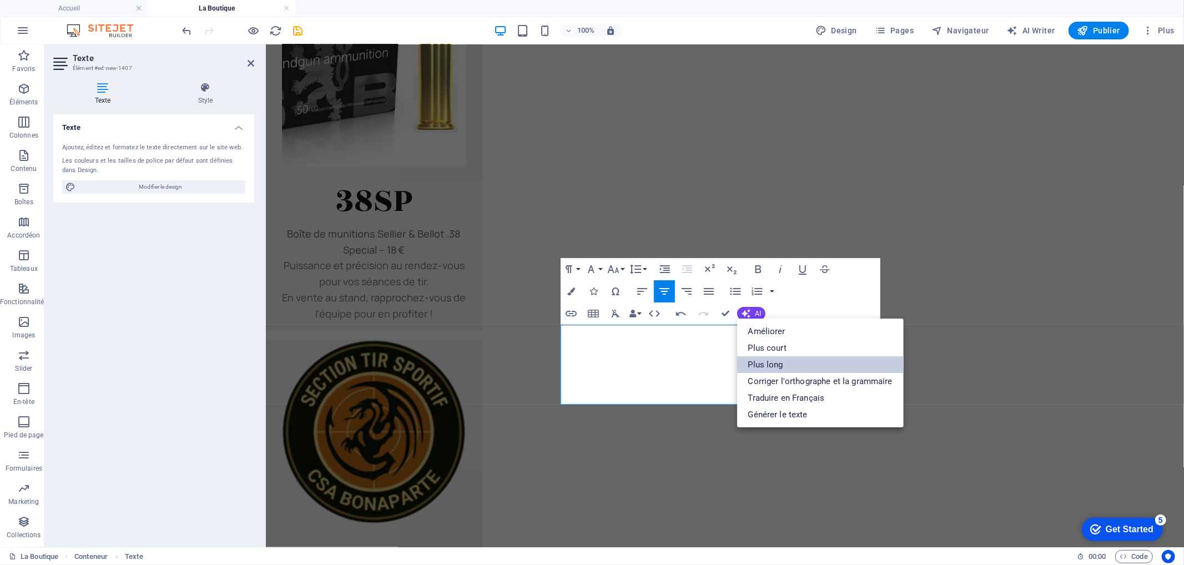
click at [770, 365] on link "Plus long" at bounding box center [820, 365] width 167 height 17
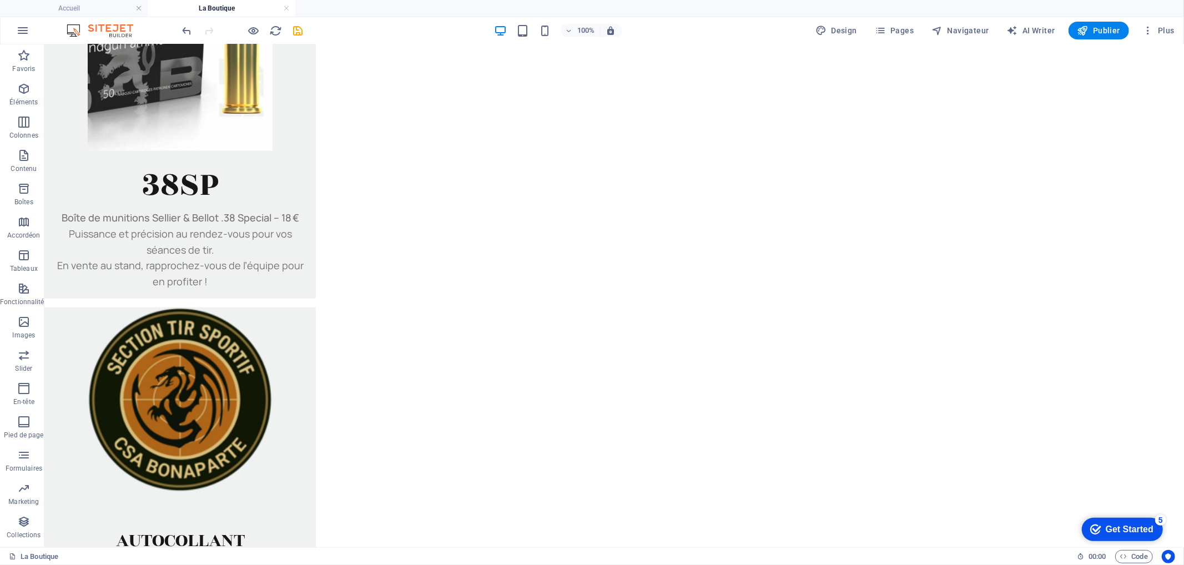
scroll to position [1362, 0]
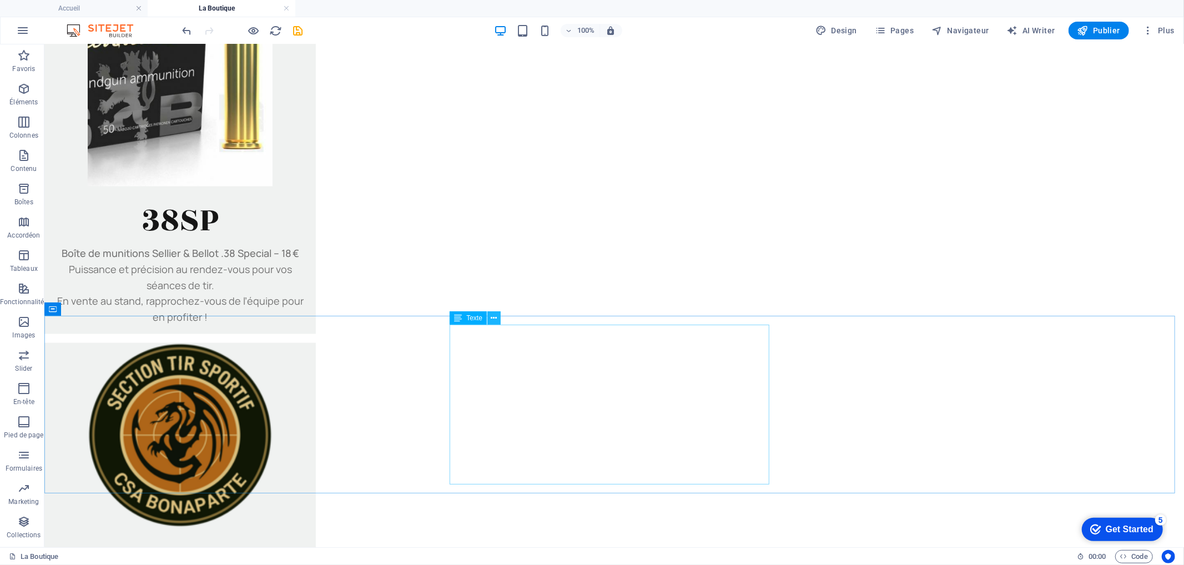
click at [493, 318] on icon at bounding box center [494, 319] width 6 height 12
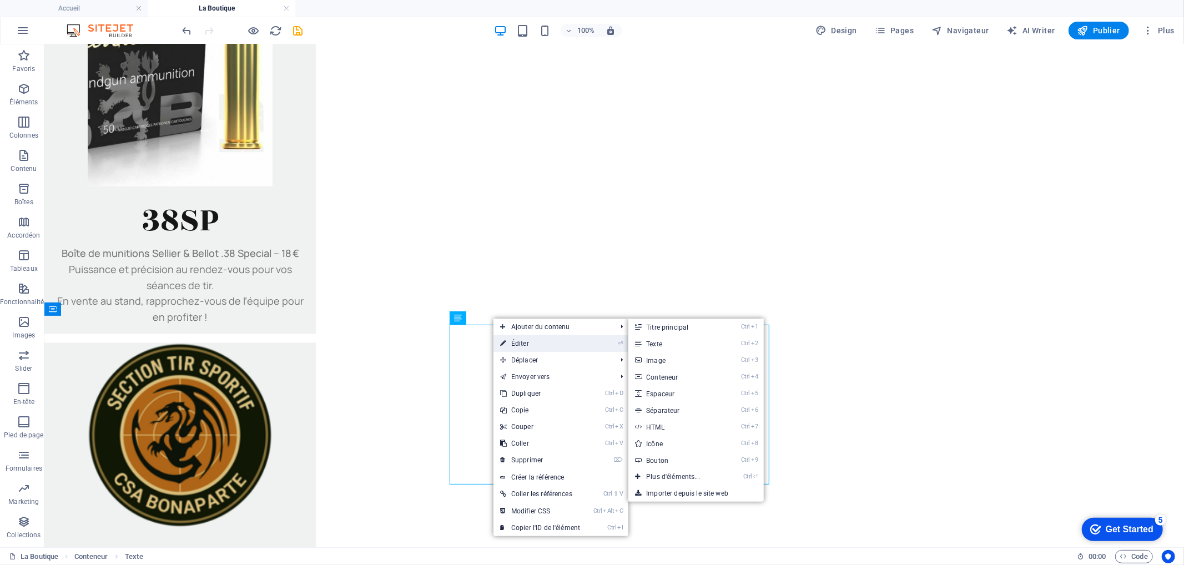
click at [534, 345] on link "⏎ Éditer" at bounding box center [540, 343] width 93 height 17
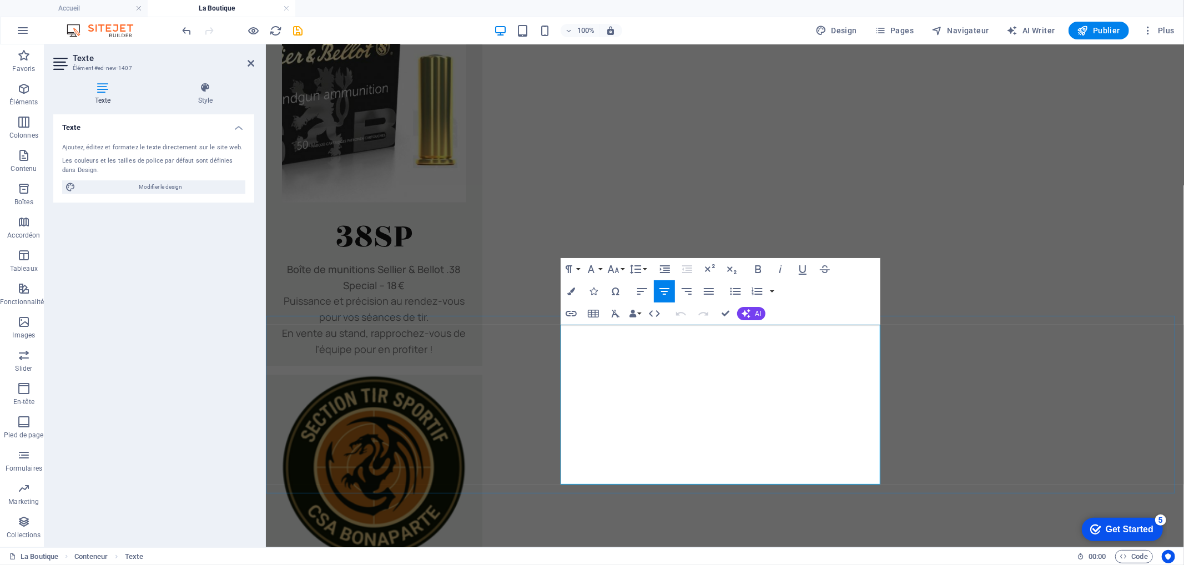
scroll to position [1397, 0]
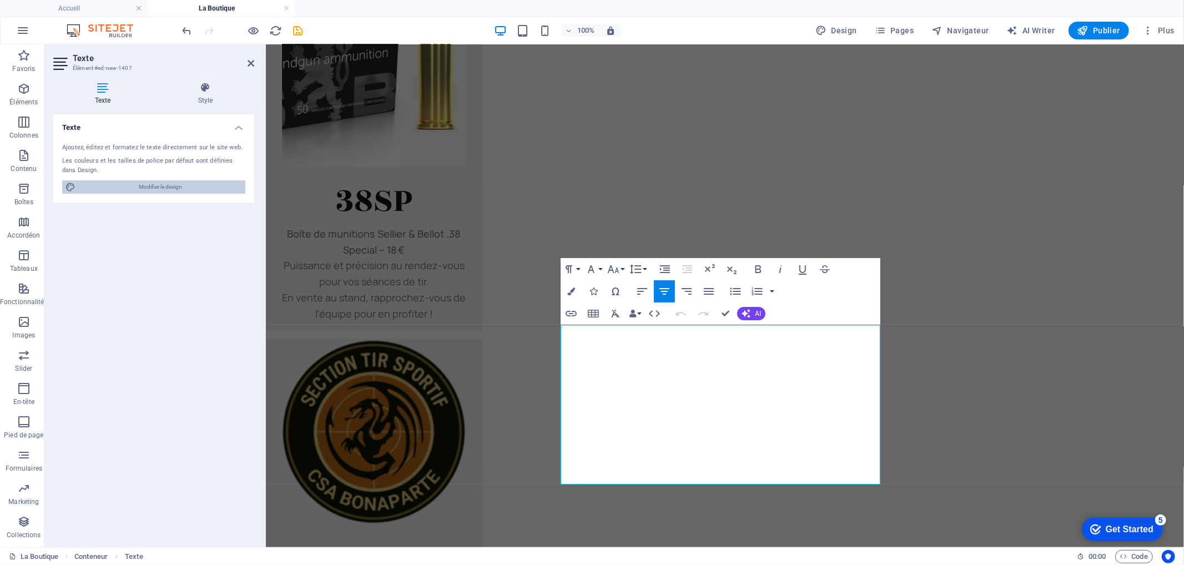
click at [184, 187] on span "Modifier le design" at bounding box center [160, 186] width 163 height 13
select select "ease-in-out"
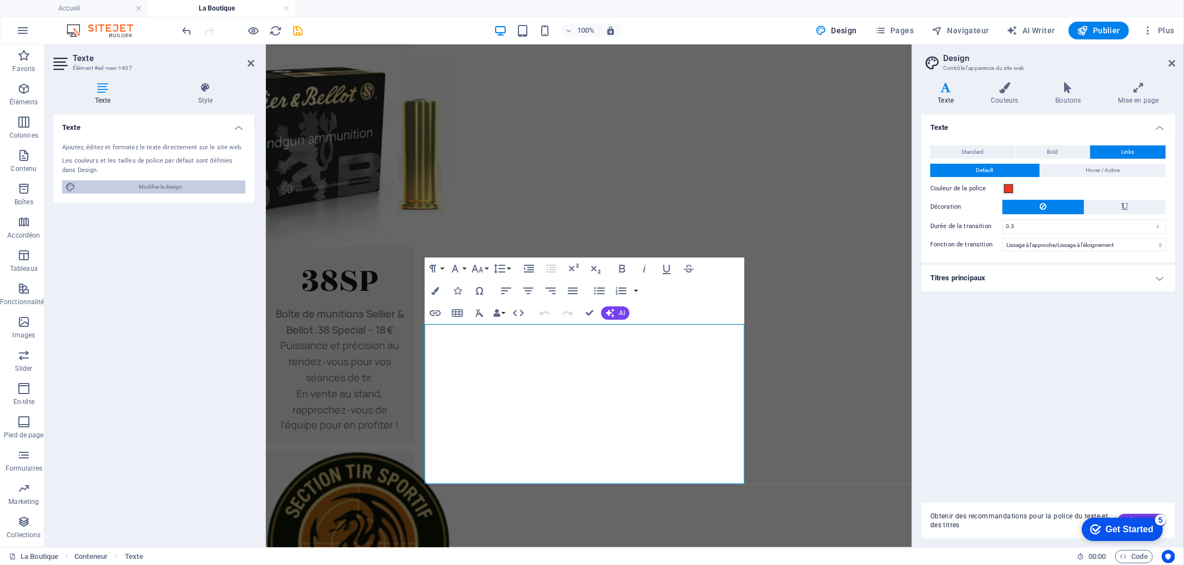
scroll to position [1435, 0]
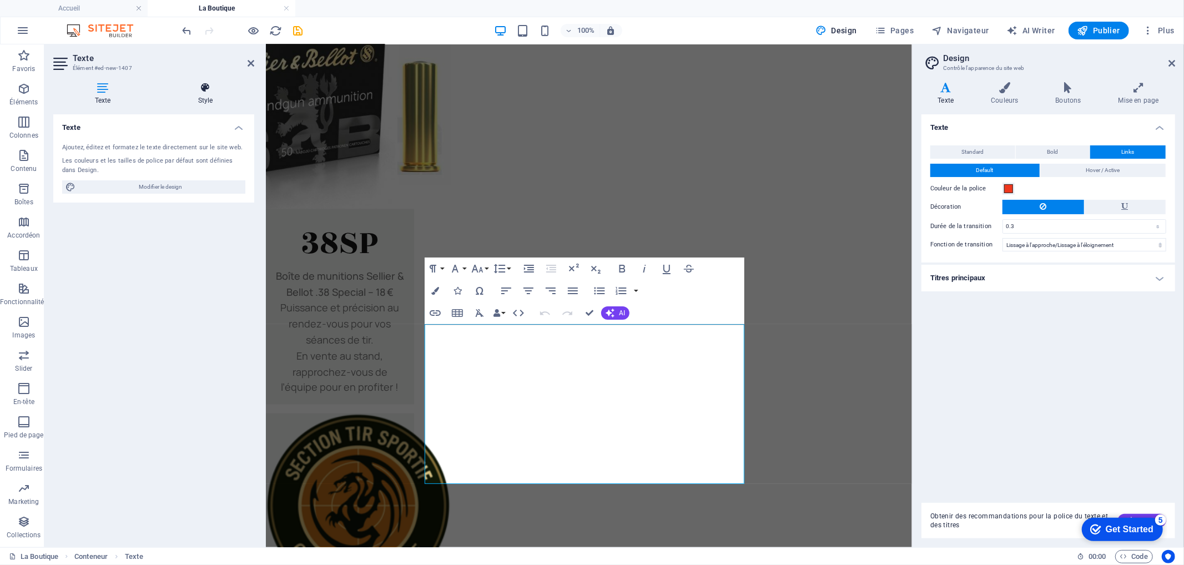
click at [210, 100] on h4 "Style" at bounding box center [206, 93] width 98 height 23
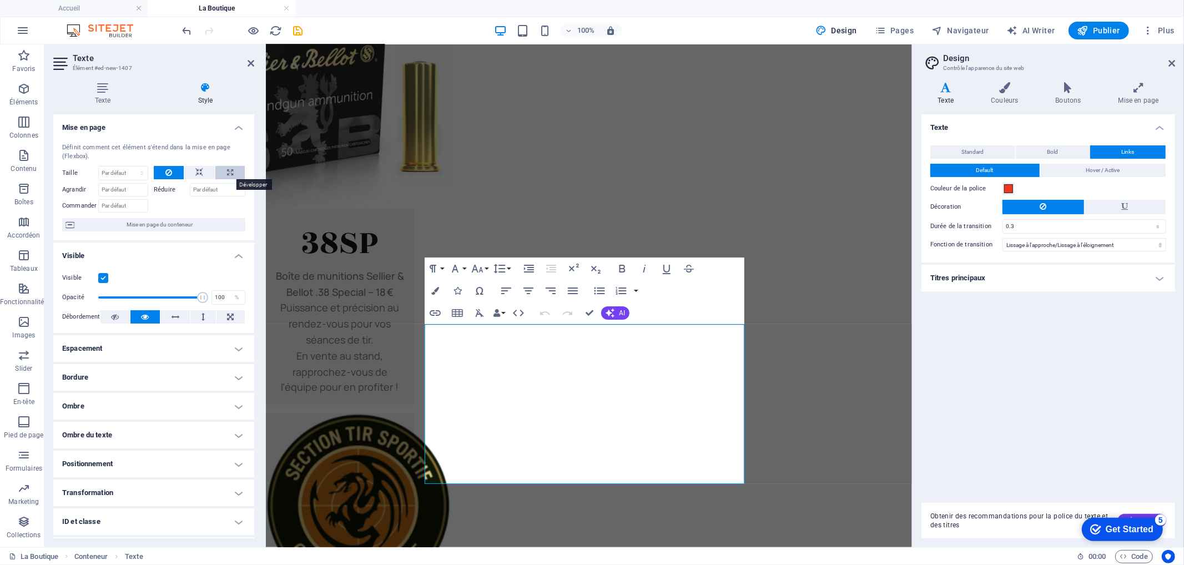
click at [220, 171] on button at bounding box center [229, 172] width 29 height 13
type input "100"
select select "%"
click at [135, 187] on input "Agrandir" at bounding box center [123, 189] width 50 height 13
click at [191, 172] on button at bounding box center [199, 172] width 31 height 13
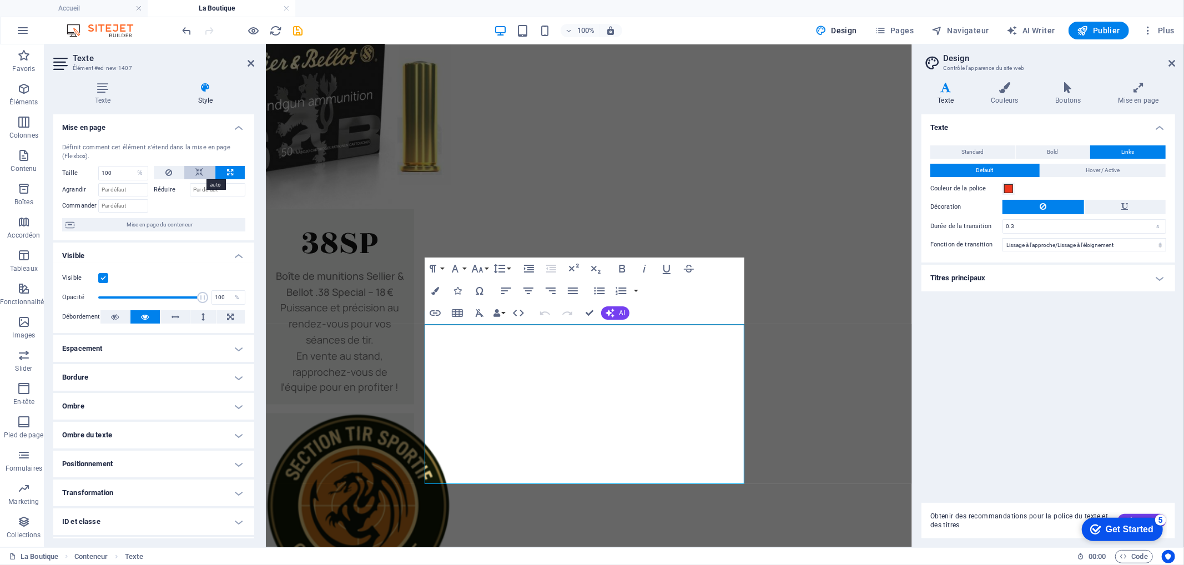
select select "DISABLED_OPTION_VALUE"
click at [229, 173] on icon at bounding box center [230, 172] width 6 height 13
type input "100"
select select "%"
drag, startPoint x: 589, startPoint y: 309, endPoint x: 546, endPoint y: 262, distance: 64.1
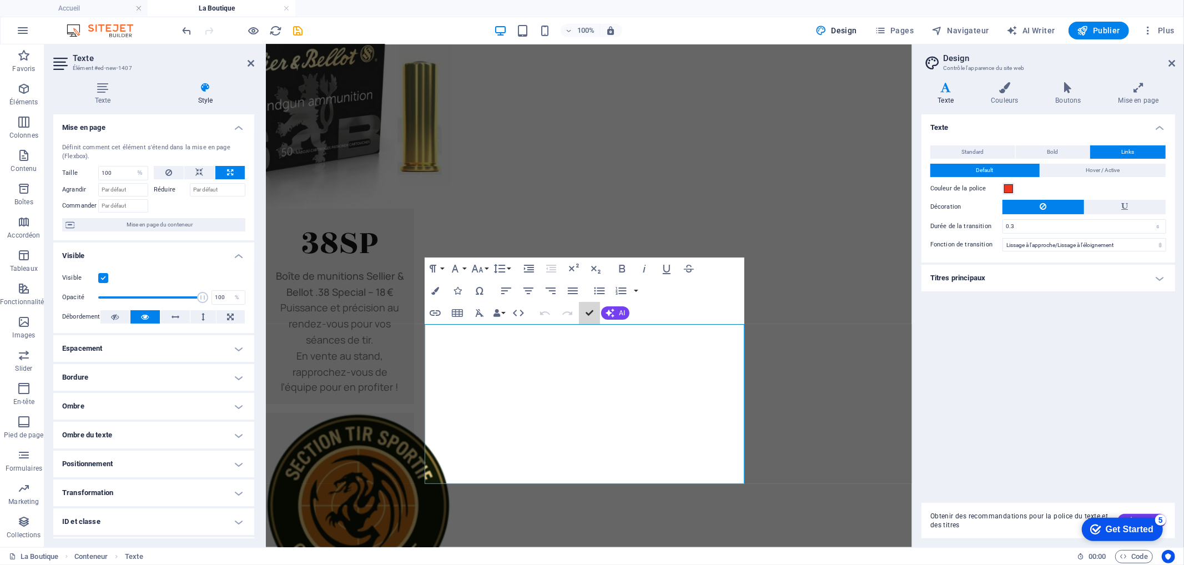
scroll to position [1397, 0]
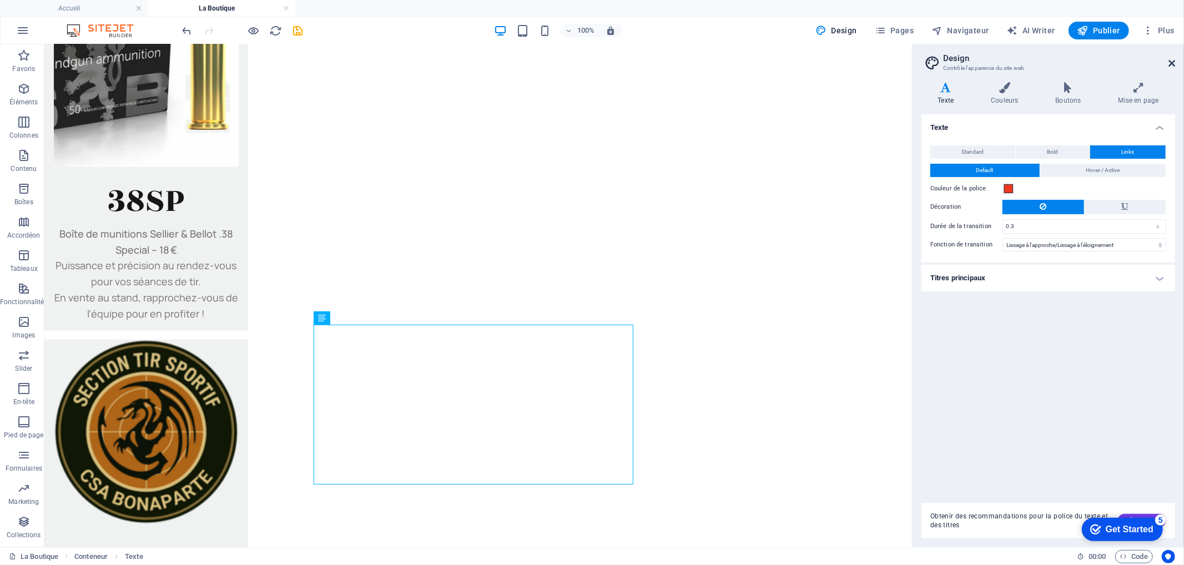
click at [1175, 64] on icon at bounding box center [1172, 63] width 7 height 9
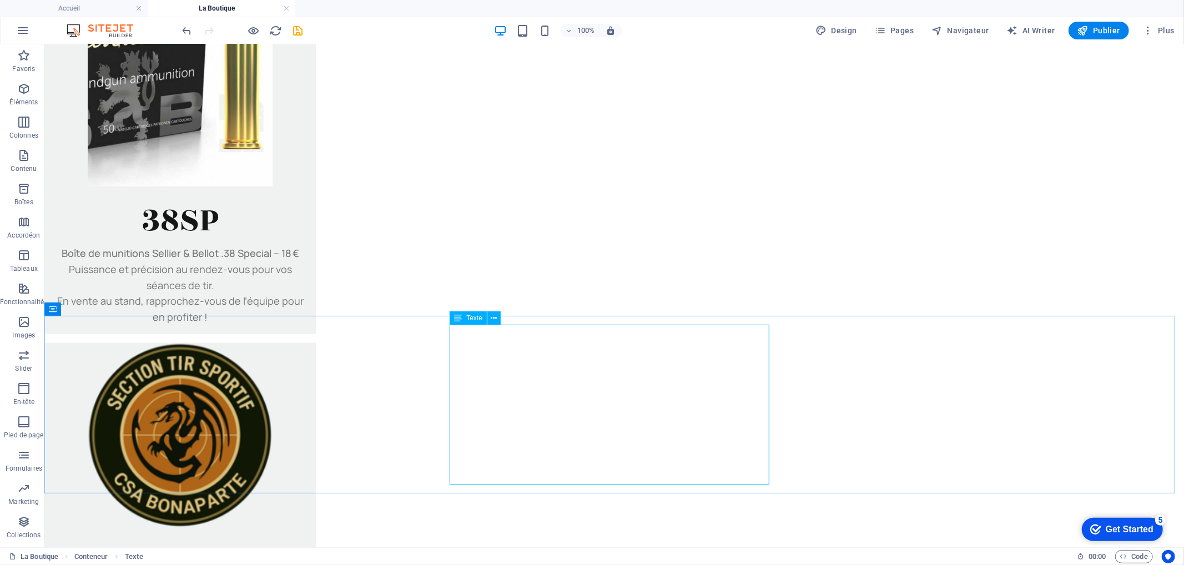
click at [475, 319] on span "Texte" at bounding box center [474, 318] width 16 height 7
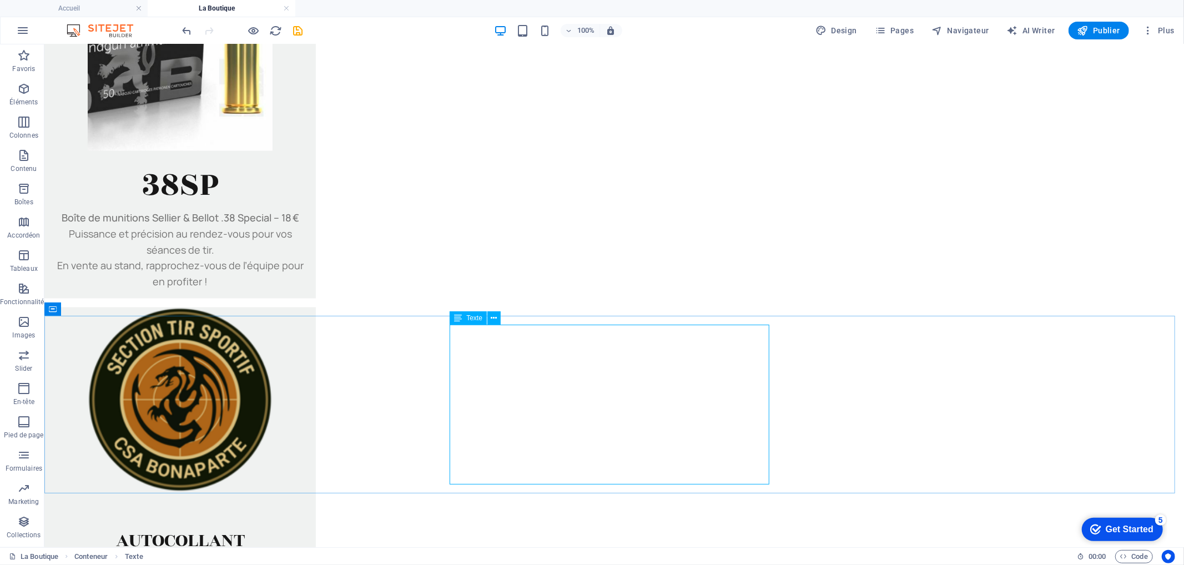
select select "%"
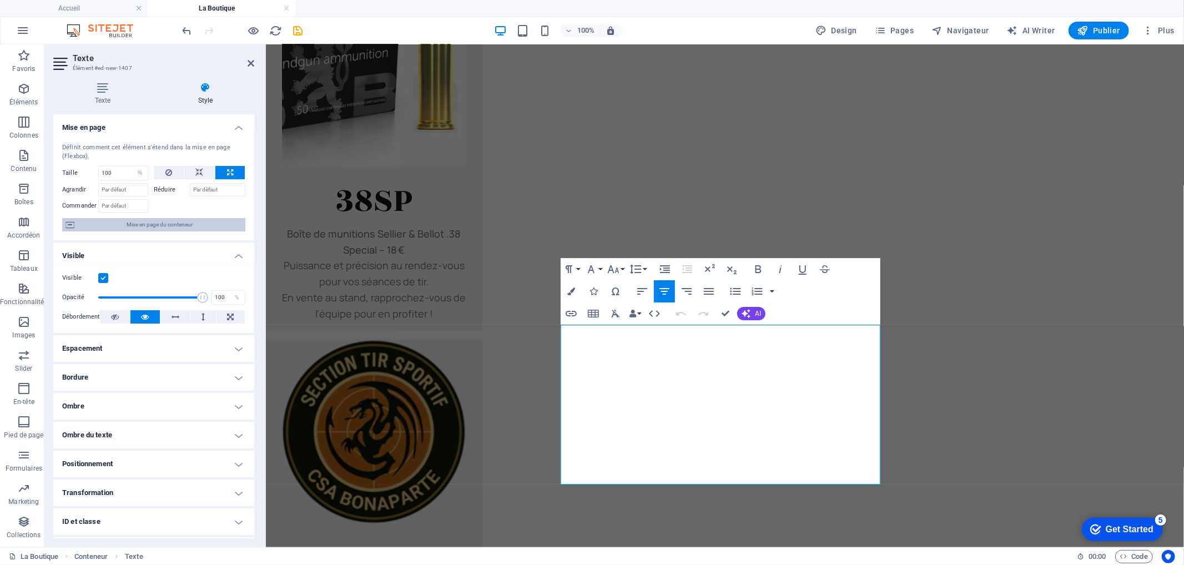
click at [131, 222] on span "Mise en page du conteneur" at bounding box center [160, 224] width 164 height 13
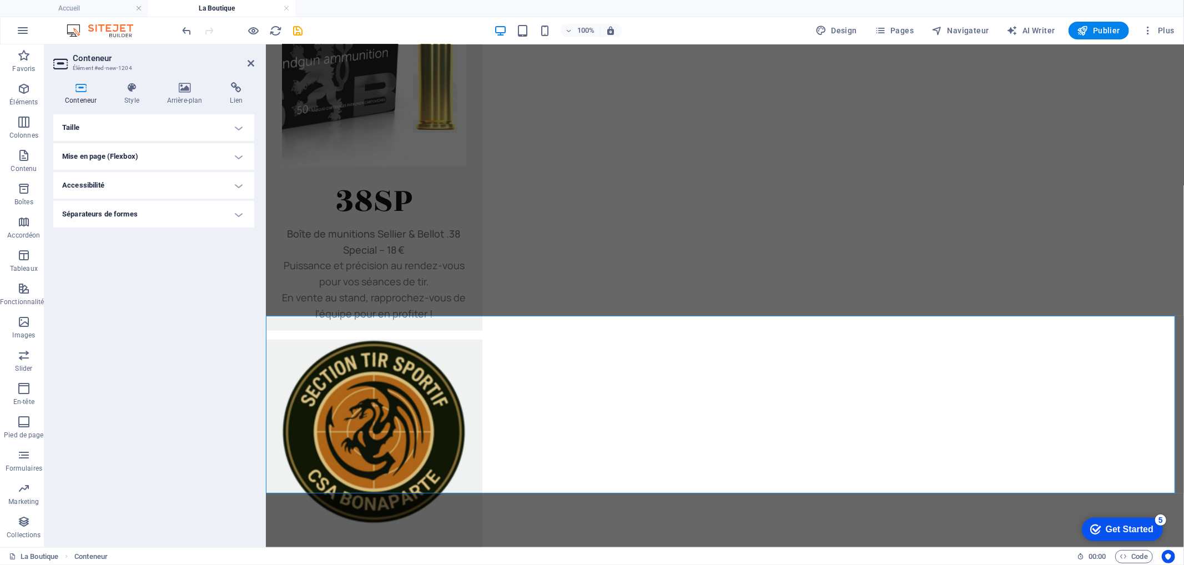
click at [153, 124] on h4 "Taille" at bounding box center [153, 127] width 201 height 27
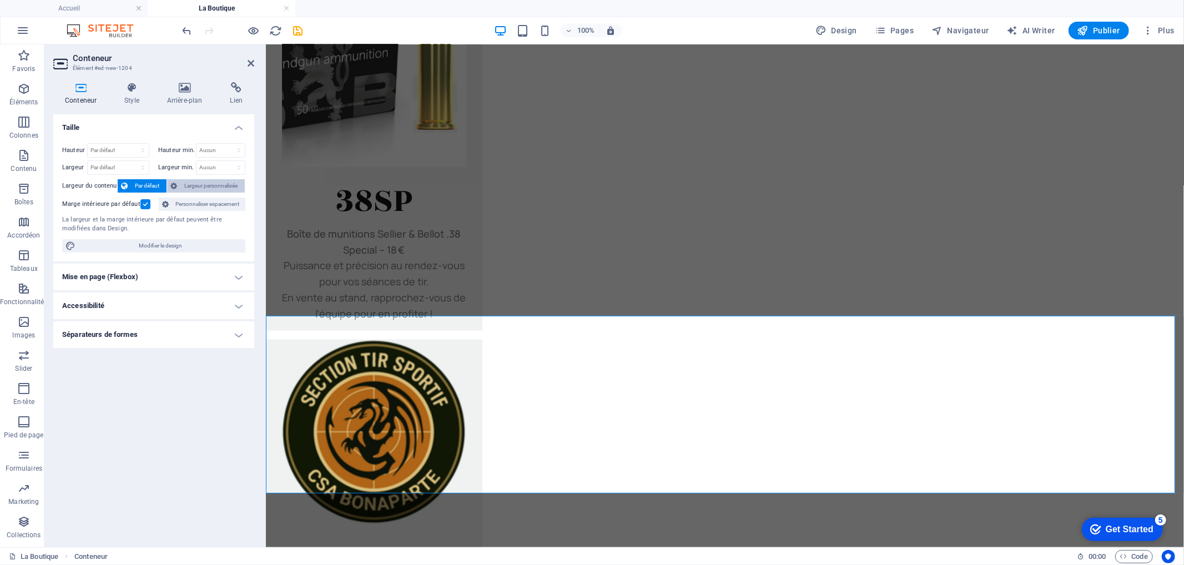
click at [184, 182] on span "Largeur personnalisée" at bounding box center [210, 185] width 61 height 13
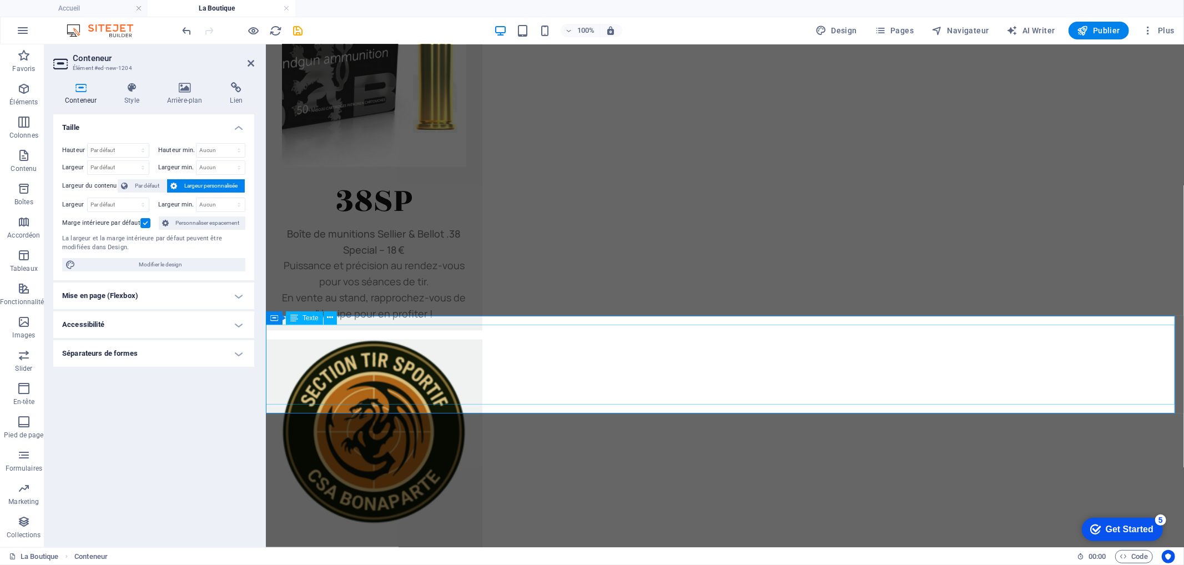
select select "%"
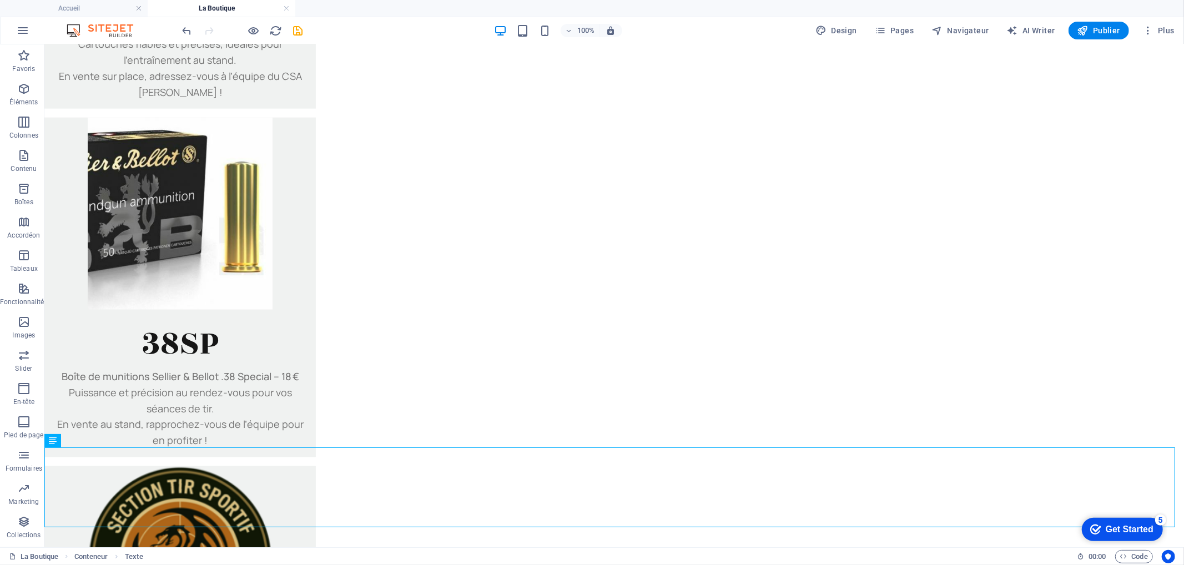
scroll to position [1239, 0]
click at [88, 431] on span "Conteneur" at bounding box center [76, 432] width 31 height 7
click at [87, 431] on span "Conteneur" at bounding box center [76, 432] width 31 height 7
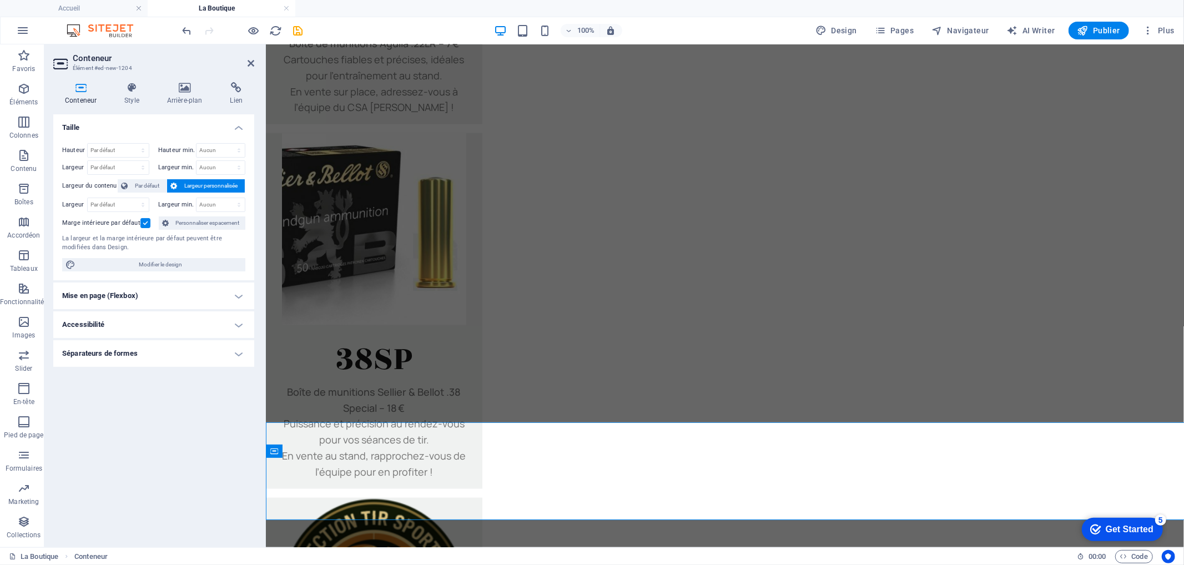
scroll to position [1255, 0]
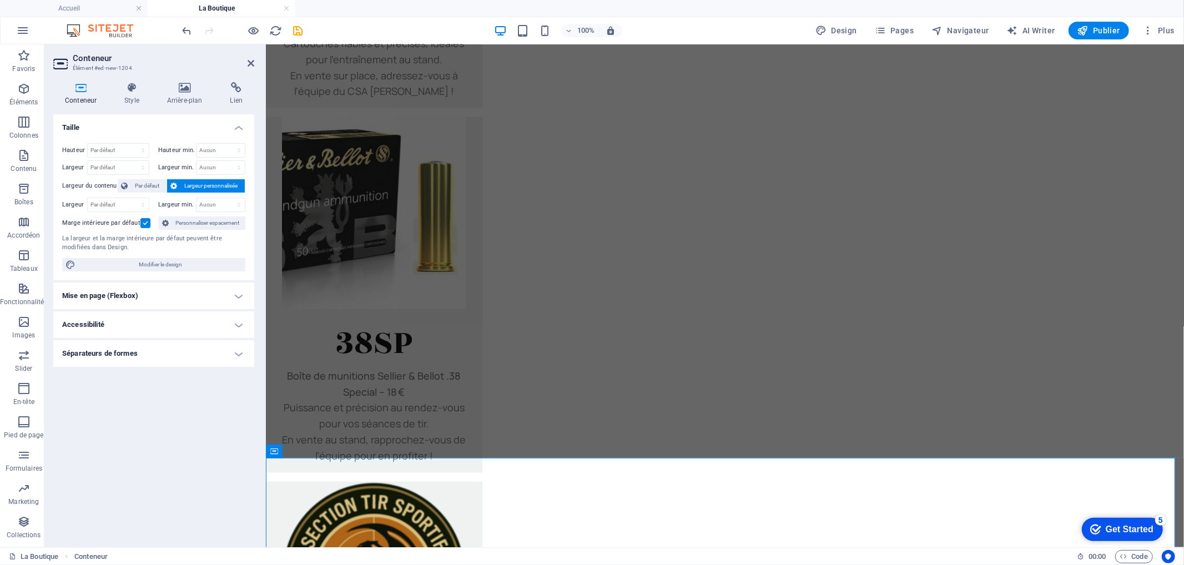
click at [154, 294] on h4 "Mise en page (Flexbox)" at bounding box center [153, 296] width 201 height 27
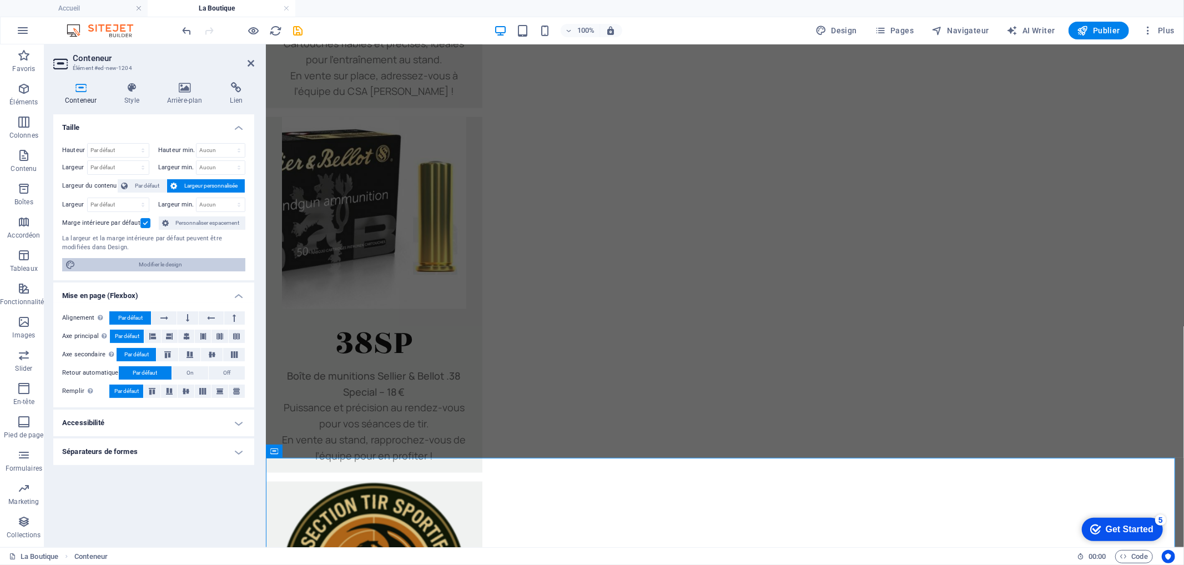
click at [133, 262] on span "Modifier le design" at bounding box center [160, 264] width 163 height 13
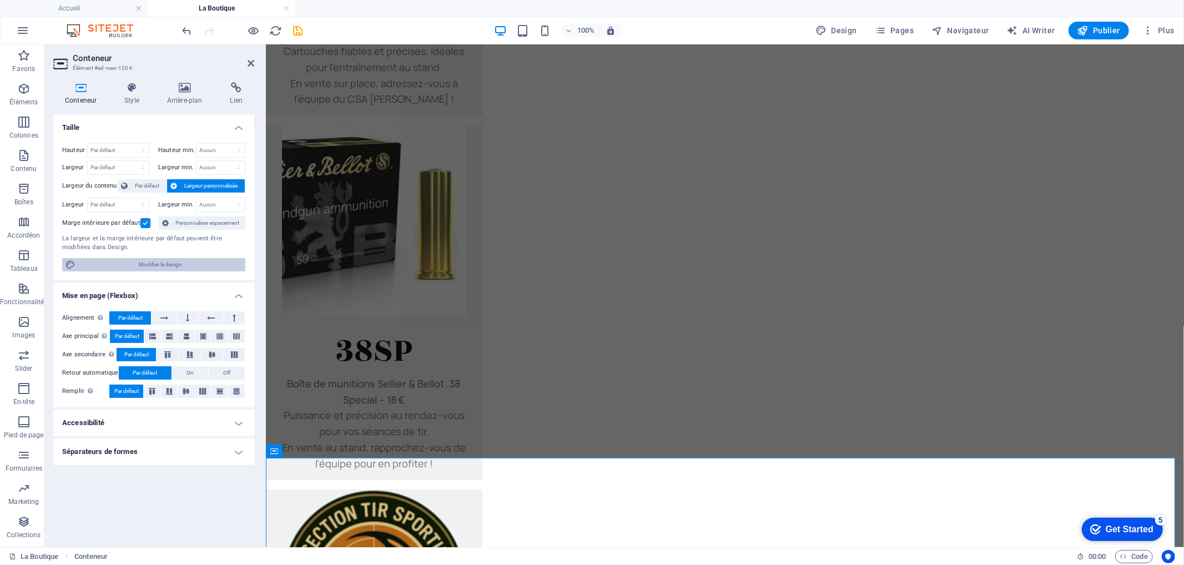
select select "rem"
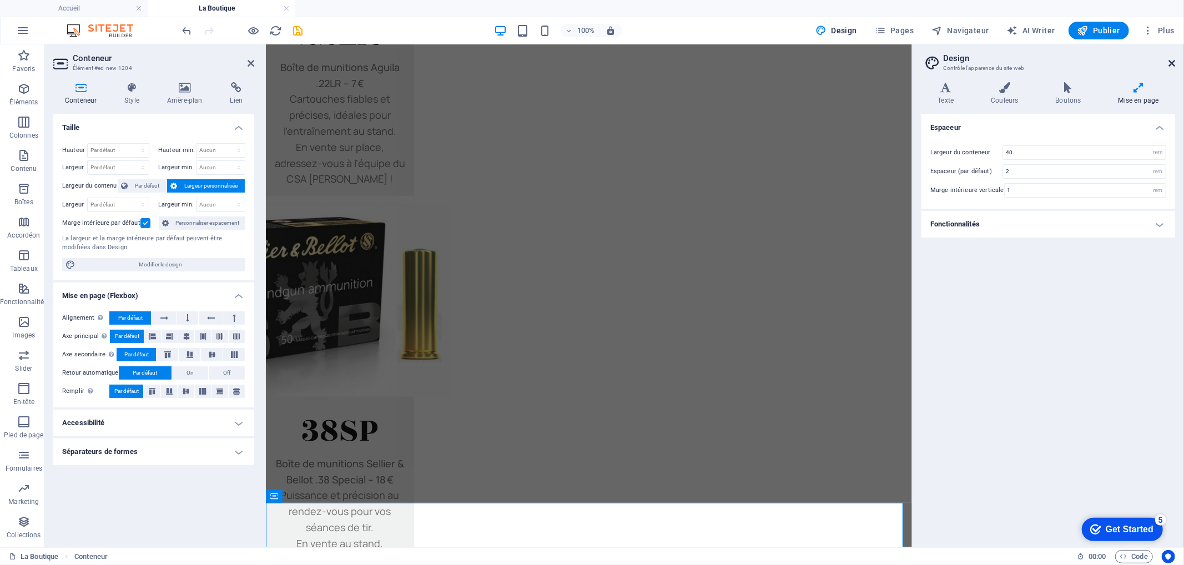
drag, startPoint x: 1171, startPoint y: 63, endPoint x: 795, endPoint y: 58, distance: 376.0
click at [1171, 63] on icon at bounding box center [1172, 63] width 7 height 9
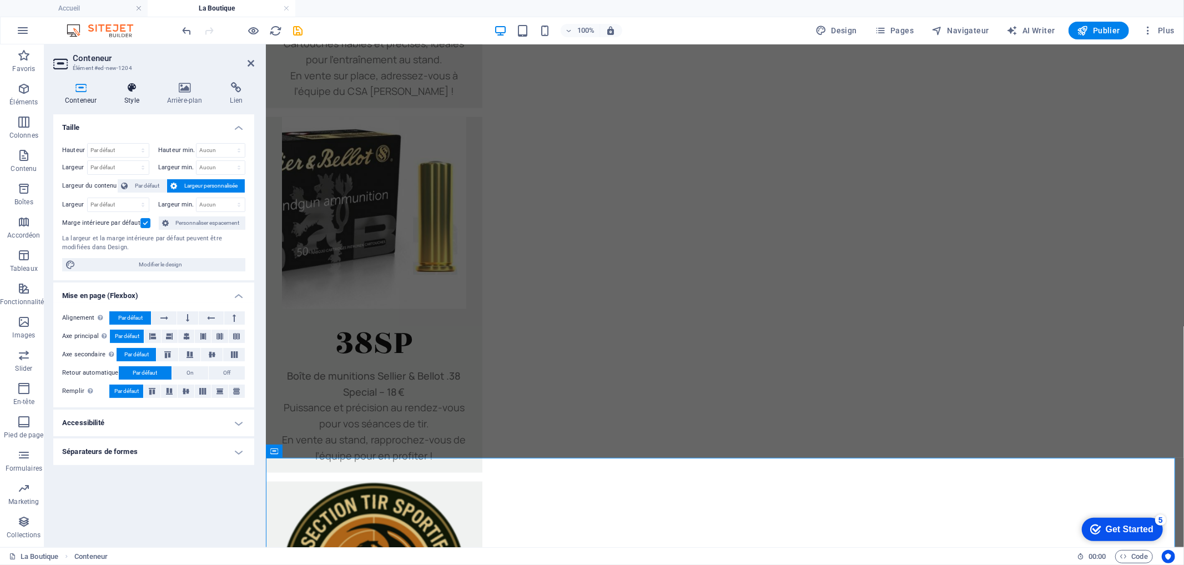
click at [126, 86] on icon at bounding box center [132, 87] width 38 height 11
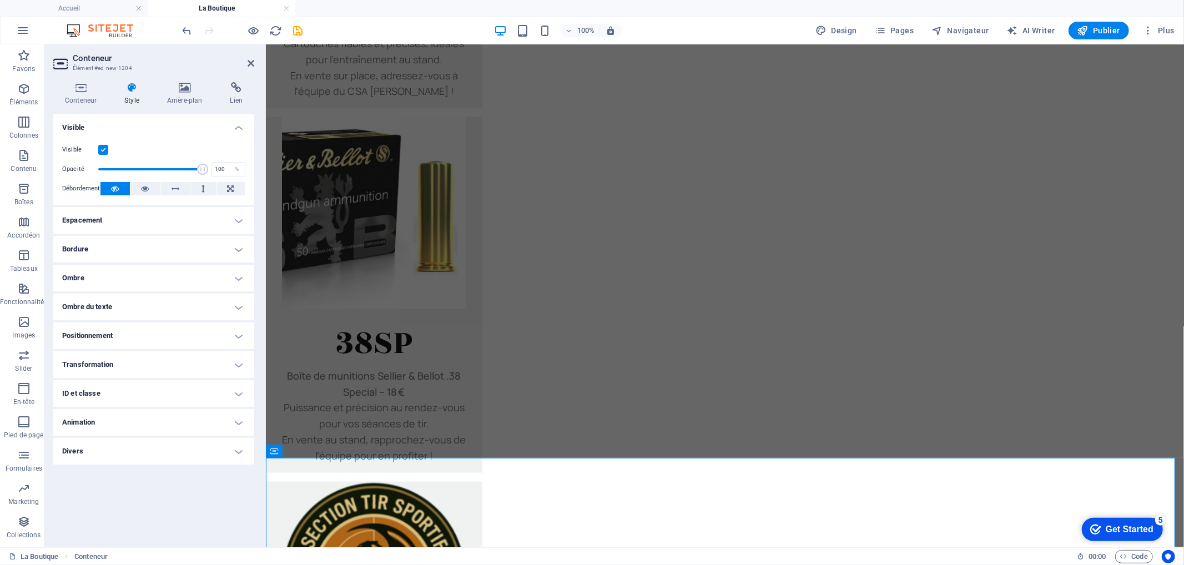
click at [136, 364] on h4 "Transformation" at bounding box center [153, 365] width 201 height 27
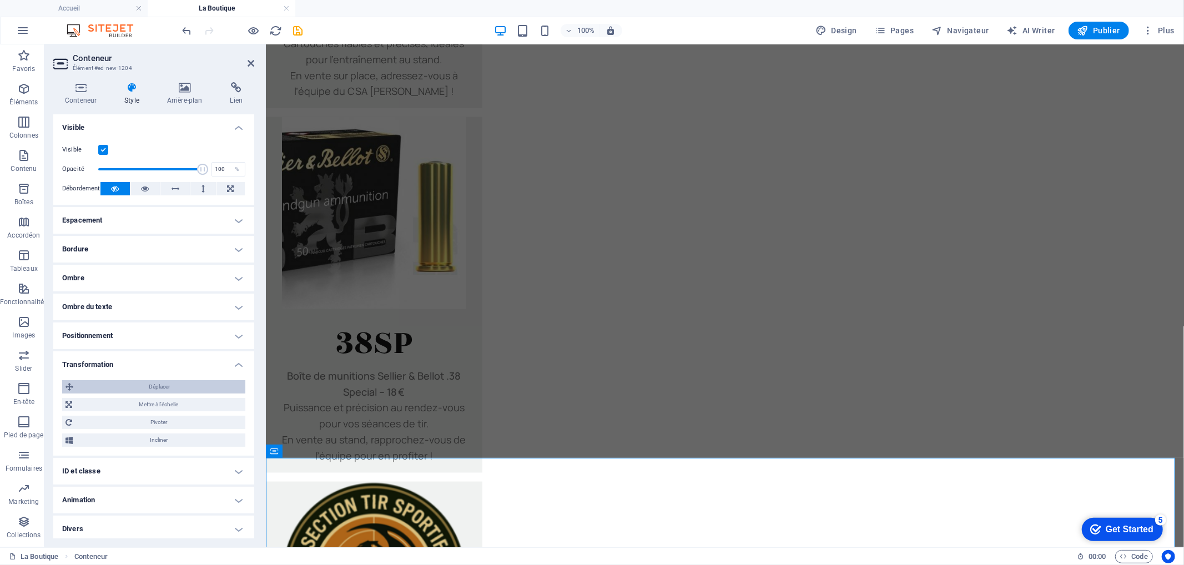
click at [153, 385] on span "Déplacer" at bounding box center [159, 386] width 165 height 13
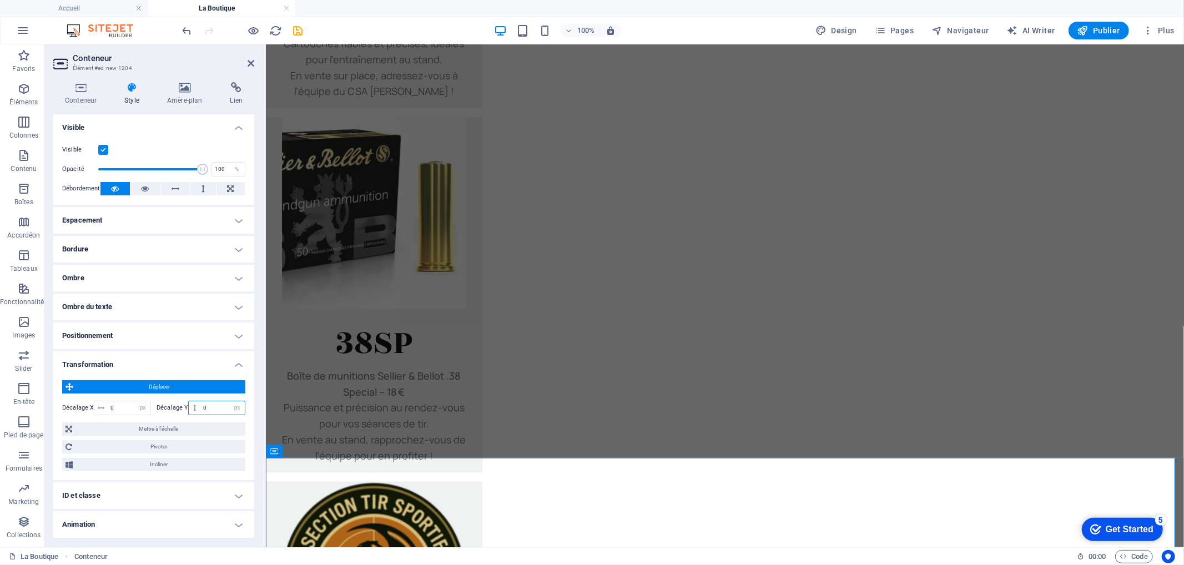
click at [212, 408] on input "0" at bounding box center [222, 407] width 44 height 13
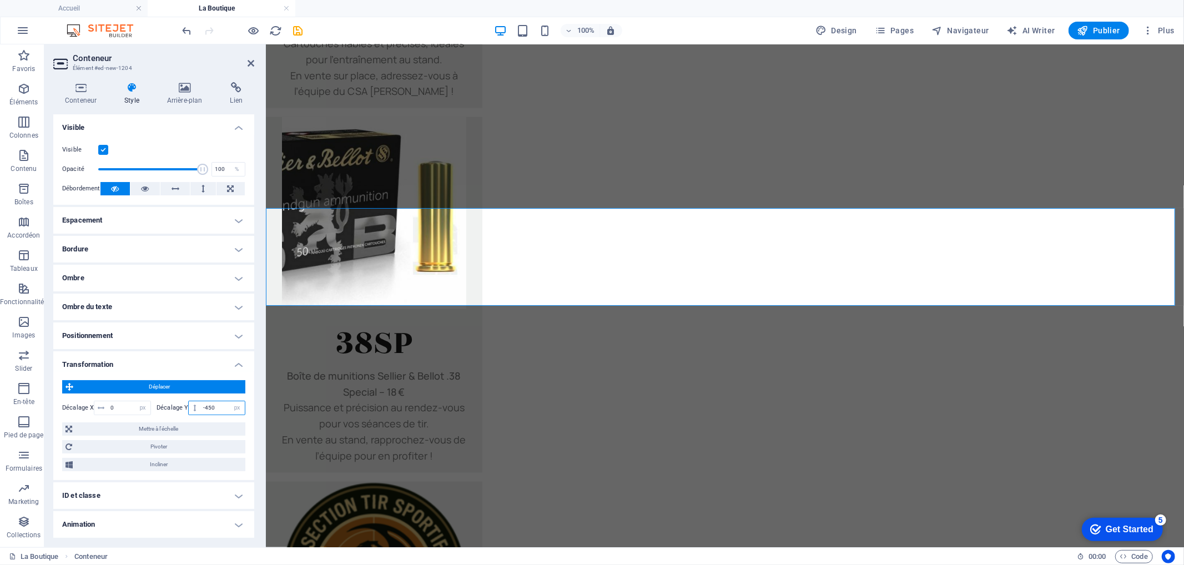
type input "-450"
click at [255, 63] on aside "Conteneur Élément #ed-new-1204 Conteneur Style Arrière-plan Lien Taille Hauteur…" at bounding box center [155, 295] width 222 height 503
click at [252, 63] on icon at bounding box center [251, 63] width 7 height 9
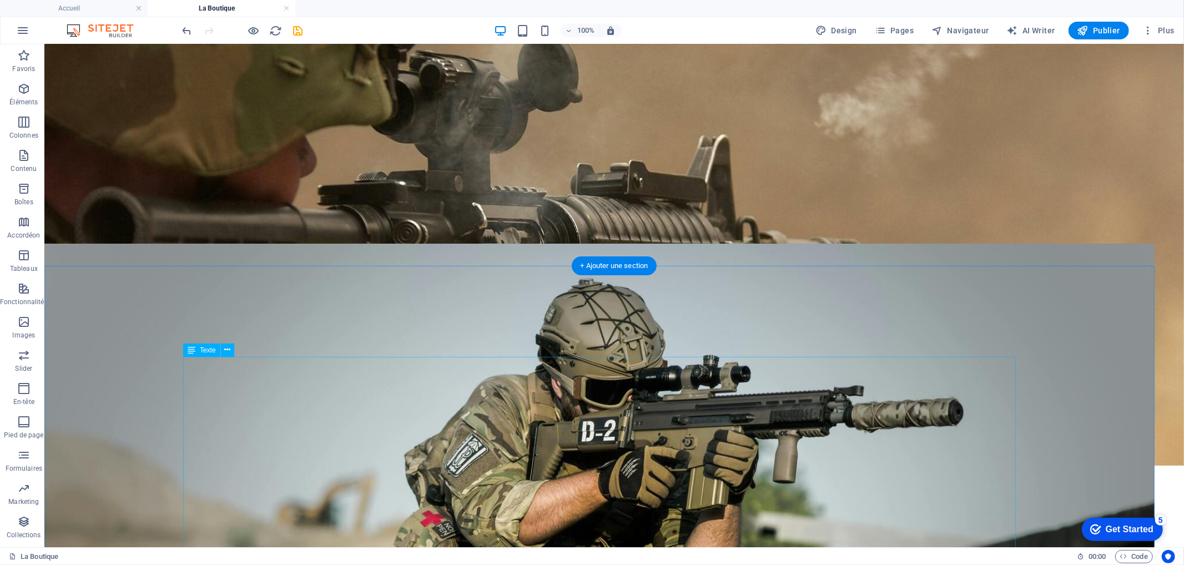
scroll to position [0, 0]
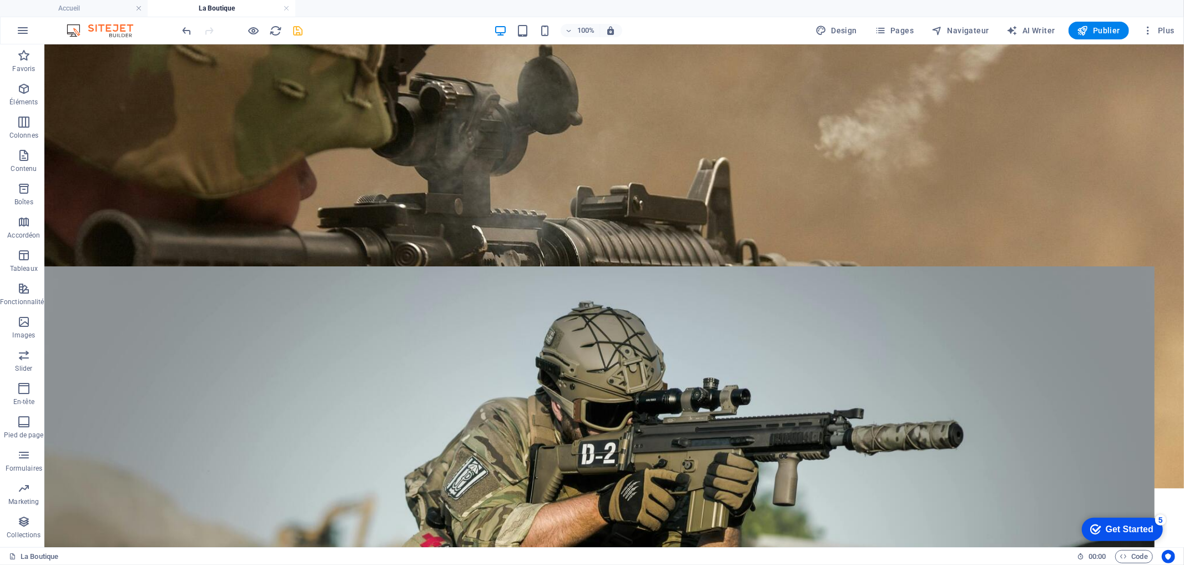
click at [298, 29] on icon "save" at bounding box center [298, 30] width 13 height 13
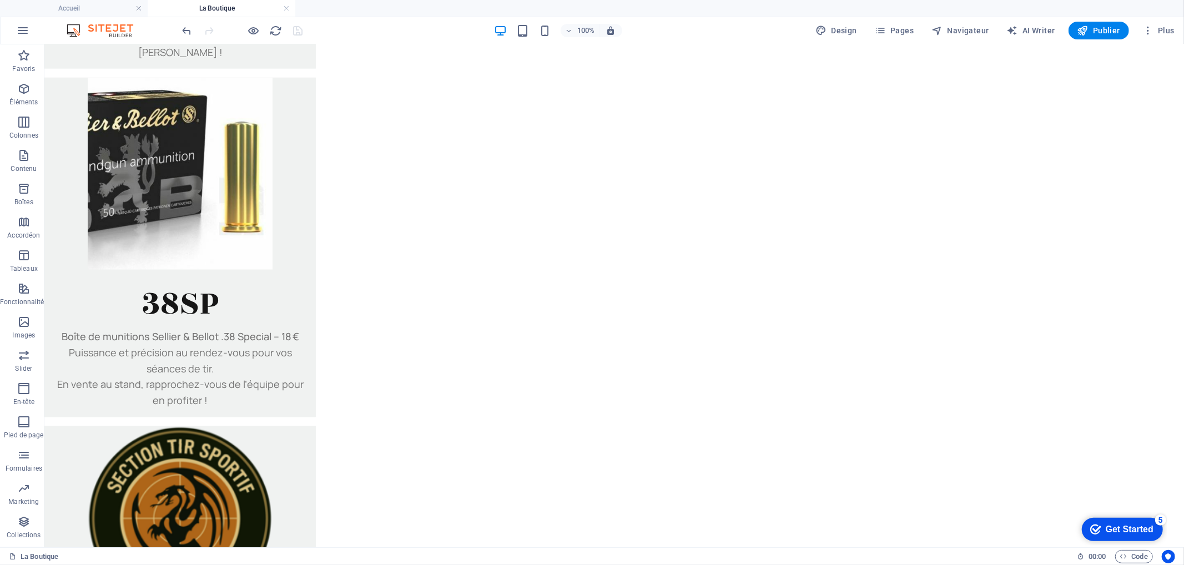
scroll to position [1296, 0]
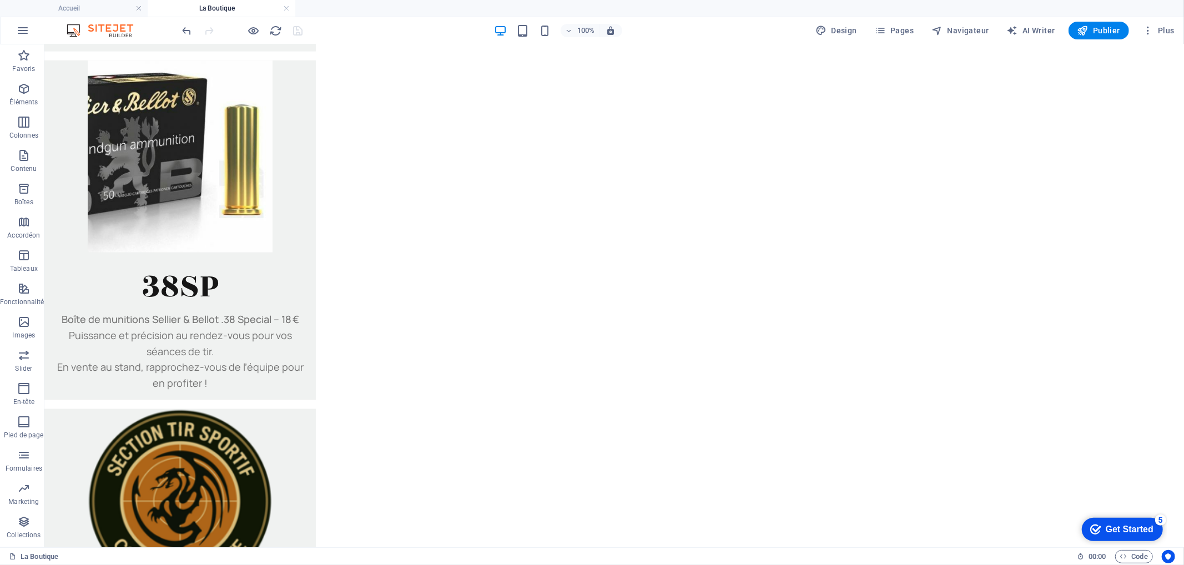
drag, startPoint x: 64, startPoint y: 505, endPoint x: 660, endPoint y: 347, distance: 617.1
click at [19, 456] on icon "button" at bounding box center [23, 455] width 13 height 13
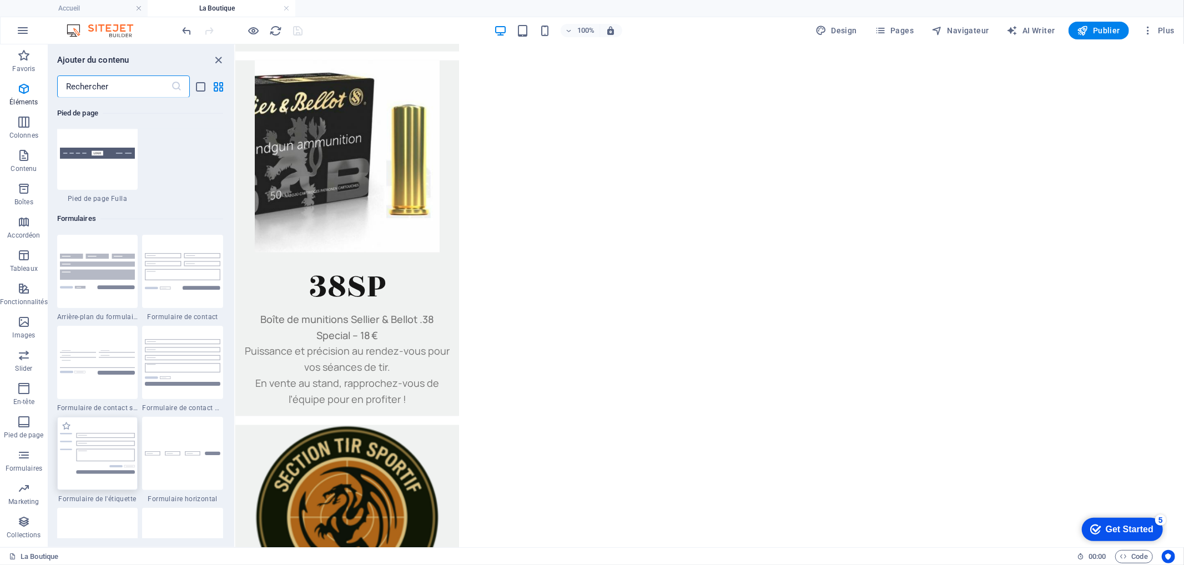
scroll to position [8106, 0]
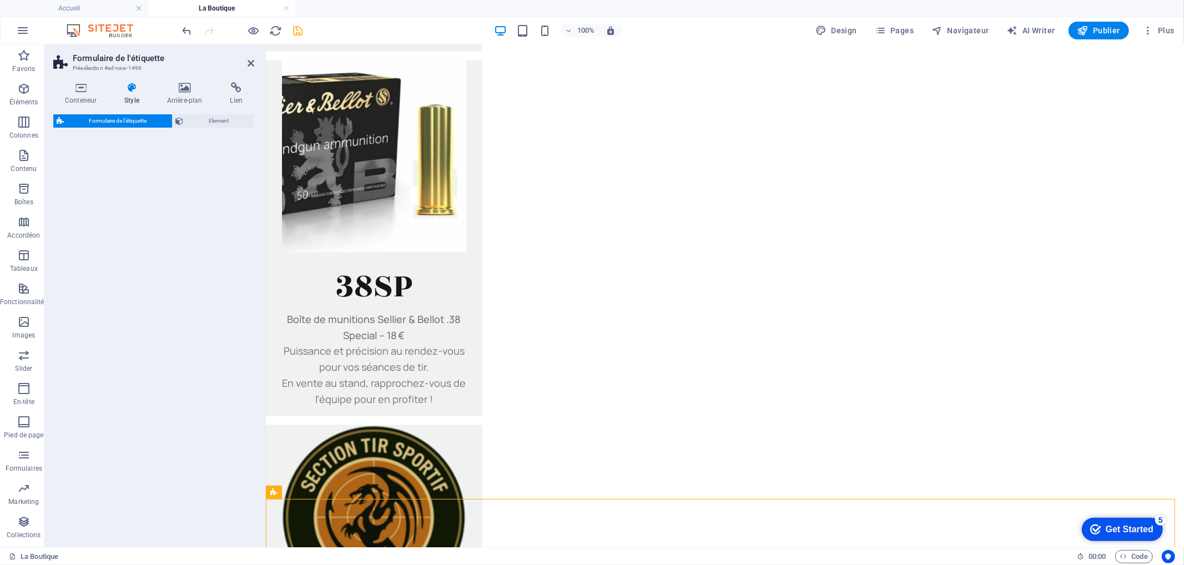
select select "rem"
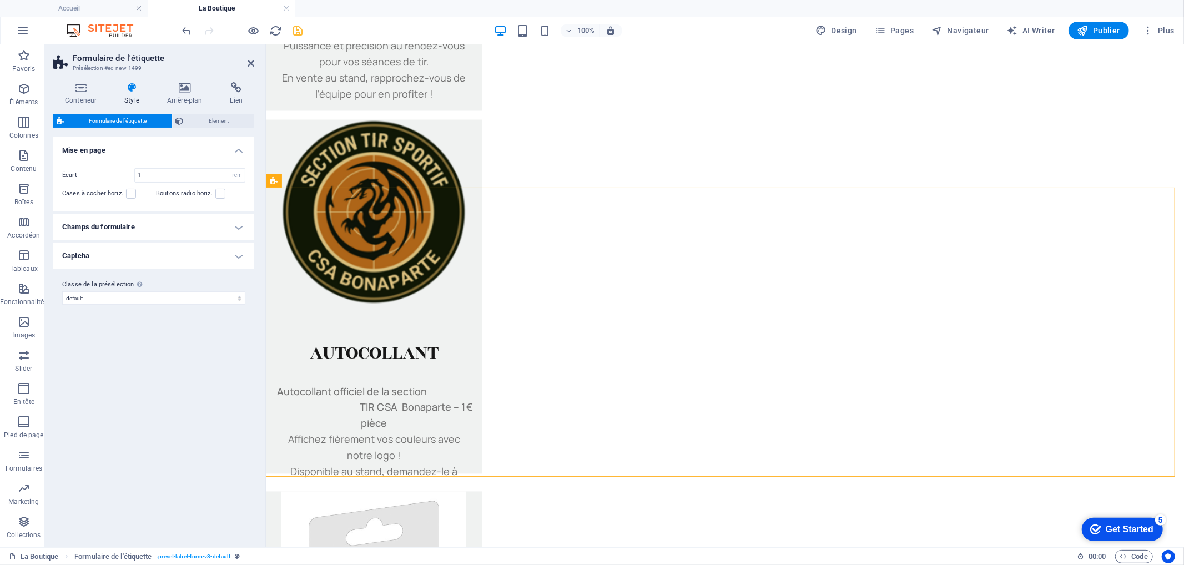
scroll to position [1497, 0]
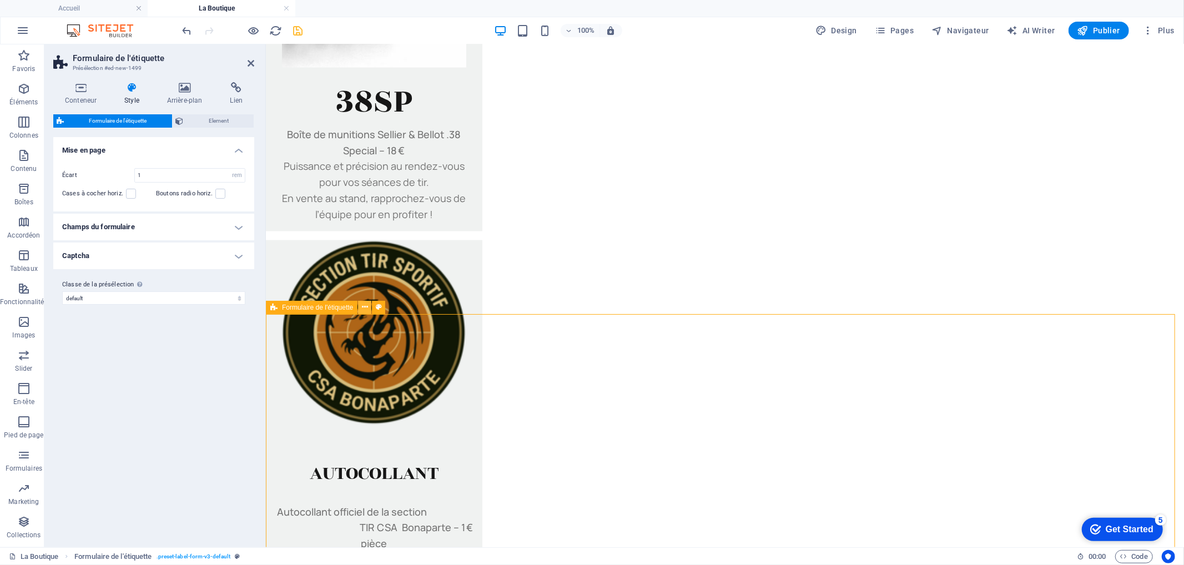
click at [365, 308] on icon at bounding box center [365, 308] width 6 height 12
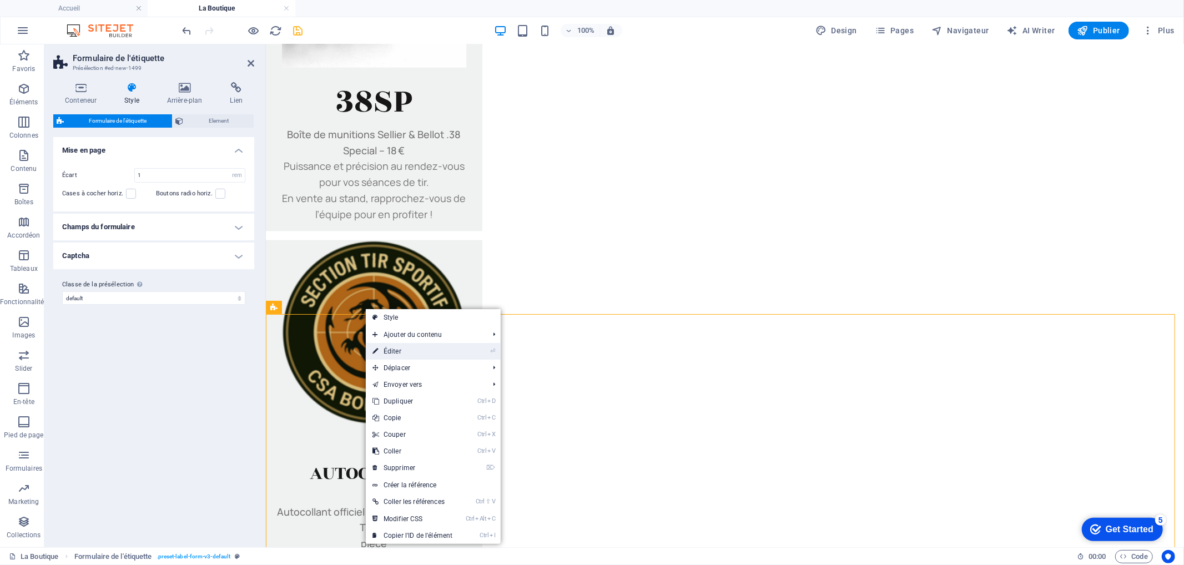
click at [401, 350] on link "⏎ Éditer" at bounding box center [412, 351] width 93 height 17
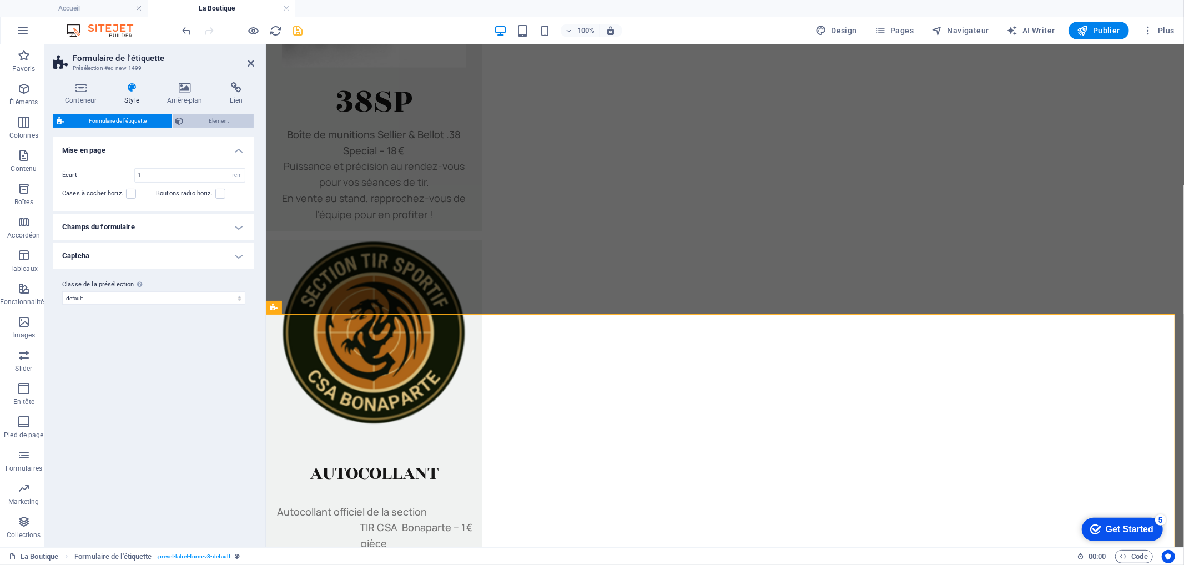
click at [214, 118] on span "Element" at bounding box center [219, 120] width 64 height 13
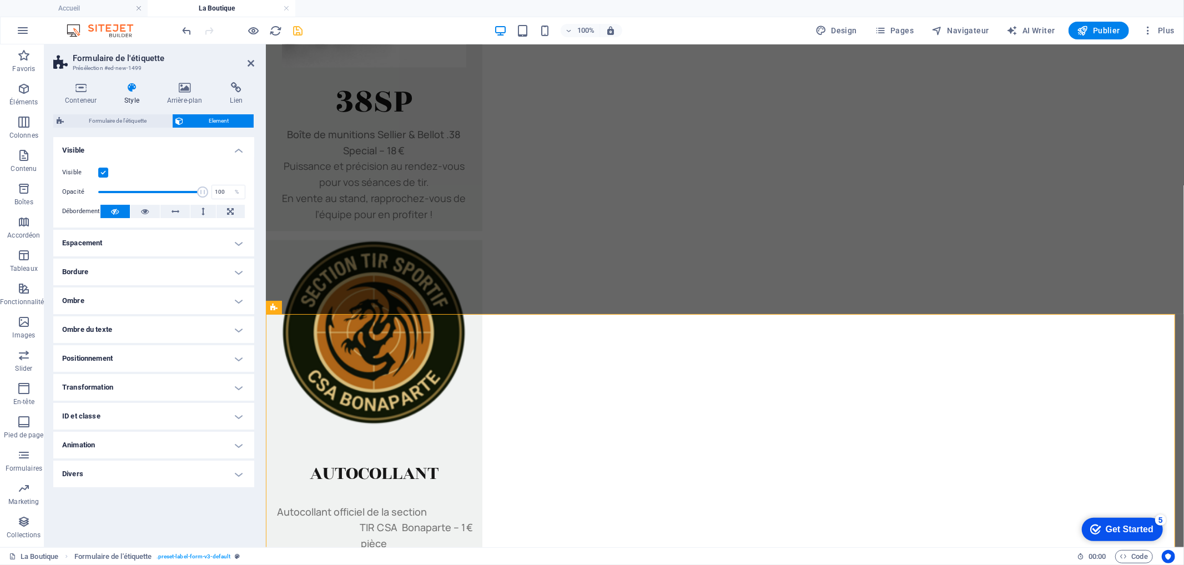
click at [124, 357] on h4 "Positionnement" at bounding box center [153, 358] width 201 height 27
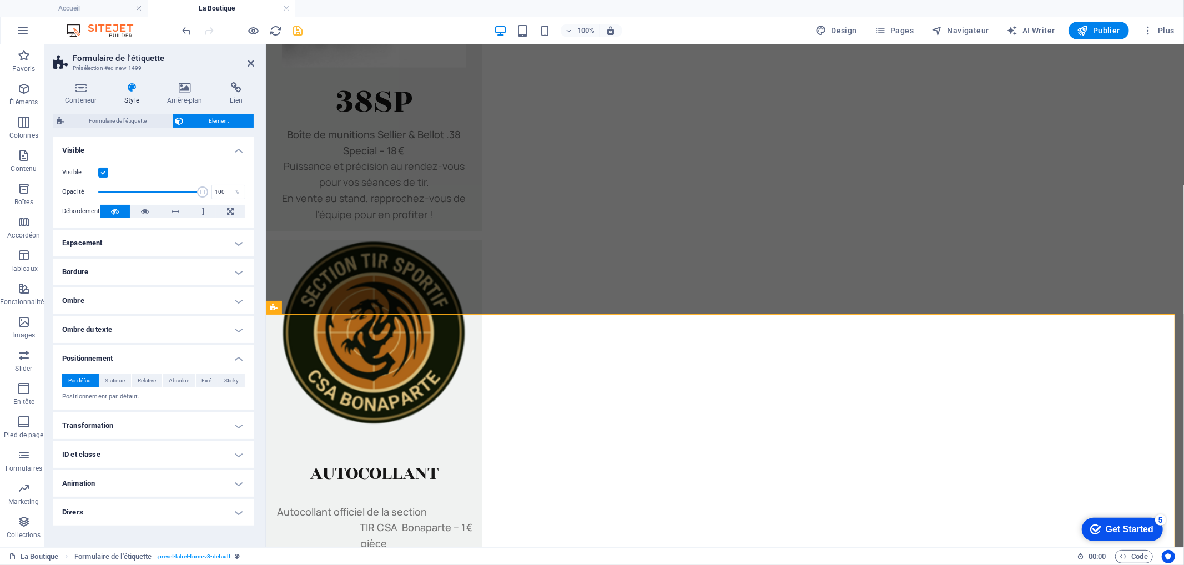
click at [125, 423] on h4 "Transformation" at bounding box center [153, 426] width 201 height 27
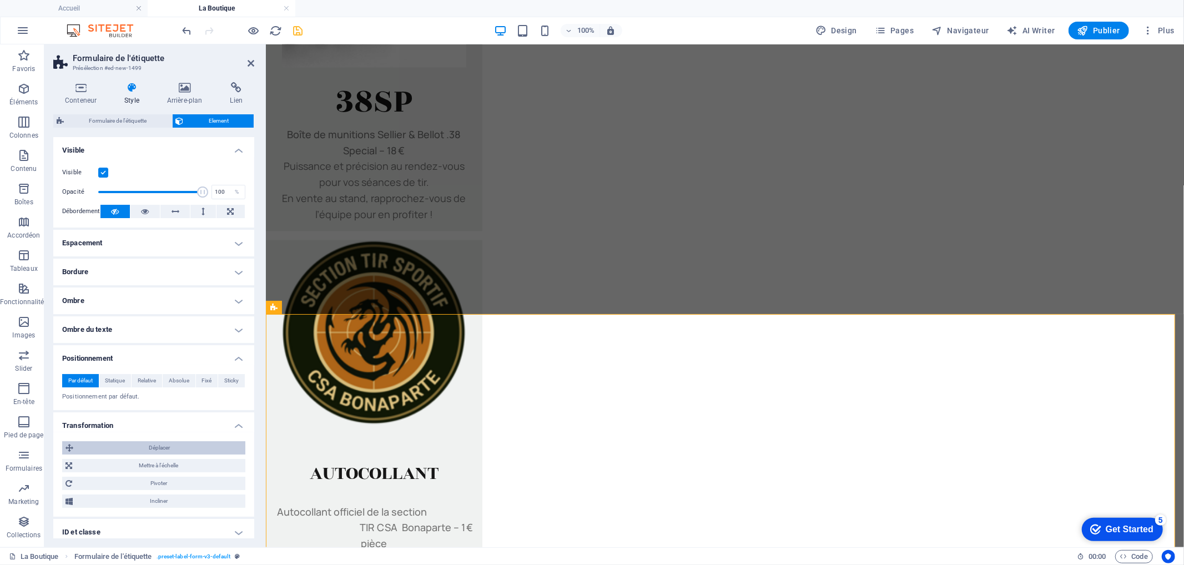
click at [165, 448] on span "Déplacer" at bounding box center [159, 447] width 165 height 13
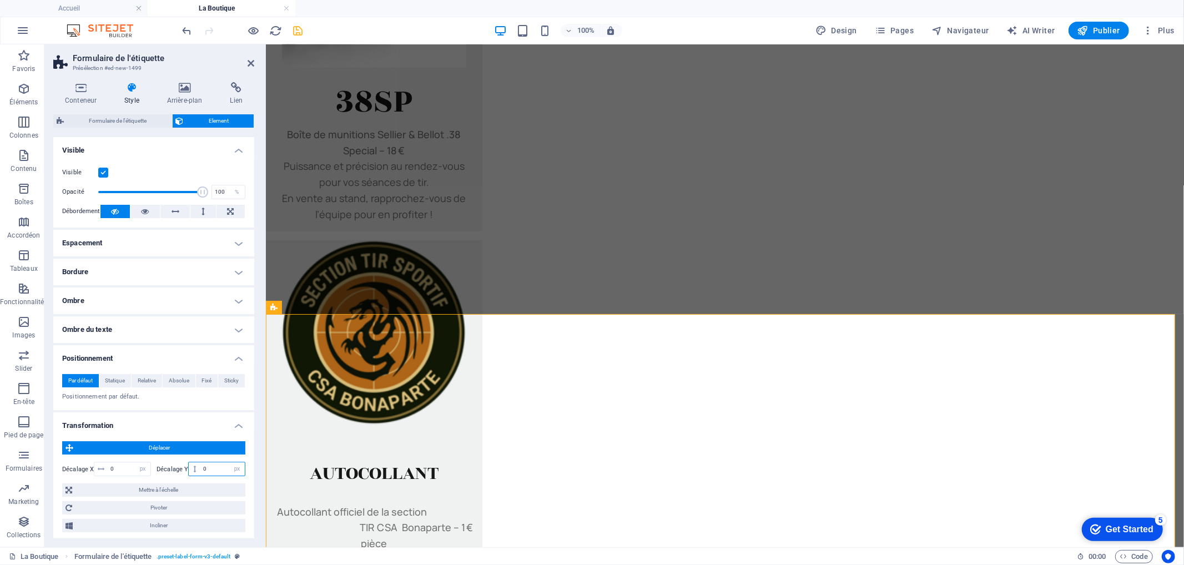
click at [203, 464] on input "0" at bounding box center [222, 469] width 44 height 13
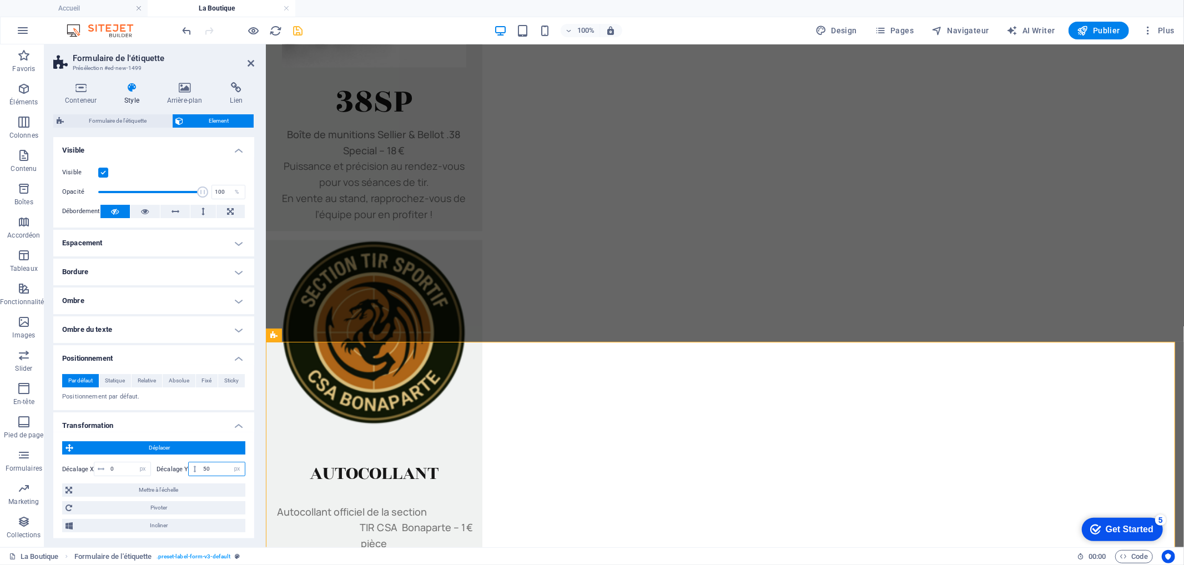
type input "5"
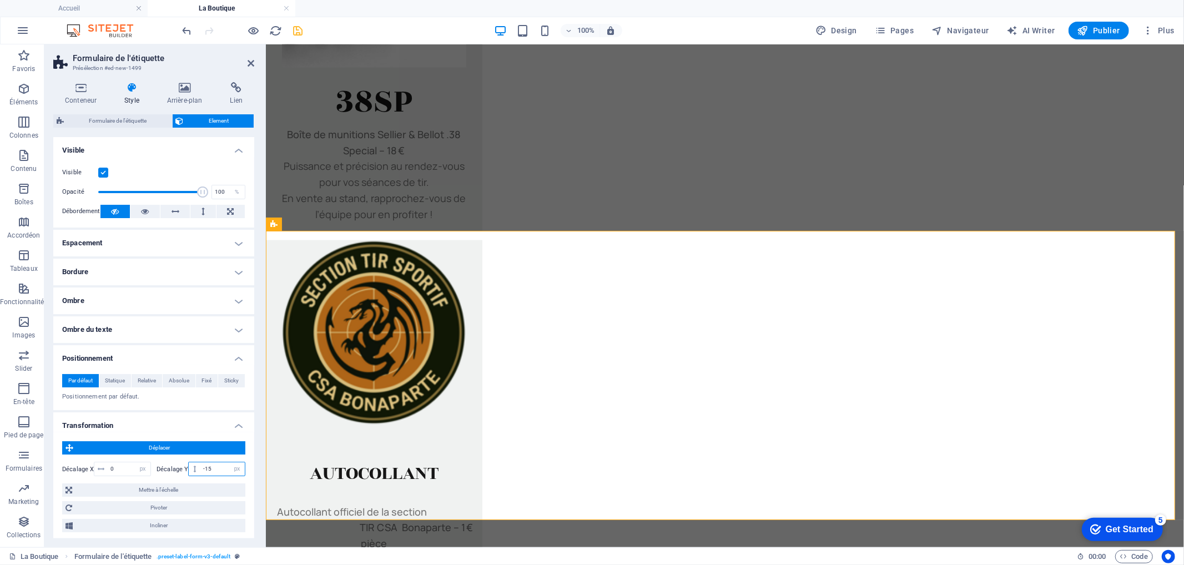
type input "-1"
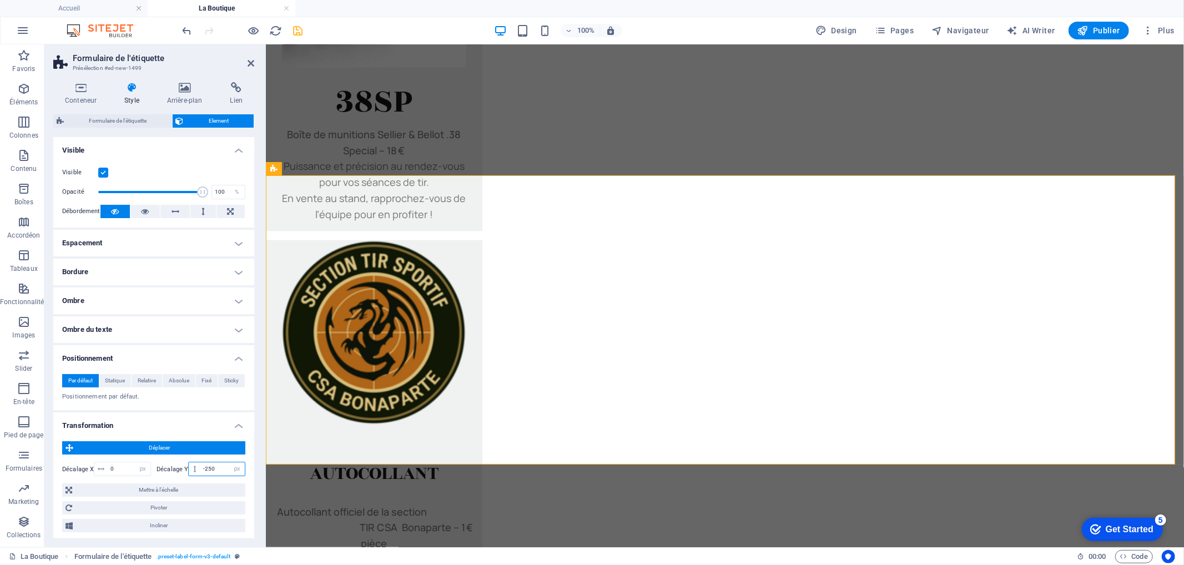
type input "-250"
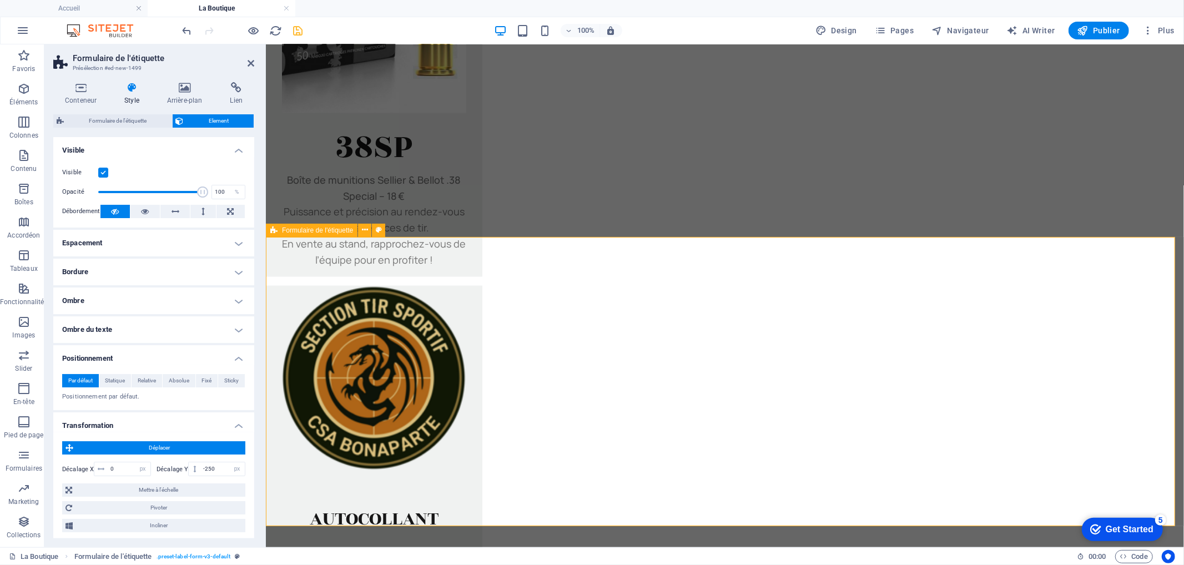
scroll to position [1435, 0]
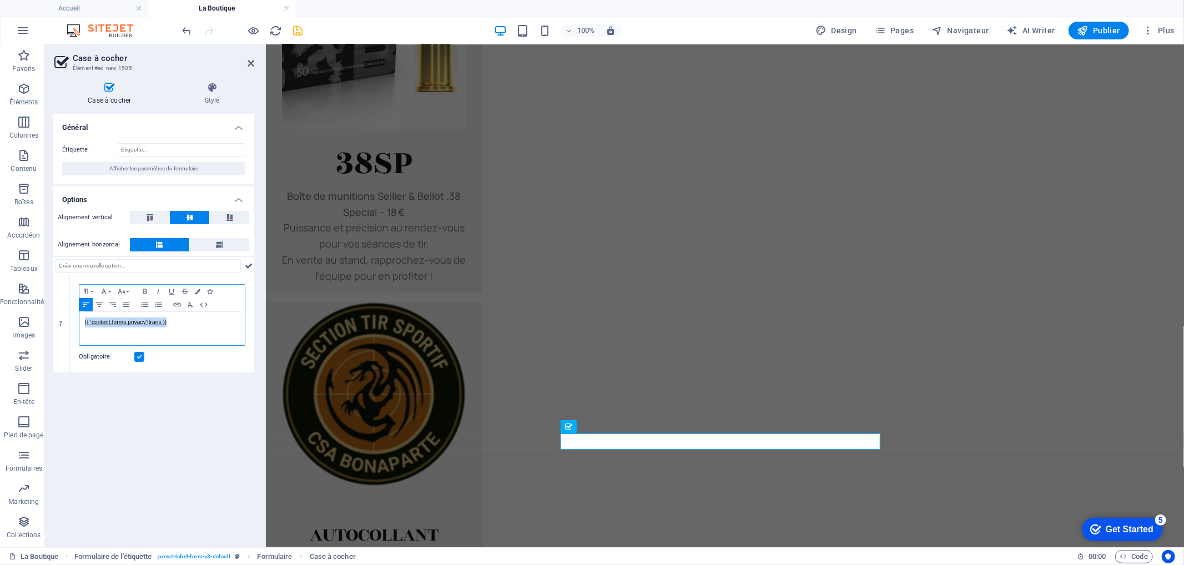
drag, startPoint x: 178, startPoint y: 321, endPoint x: 48, endPoint y: 317, distance: 130.6
click at [51, 318] on div "Case à cocher Style Général Étiquette Afficher les paramètres du formulaire Opt…" at bounding box center [153, 310] width 219 height 474
click at [47, 317] on div "Case à cocher Style Général Étiquette Afficher les paramètres du formulaire Opt…" at bounding box center [153, 310] width 219 height 474
click at [195, 341] on div "{{ 'content.forms.privacy'|trans }}" at bounding box center [161, 328] width 165 height 33
drag, startPoint x: 203, startPoint y: 325, endPoint x: 58, endPoint y: 314, distance: 145.3
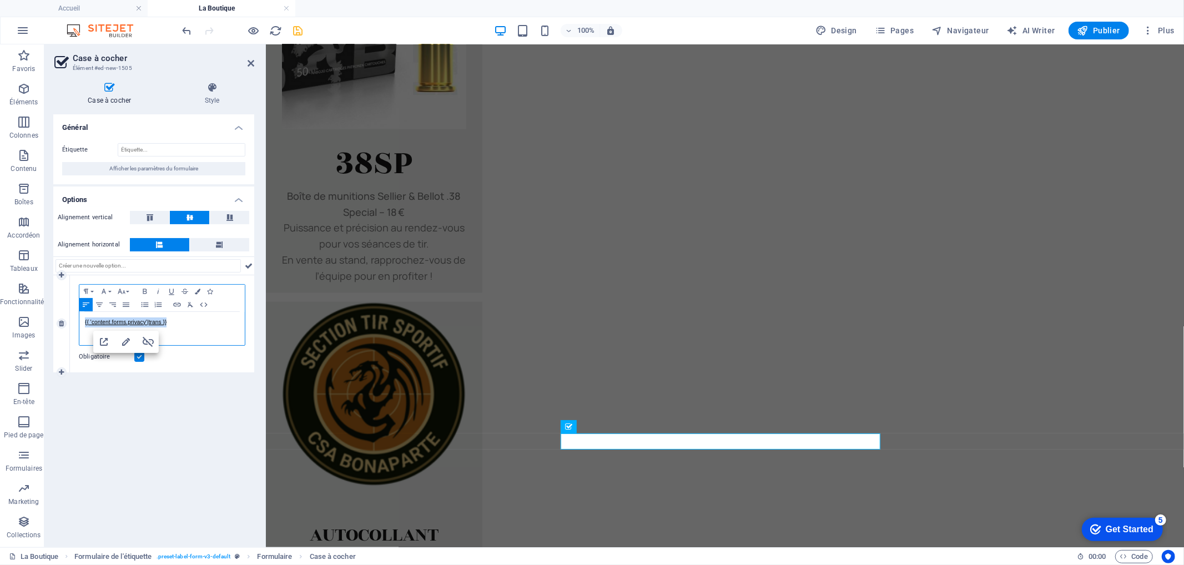
click at [58, 314] on div "1 Paragraph Format Normal Heading 1 Heading 2 Heading 3 Heading 4 Heading 5 Hea…" at bounding box center [153, 323] width 201 height 97
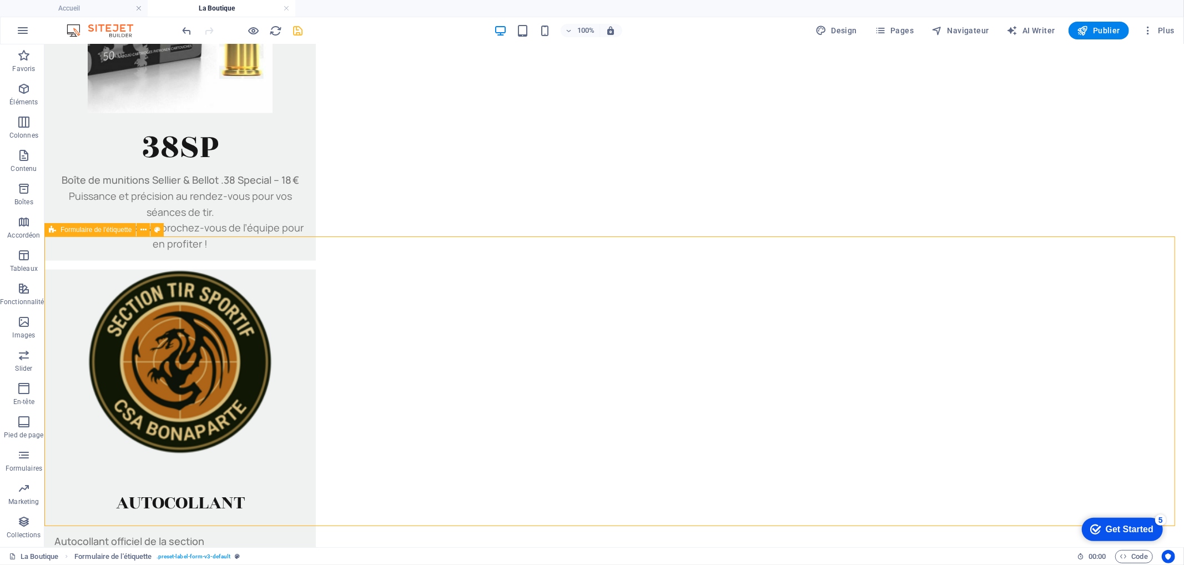
scroll to position [1400, 0]
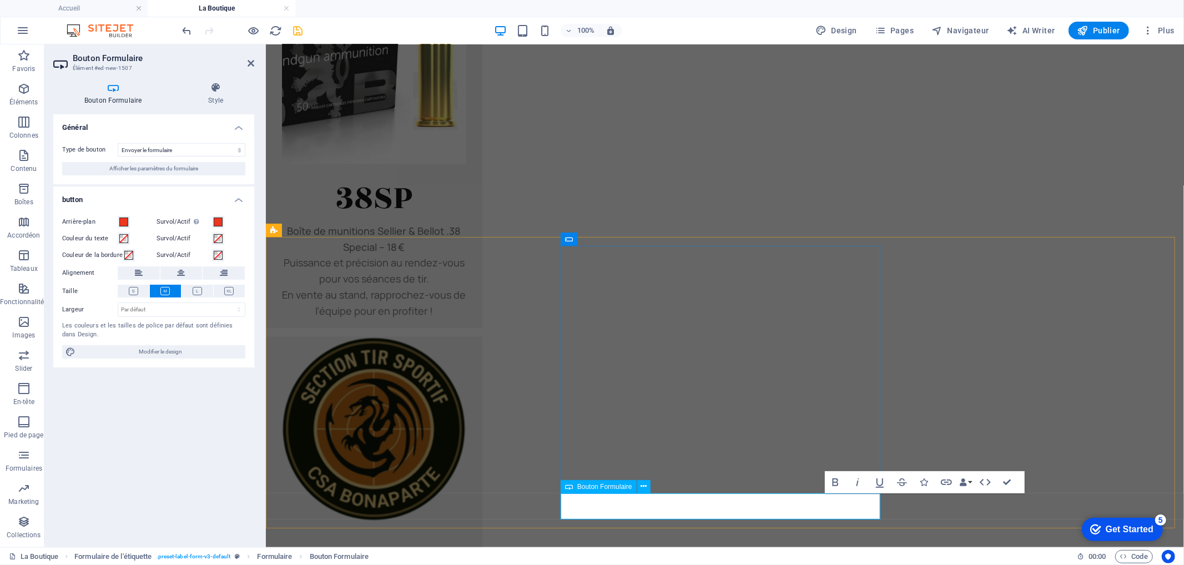
scroll to position [1435, 0]
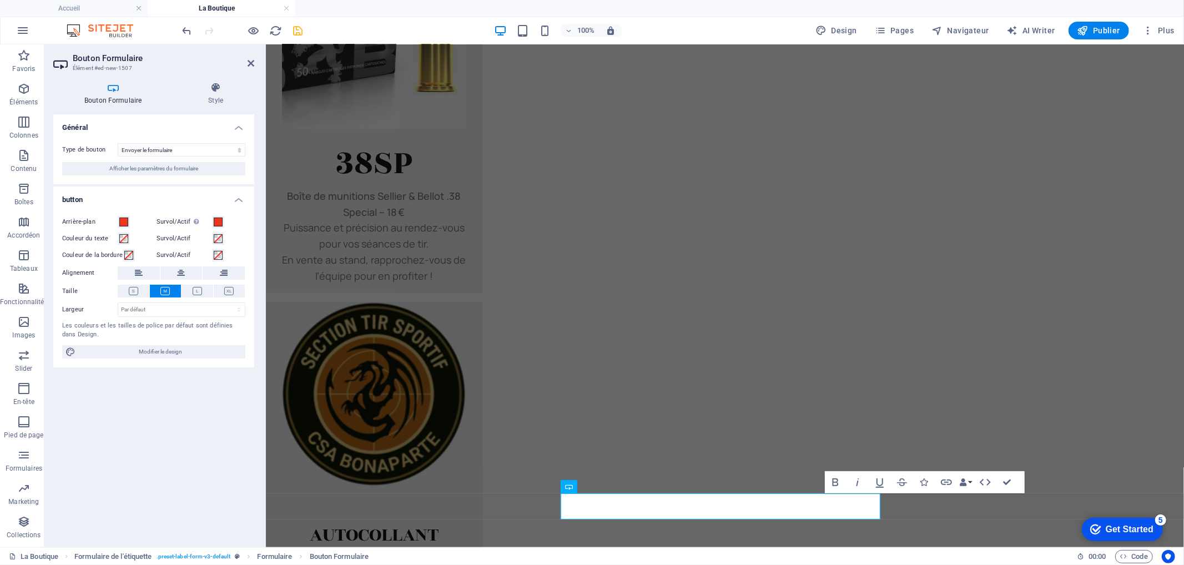
click at [117, 220] on label "Arrière-plan" at bounding box center [90, 221] width 56 height 13
click at [118, 220] on button "Arrière-plan" at bounding box center [124, 222] width 12 height 12
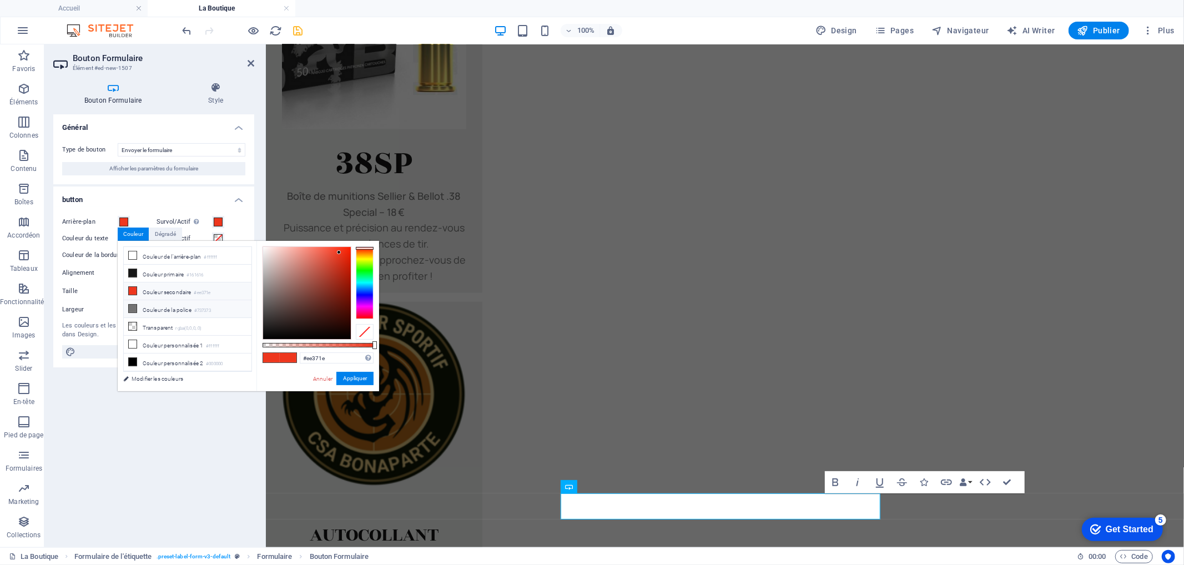
click at [160, 306] on li "Couleur de la police #737373" at bounding box center [188, 309] width 128 height 18
type input "#737373"
click at [160, 306] on li "Couleur de la police #737373" at bounding box center [188, 309] width 128 height 18
click at [349, 382] on button "Appliquer" at bounding box center [355, 378] width 37 height 13
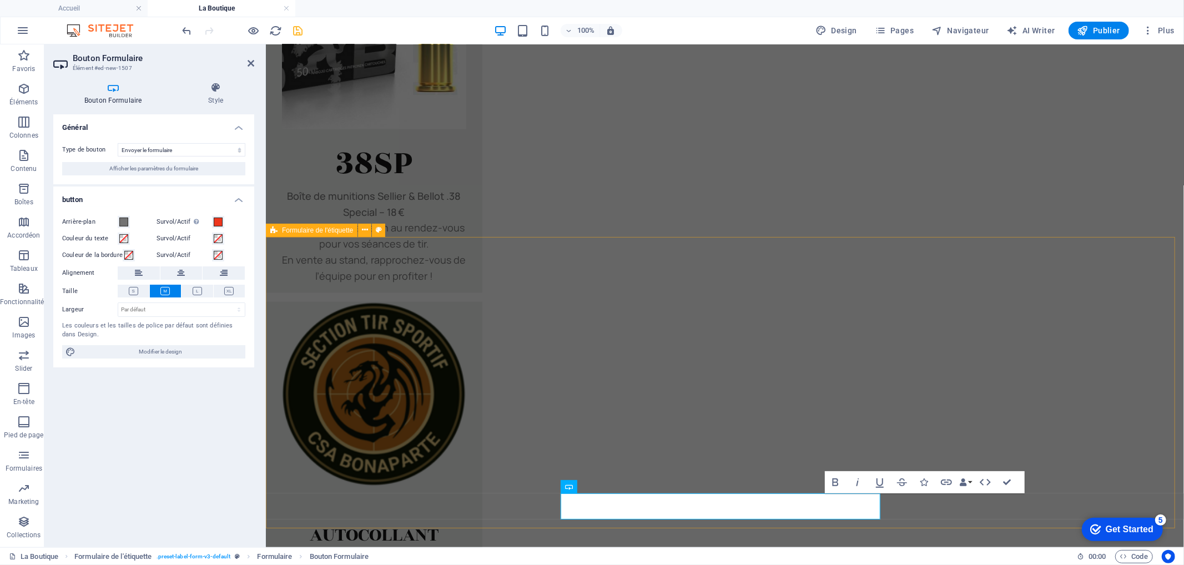
select select "px"
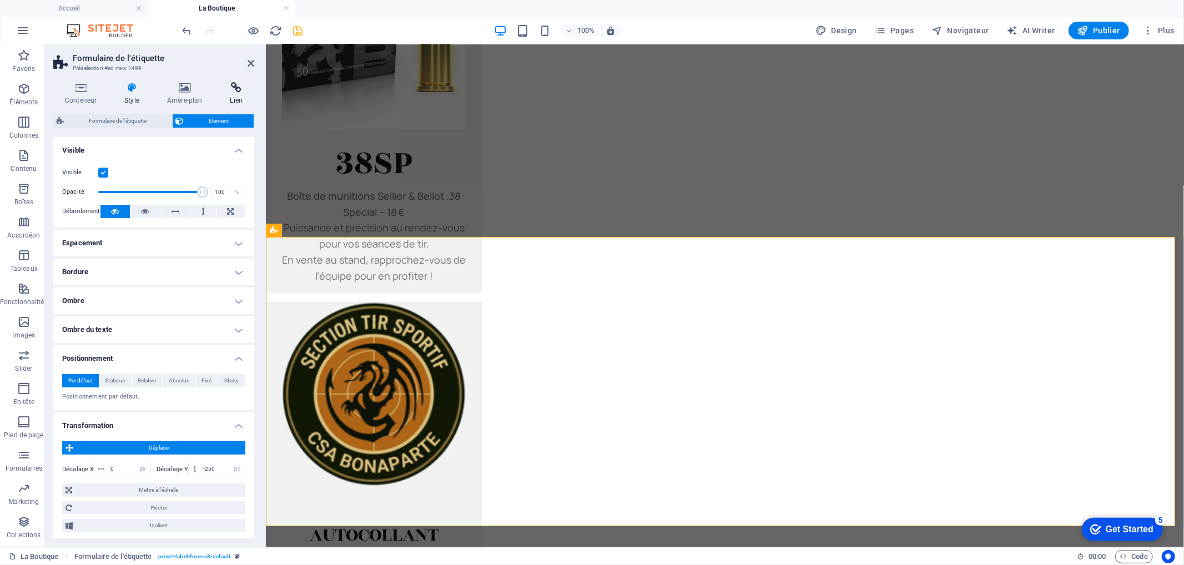
click at [235, 89] on icon at bounding box center [237, 87] width 36 height 11
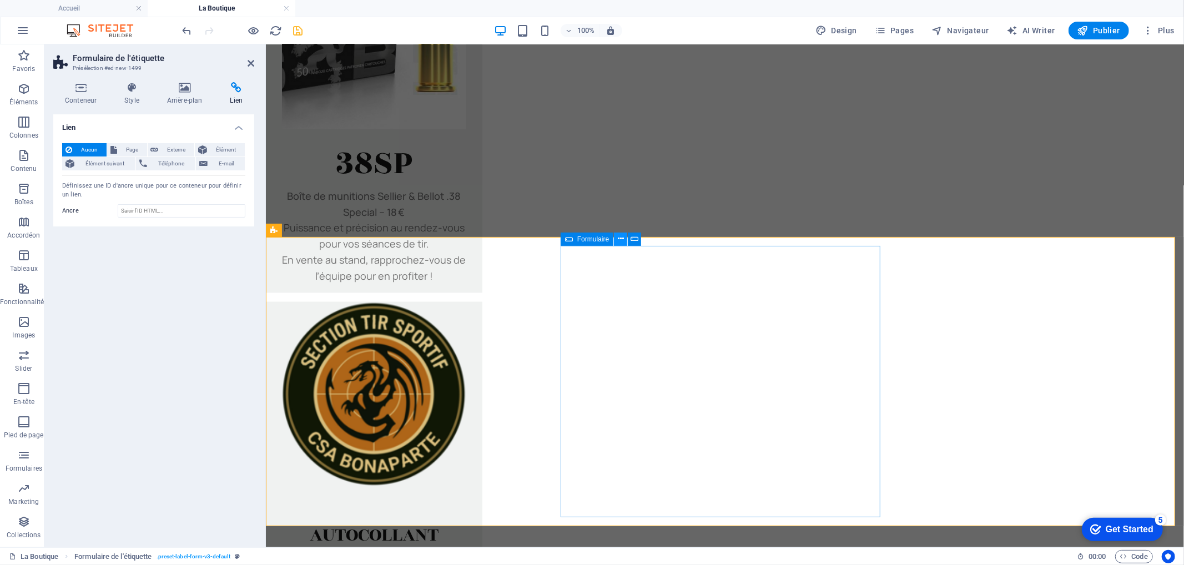
click at [620, 238] on icon at bounding box center [621, 239] width 6 height 12
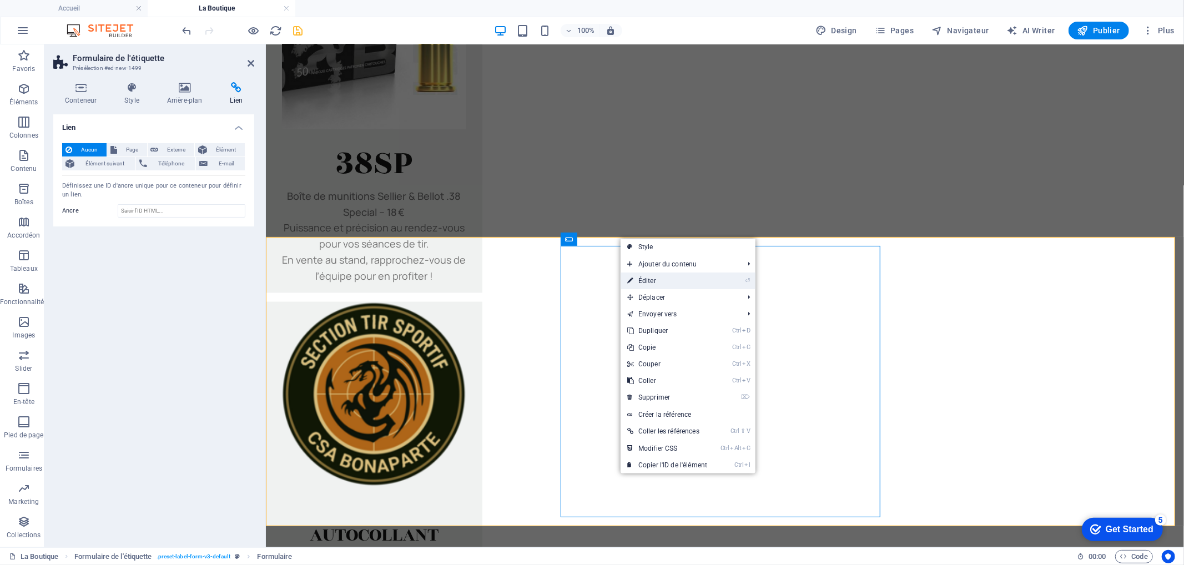
click at [651, 279] on link "⏎ Éditer" at bounding box center [667, 281] width 93 height 17
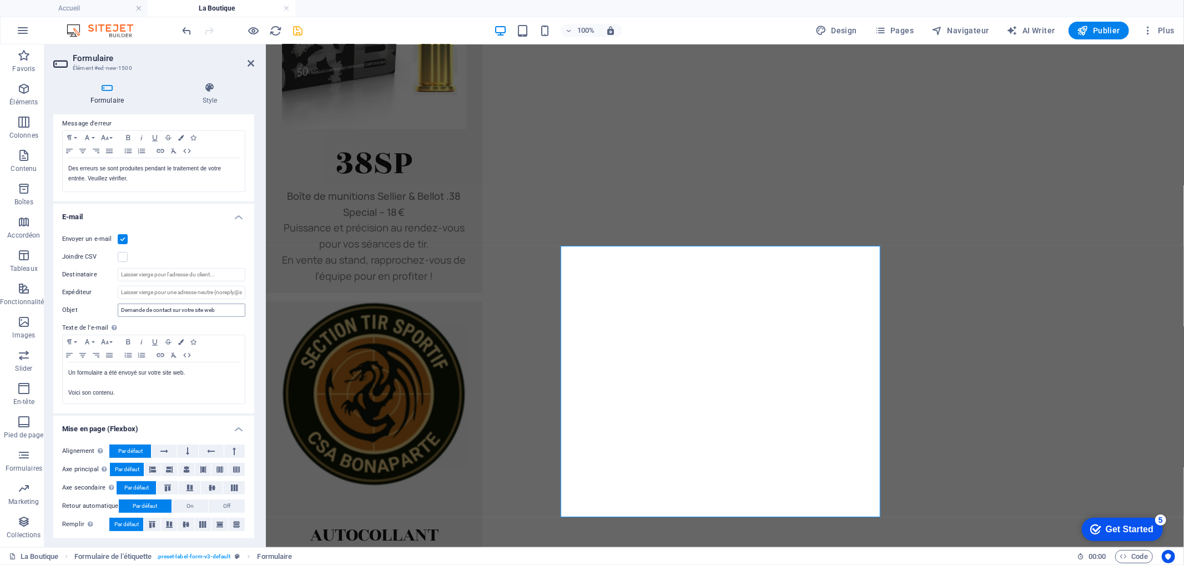
scroll to position [196, 0]
drag, startPoint x: 187, startPoint y: 371, endPoint x: 48, endPoint y: 368, distance: 139.4
click at [48, 368] on div "Formulaire Style Général [PERSON_NAME] un nom au formulaire. Formulaire général…" at bounding box center [153, 310] width 219 height 474
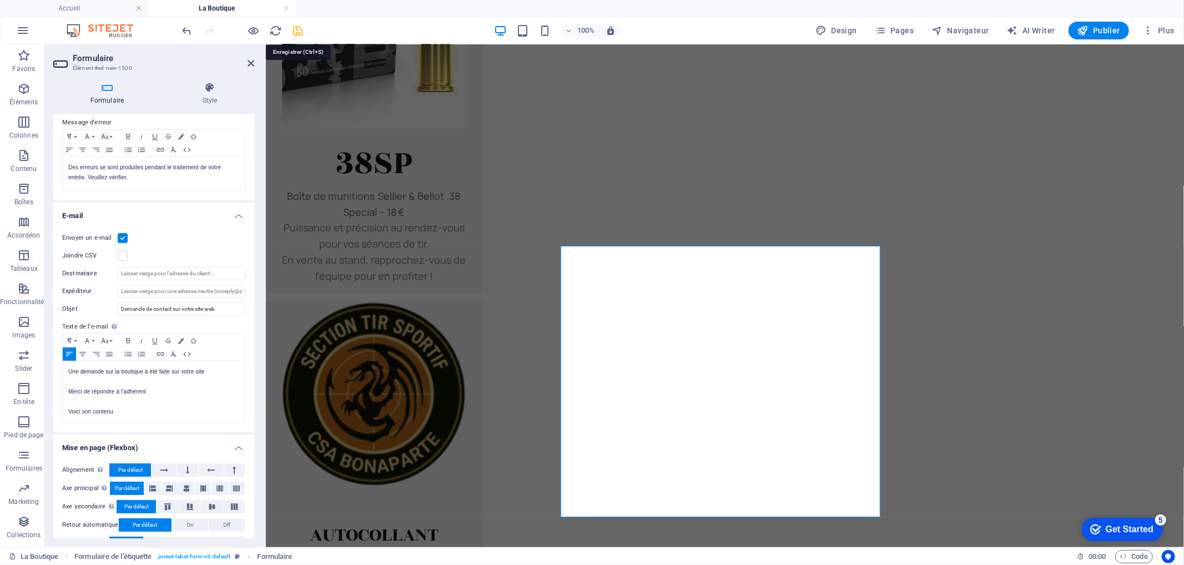
click at [294, 28] on icon "save" at bounding box center [298, 30] width 13 height 13
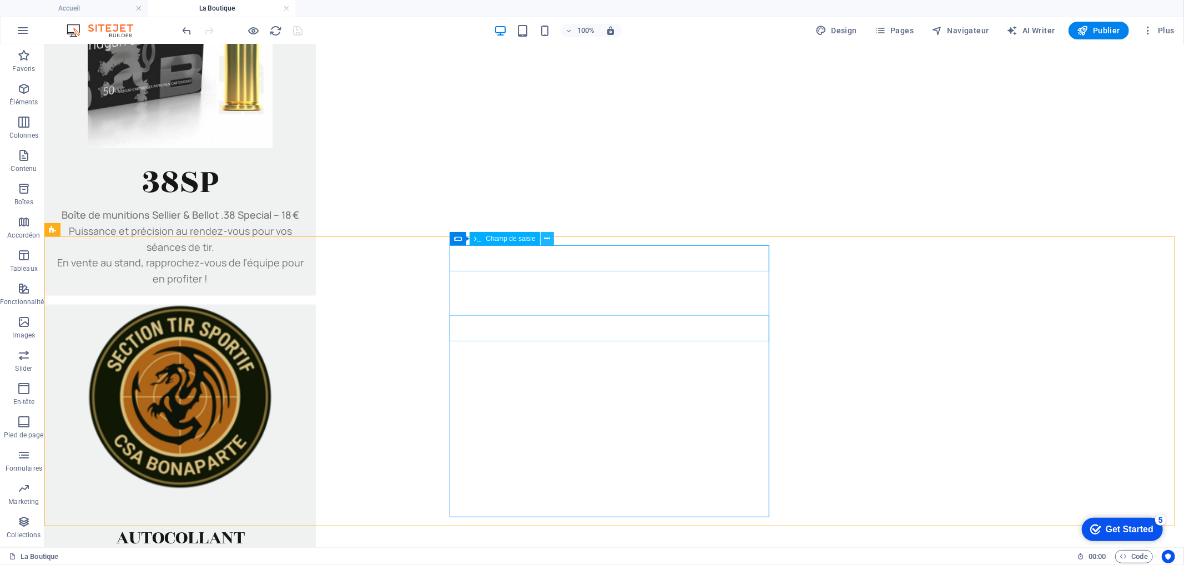
click at [547, 240] on icon at bounding box center [547, 239] width 6 height 12
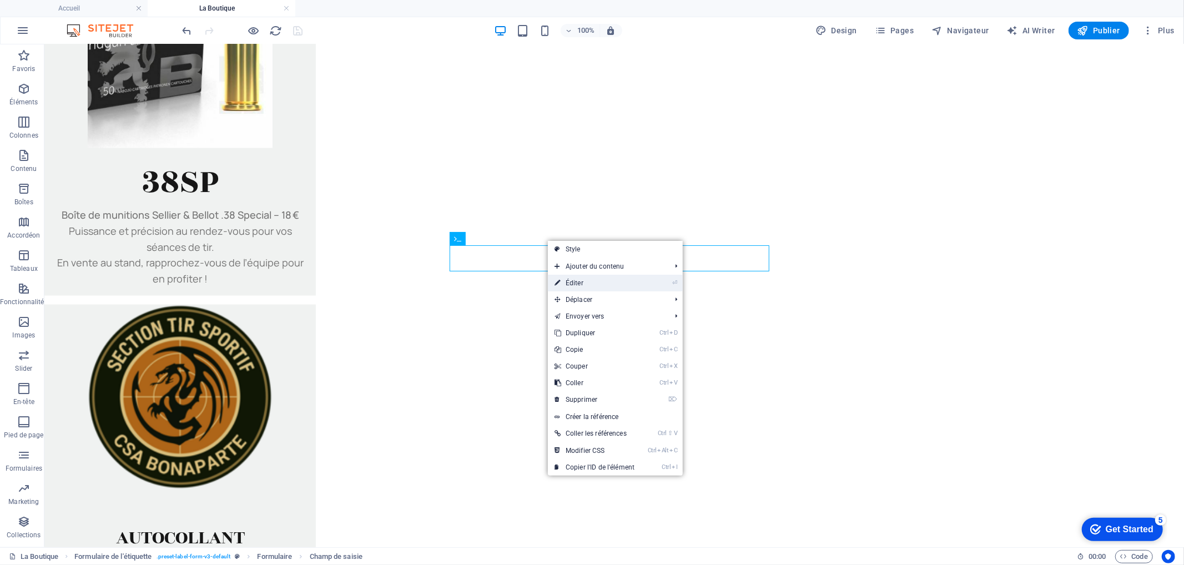
click at [586, 284] on link "⏎ Éditer" at bounding box center [594, 283] width 93 height 17
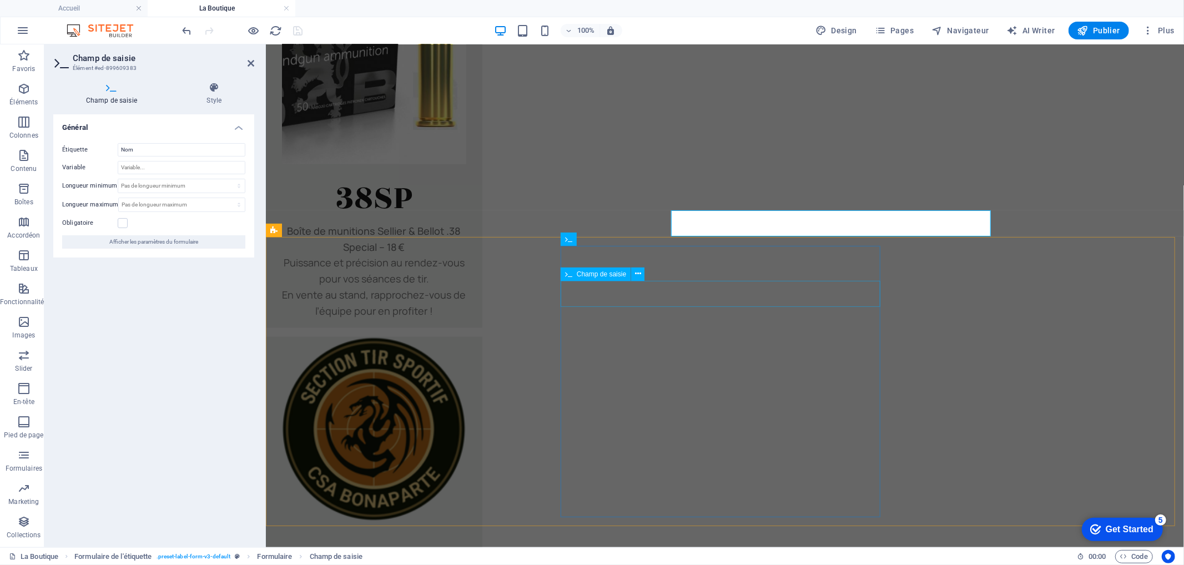
scroll to position [1435, 0]
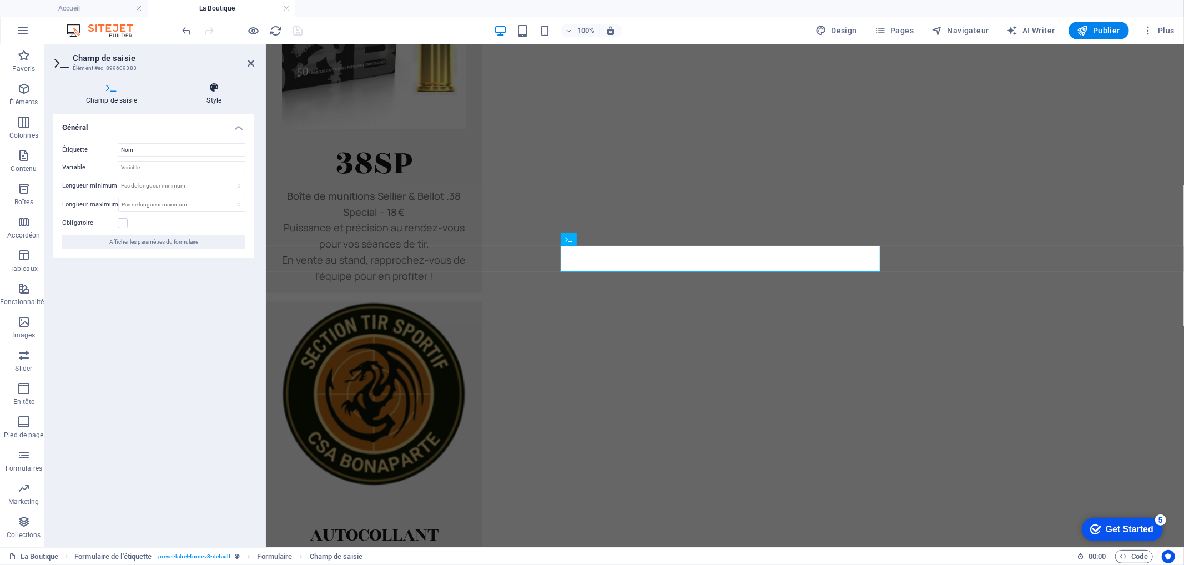
click at [212, 93] on icon at bounding box center [214, 87] width 80 height 11
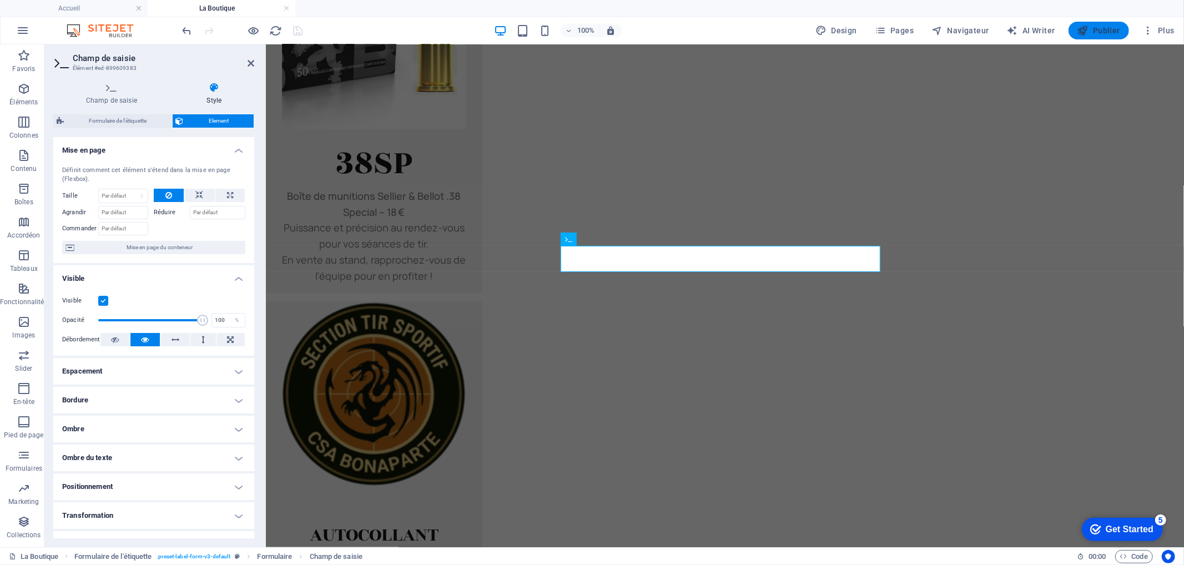
click at [1108, 31] on span "Publier" at bounding box center [1099, 30] width 43 height 11
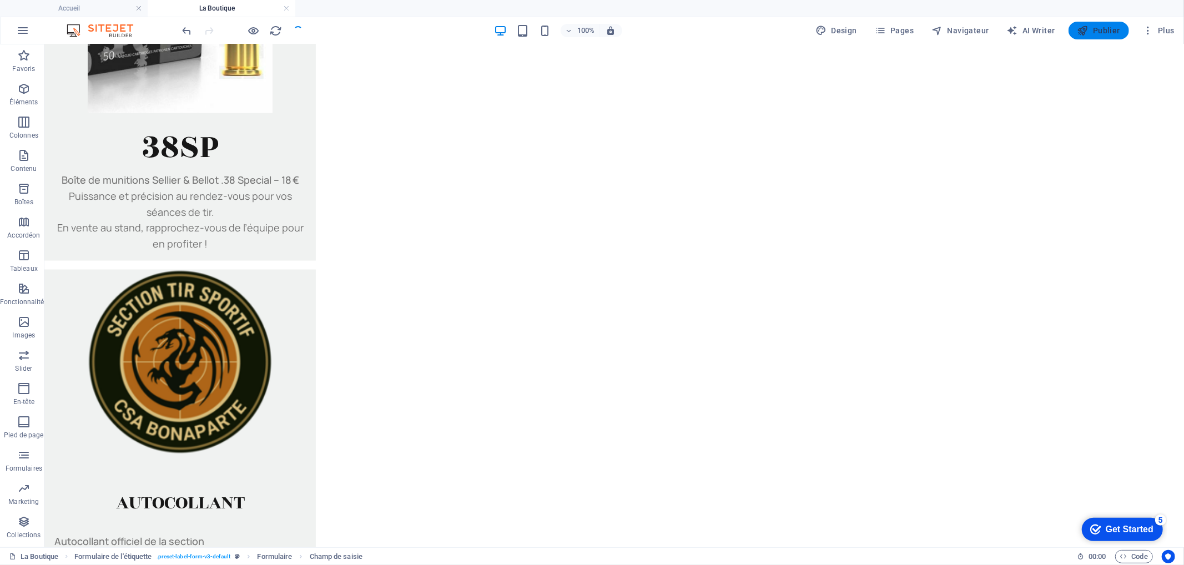
scroll to position [1400, 0]
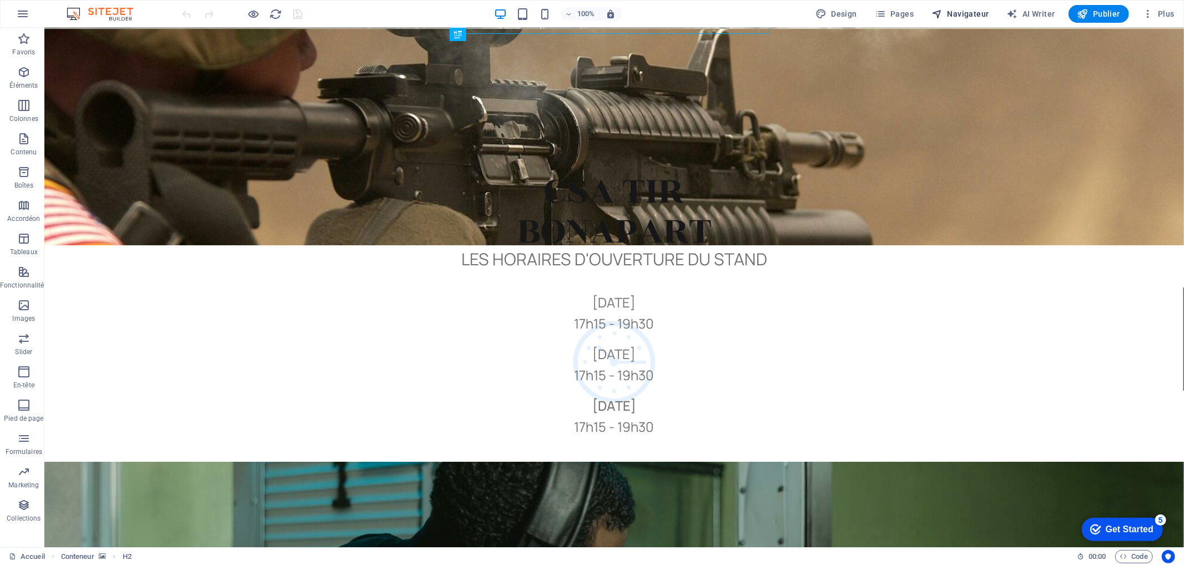
click at [972, 14] on span "Navigateur" at bounding box center [960, 13] width 57 height 11
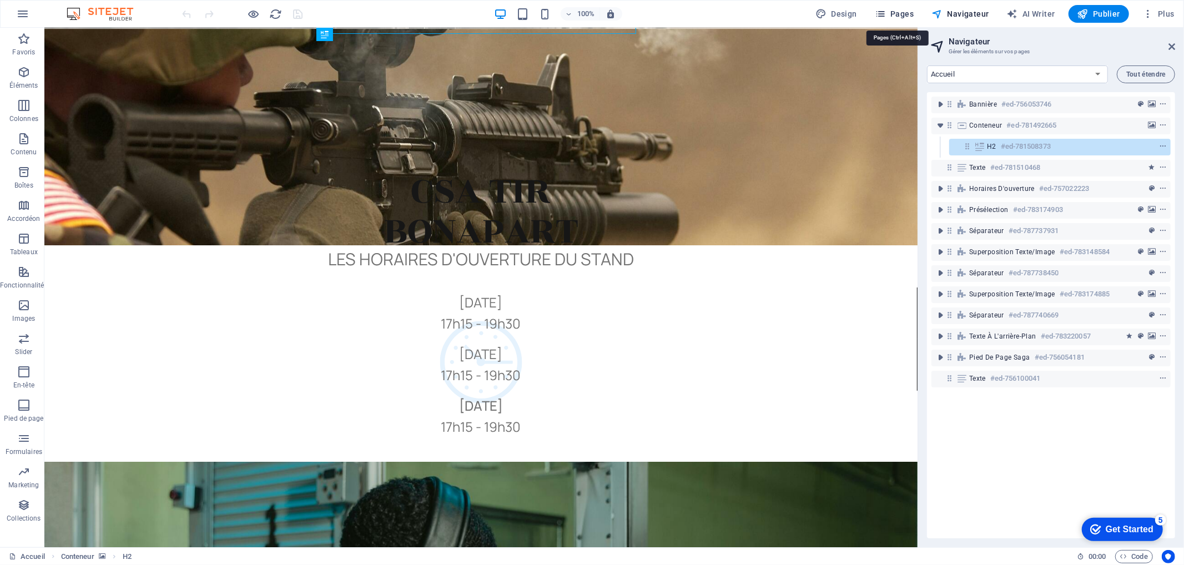
click at [914, 14] on span "Pages" at bounding box center [894, 13] width 39 height 11
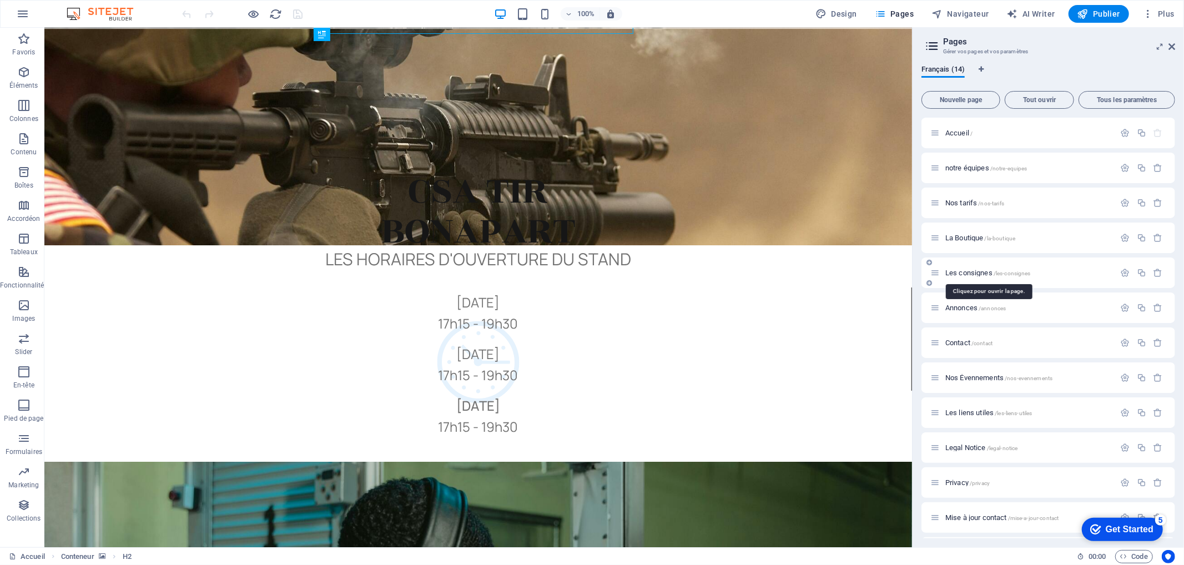
click at [973, 269] on span "Les consignes /les-consignes" at bounding box center [989, 273] width 86 height 8
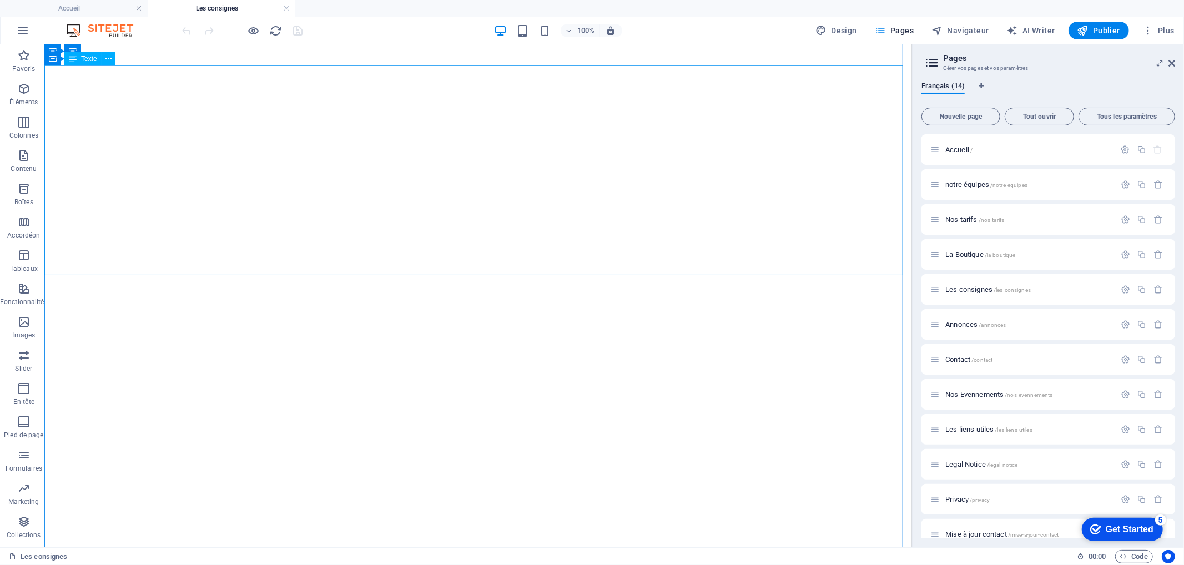
scroll to position [458, 0]
click at [114, 279] on button at bounding box center [110, 276] width 13 height 13
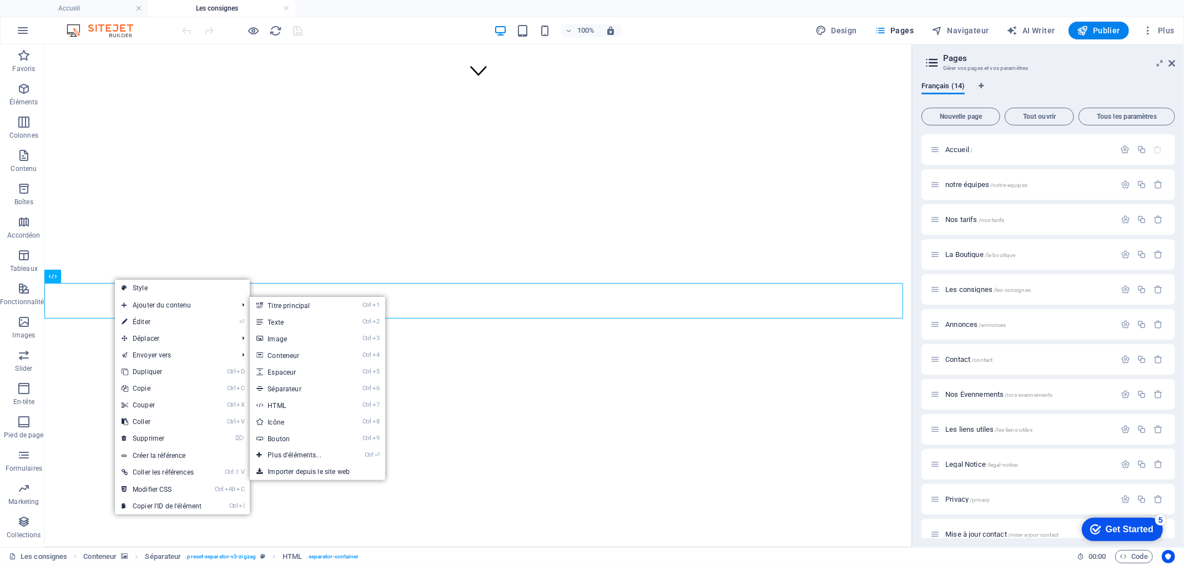
click at [149, 320] on link "⏎ Éditer" at bounding box center [161, 322] width 93 height 17
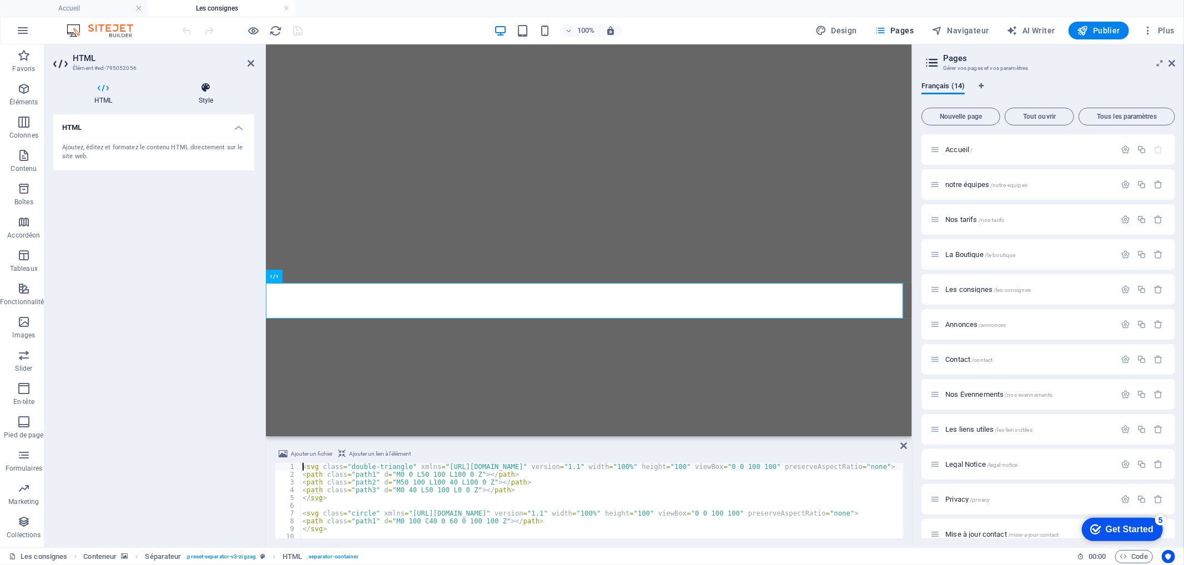
click at [203, 91] on icon at bounding box center [206, 87] width 97 height 11
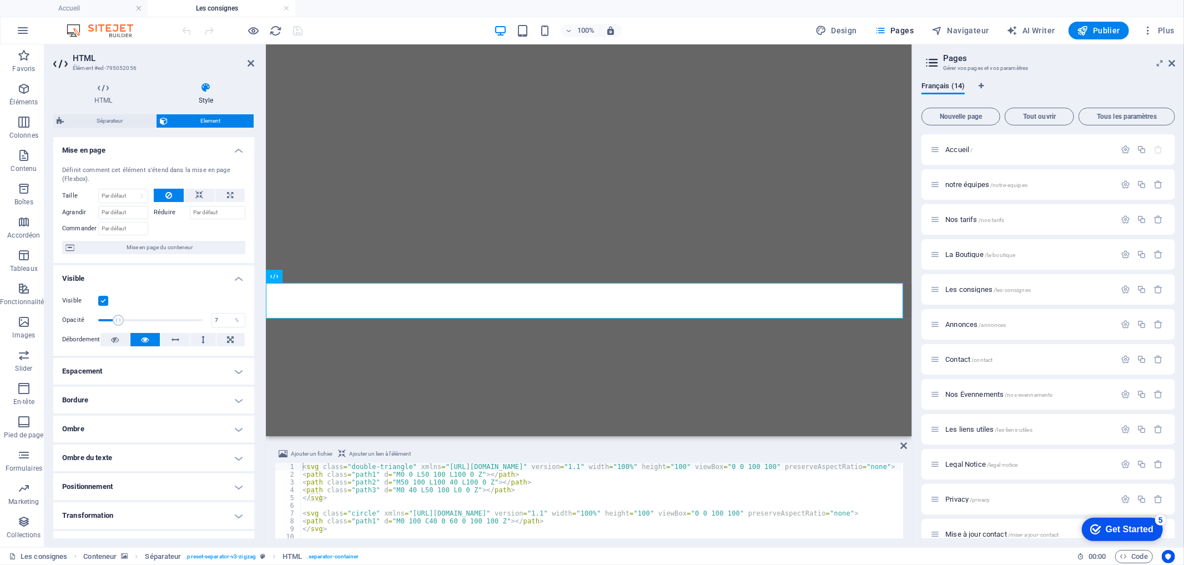
type input "1"
drag, startPoint x: 197, startPoint y: 318, endPoint x: 52, endPoint y: 313, distance: 145.0
click at [51, 317] on div "HTML Style HTML Ajoutez, éditez et formatez le contenu HTML directement sur le …" at bounding box center [153, 310] width 219 height 474
click at [295, 32] on icon "save" at bounding box center [298, 30] width 13 height 13
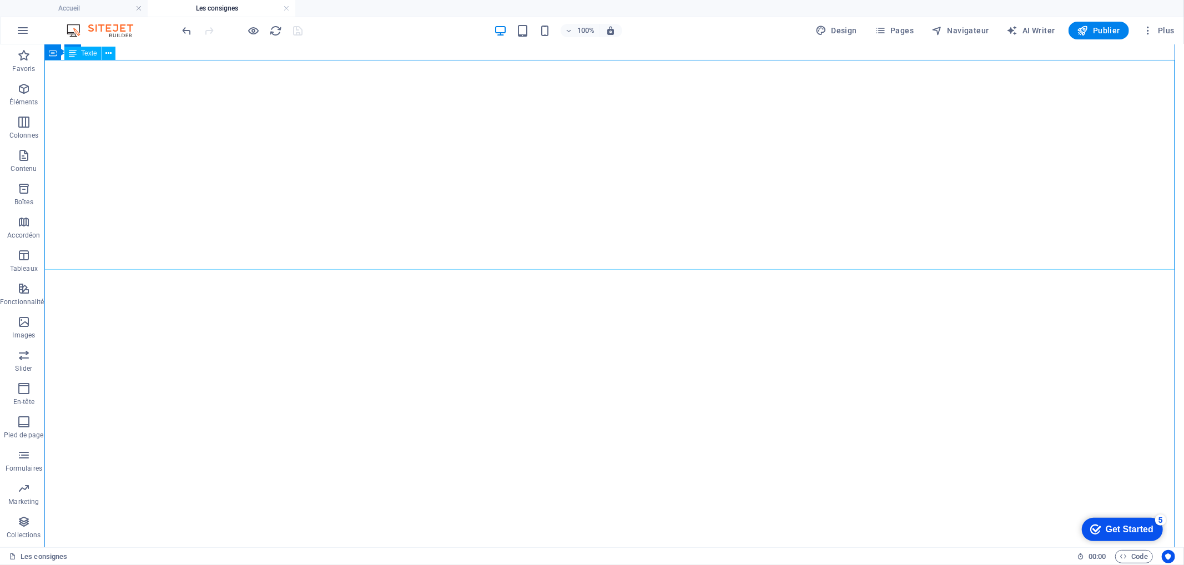
scroll to position [766, 0]
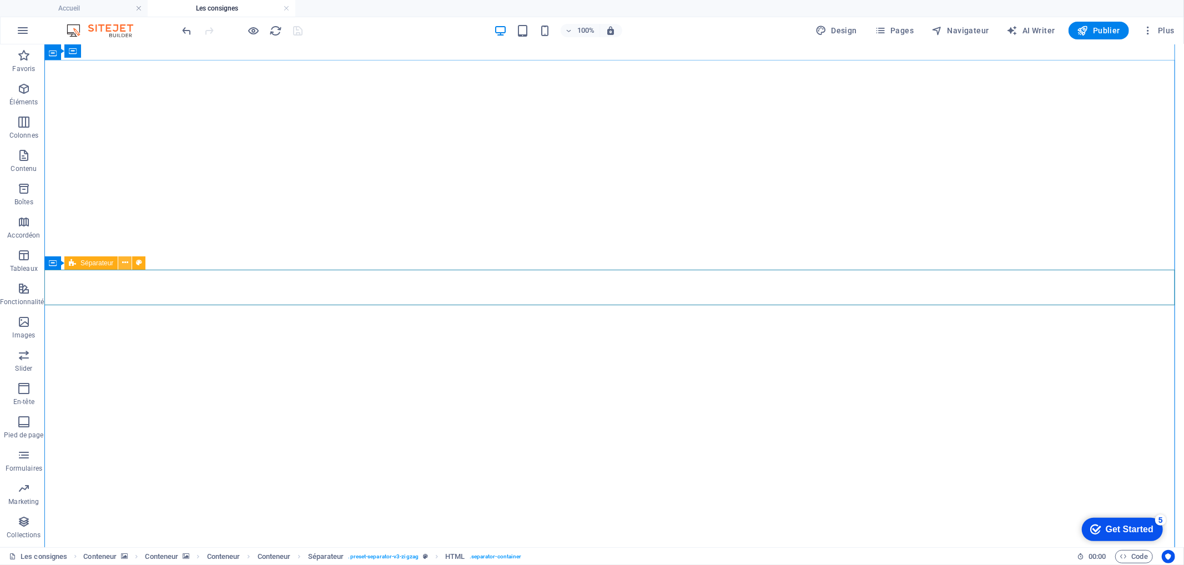
click at [120, 268] on button at bounding box center [124, 263] width 13 height 13
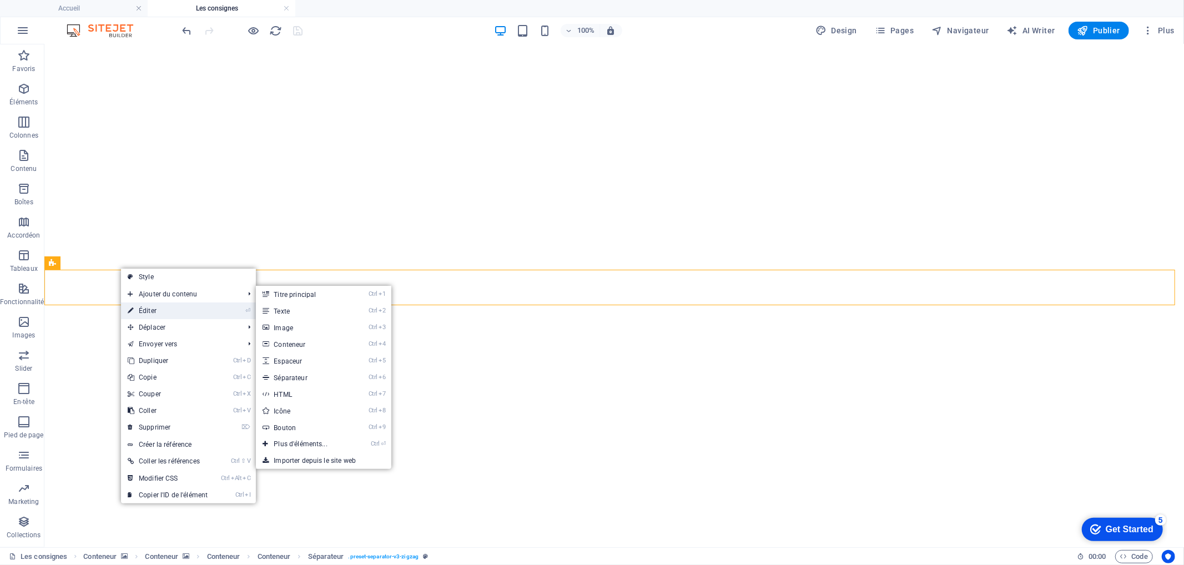
click at [149, 304] on link "⏎ Éditer" at bounding box center [167, 311] width 93 height 17
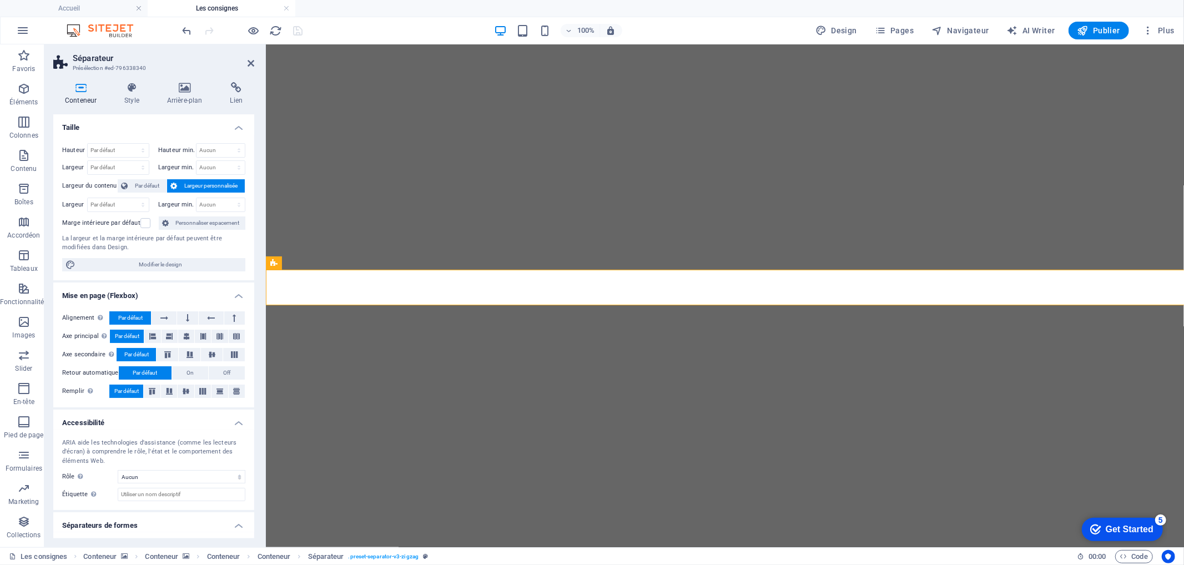
select select "polygon1"
select select "rem"
select select "preset-separator-v3-zigzag"
click at [139, 96] on h4 "Style" at bounding box center [134, 93] width 43 height 23
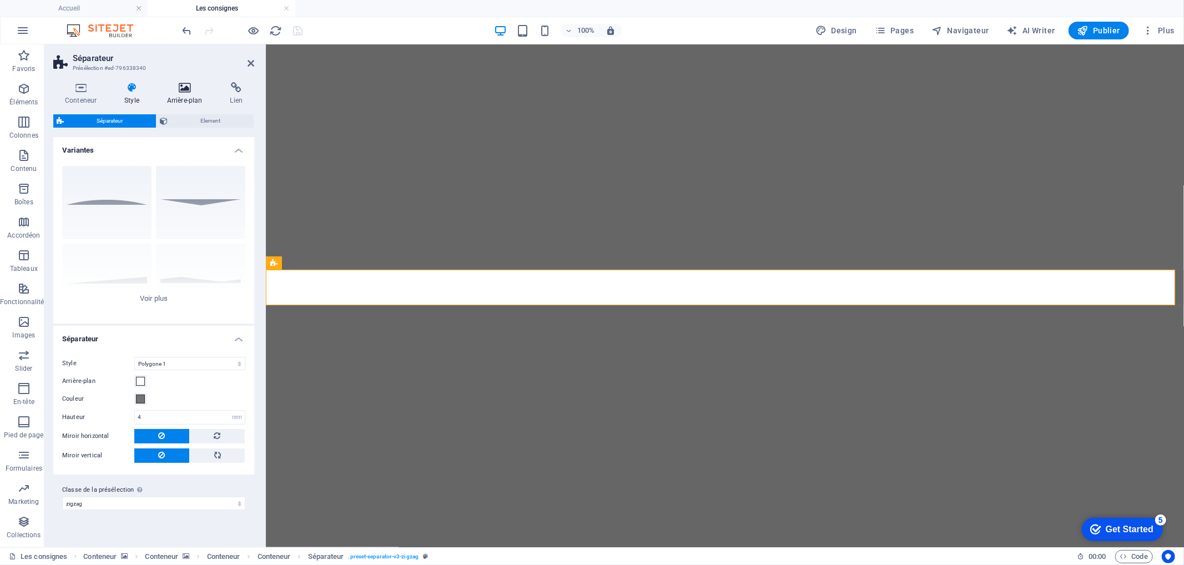
click at [184, 90] on icon at bounding box center [184, 87] width 59 height 11
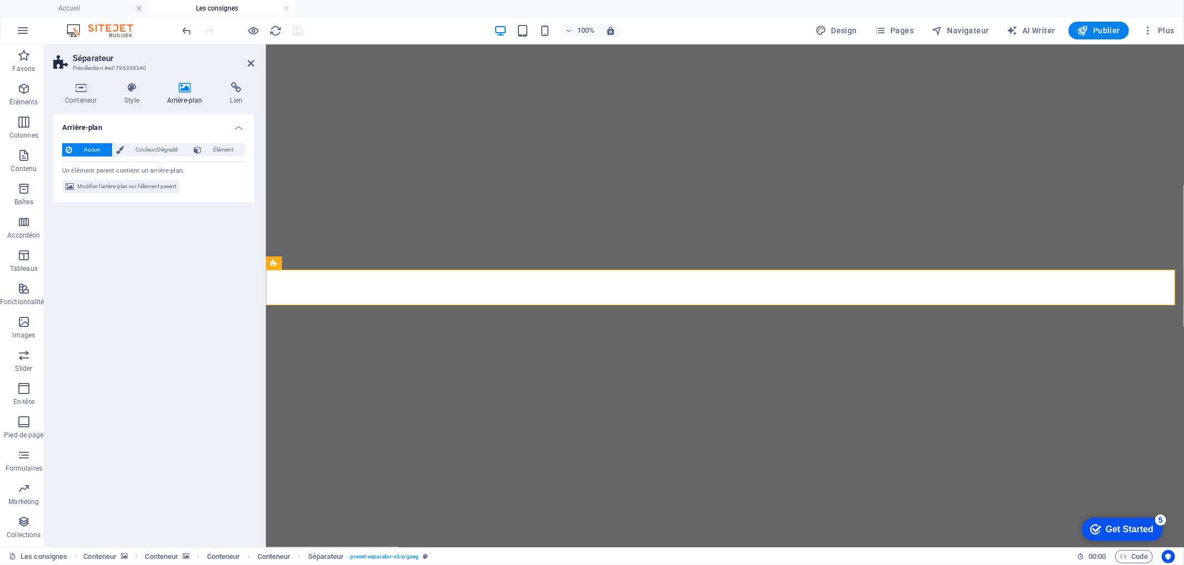
click at [138, 107] on div "Conteneur Style Arrière-plan Lien Taille Hauteur Par défaut px rem % vh vw Haut…" at bounding box center [153, 310] width 201 height 456
click at [207, 152] on span "Élément" at bounding box center [223, 149] width 37 height 13
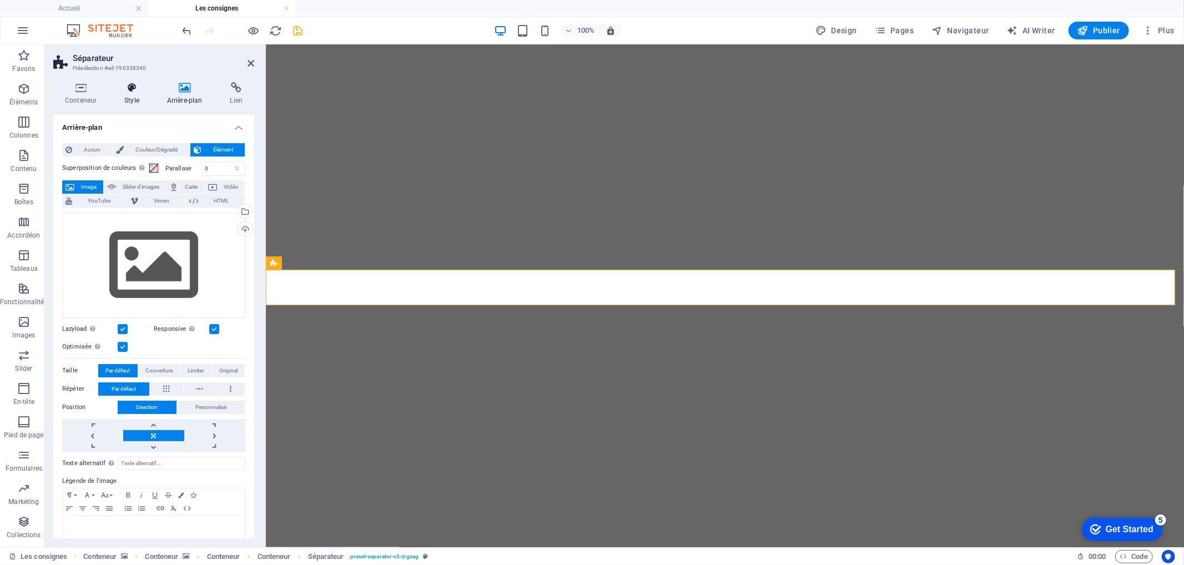
click at [132, 94] on h4 "Style" at bounding box center [134, 93] width 43 height 23
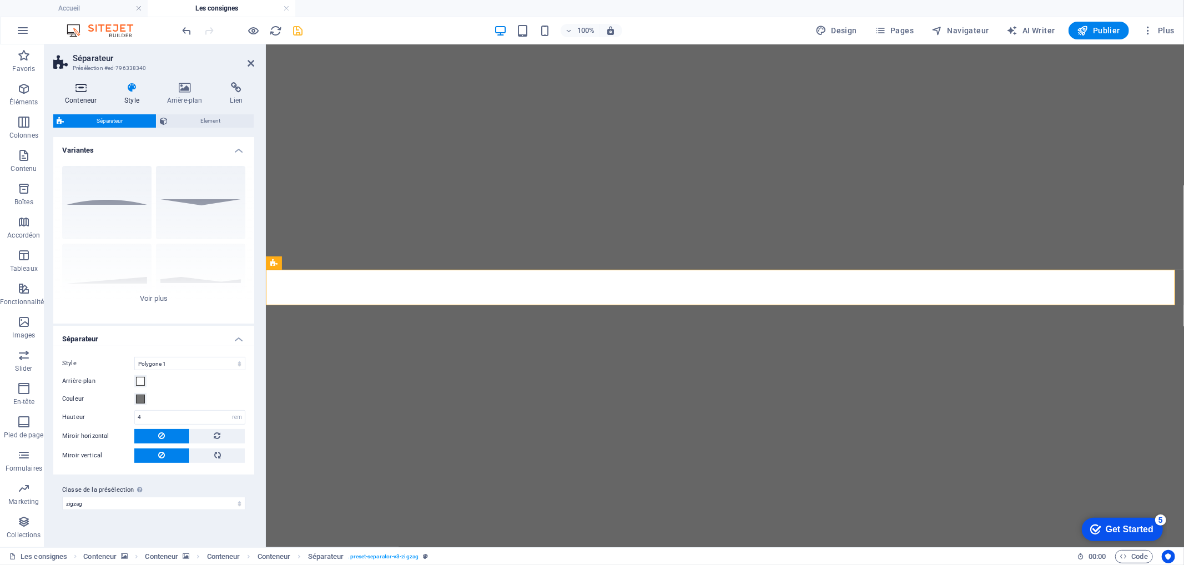
click at [81, 86] on icon at bounding box center [80, 87] width 55 height 11
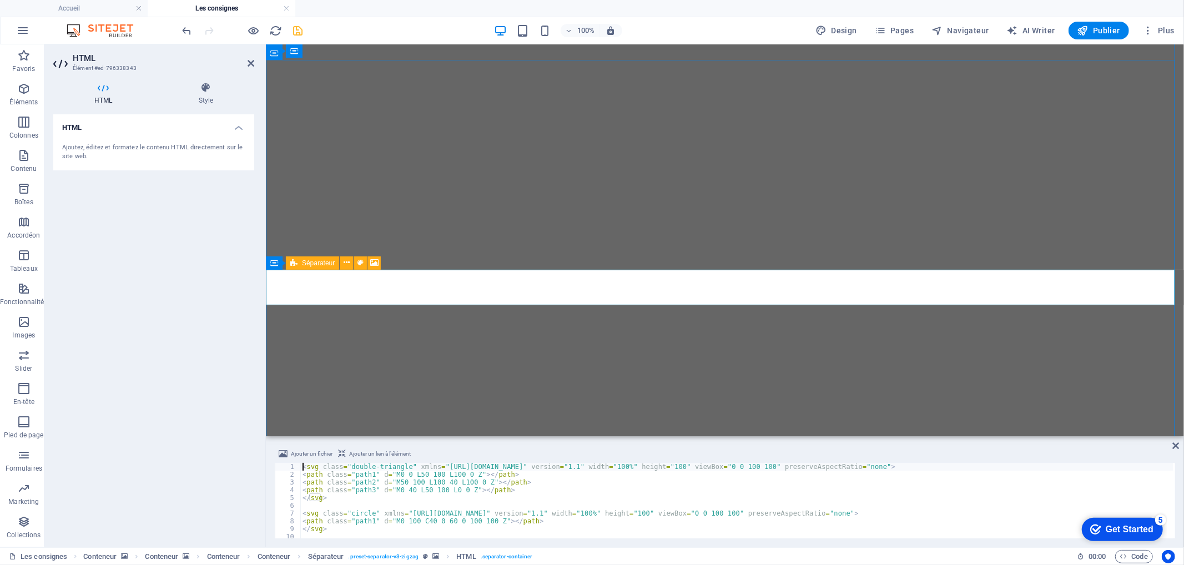
click at [293, 265] on icon at bounding box center [293, 263] width 7 height 13
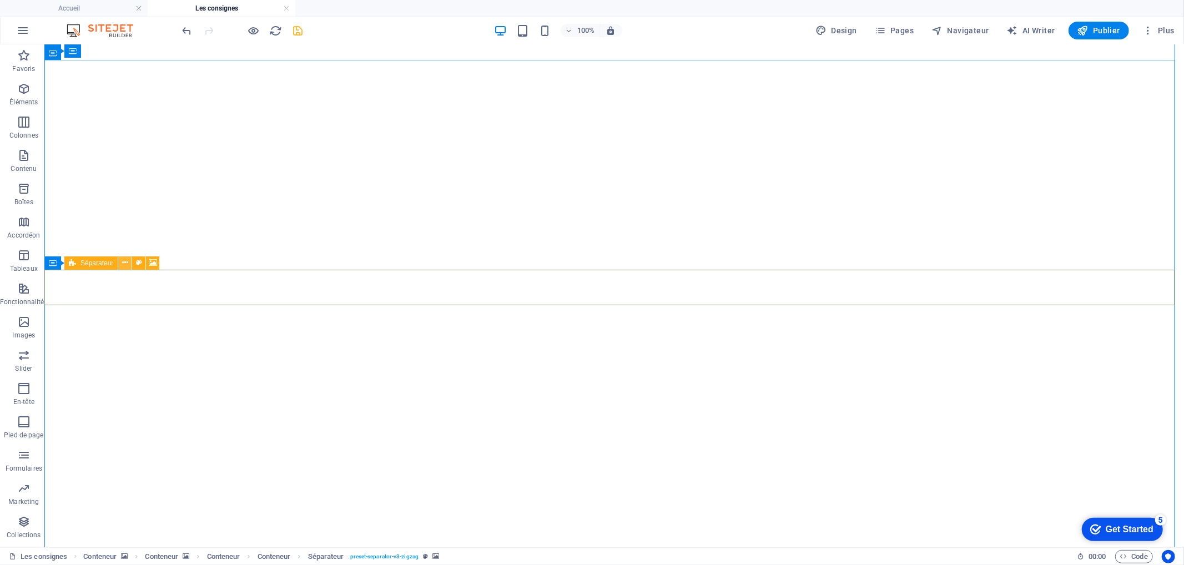
click at [126, 264] on icon at bounding box center [125, 263] width 6 height 12
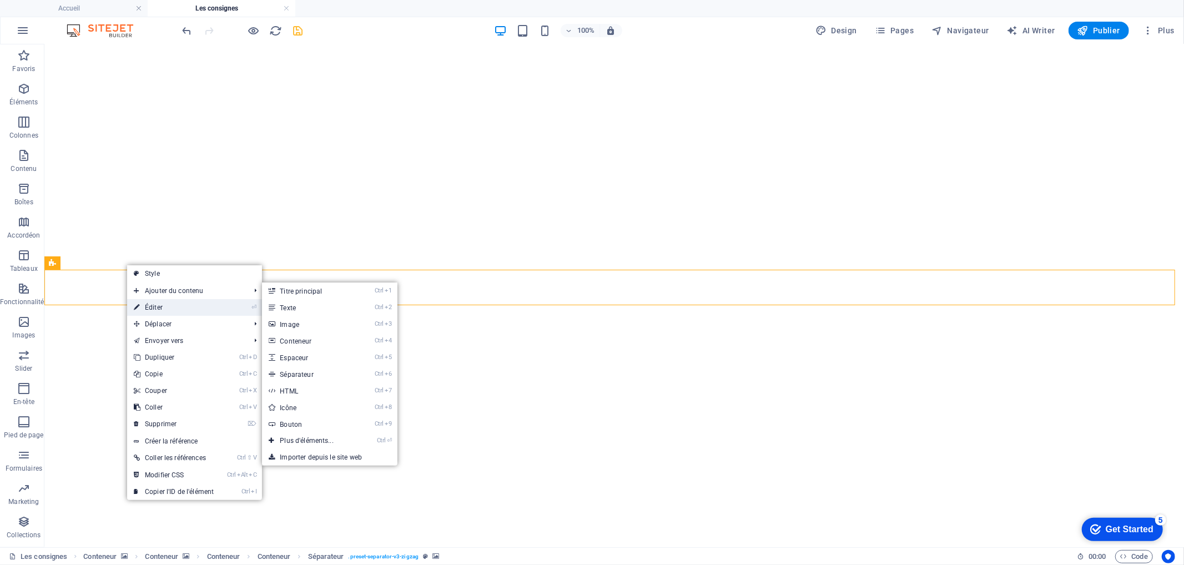
click at [163, 306] on link "⏎ Éditer" at bounding box center [173, 307] width 93 height 17
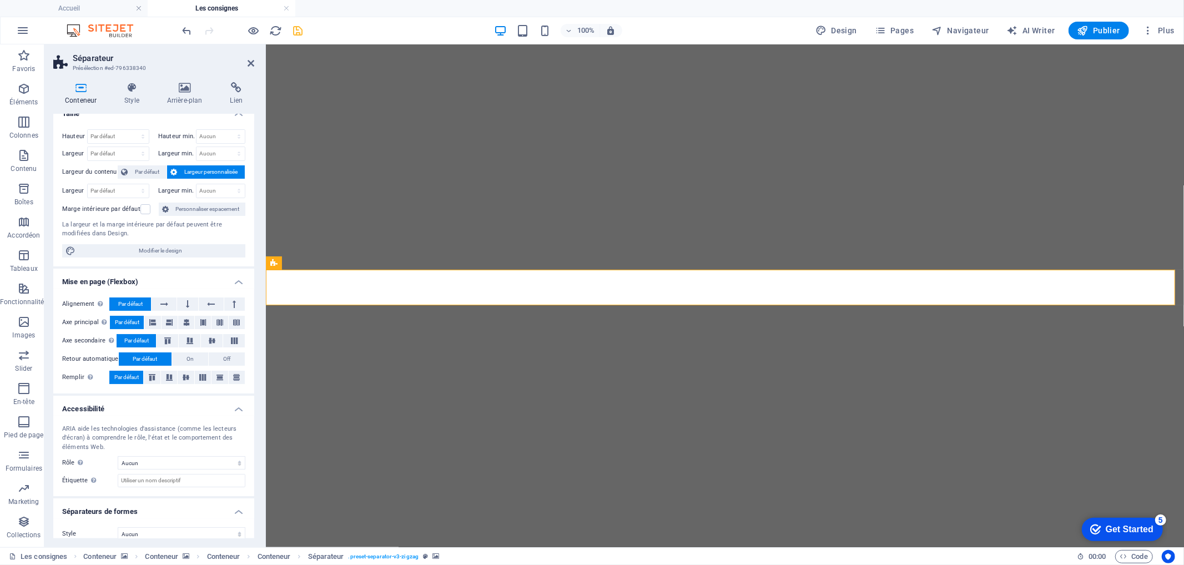
scroll to position [24, 0]
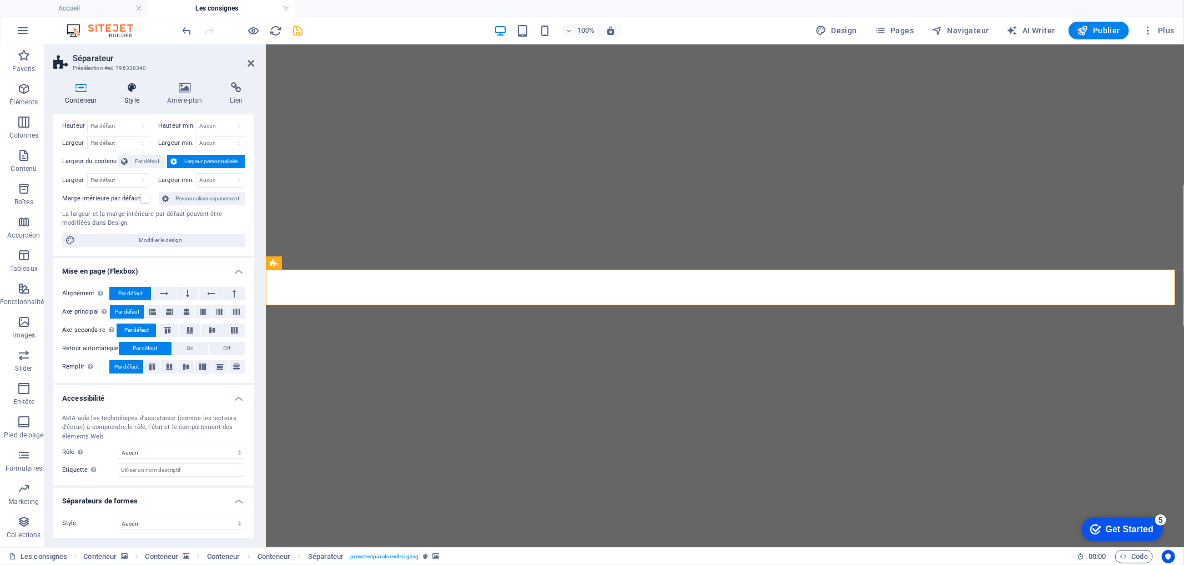
click at [124, 101] on h4 "Style" at bounding box center [134, 93] width 43 height 23
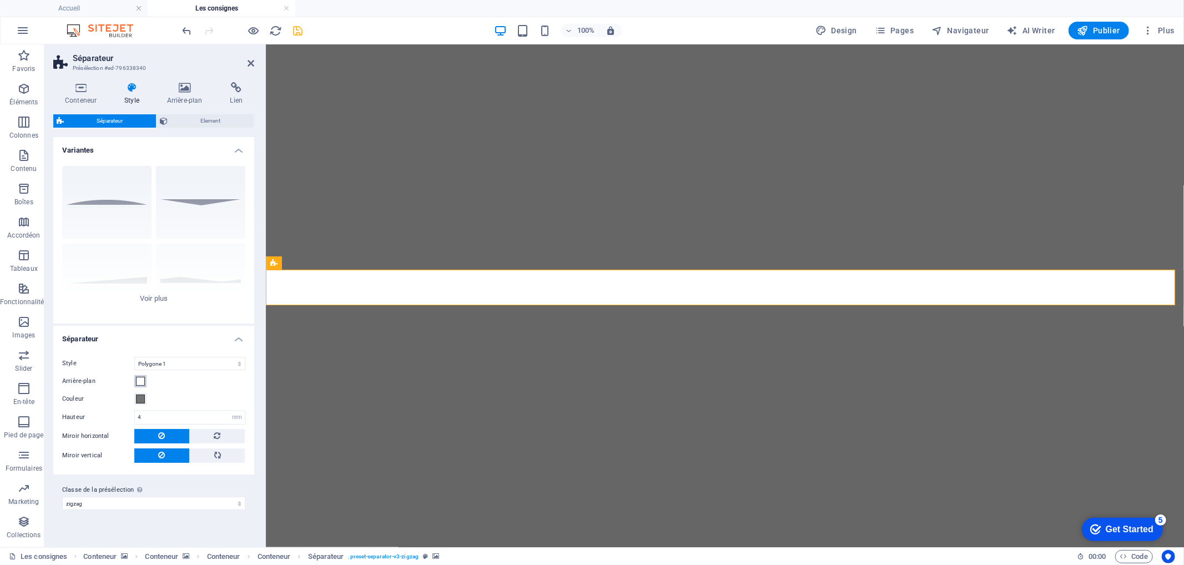
click at [143, 381] on span at bounding box center [140, 381] width 9 height 9
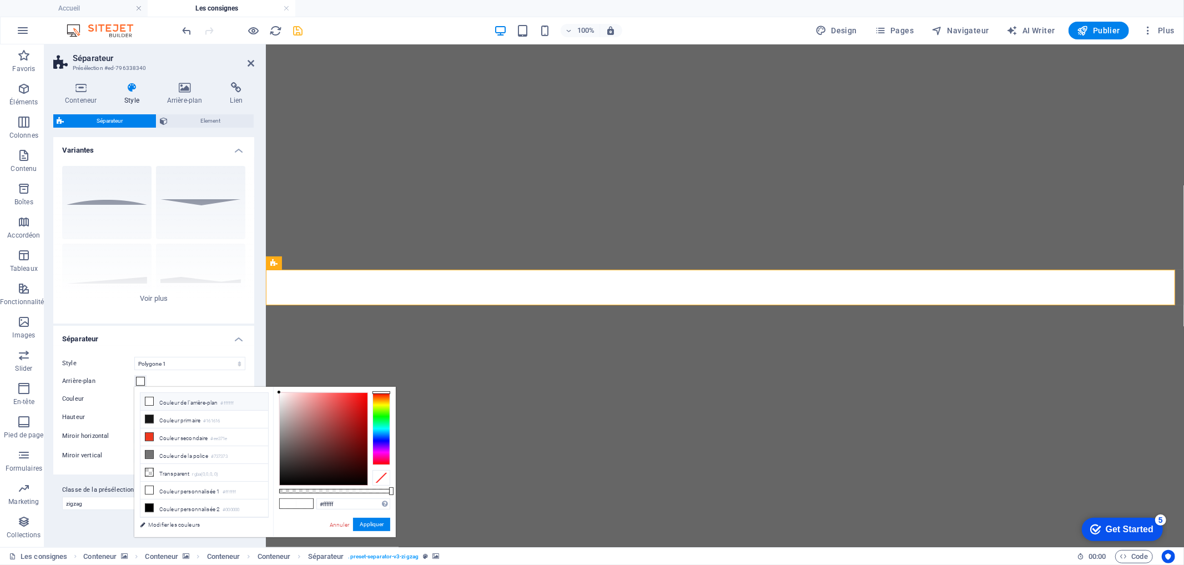
click at [157, 404] on li "Couleur de l'arrière-plan #ffffff" at bounding box center [204, 402] width 128 height 18
drag, startPoint x: 381, startPoint y: 526, endPoint x: 11, endPoint y: 431, distance: 382.4
click at [381, 526] on button "Appliquer" at bounding box center [371, 524] width 37 height 13
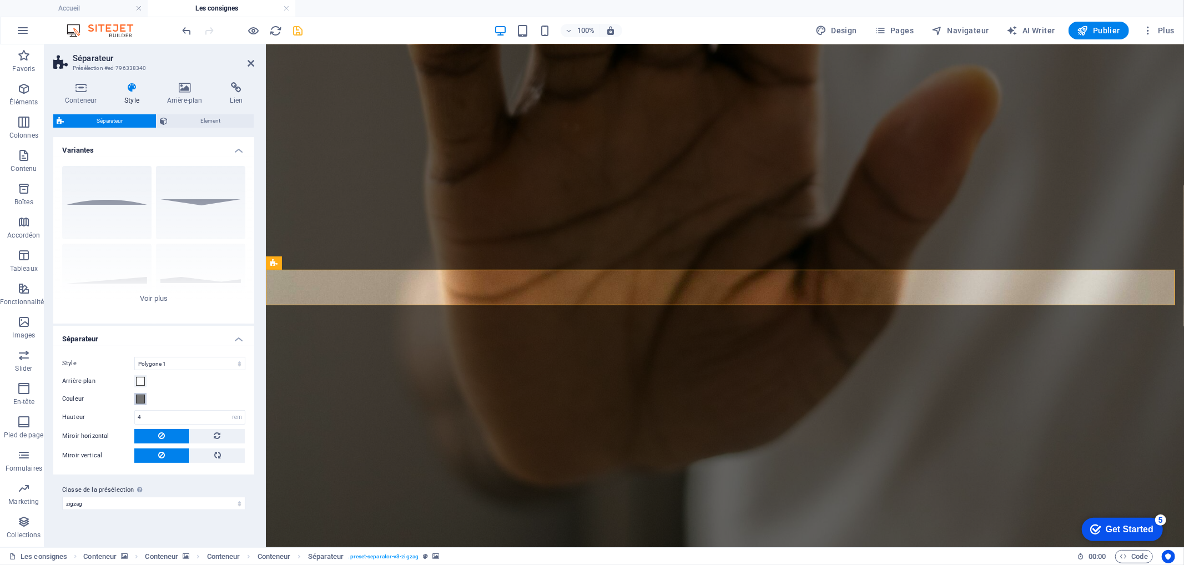
click at [138, 398] on span at bounding box center [140, 399] width 9 height 9
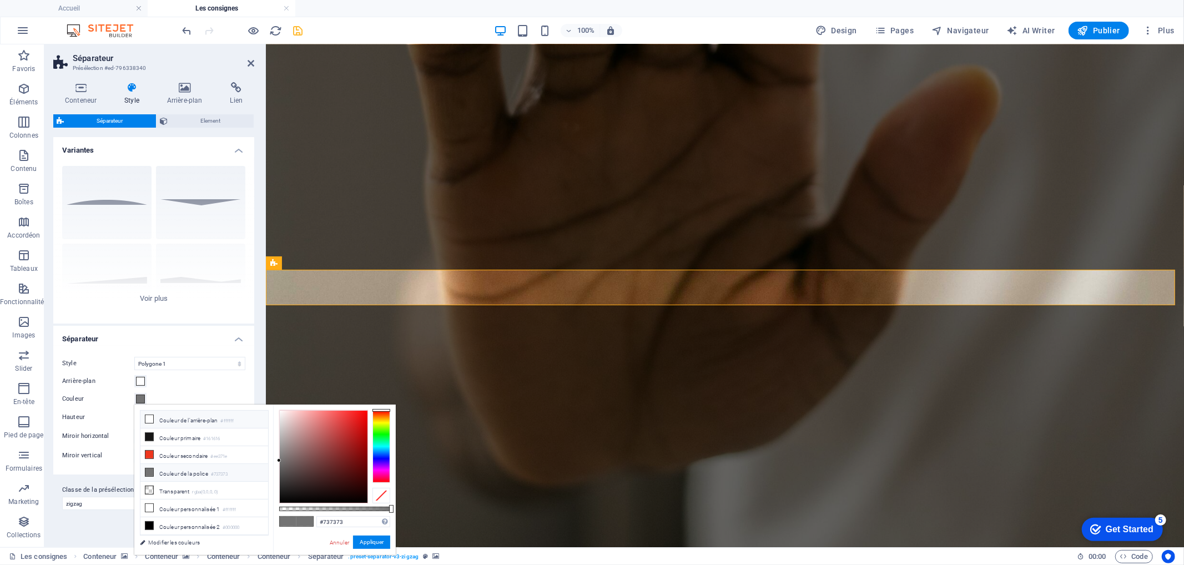
click at [176, 423] on li "Couleur de l'arrière-plan #ffffff" at bounding box center [204, 420] width 128 height 18
type input "#ffffff"
click at [364, 543] on button "Appliquer" at bounding box center [371, 542] width 37 height 13
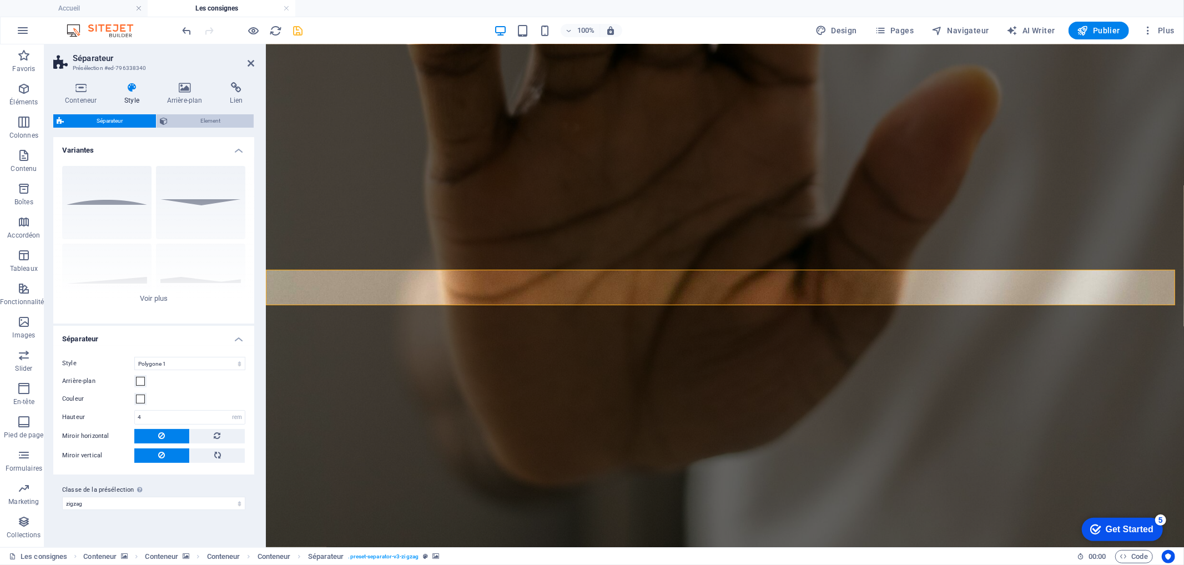
click at [224, 126] on span "Element" at bounding box center [210, 120] width 79 height 13
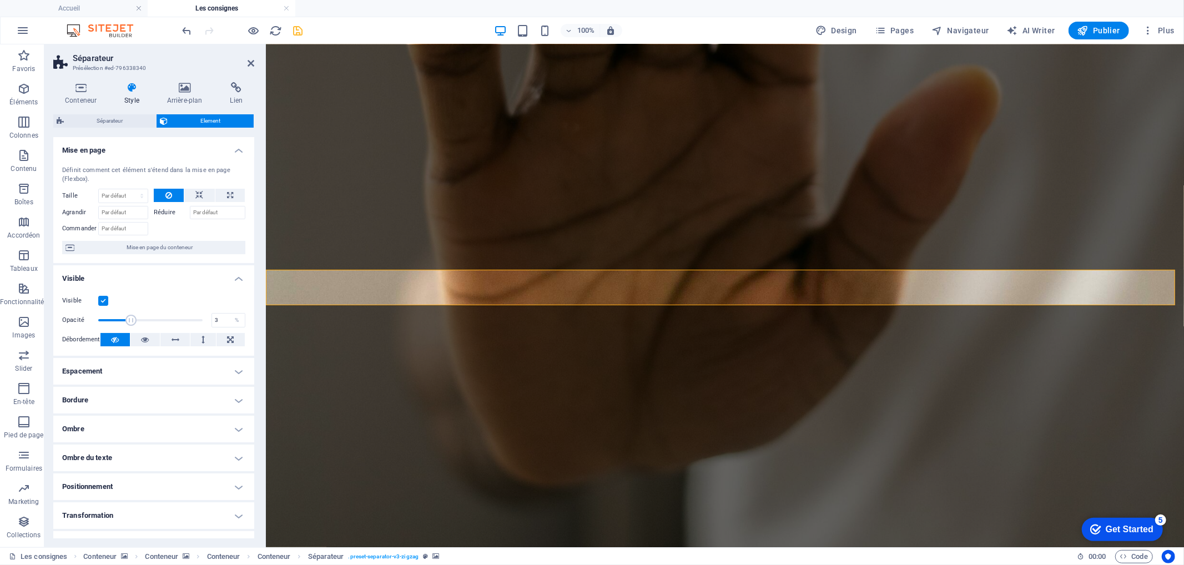
type input "1"
drag, startPoint x: 200, startPoint y: 321, endPoint x: 79, endPoint y: 313, distance: 121.3
click at [80, 315] on div "Opacité 1 %" at bounding box center [153, 320] width 183 height 17
click at [302, 31] on icon "save" at bounding box center [298, 30] width 13 height 13
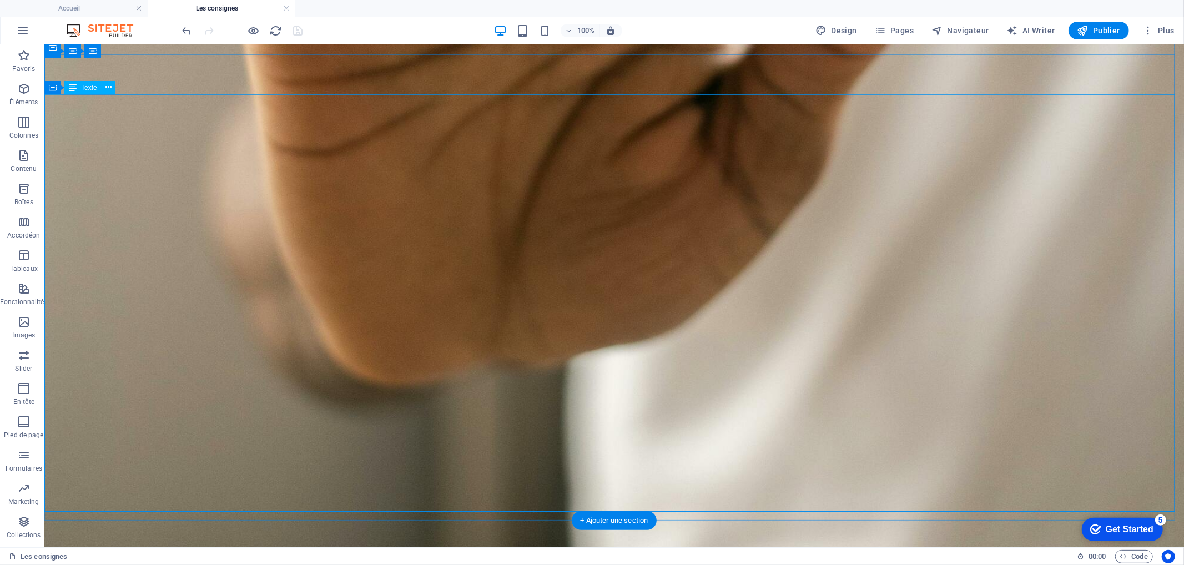
scroll to position [1198, 0]
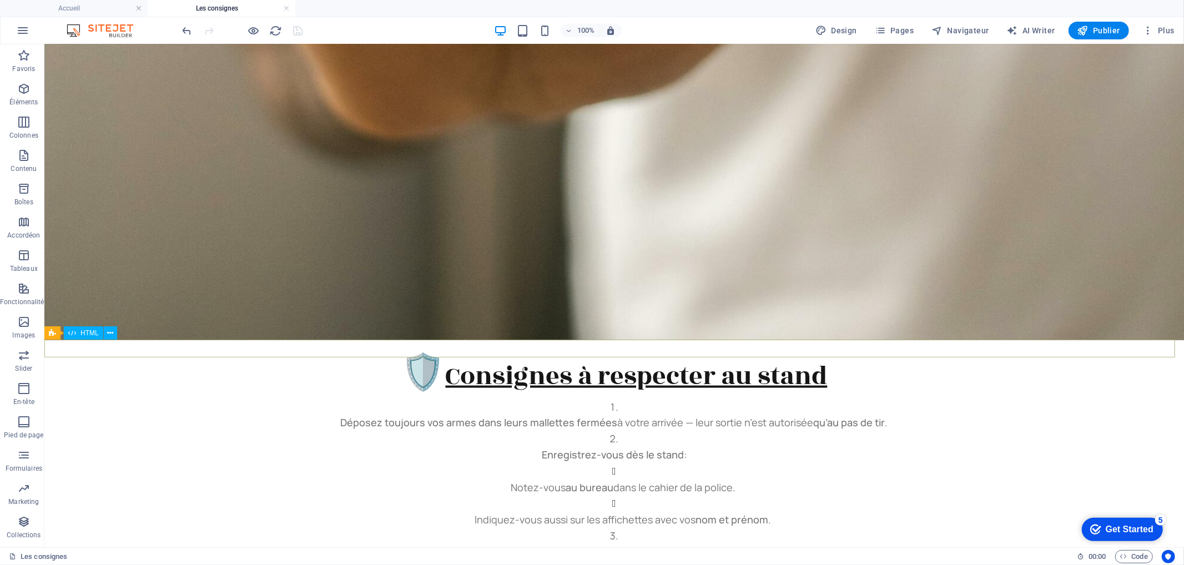
click at [102, 333] on icon at bounding box center [105, 334] width 6 height 12
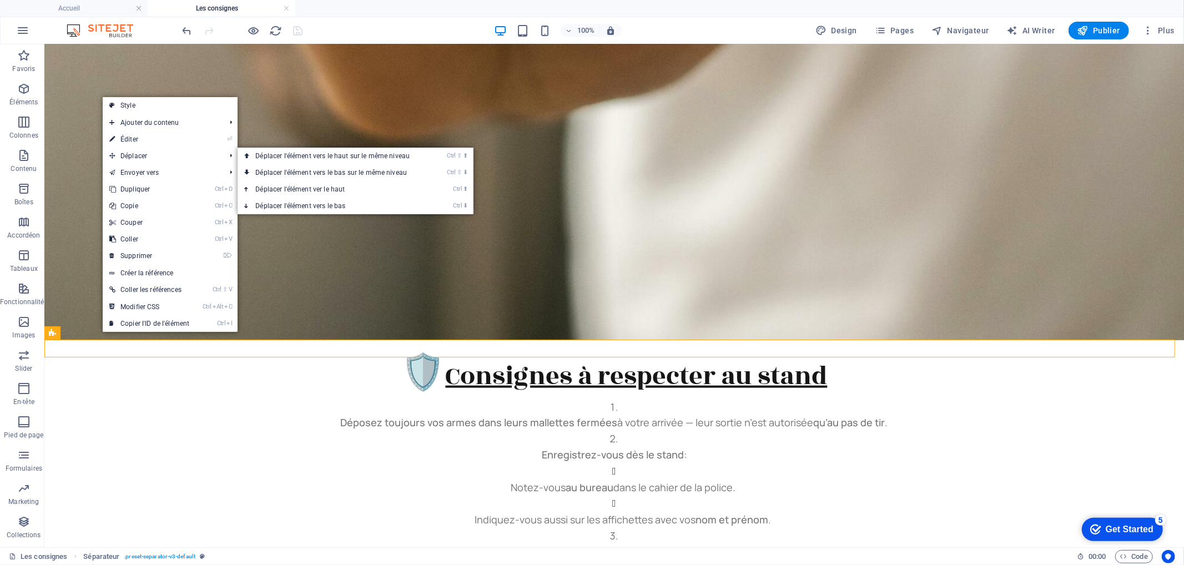
click at [172, 142] on link "⏎ Éditer" at bounding box center [149, 139] width 93 height 17
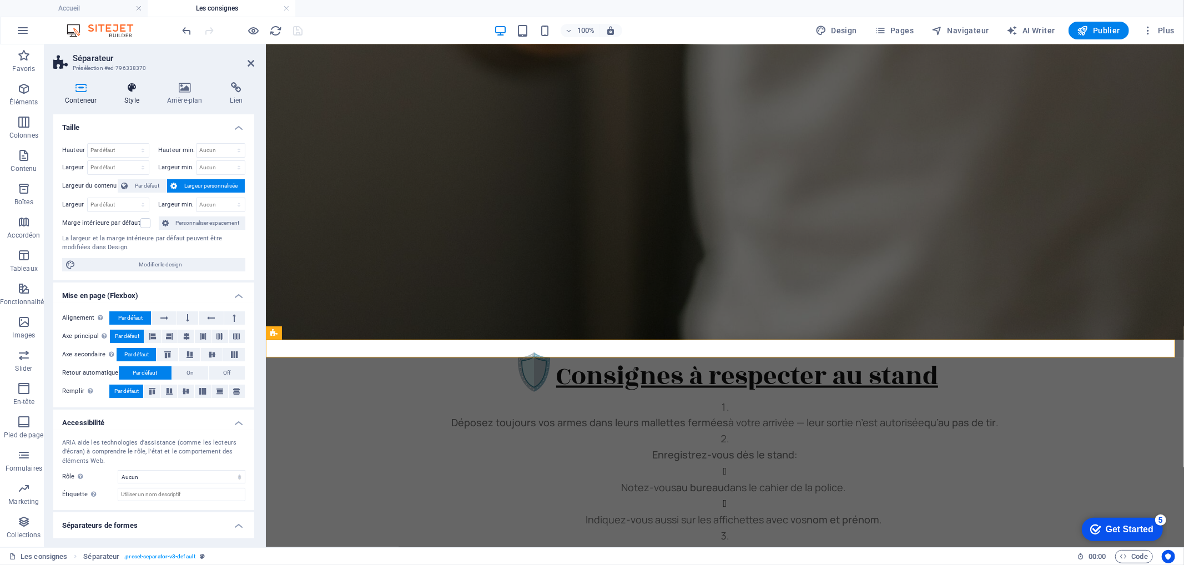
click at [140, 96] on h4 "Style" at bounding box center [134, 93] width 43 height 23
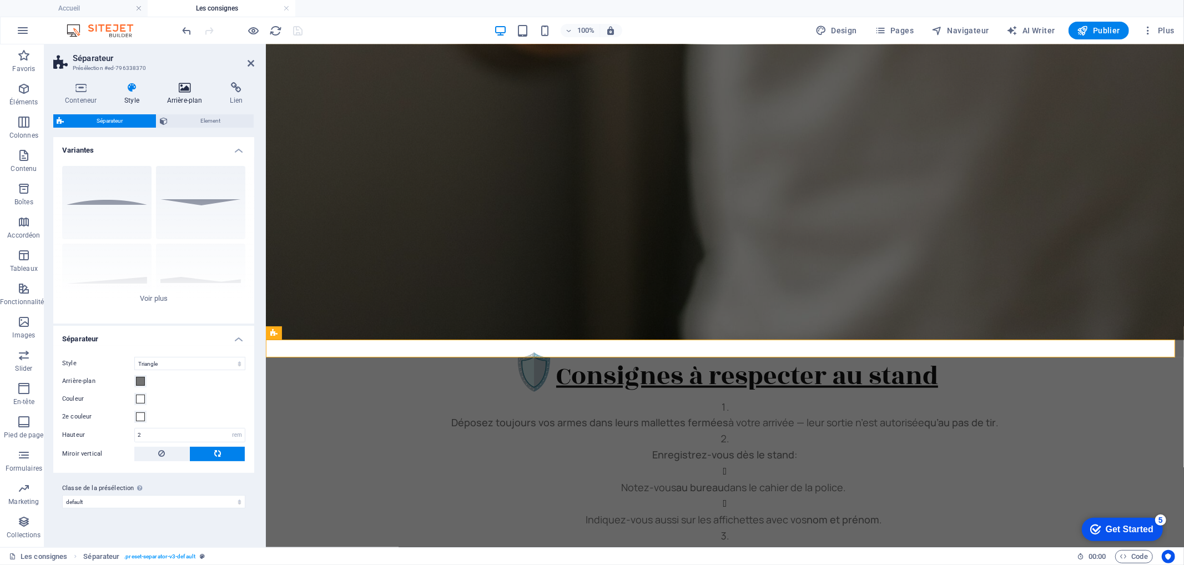
click at [182, 92] on icon at bounding box center [184, 87] width 59 height 11
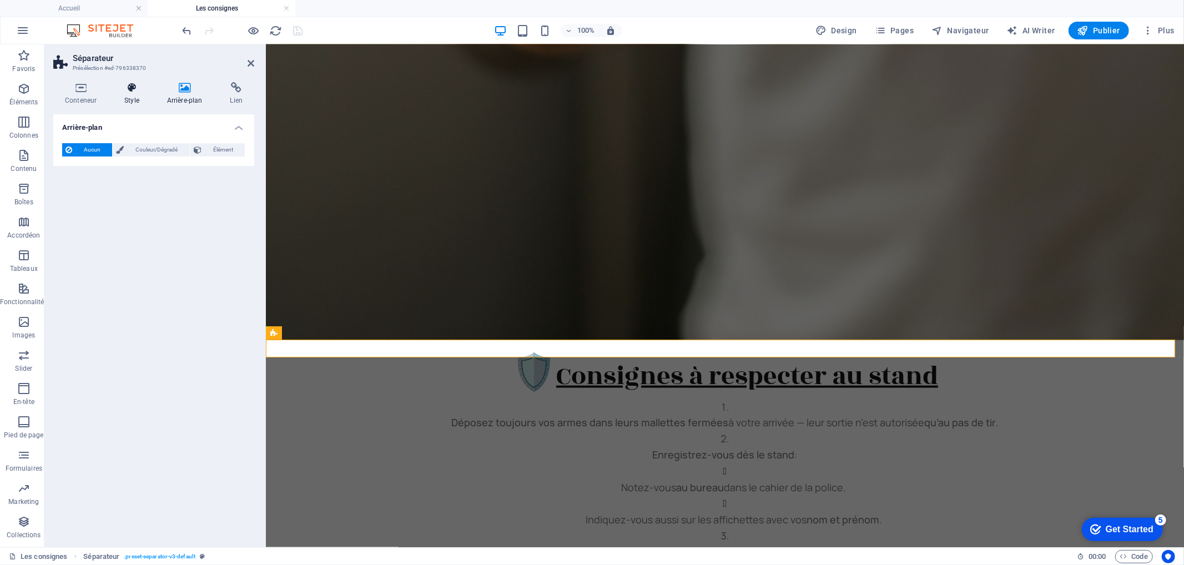
click at [135, 97] on h4 "Style" at bounding box center [134, 93] width 43 height 23
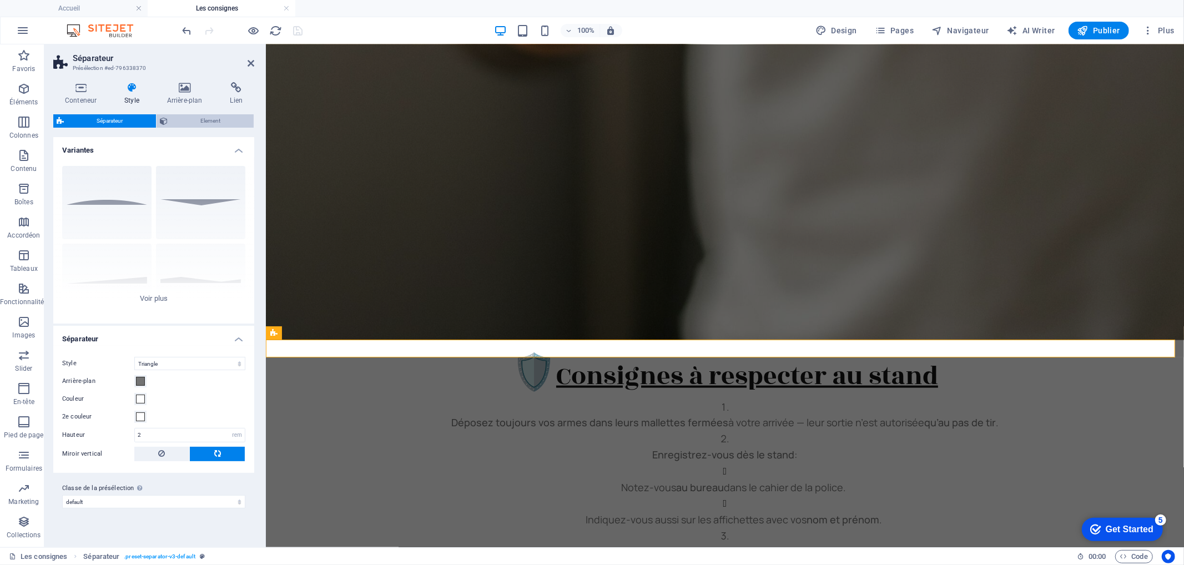
click at [213, 121] on span "Element" at bounding box center [210, 120] width 79 height 13
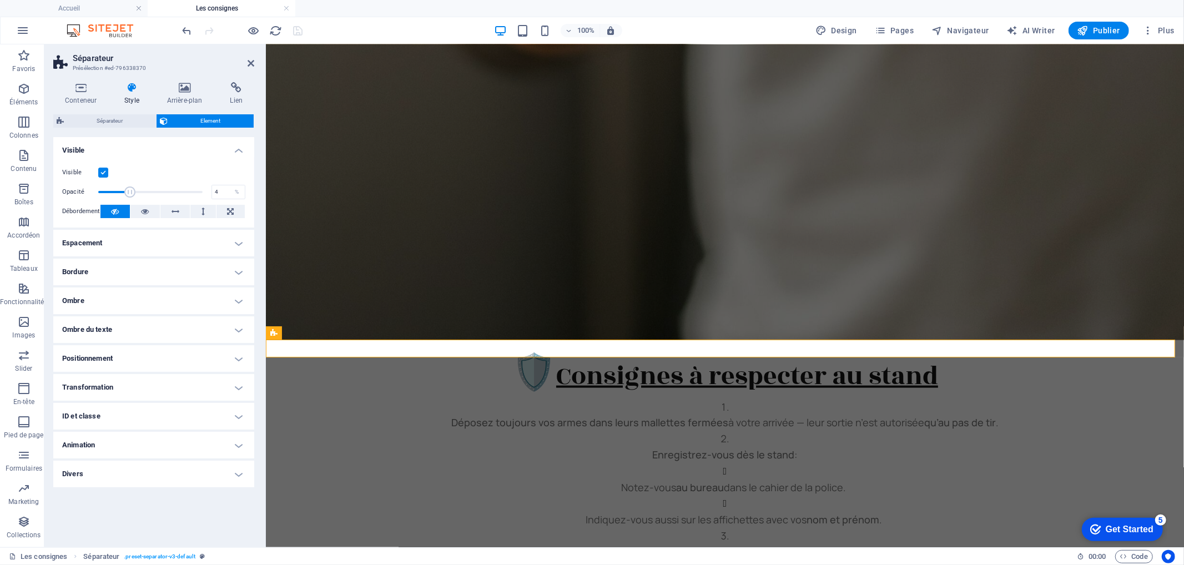
type input "1"
drag, startPoint x: 198, startPoint y: 191, endPoint x: 76, endPoint y: 190, distance: 121.6
click at [76, 192] on div "Opacité 1 %" at bounding box center [153, 192] width 183 height 17
click at [300, 30] on icon "save" at bounding box center [298, 30] width 13 height 13
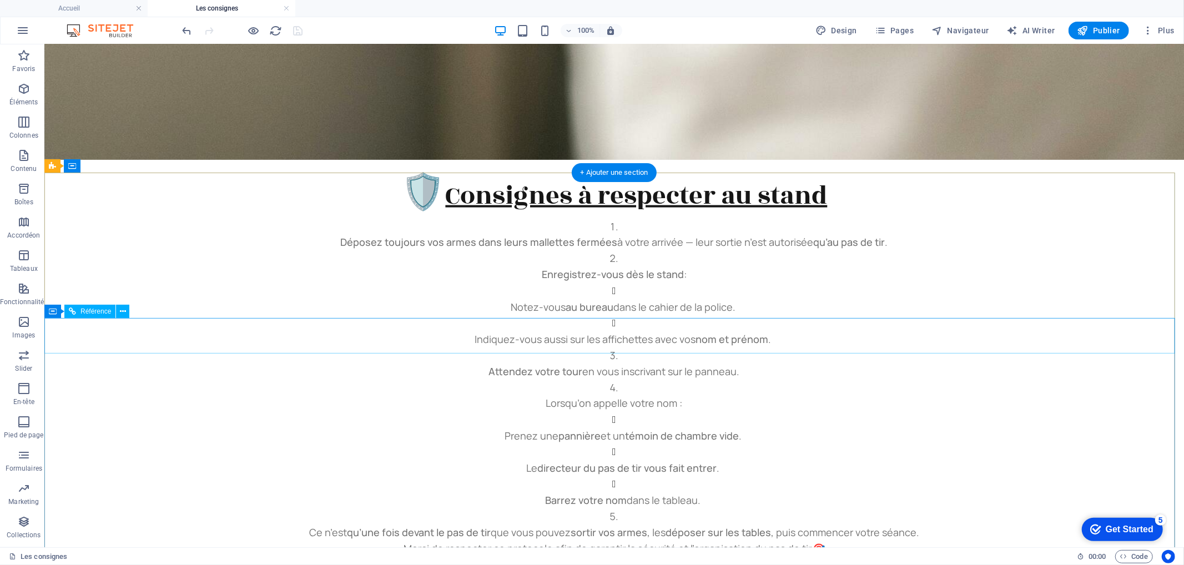
scroll to position [1383, 0]
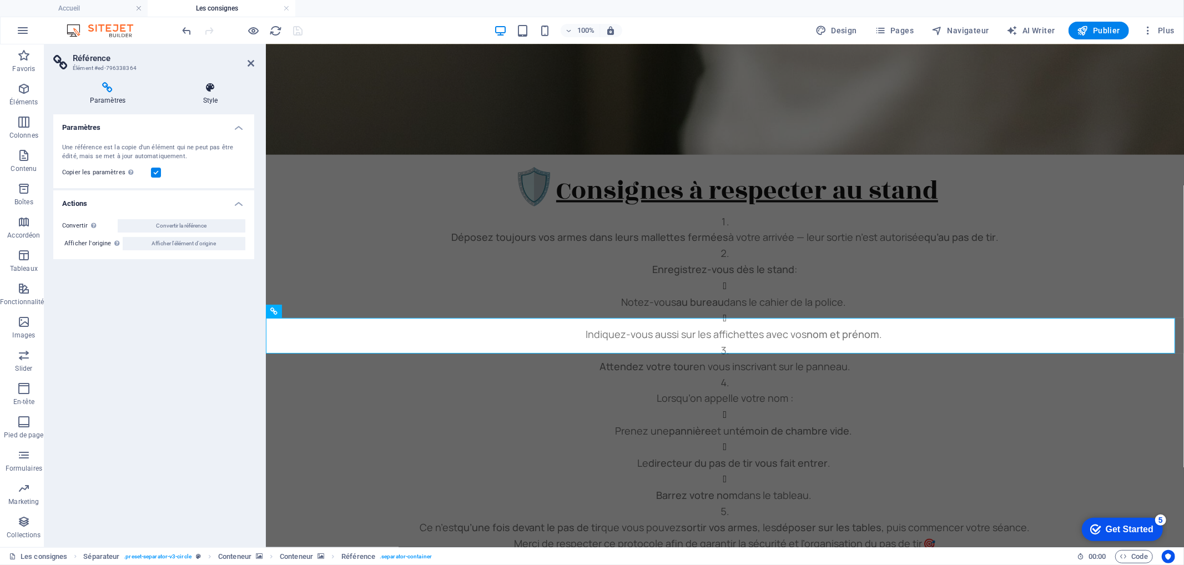
click at [214, 86] on icon at bounding box center [211, 87] width 88 height 11
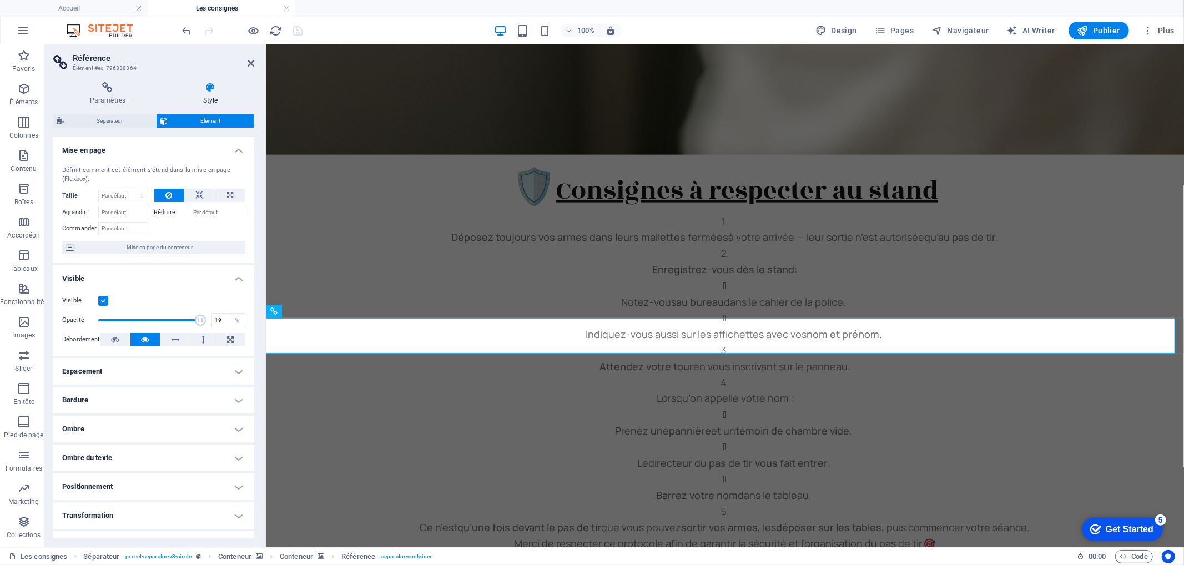
type input "1"
drag, startPoint x: 200, startPoint y: 324, endPoint x: 61, endPoint y: 312, distance: 140.0
click at [58, 314] on div "Visible Opacité 1 % Débordement" at bounding box center [153, 320] width 201 height 71
click at [297, 27] on icon "save" at bounding box center [298, 30] width 13 height 13
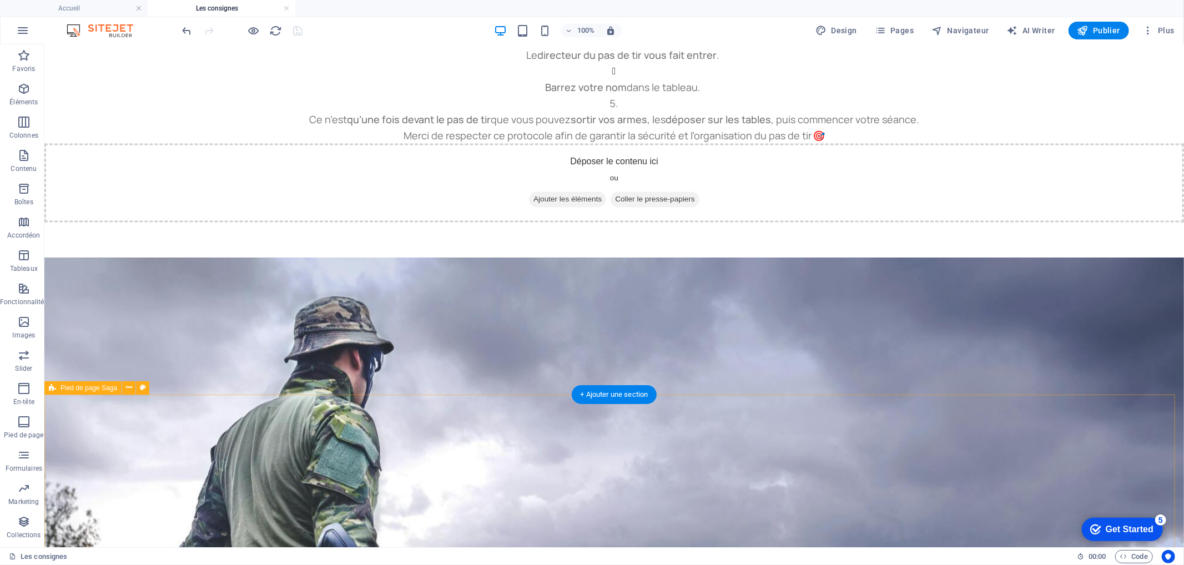
scroll to position [1799, 0]
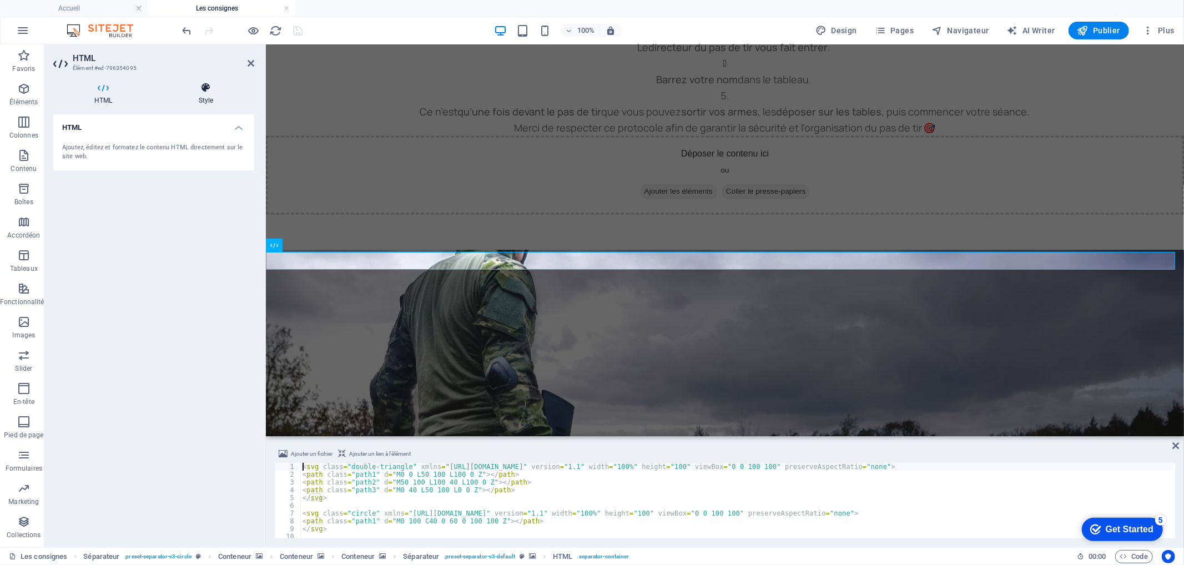
click at [204, 95] on h4 "Style" at bounding box center [206, 93] width 97 height 23
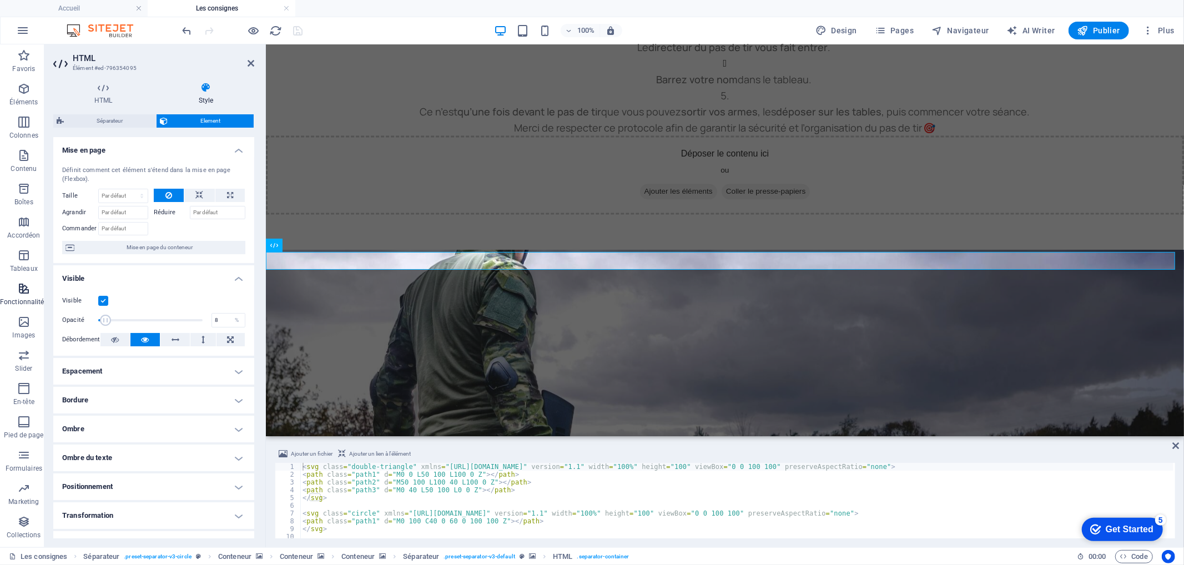
type input "1"
drag, startPoint x: 114, startPoint y: 315, endPoint x: 36, endPoint y: 277, distance: 87.4
click at [22, 304] on section "Favoris Éléments Colonnes Contenu Boîtes Accordéon Tableaux Fonctionnalités Ima…" at bounding box center [592, 295] width 1184 height 503
click at [249, 59] on icon at bounding box center [251, 63] width 7 height 9
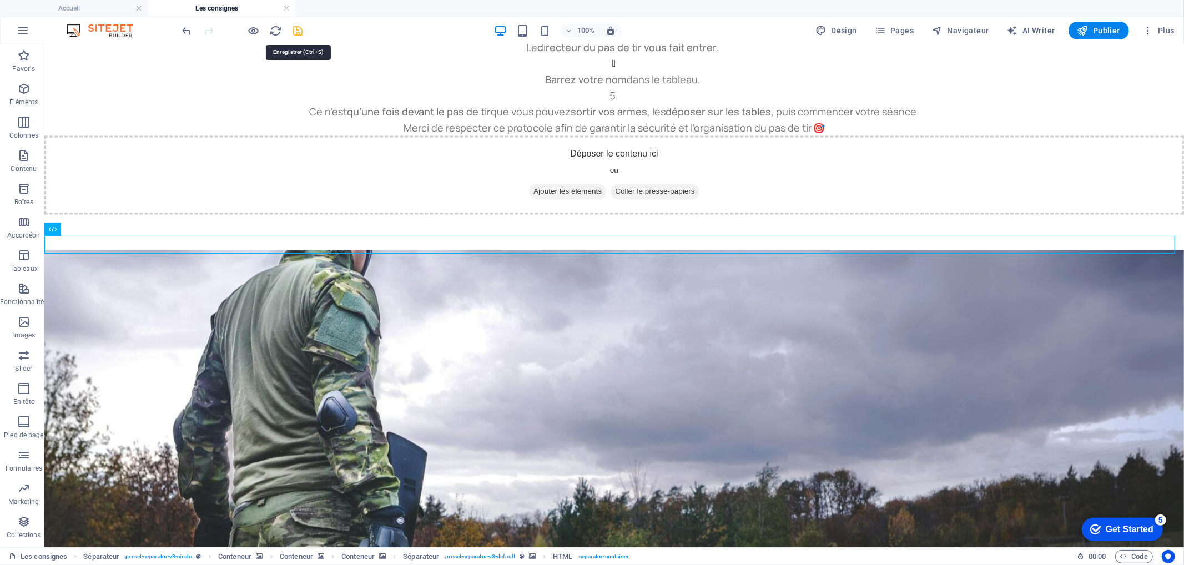
click at [299, 28] on icon "save" at bounding box center [298, 30] width 13 height 13
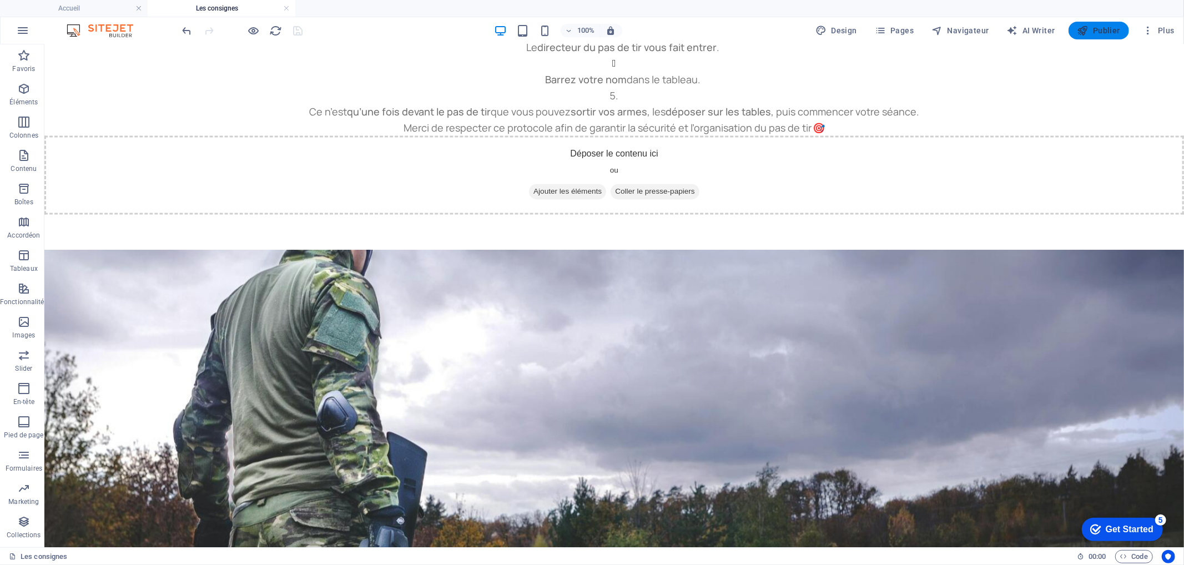
click at [1111, 31] on span "Publier" at bounding box center [1099, 30] width 43 height 11
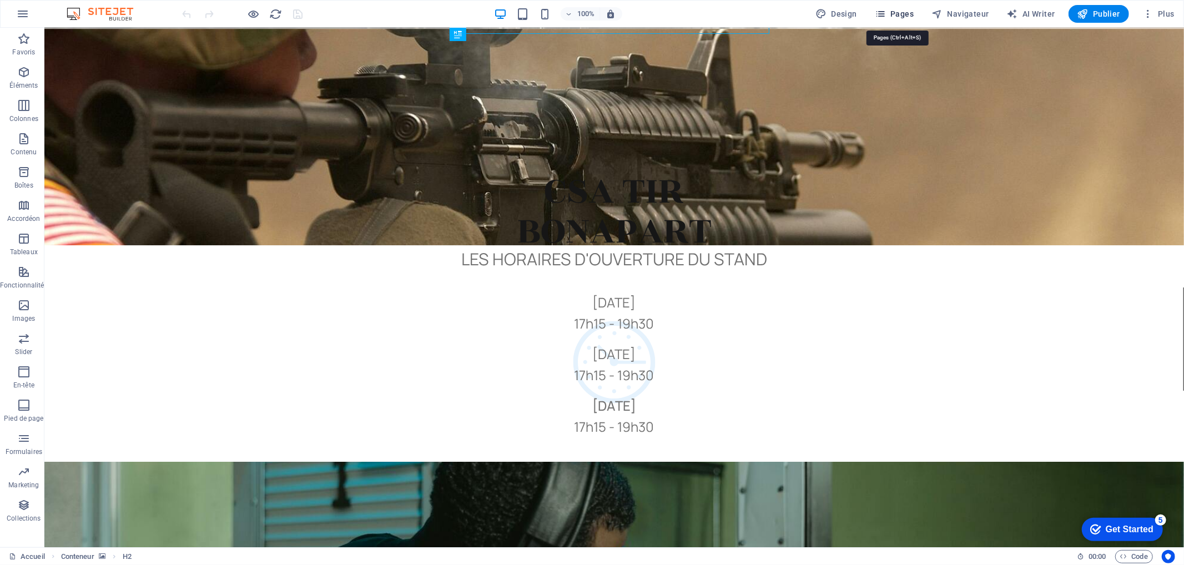
click at [898, 17] on span "Pages" at bounding box center [894, 13] width 39 height 11
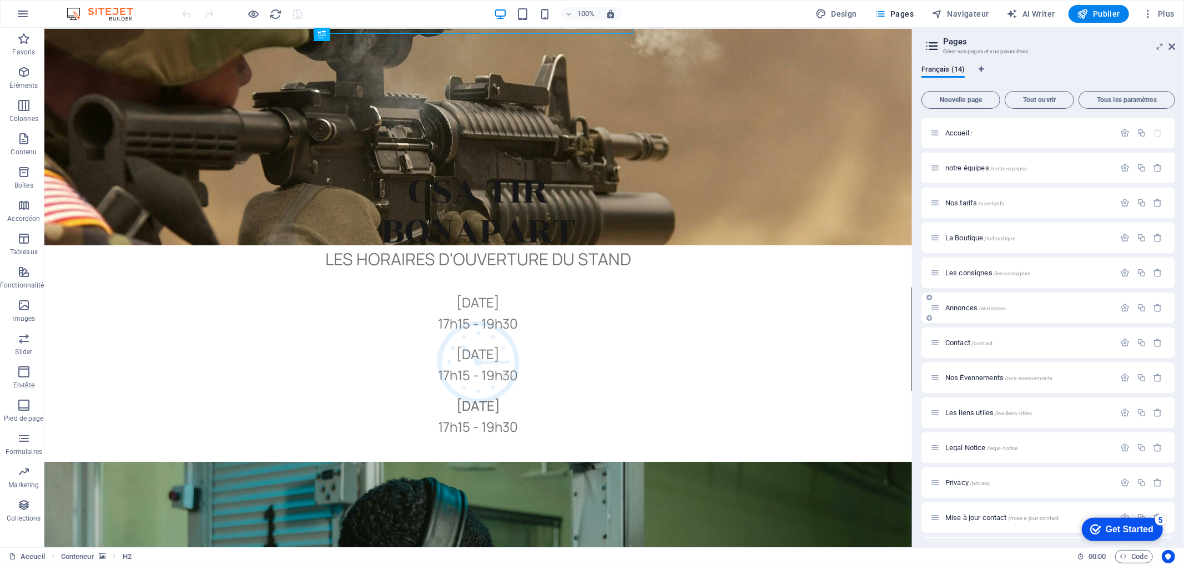
click at [963, 308] on span "Annonces /annonces" at bounding box center [976, 308] width 61 height 8
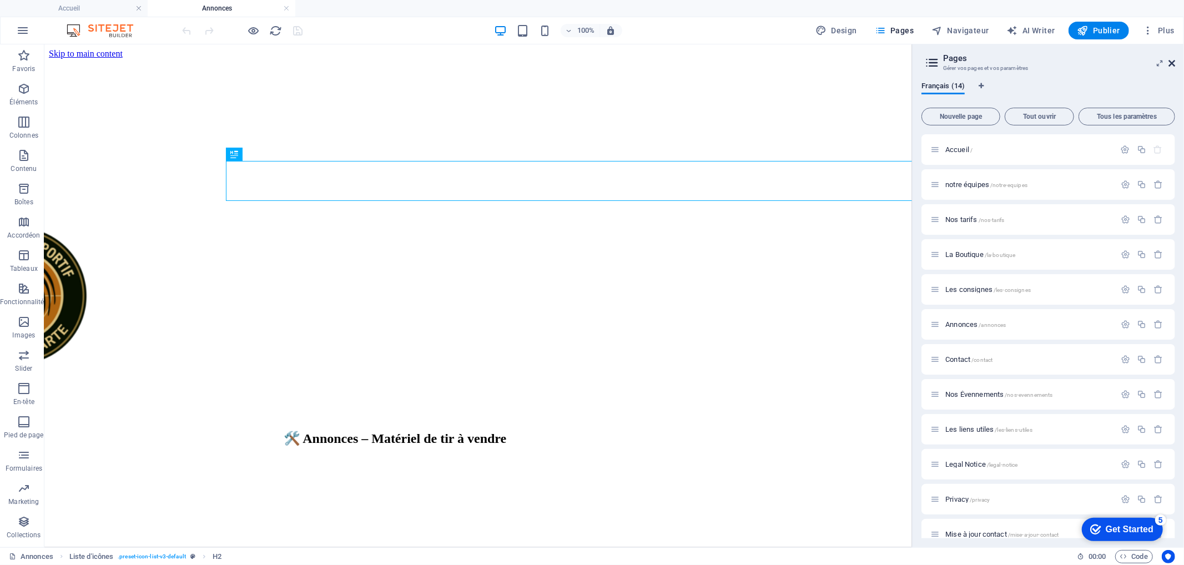
click at [1172, 59] on icon at bounding box center [1172, 63] width 7 height 9
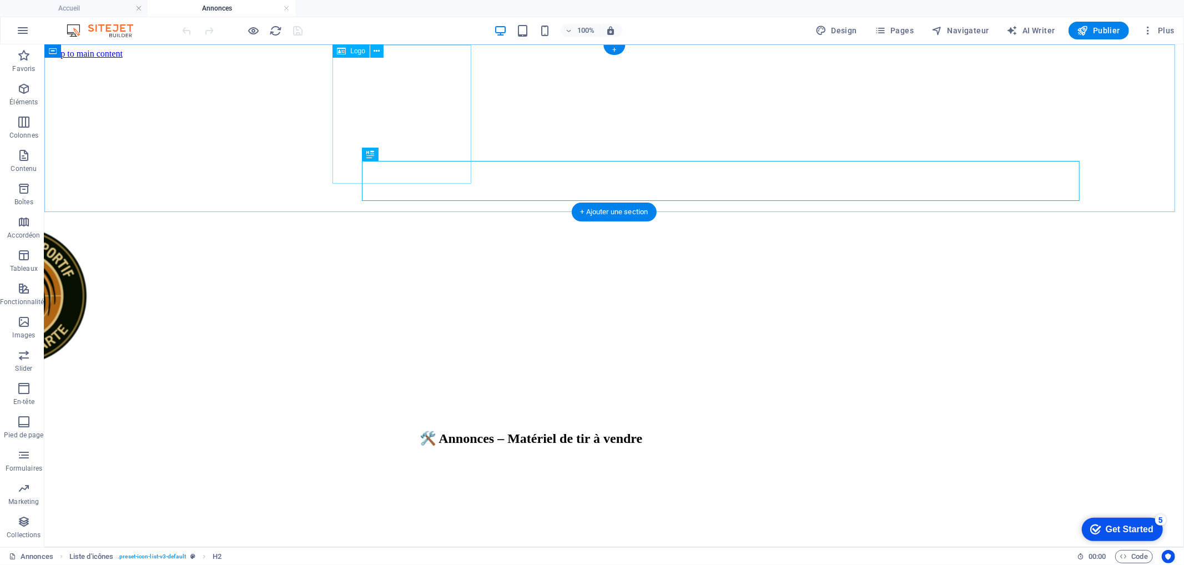
click at [389, 226] on div at bounding box center [513, 296] width 1131 height 141
select select "px"
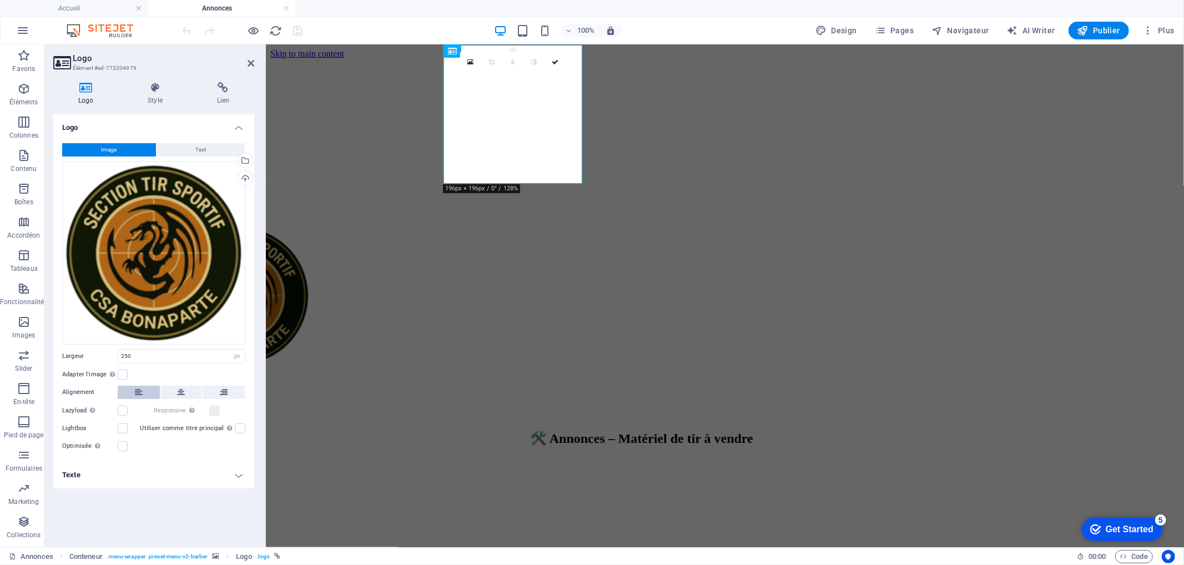
click at [142, 398] on icon at bounding box center [139, 392] width 8 height 13
click at [126, 377] on label at bounding box center [123, 375] width 10 height 10
click at [0, 0] on input "Adapter l'image Adapter automatiquement l'image à une largeur et une hauteur fi…" at bounding box center [0, 0] width 0 height 0
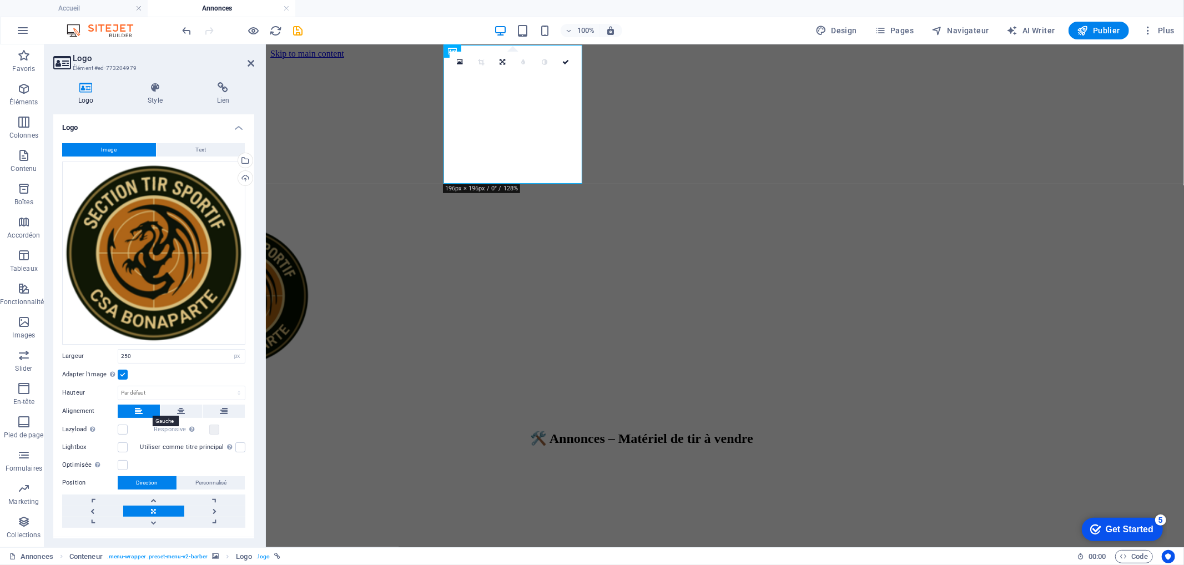
click at [140, 411] on icon at bounding box center [139, 411] width 8 height 13
click at [90, 510] on link at bounding box center [92, 511] width 61 height 11
click at [504, 63] on icon at bounding box center [502, 62] width 5 height 7
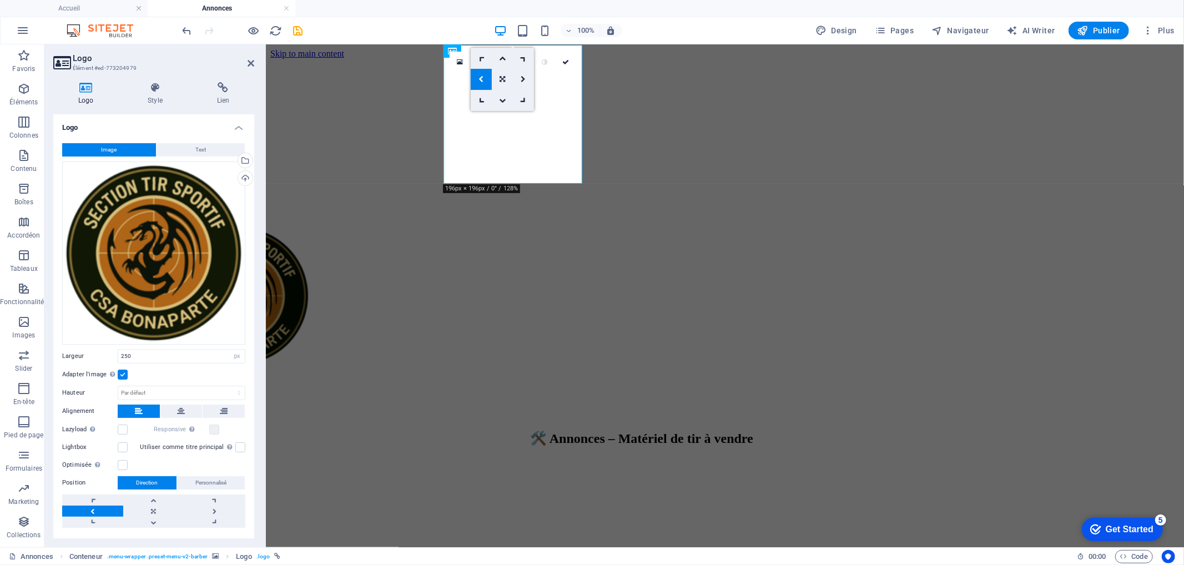
click at [481, 80] on icon at bounding box center [481, 79] width 5 height 7
drag, startPoint x: 566, startPoint y: 58, endPoint x: 520, endPoint y: 13, distance: 64.0
click at [566, 59] on icon at bounding box center [566, 62] width 7 height 7
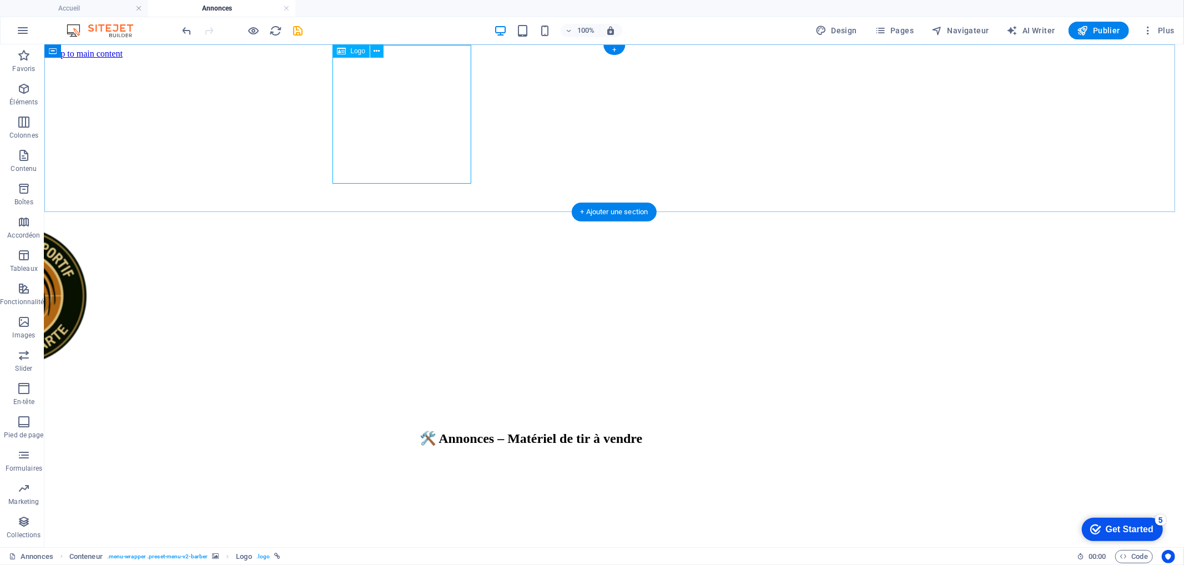
click at [383, 226] on div at bounding box center [513, 296] width 1131 height 141
drag, startPoint x: 383, startPoint y: 99, endPoint x: 162, endPoint y: 99, distance: 221.0
click at [383, 226] on div at bounding box center [513, 296] width 1131 height 141
select select "px"
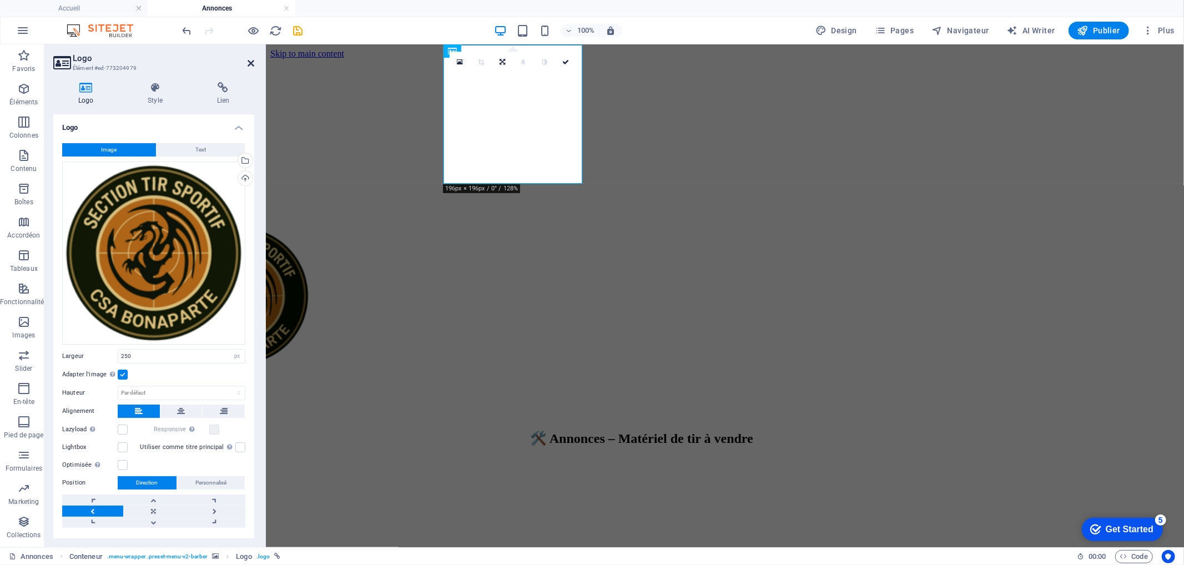
click at [254, 61] on icon at bounding box center [251, 63] width 7 height 9
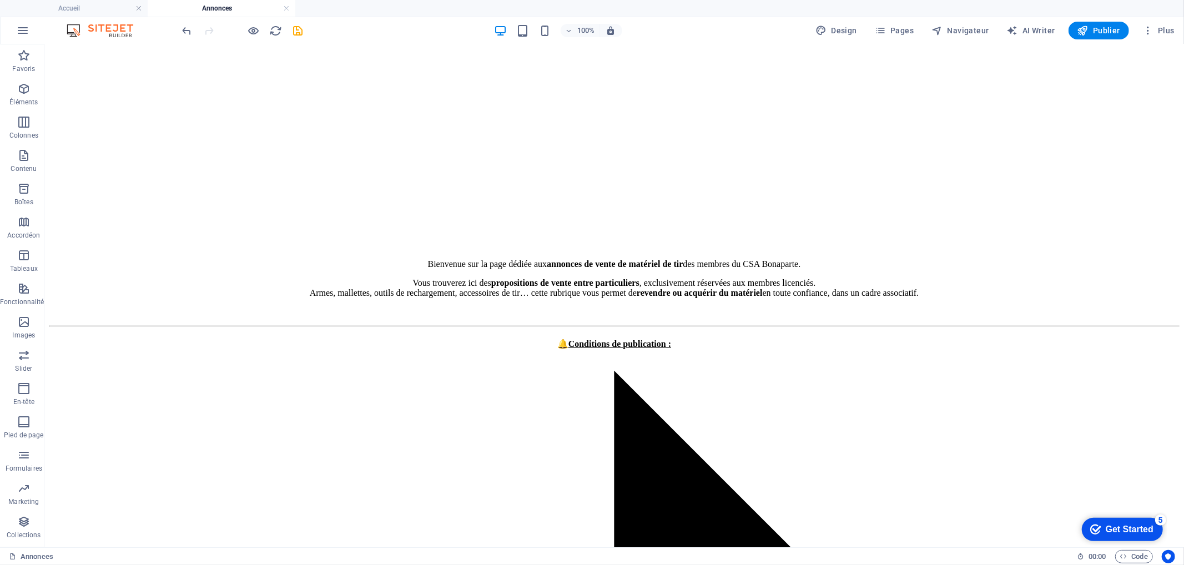
scroll to position [680, 0]
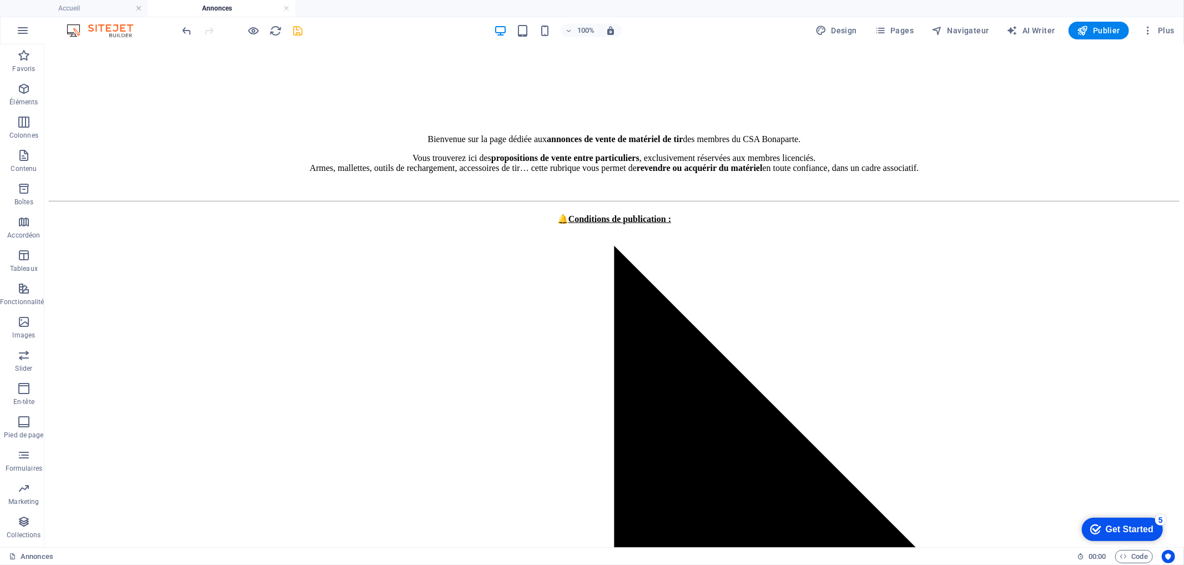
click at [304, 35] on span "save" at bounding box center [298, 30] width 13 height 13
